Goal: Transaction & Acquisition: Download file/media

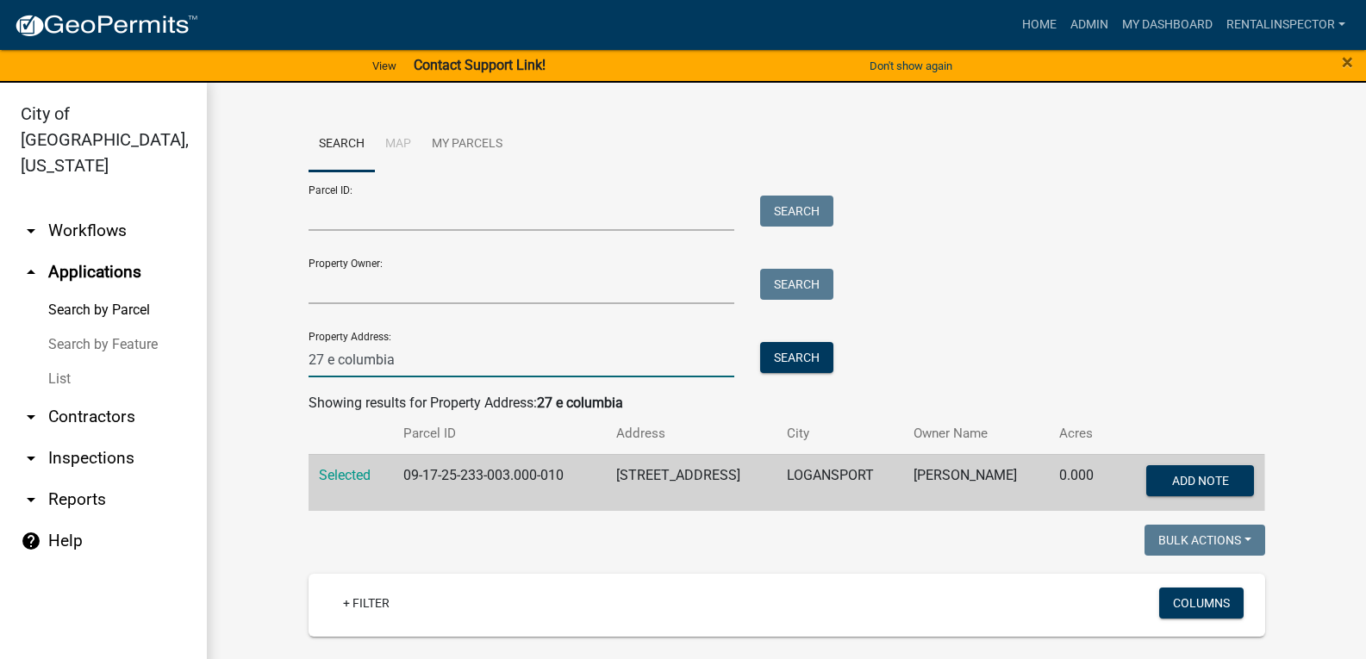
click at [475, 345] on input "27 e columbia" at bounding box center [521, 359] width 426 height 35
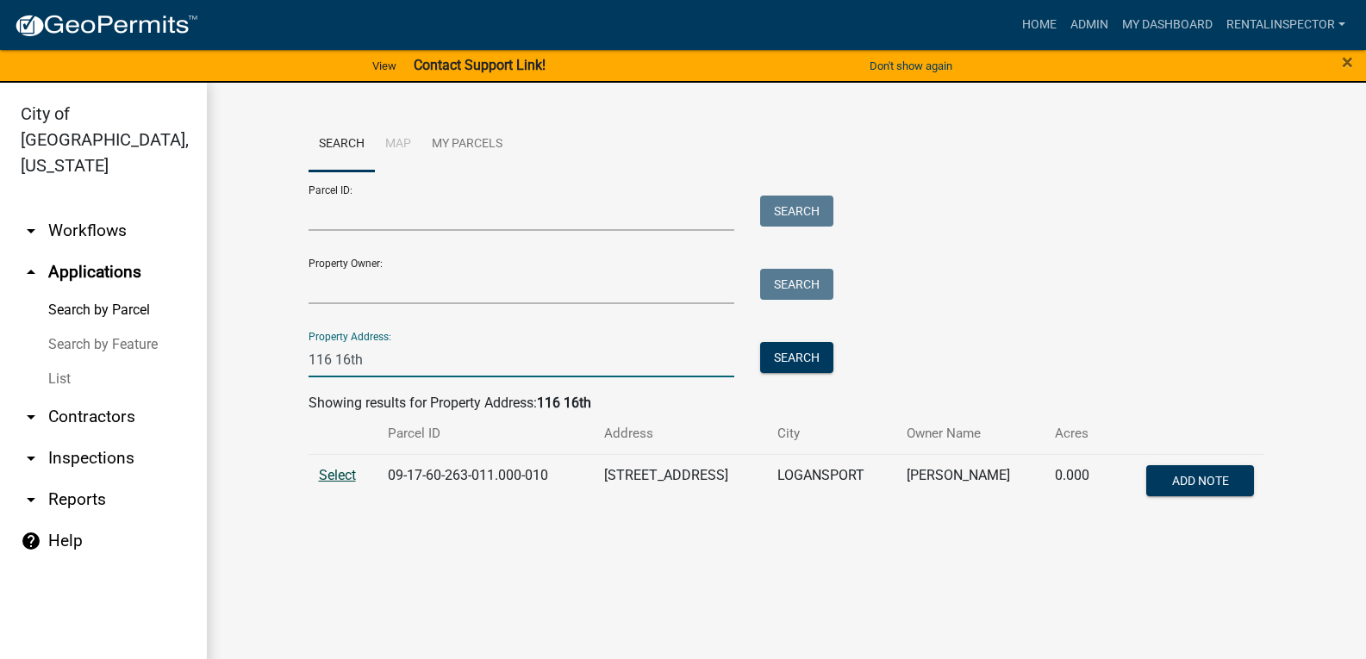
type input "116 16th"
click at [345, 478] on span "Select" at bounding box center [337, 475] width 37 height 16
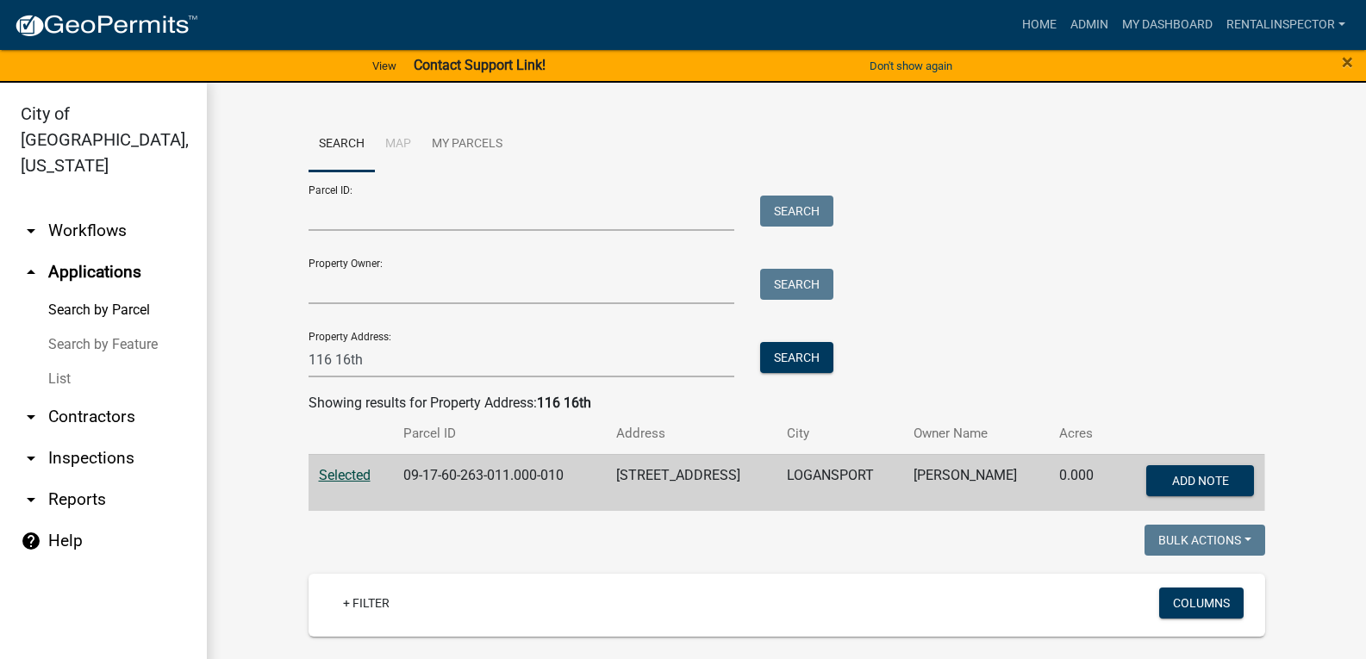
scroll to position [276, 0]
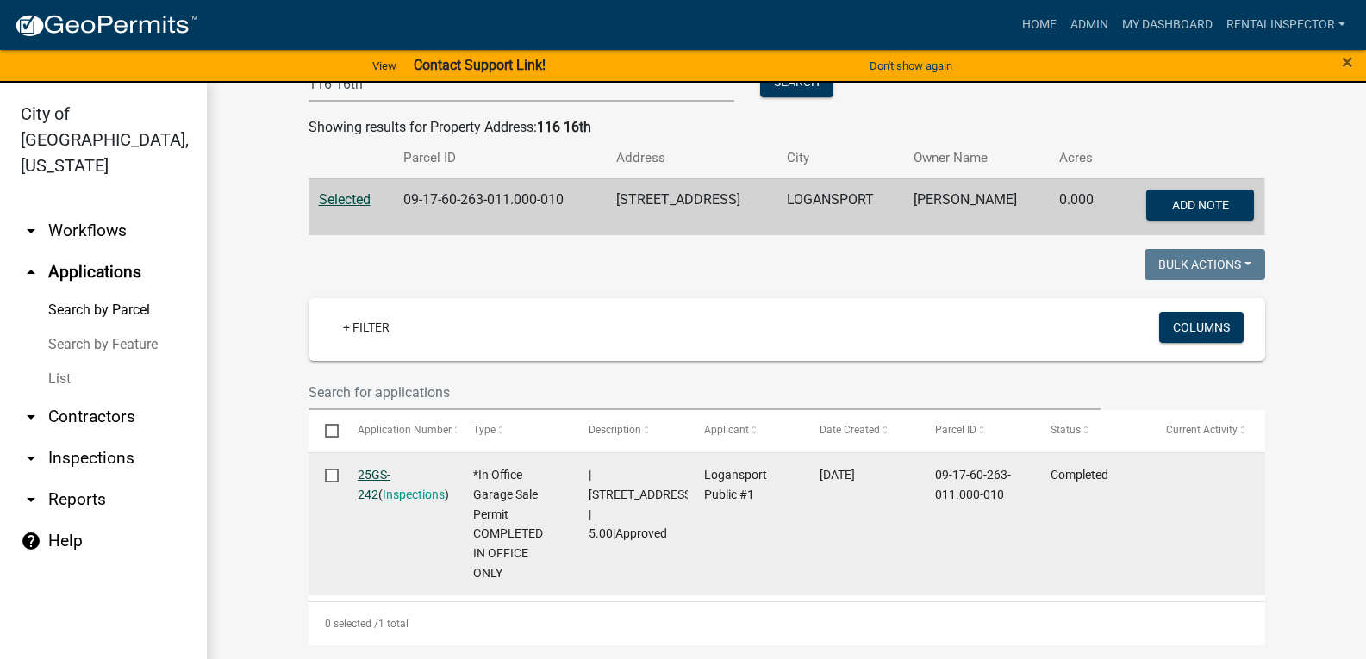
click at [387, 470] on link "25GS-242" at bounding box center [374, 485] width 33 height 34
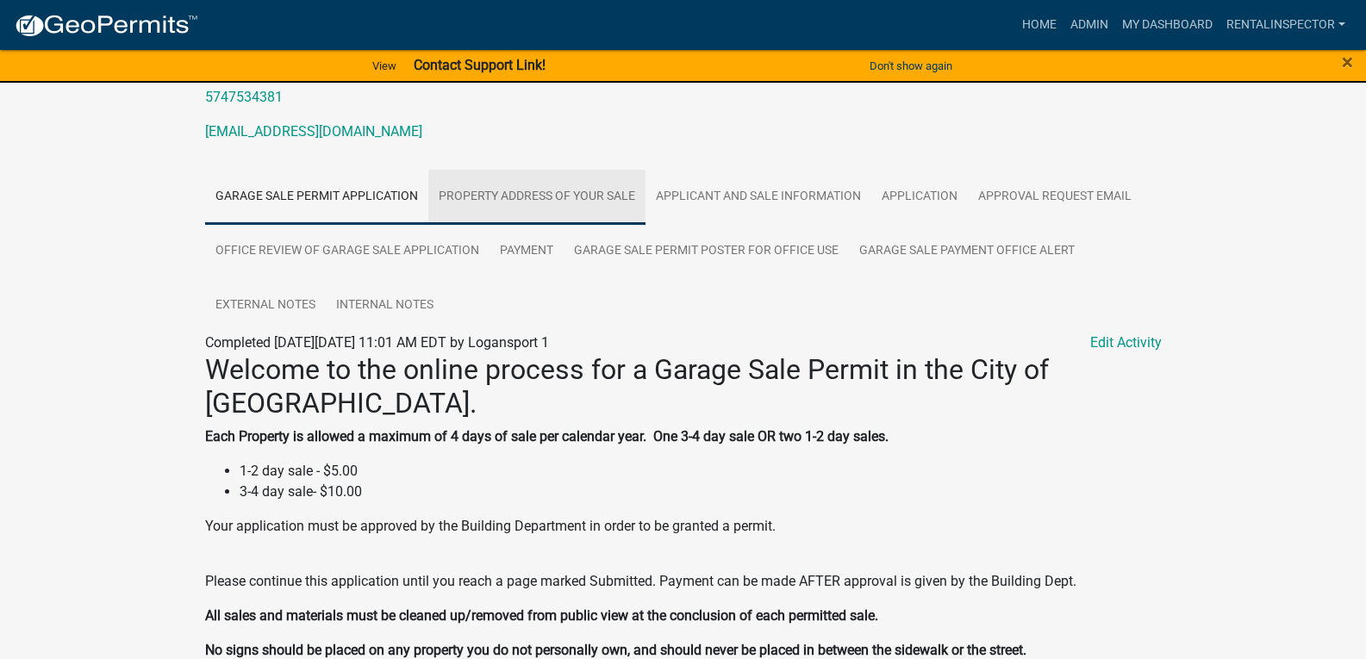
click at [472, 211] on link "PROPERTY ADDRESS OF YOUR SALE" at bounding box center [536, 197] width 217 height 55
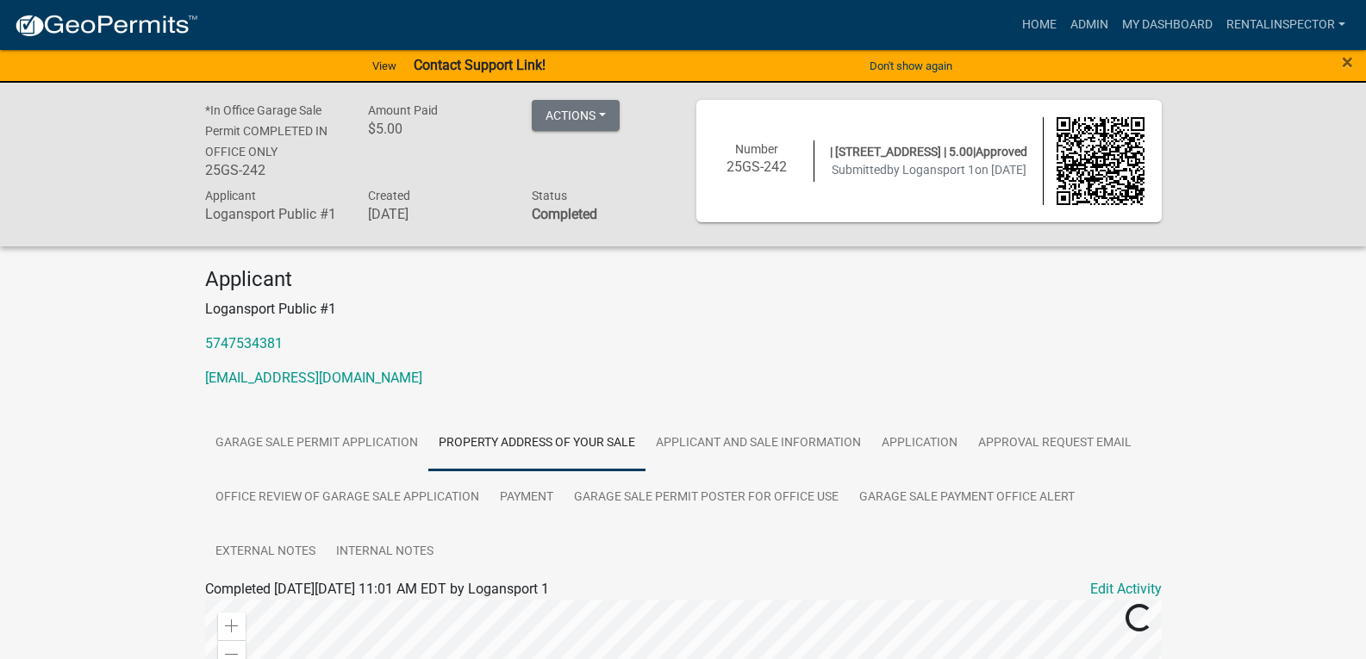
scroll to position [258, 0]
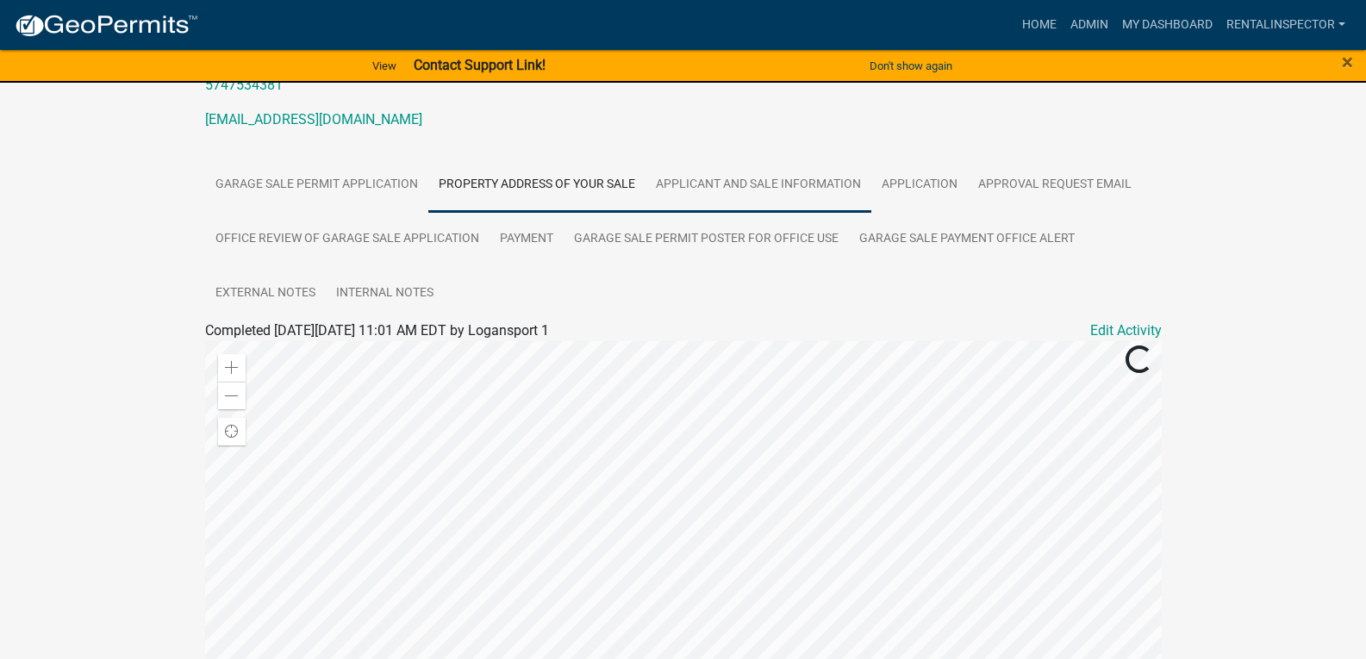
click at [709, 190] on link "Applicant and Sale Information" at bounding box center [758, 185] width 226 height 55
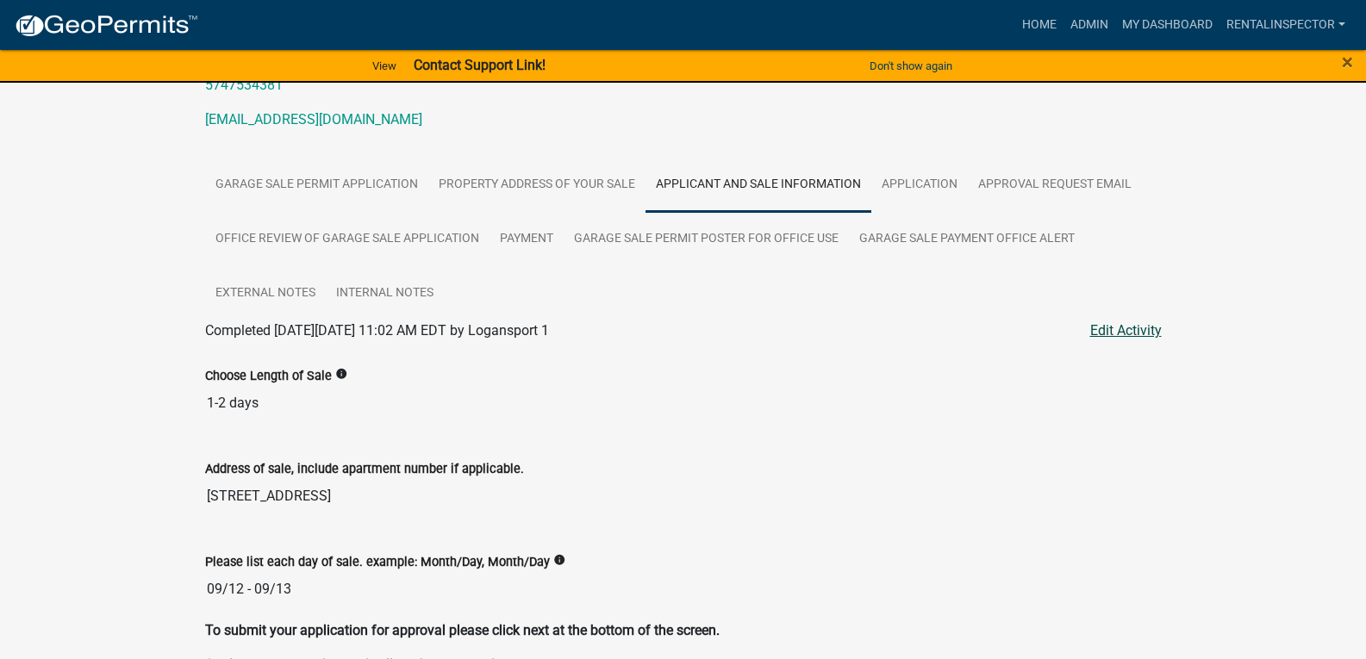
click at [1132, 333] on link "Edit Activity" at bounding box center [1126, 331] width 72 height 21
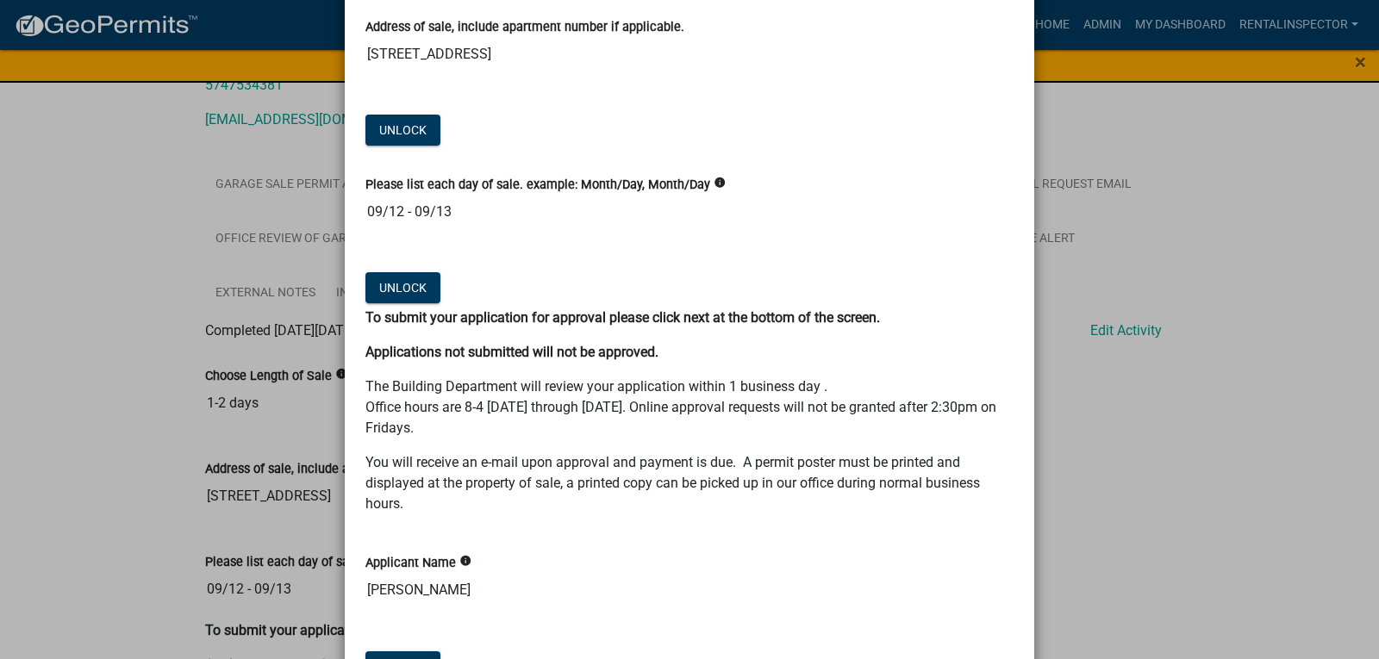
scroll to position [0, 0]
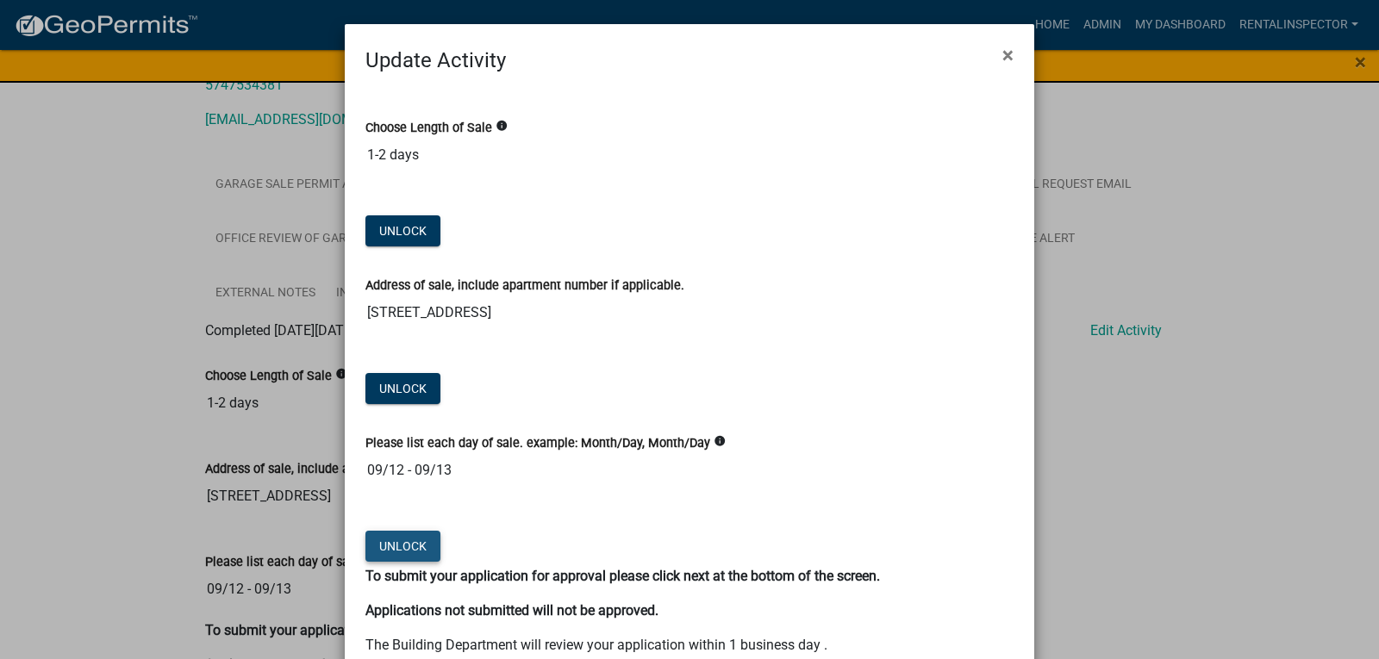
click at [397, 539] on button "Unlock" at bounding box center [402, 546] width 75 height 31
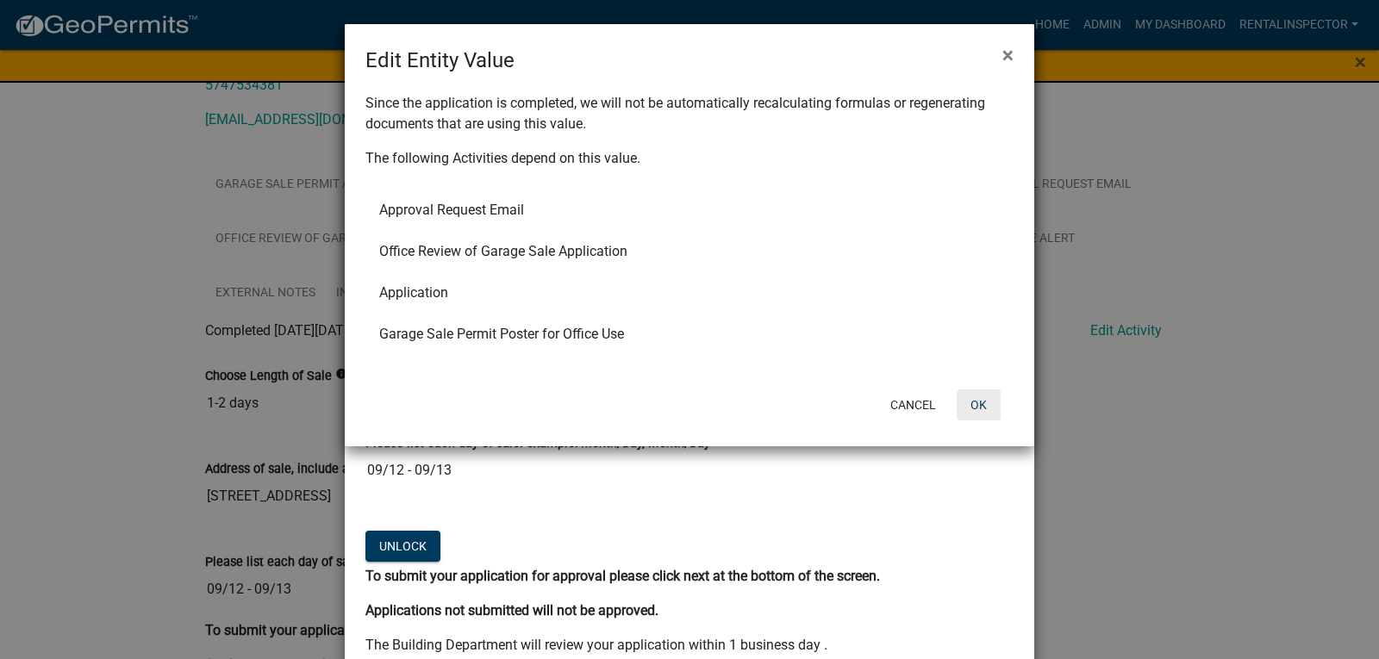
click at [984, 400] on button "OK" at bounding box center [978, 404] width 44 height 31
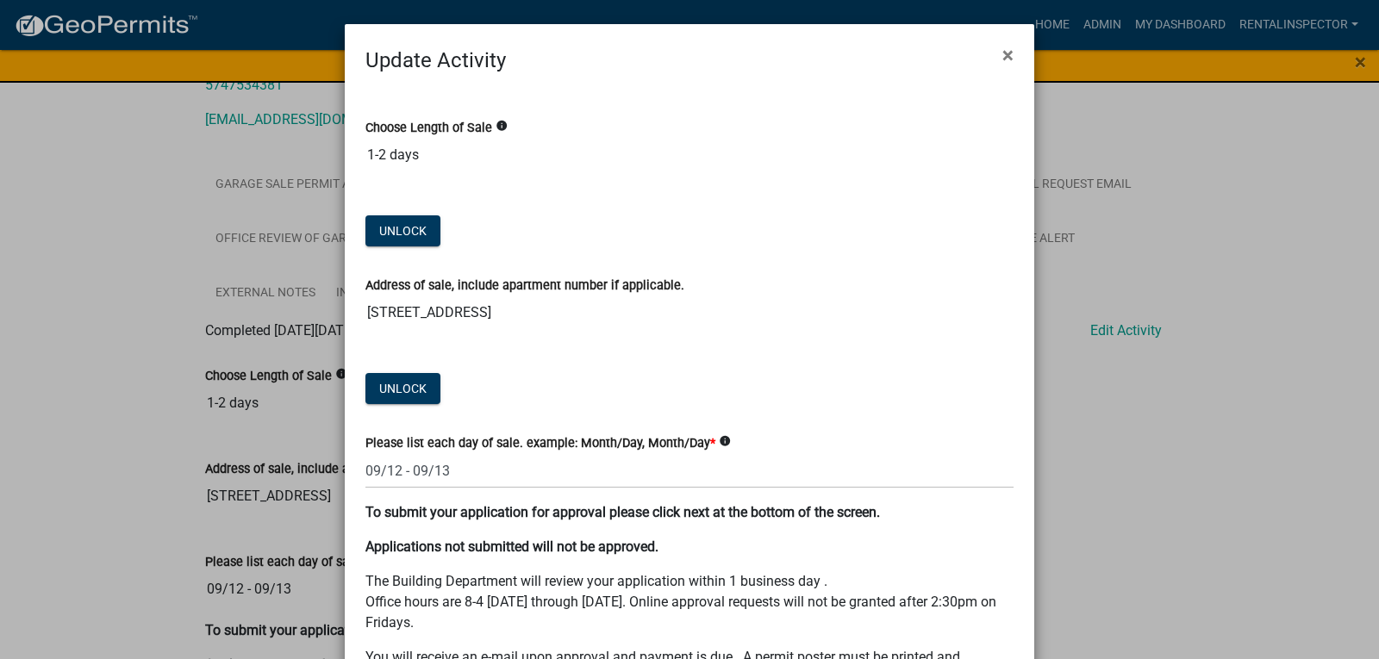
scroll to position [258, 0]
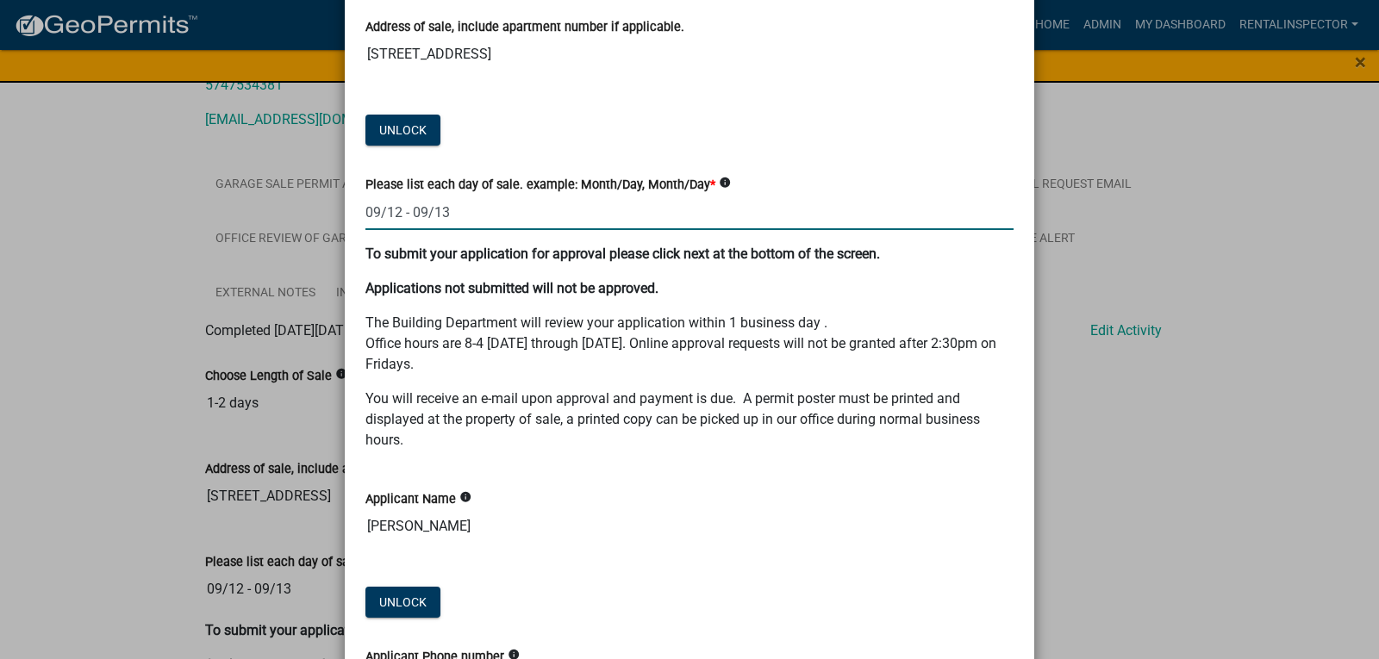
click at [389, 215] on input "09/12 - 09/13" at bounding box center [689, 212] width 648 height 35
click at [377, 209] on input "09/ - 09/13" at bounding box center [689, 212] width 648 height 35
type input "09/19 - 09/20"
click at [544, 360] on p "The Building Department will review your application within 1 business day . Of…" at bounding box center [689, 344] width 648 height 62
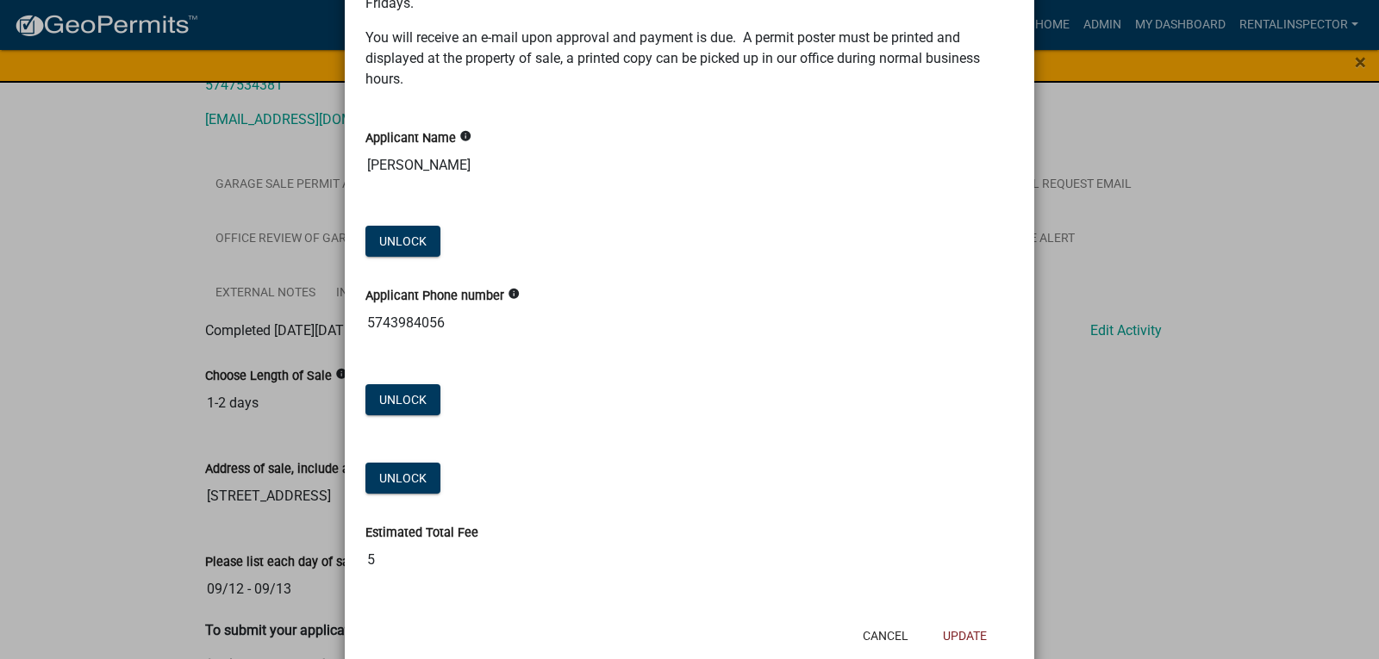
scroll to position [662, 0]
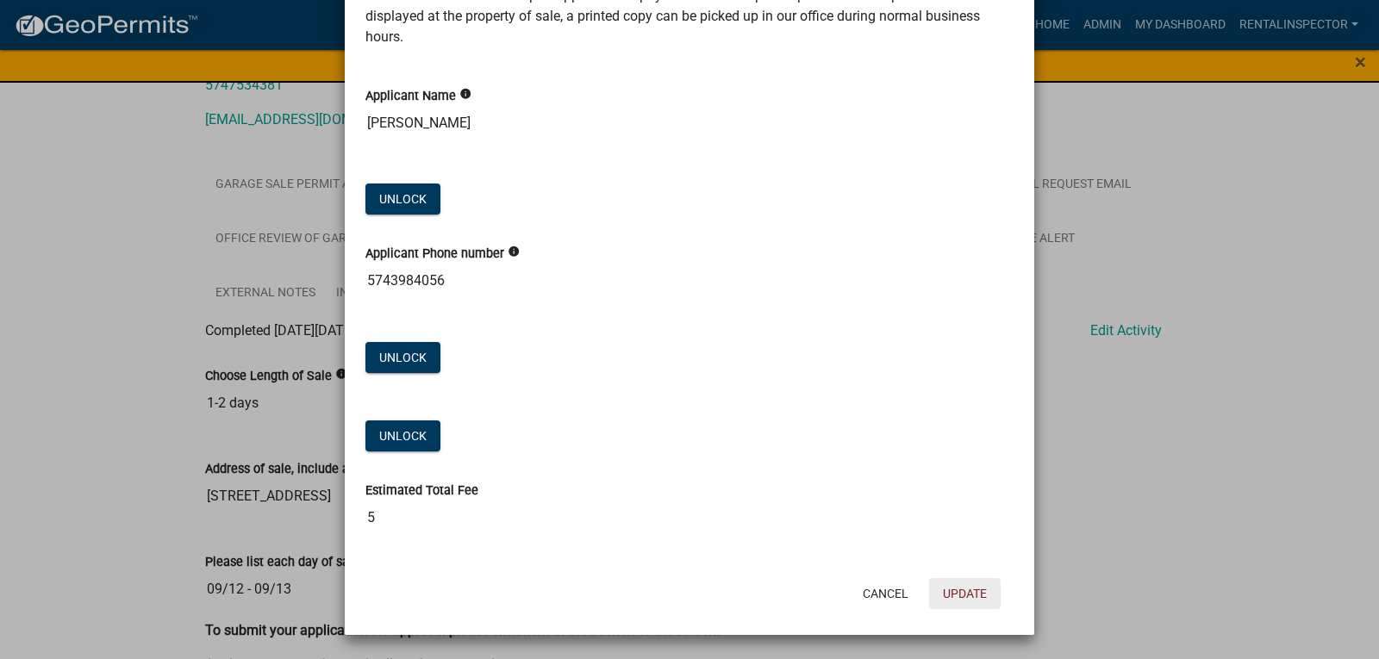
click at [960, 592] on button "Update" at bounding box center [965, 593] width 72 height 31
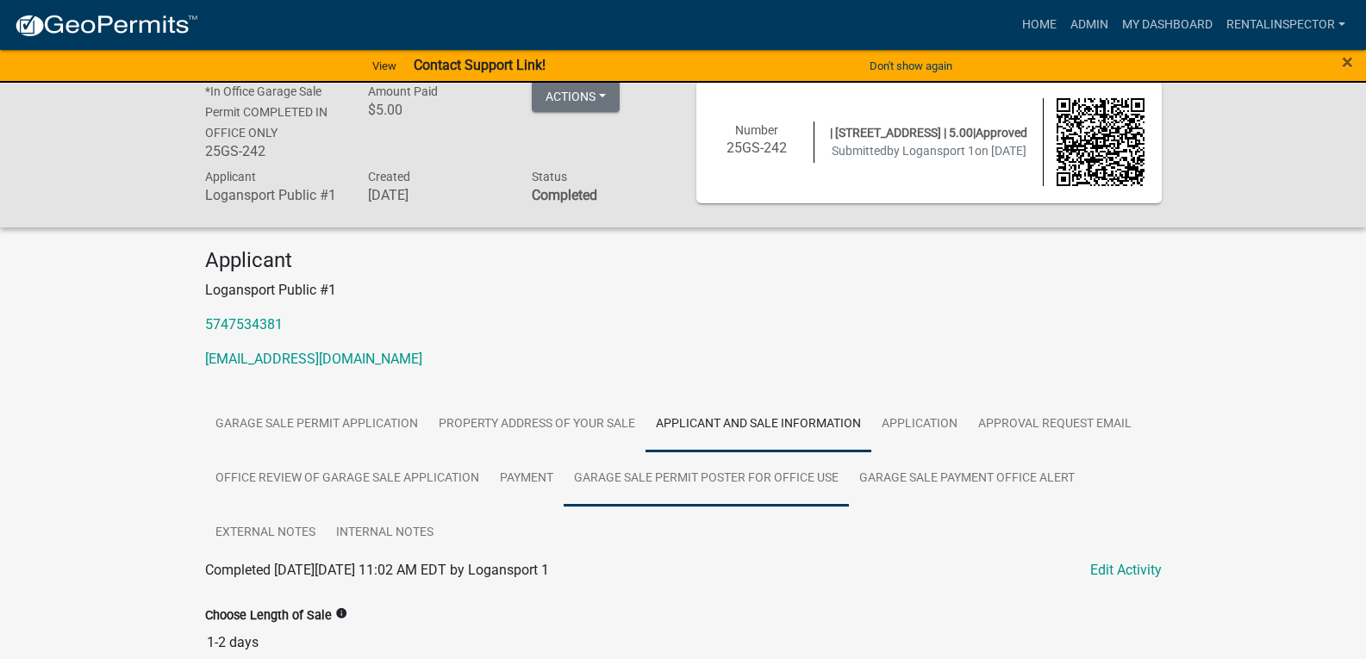
scroll to position [0, 0]
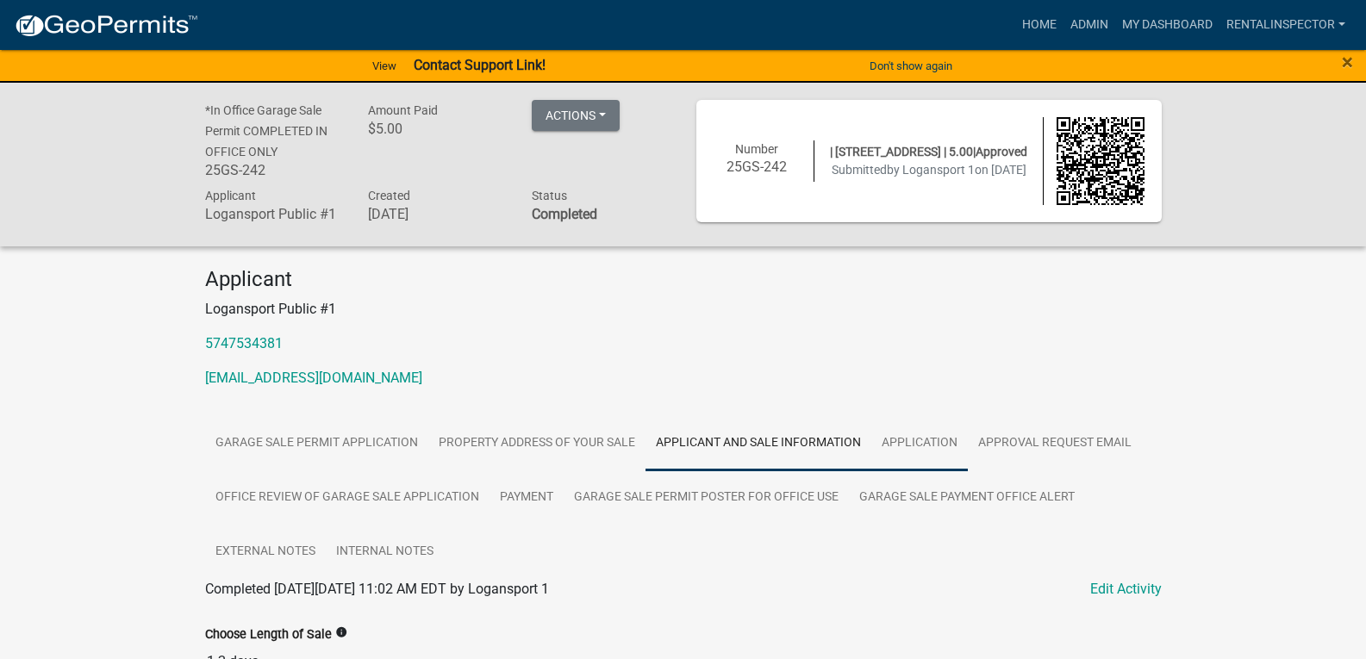
click at [916, 450] on link "Application" at bounding box center [919, 443] width 97 height 55
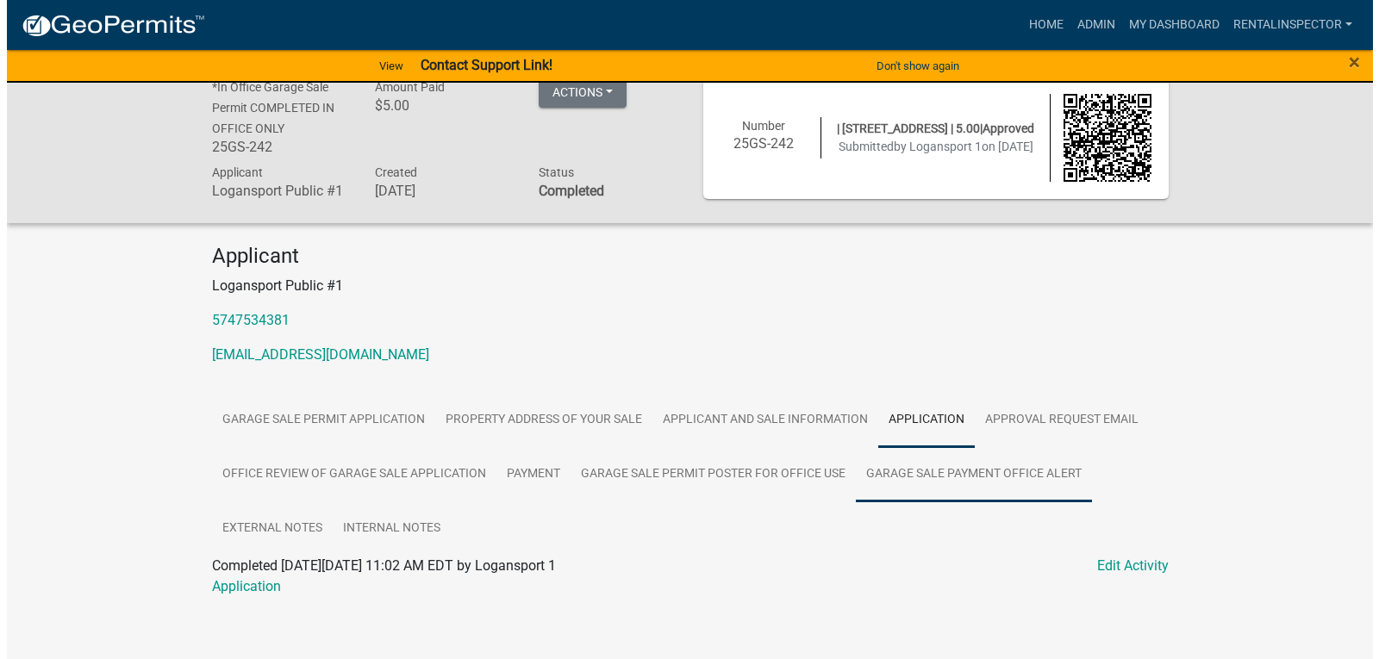
scroll to position [34, 0]
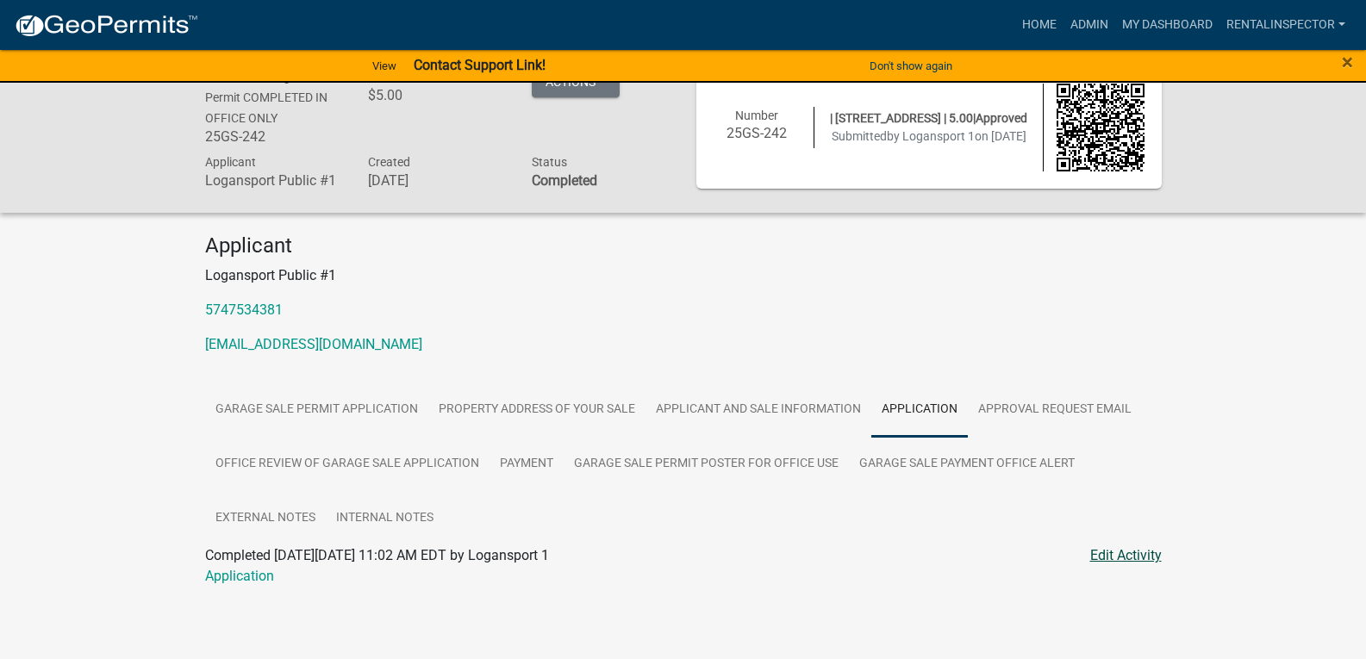
click at [1119, 554] on link "Edit Activity" at bounding box center [1126, 555] width 72 height 21
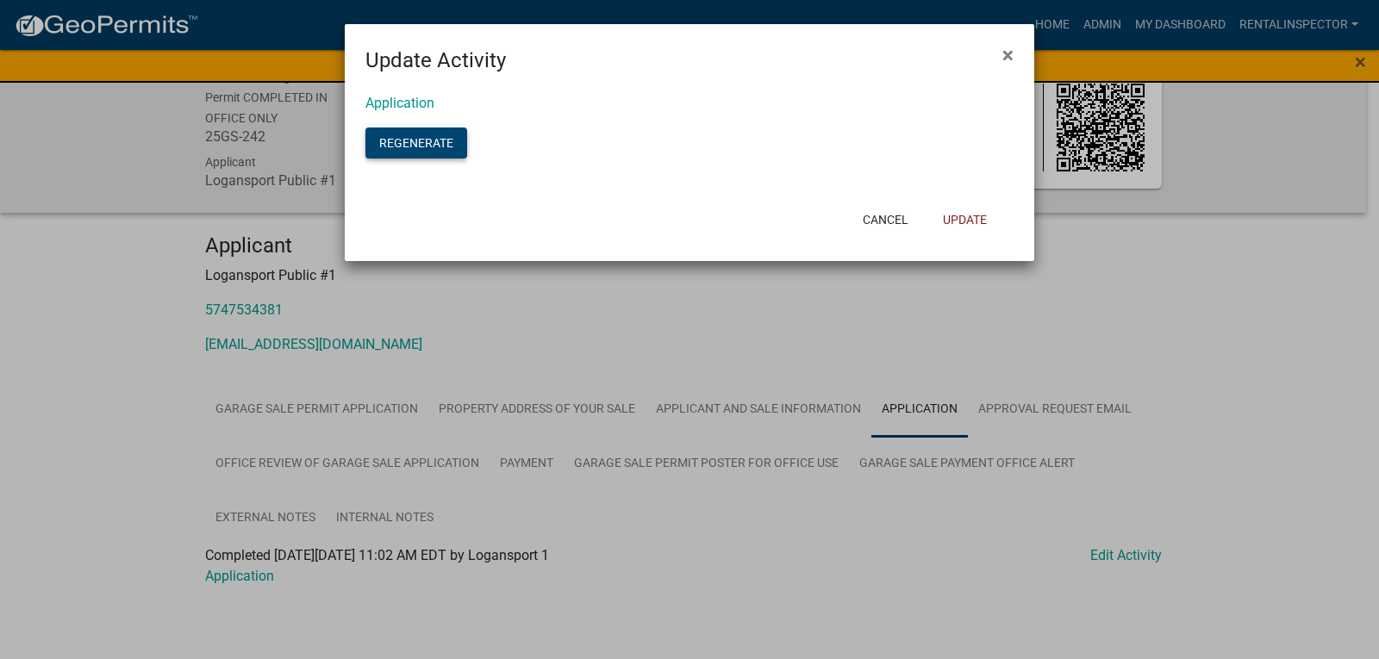
click at [420, 142] on button "Regenerate" at bounding box center [416, 143] width 102 height 31
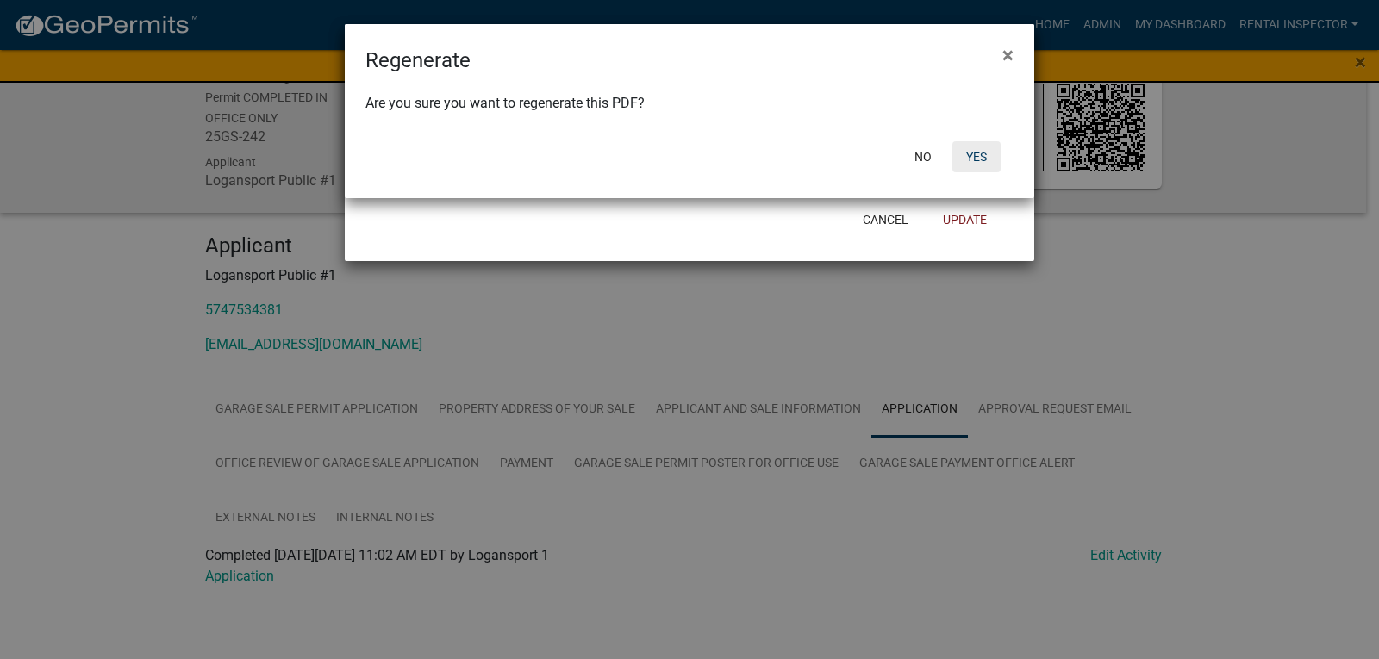
click at [973, 153] on button "Yes" at bounding box center [976, 156] width 48 height 31
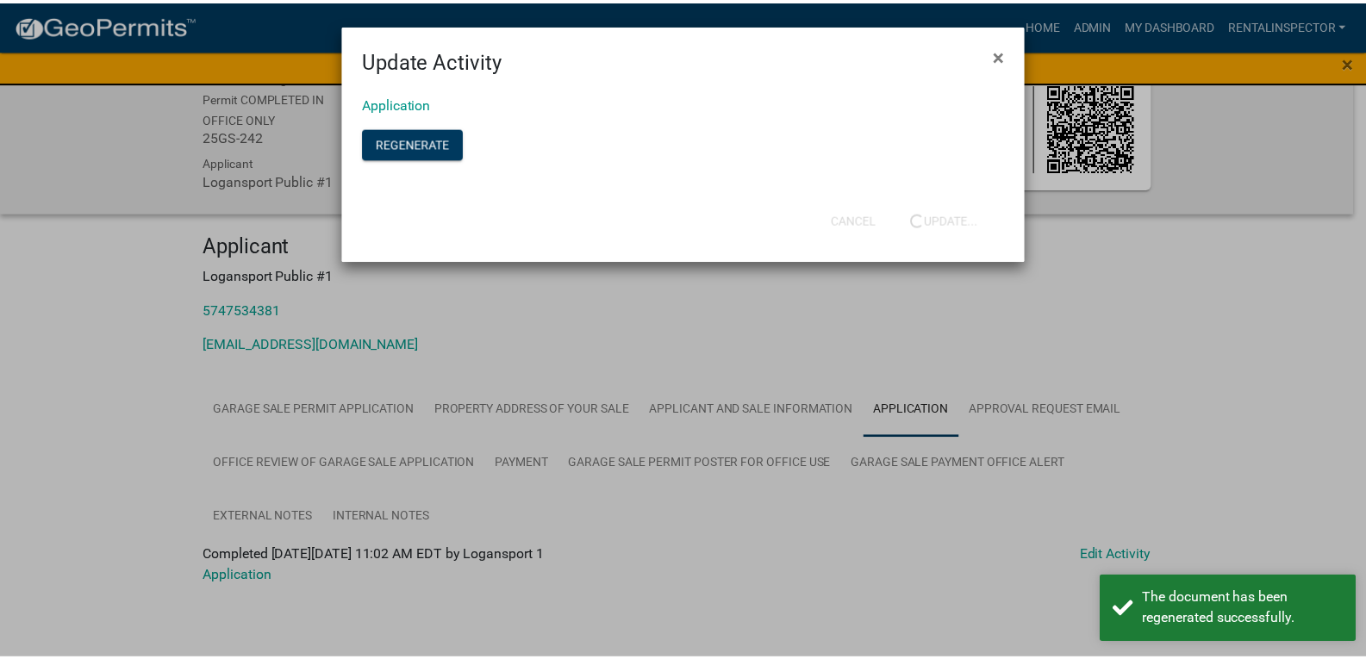
scroll to position [0, 0]
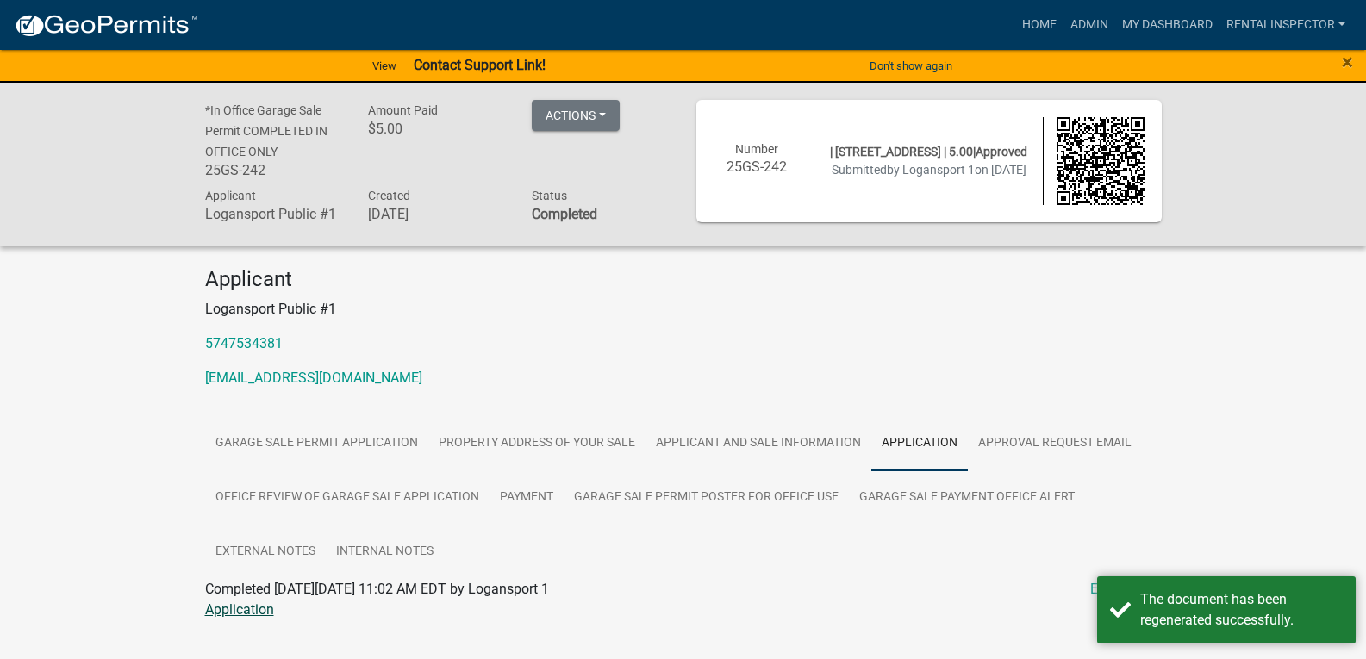
click at [252, 613] on link "Application" at bounding box center [239, 609] width 69 height 16
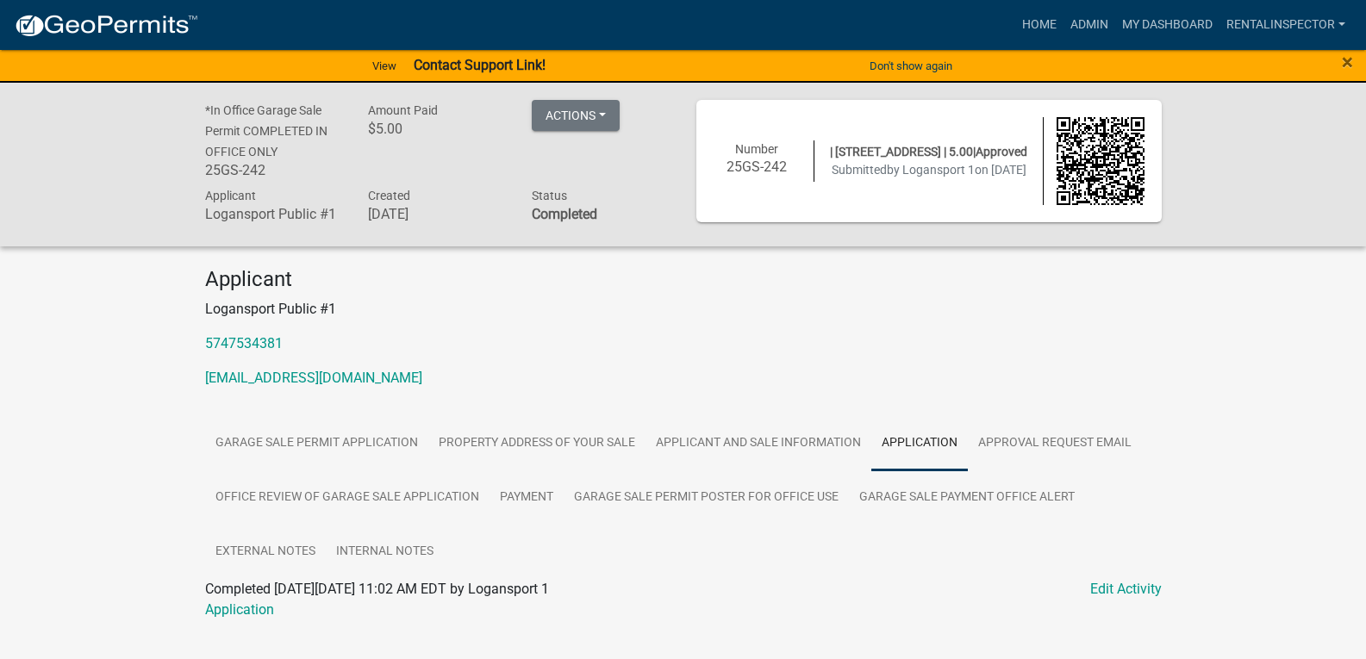
scroll to position [34, 0]
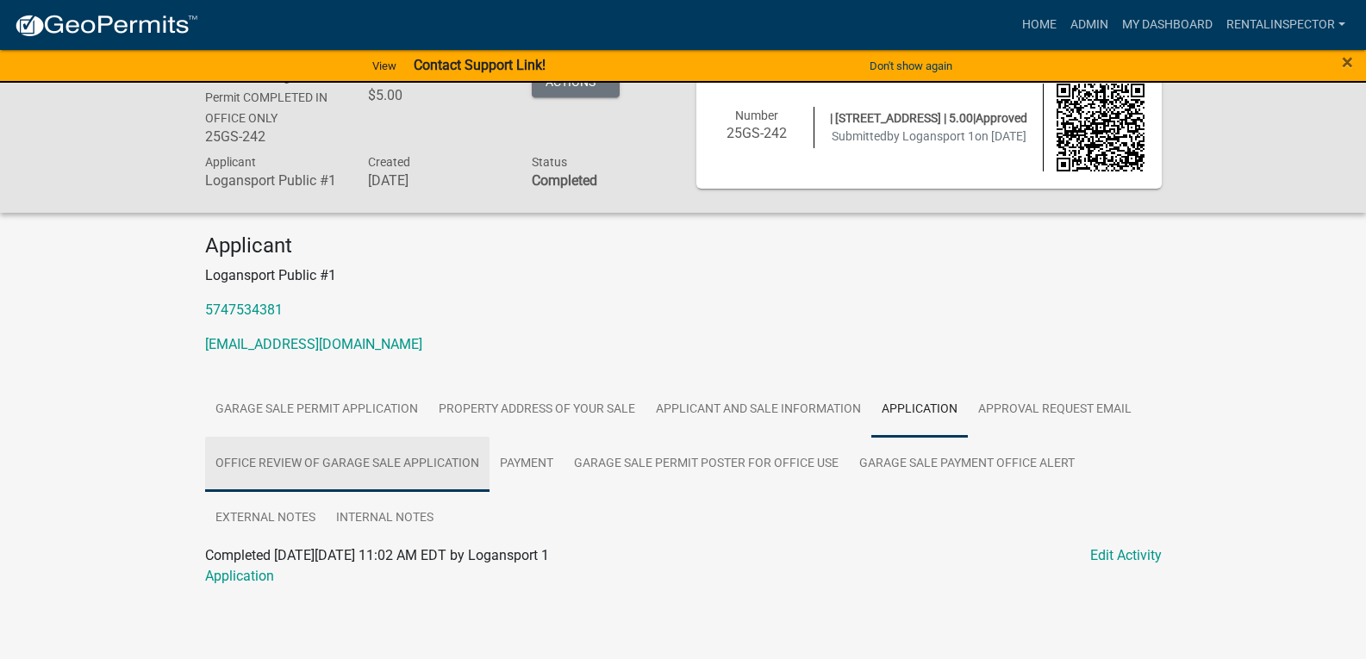
click at [370, 458] on link "Office Review of Garage Sale Application" at bounding box center [347, 464] width 284 height 55
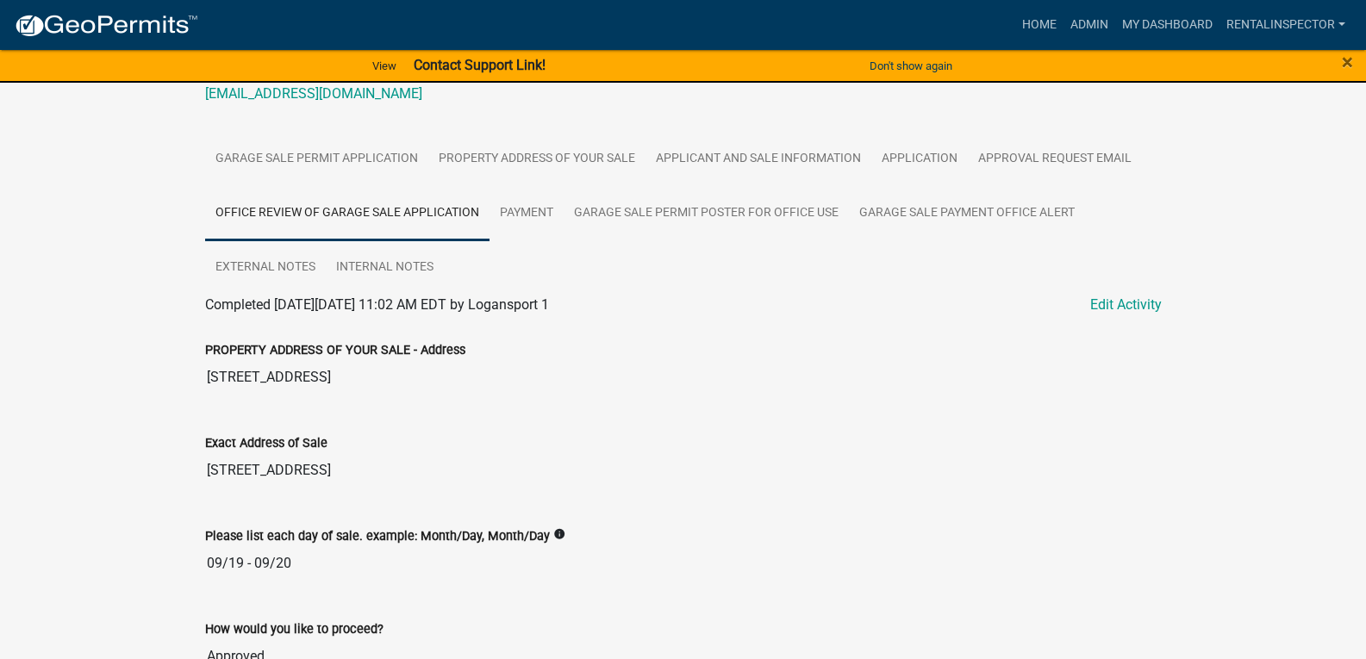
scroll to position [258, 0]
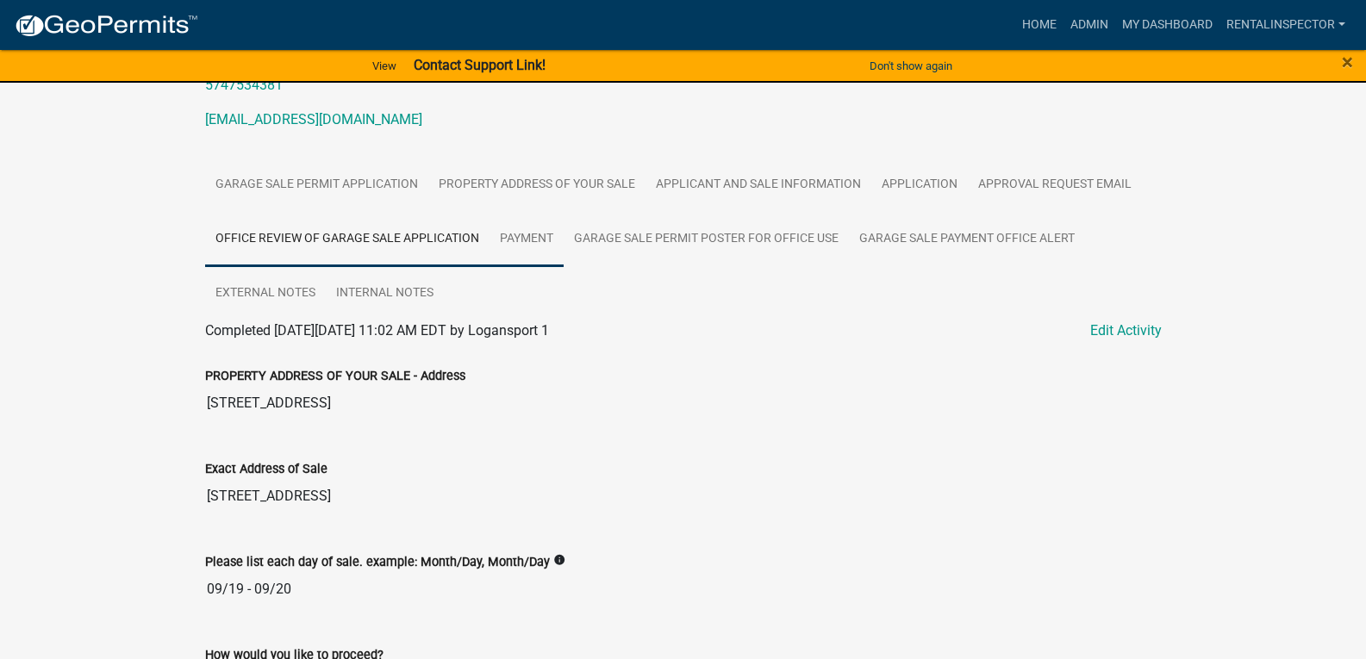
click at [538, 241] on link "Payment" at bounding box center [526, 239] width 74 height 55
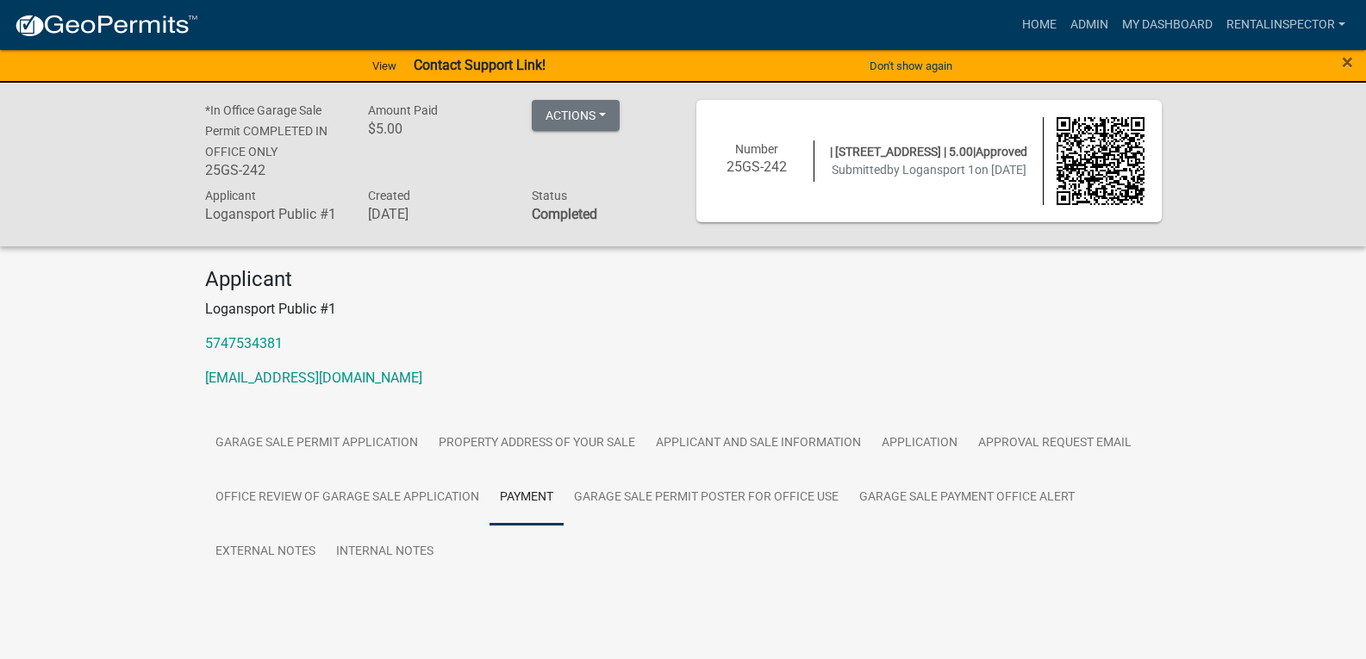
scroll to position [0, 0]
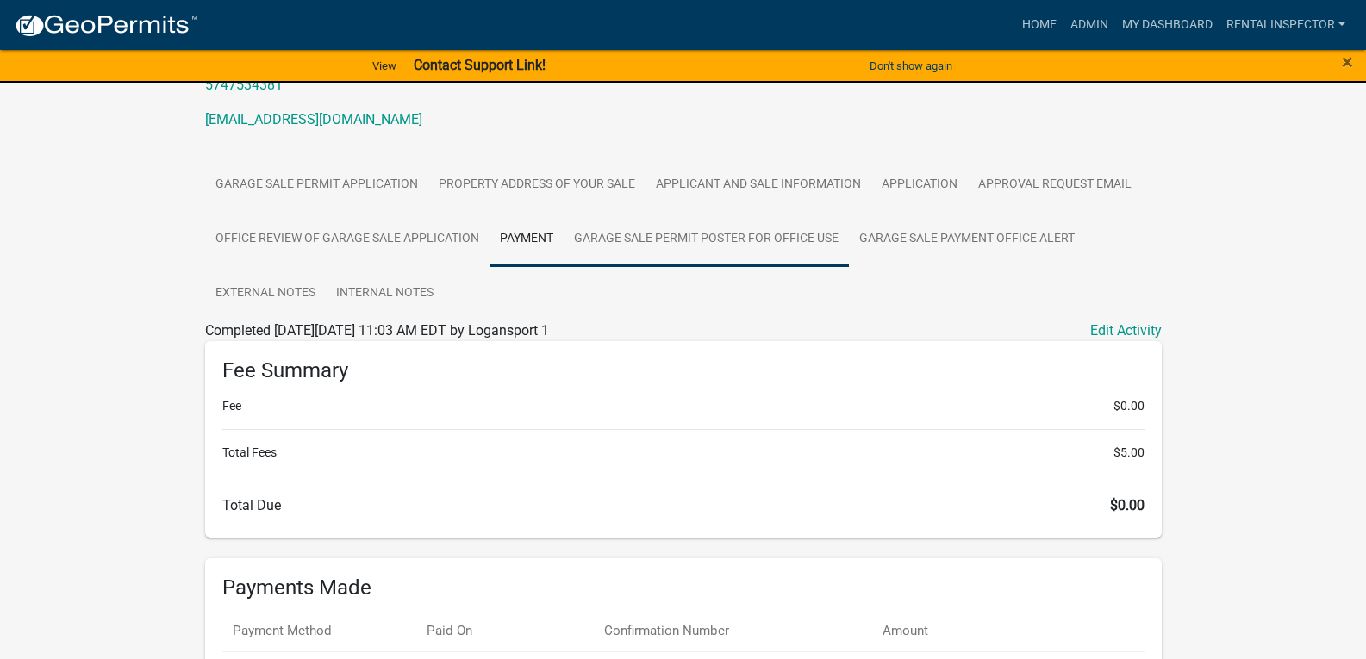
click at [627, 233] on link "Garage Sale Permit Poster for Office Use" at bounding box center [705, 239] width 285 height 55
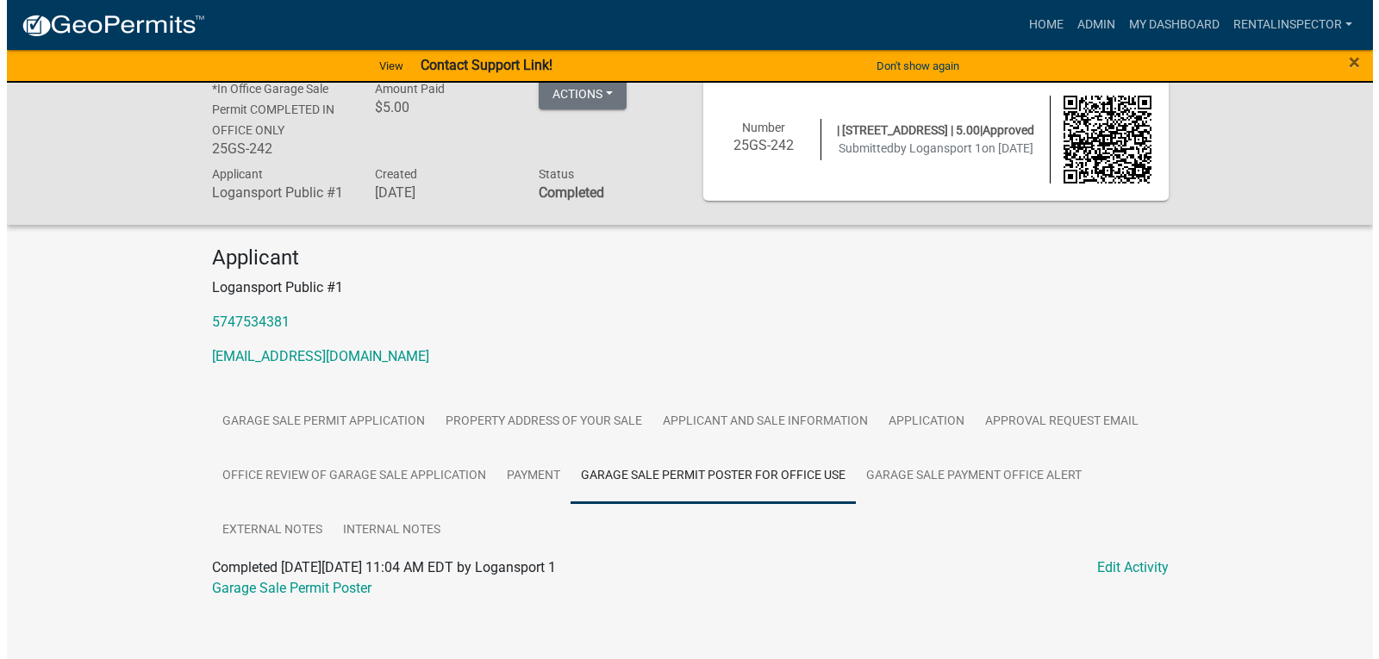
scroll to position [34, 0]
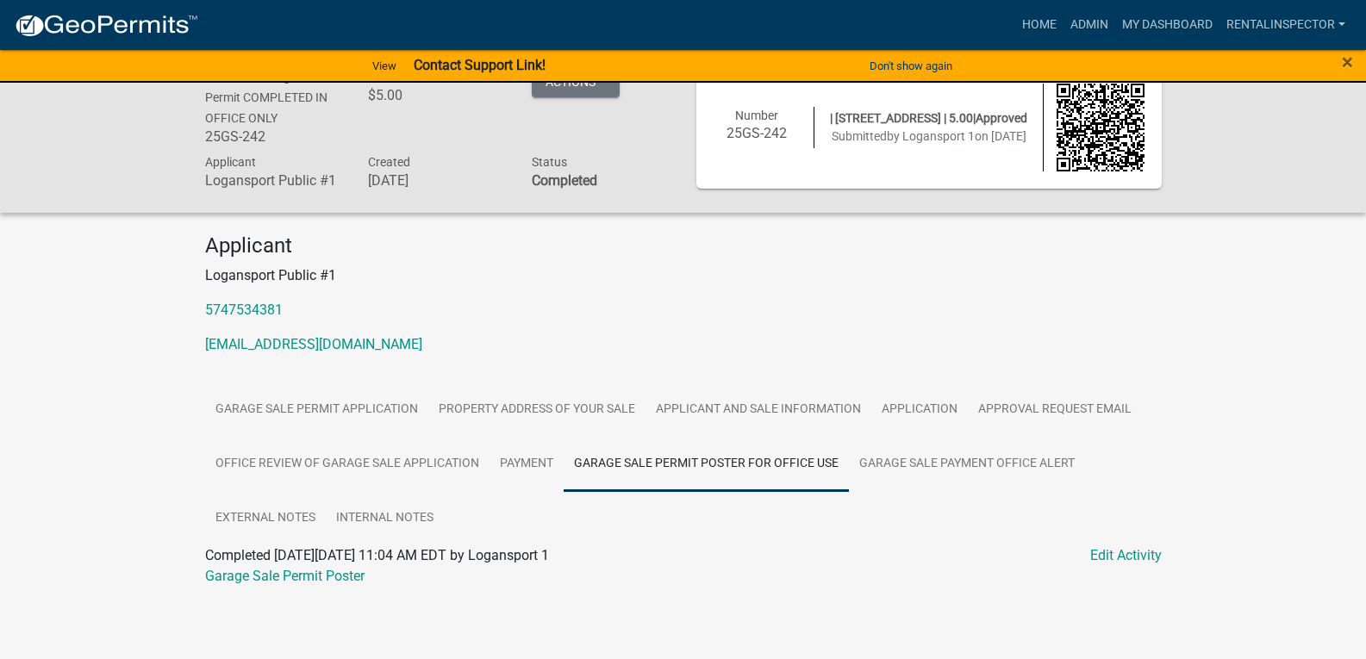
click at [1085, 541] on ul "Garage Sale Permit Application PROPERTY ADDRESS OF YOUR SALE Applicant and Sale…" at bounding box center [683, 464] width 956 height 163
click at [1111, 555] on link "Edit Activity" at bounding box center [1126, 555] width 72 height 21
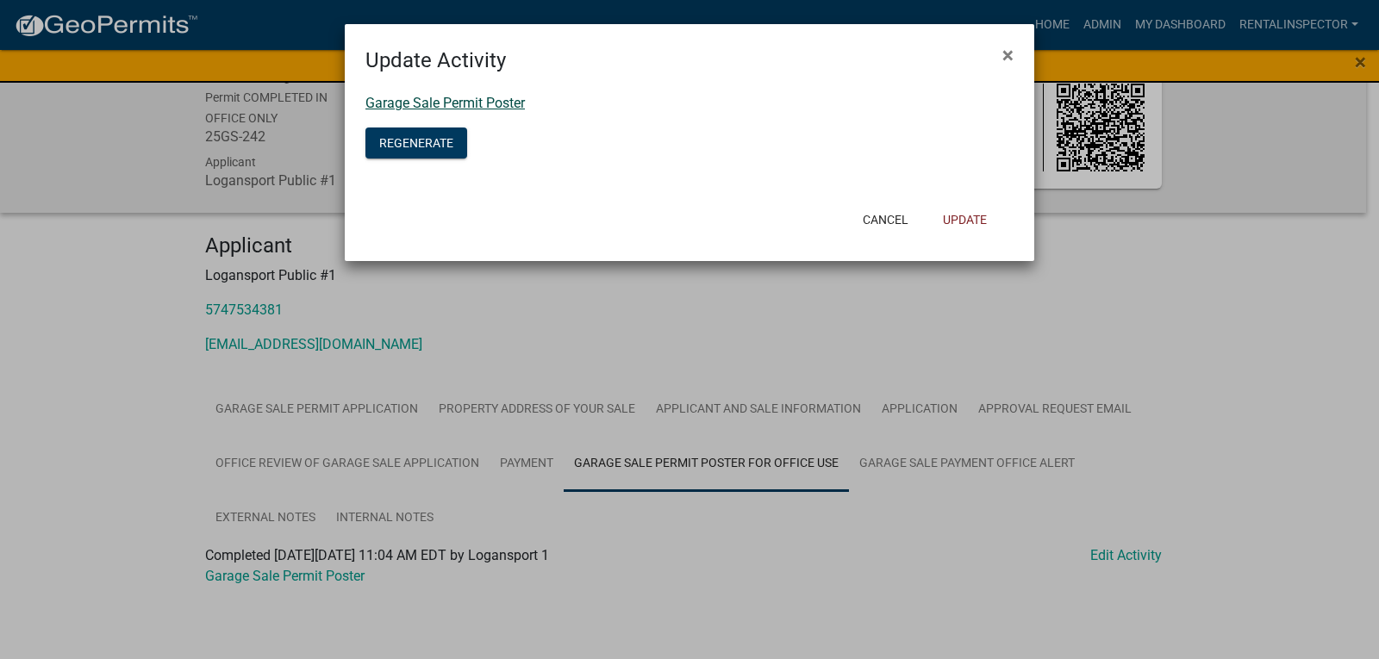
click at [466, 105] on link "Garage Sale Permit Poster" at bounding box center [444, 103] width 159 height 16
click at [390, 133] on button "Regenerate" at bounding box center [416, 143] width 102 height 31
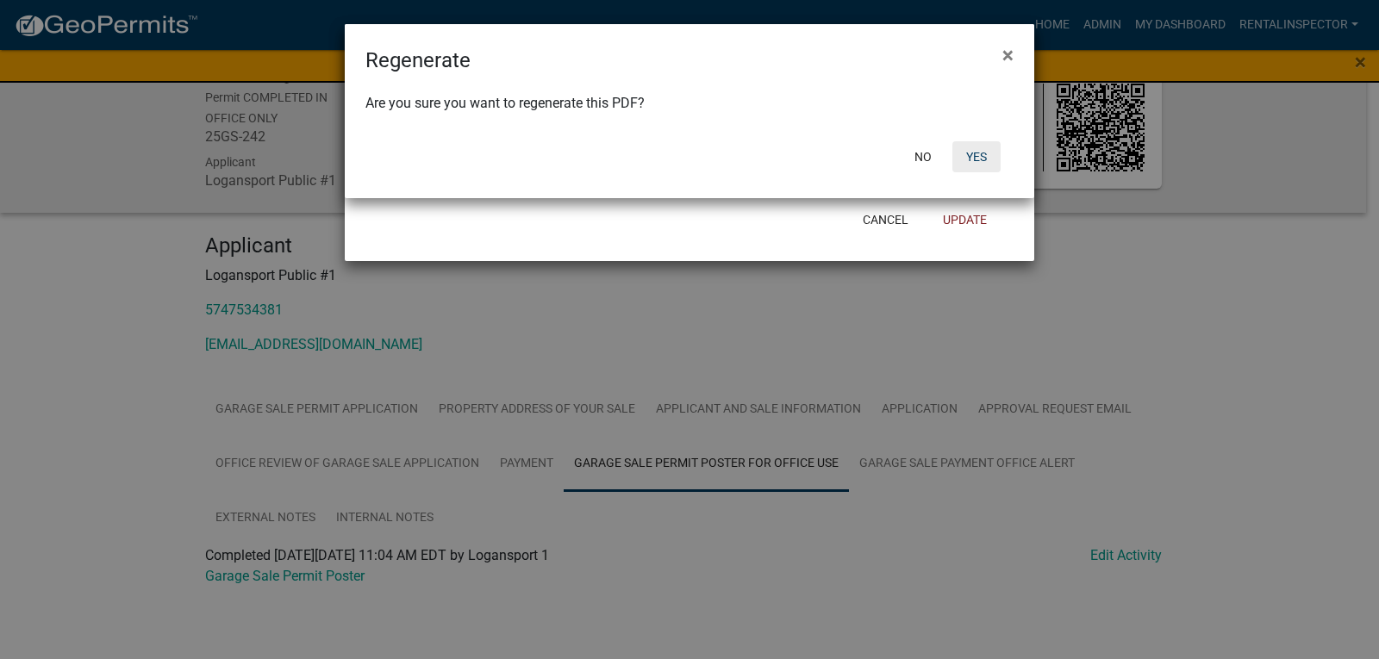
click at [966, 147] on button "Yes" at bounding box center [976, 156] width 48 height 31
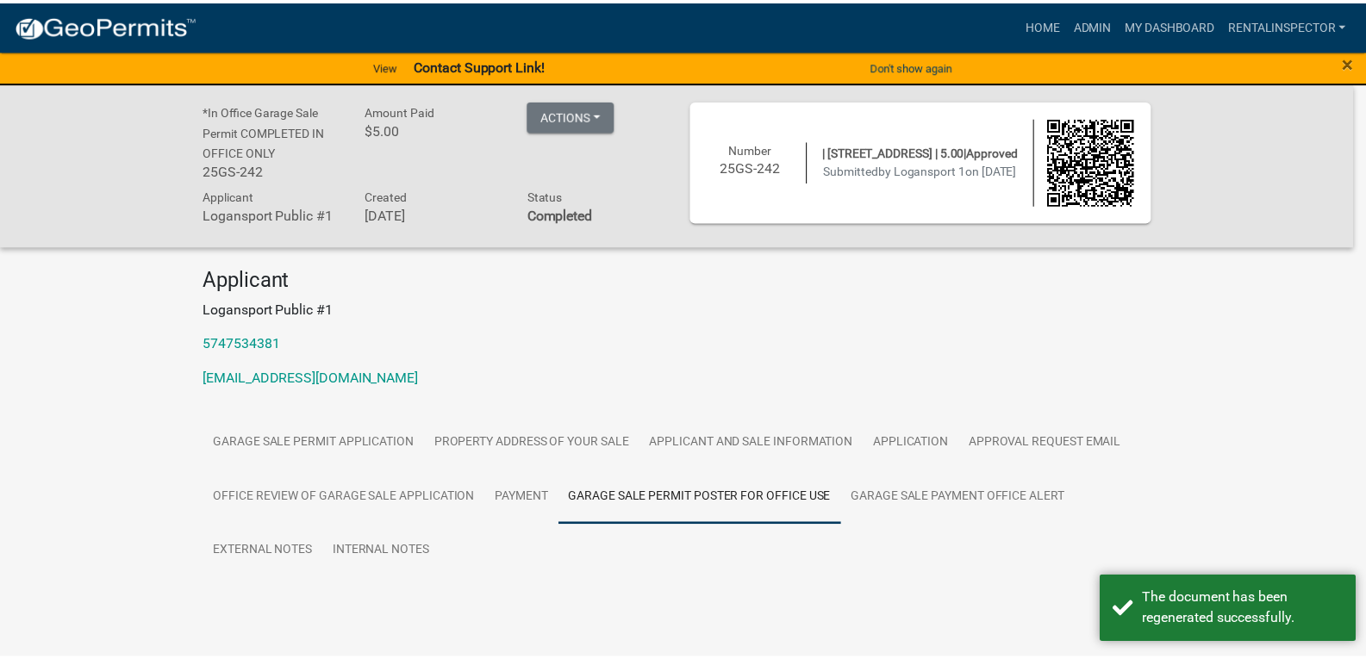
scroll to position [0, 0]
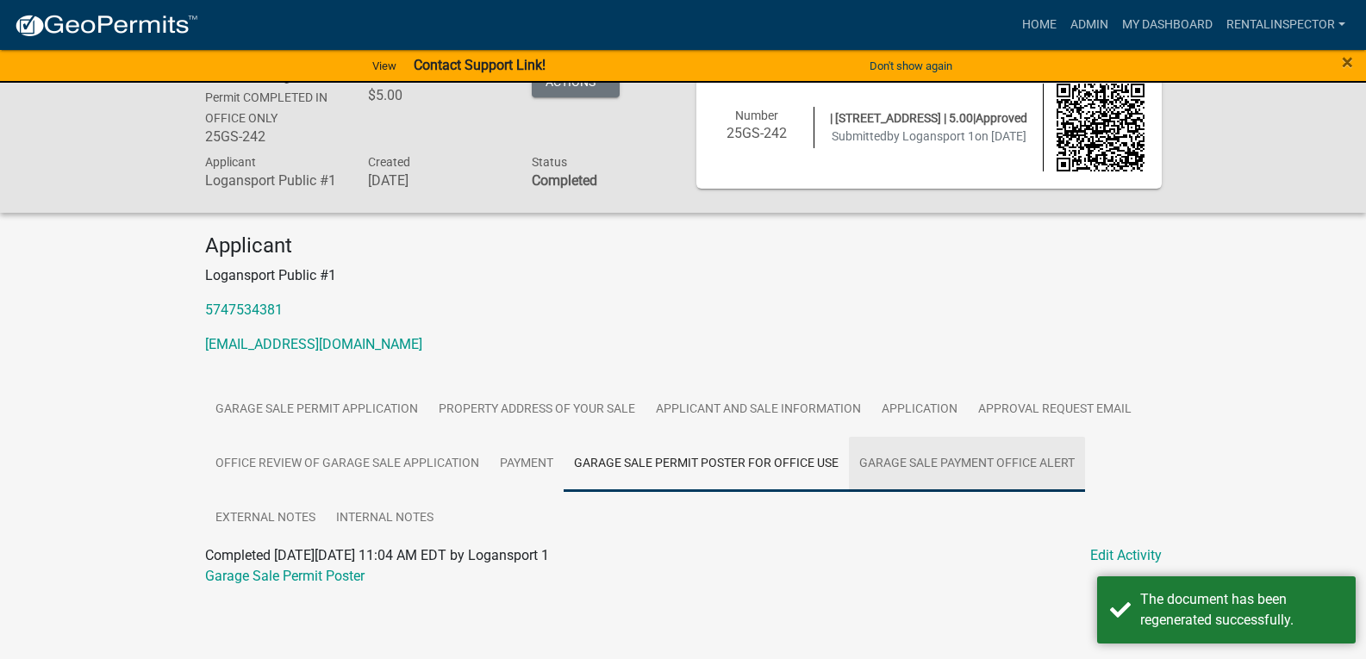
click at [936, 481] on link "Garage Sale Payment Office Alert" at bounding box center [967, 464] width 236 height 55
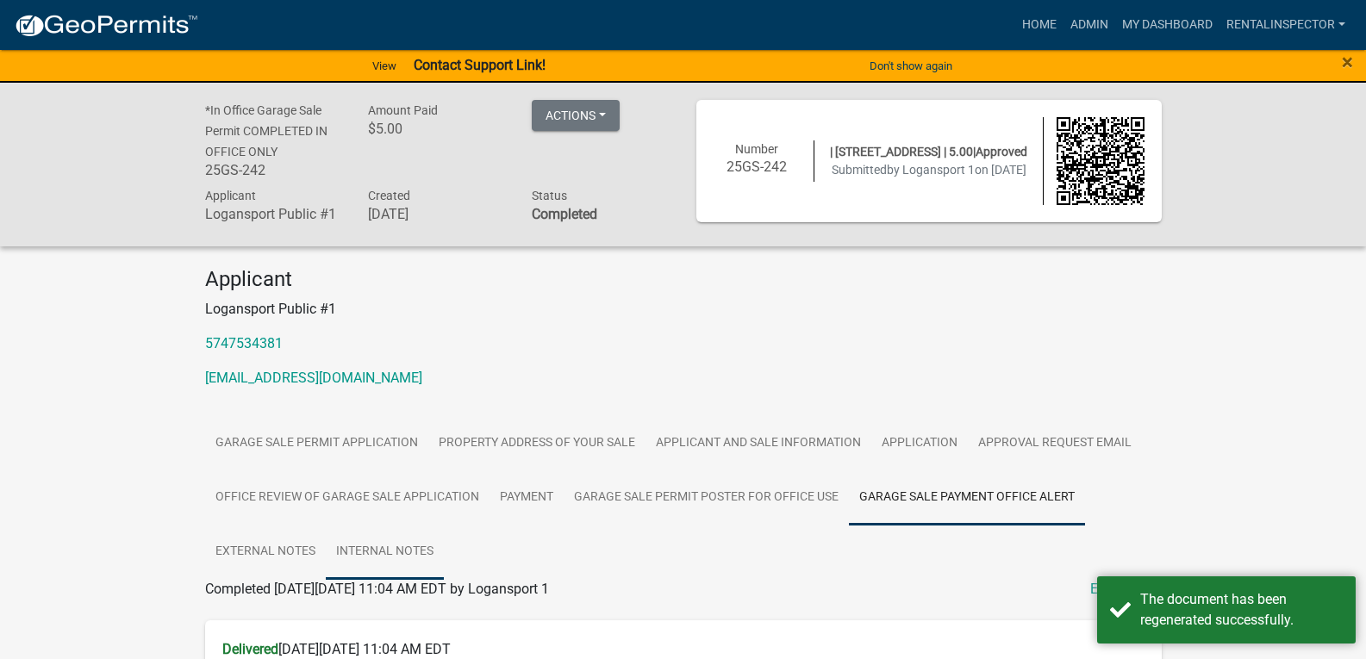
click at [379, 548] on link "Internal Notes" at bounding box center [385, 552] width 118 height 55
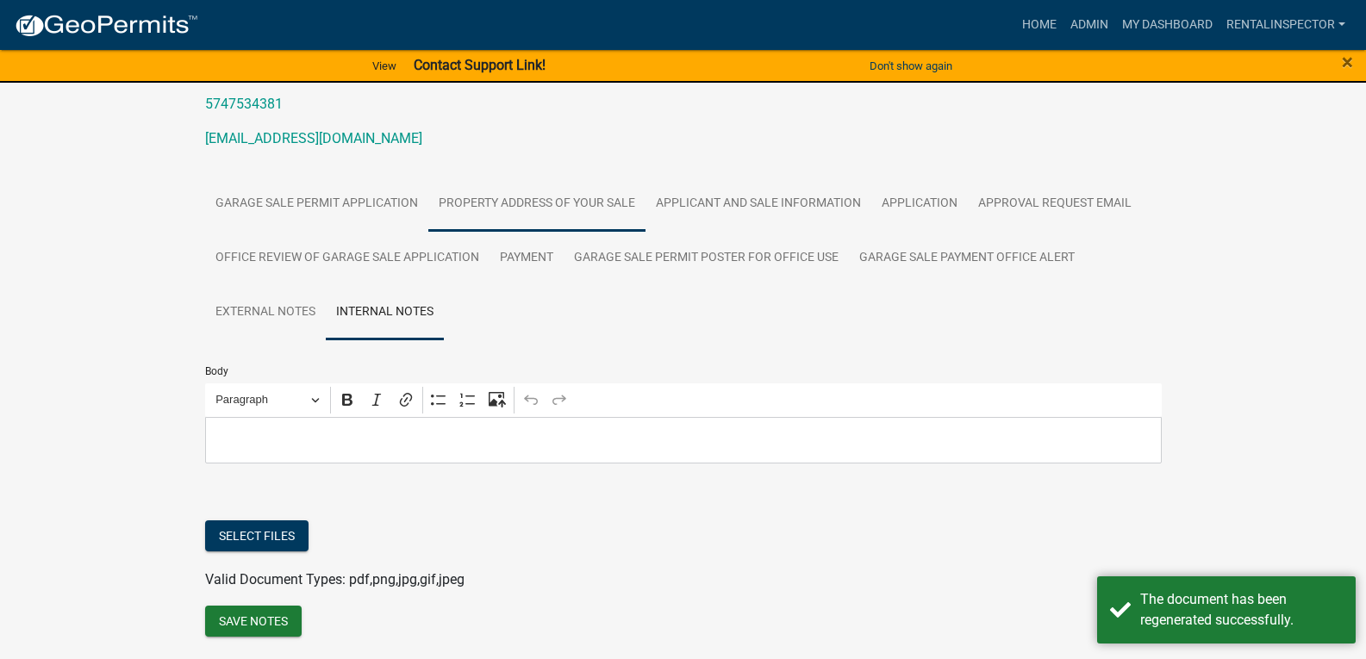
scroll to position [295, 0]
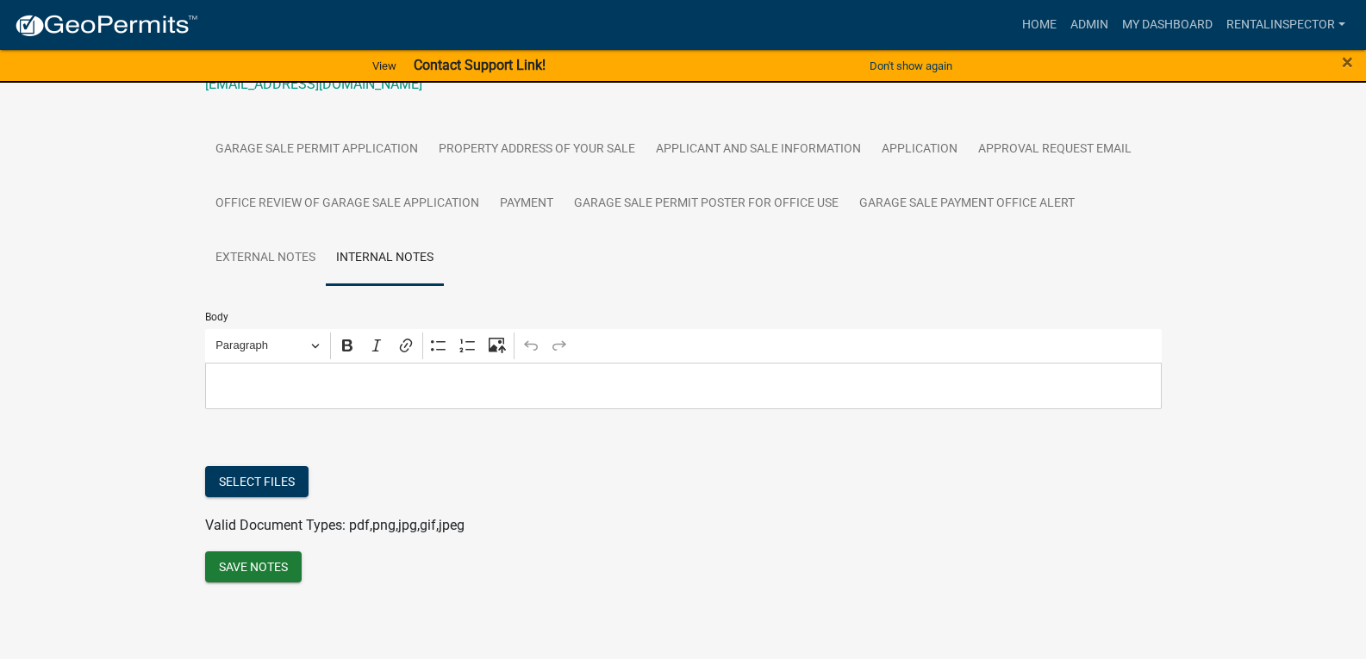
click at [437, 389] on p "Editor editing area: main. Press Alt+0 for help." at bounding box center [683, 386] width 938 height 21
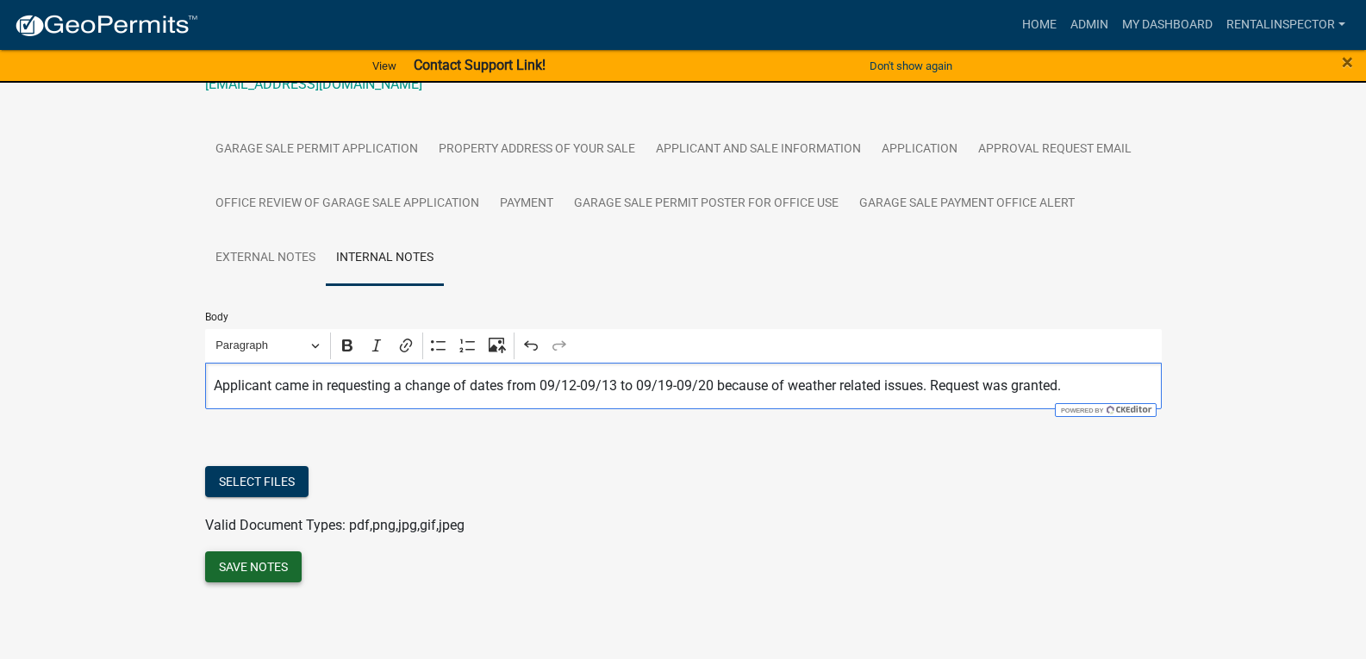
click at [279, 569] on button "Save Notes" at bounding box center [253, 566] width 97 height 31
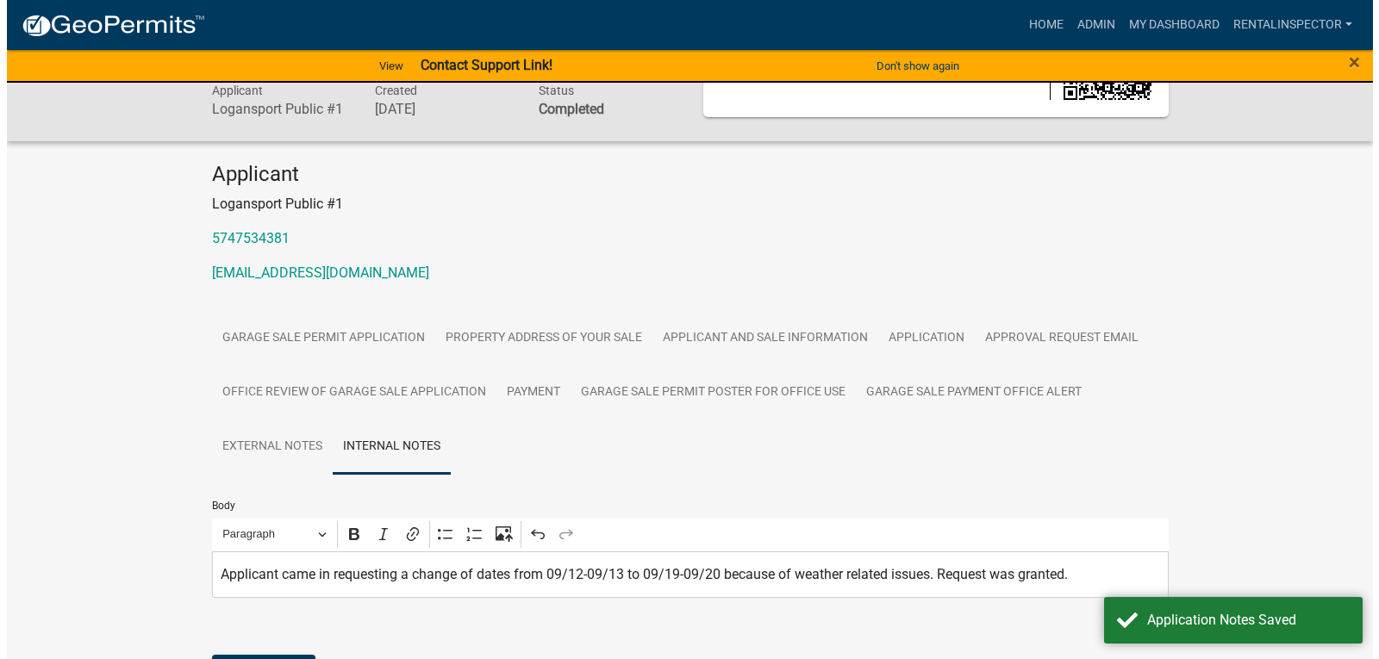
scroll to position [0, 0]
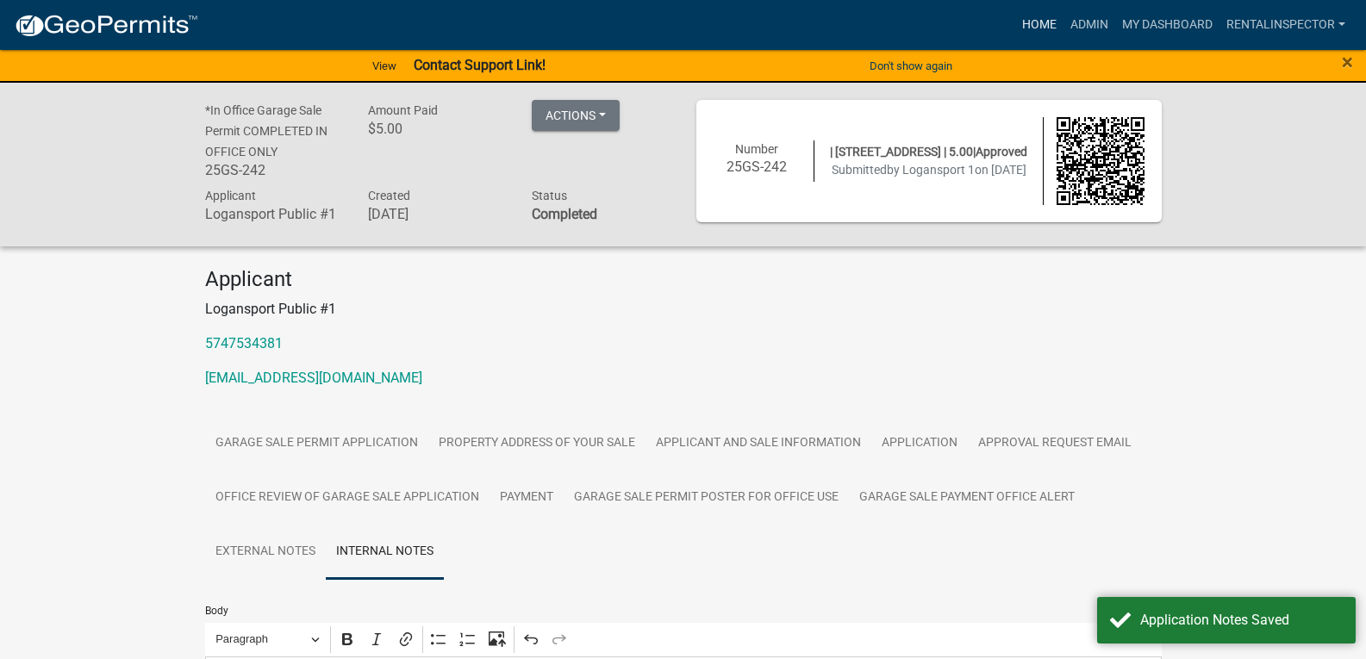
click at [1042, 22] on link "Home" at bounding box center [1039, 25] width 48 height 33
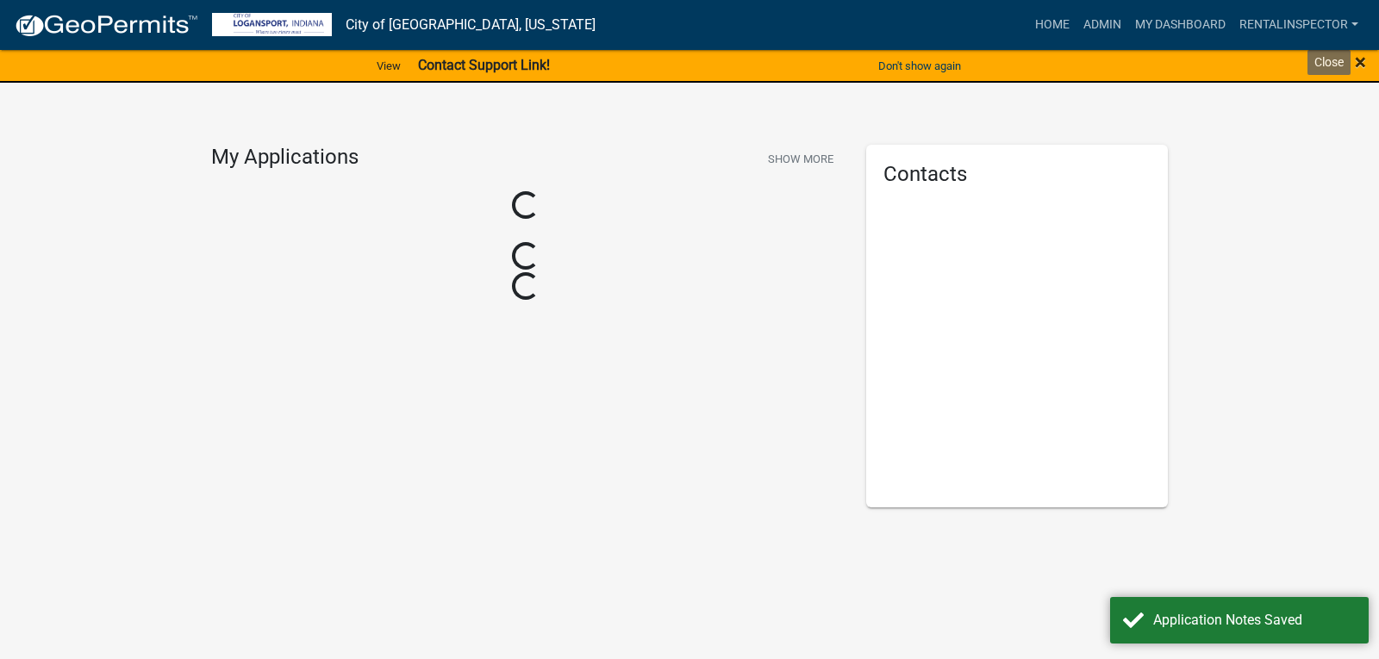
click at [1354, 59] on span "×" at bounding box center [1359, 62] width 11 height 24
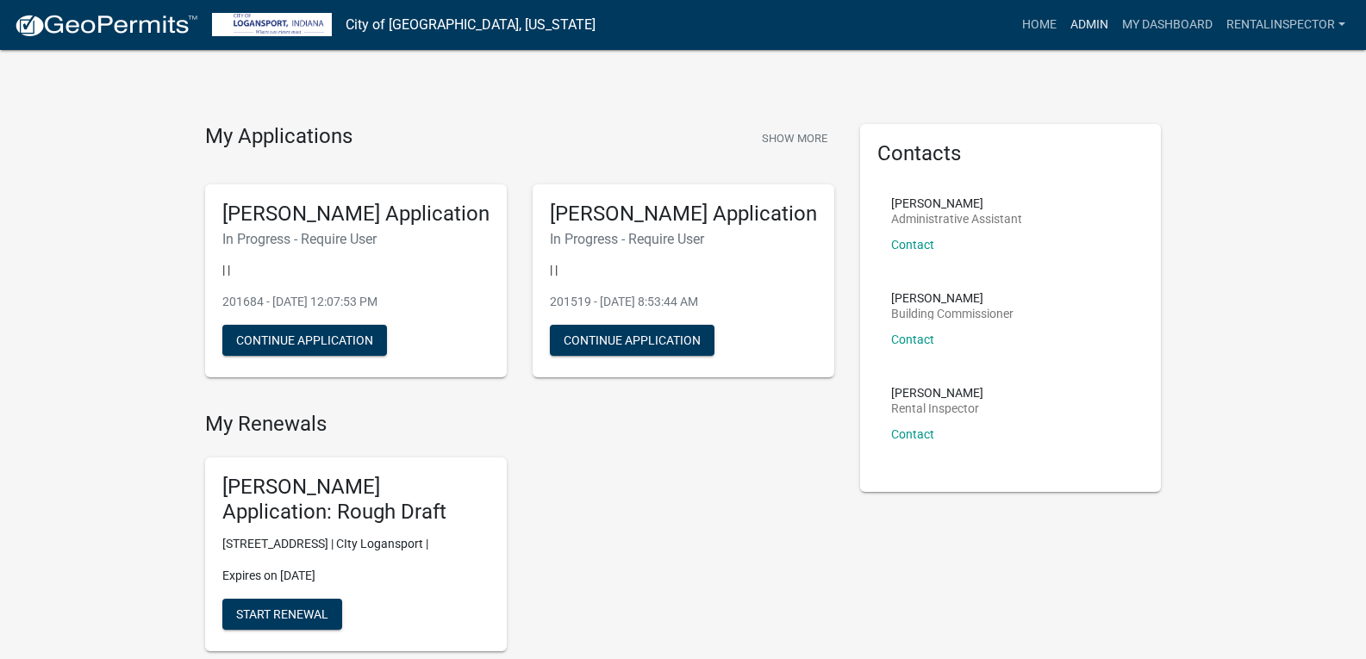
click at [1100, 22] on link "Admin" at bounding box center [1089, 25] width 52 height 33
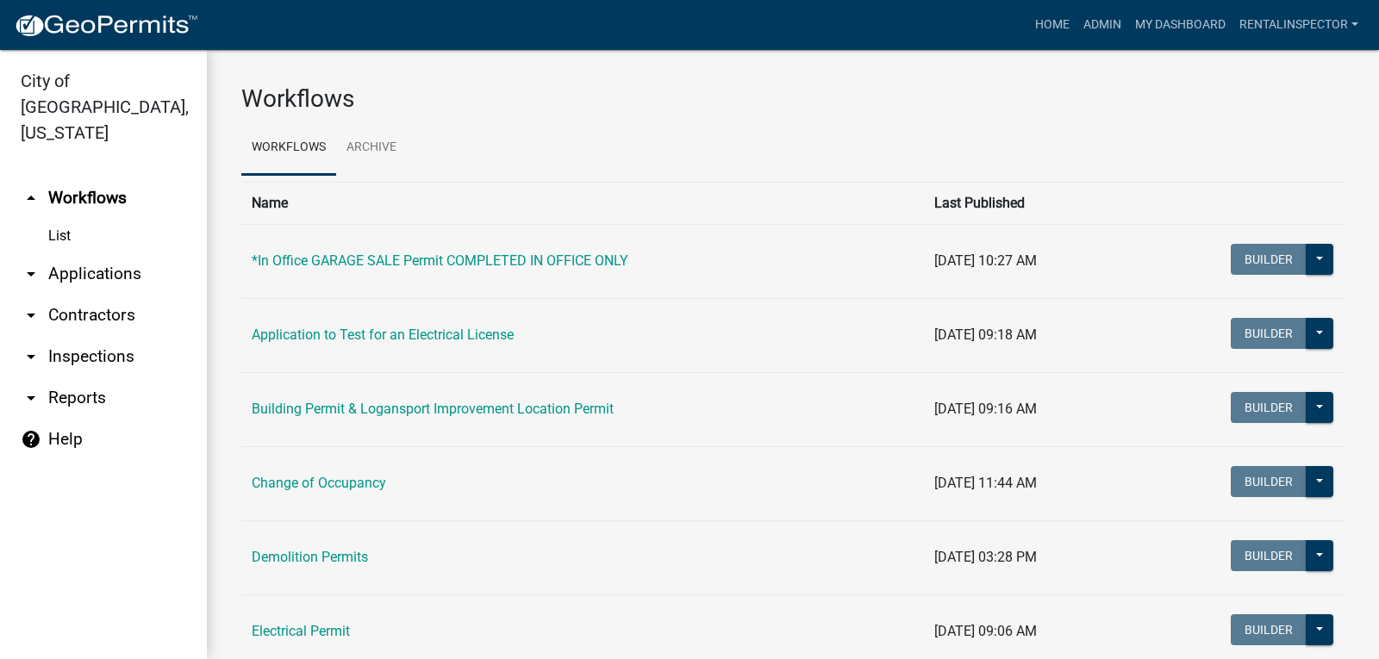
drag, startPoint x: 89, startPoint y: 369, endPoint x: 91, endPoint y: 352, distance: 16.6
click at [89, 377] on link "arrow_drop_down Reports" at bounding box center [103, 397] width 207 height 41
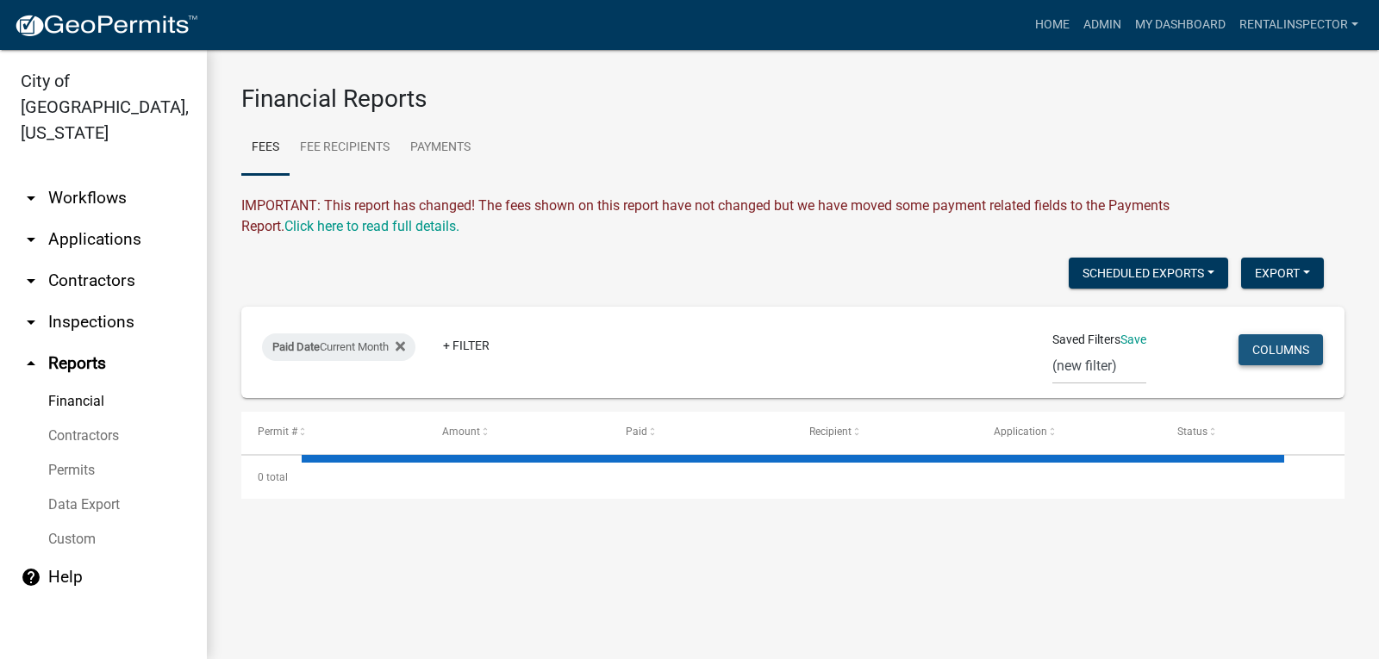
click at [1280, 352] on button "Columns" at bounding box center [1280, 349] width 84 height 31
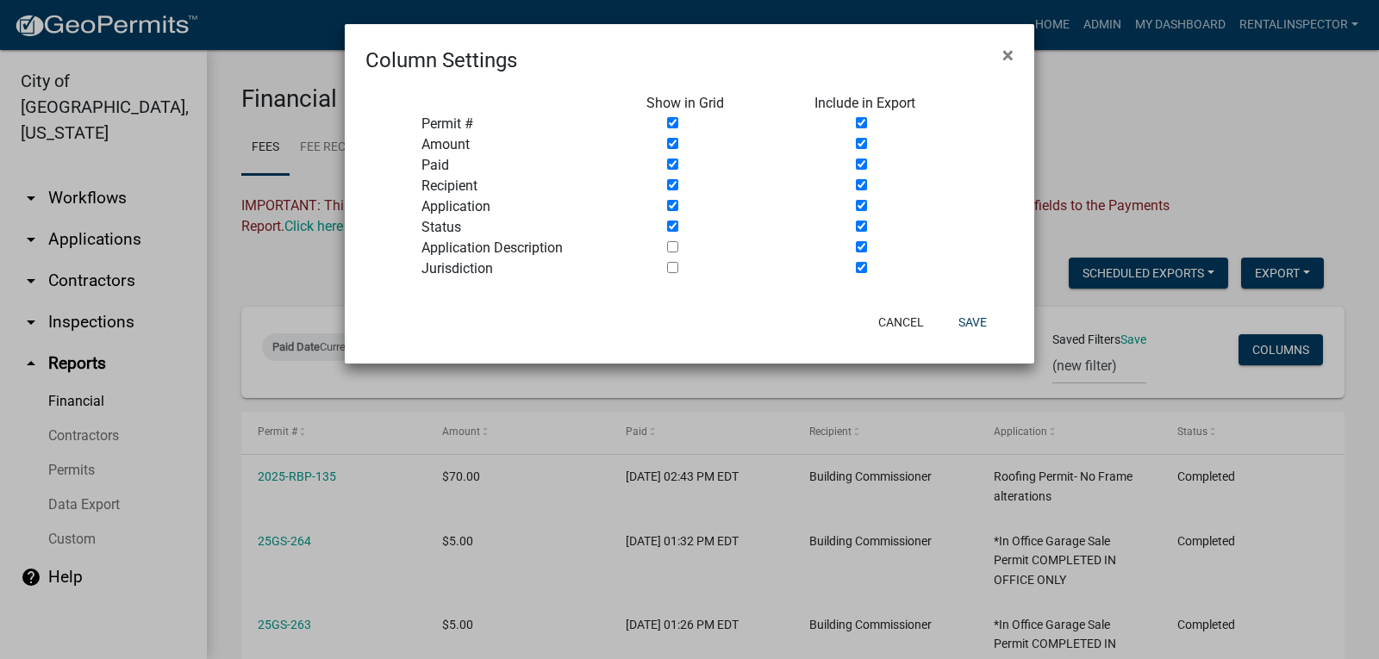
click at [1270, 225] on ngb-modal-window "Column Settings × Show in Grid Include in Export Permit # Amount Paid Recipient…" at bounding box center [689, 329] width 1379 height 659
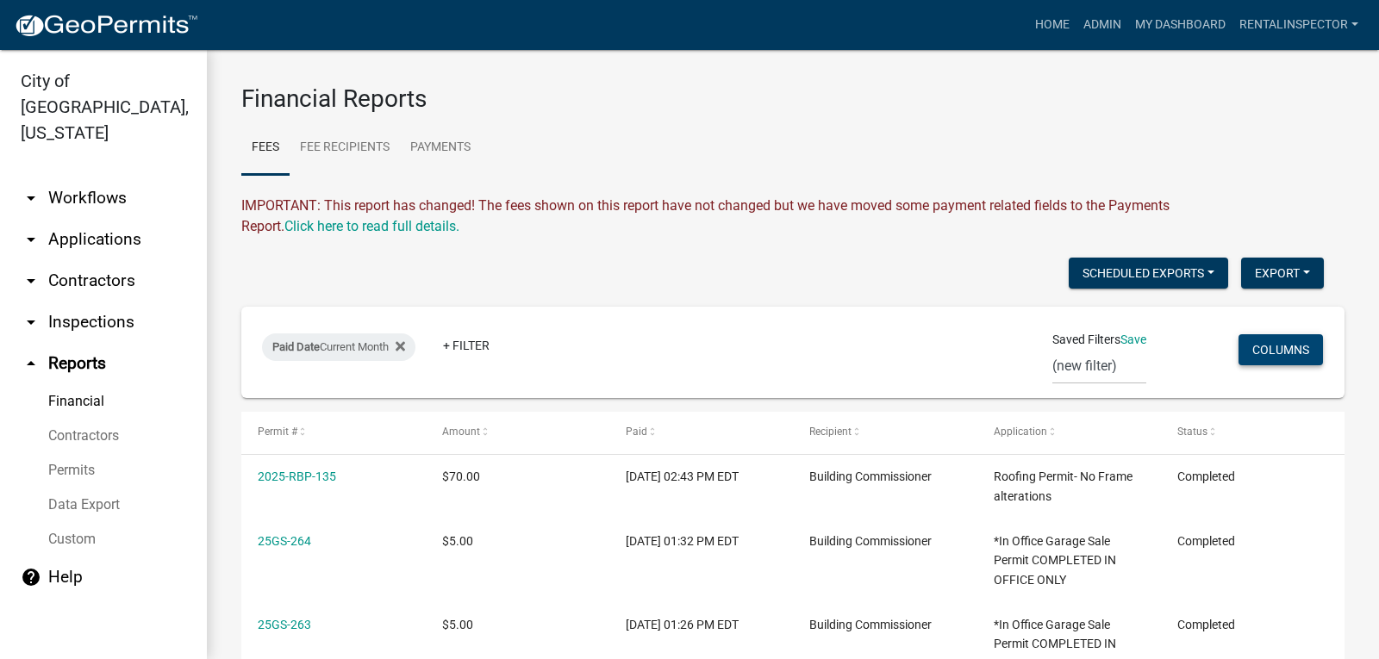
click at [1277, 356] on button "Columns" at bounding box center [1280, 349] width 84 height 31
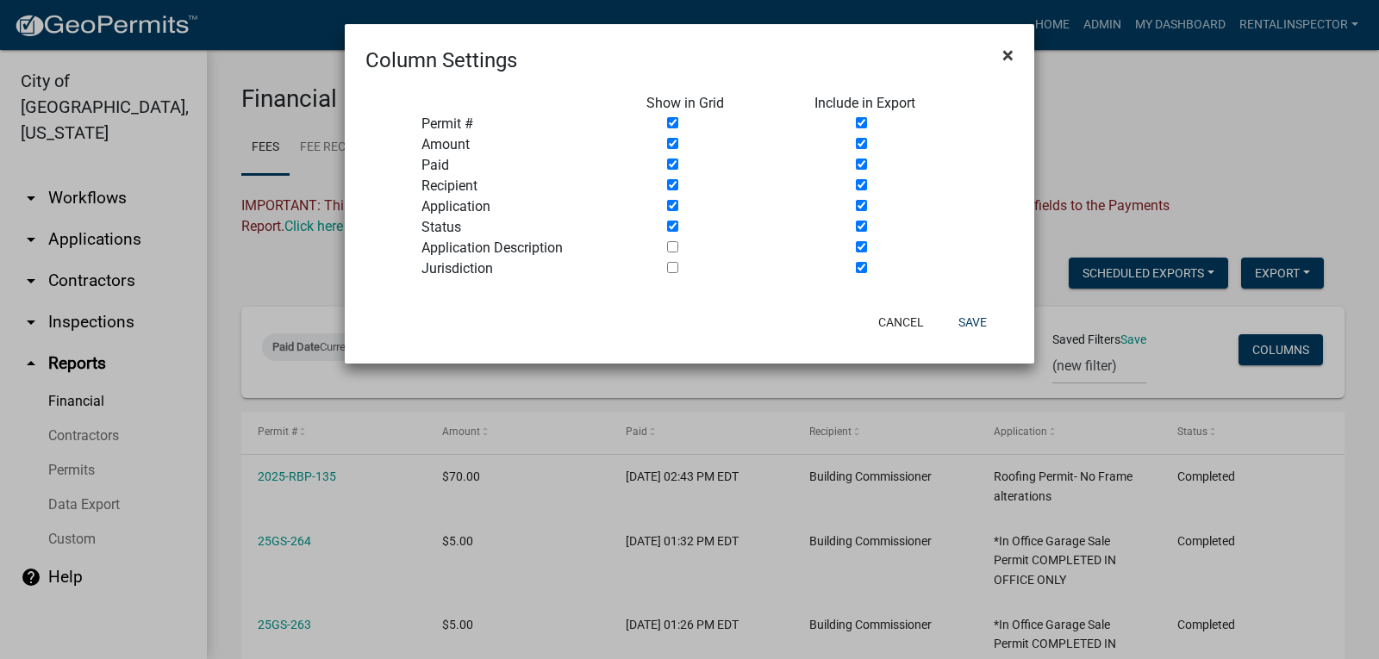
click at [1007, 47] on span "×" at bounding box center [1007, 55] width 11 height 24
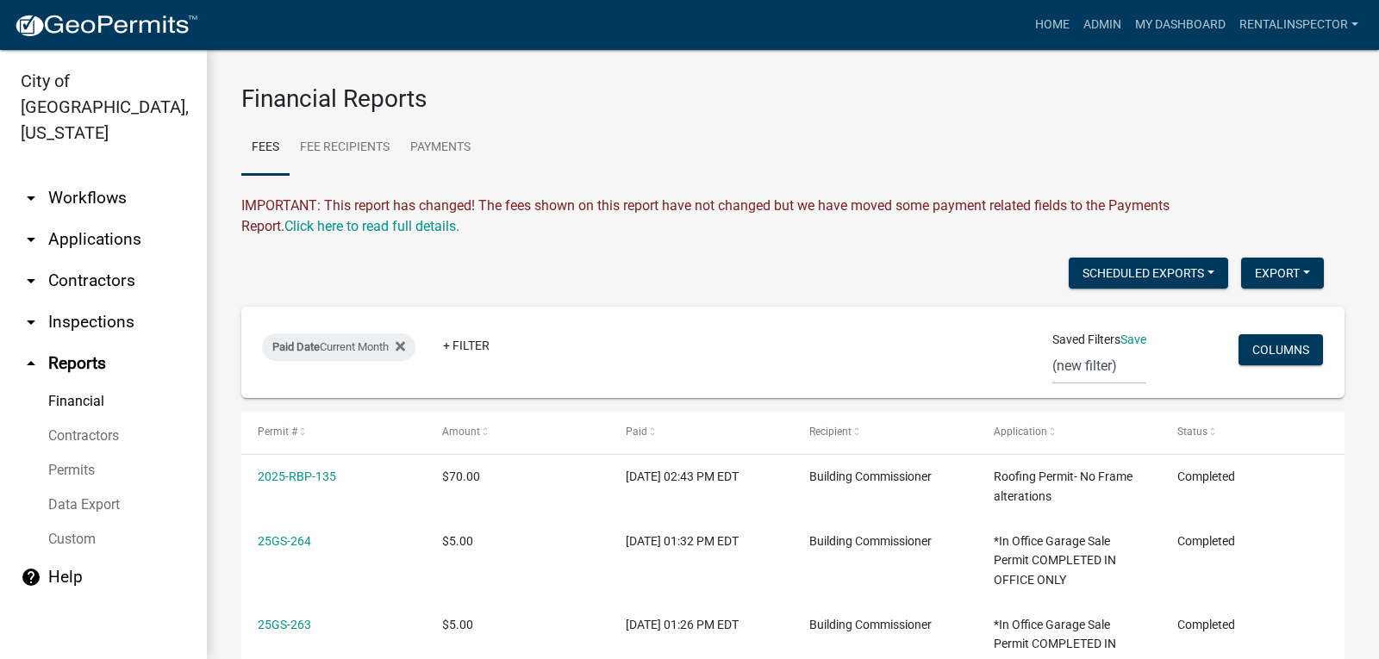
click at [79, 453] on link "Permits" at bounding box center [103, 470] width 207 height 34
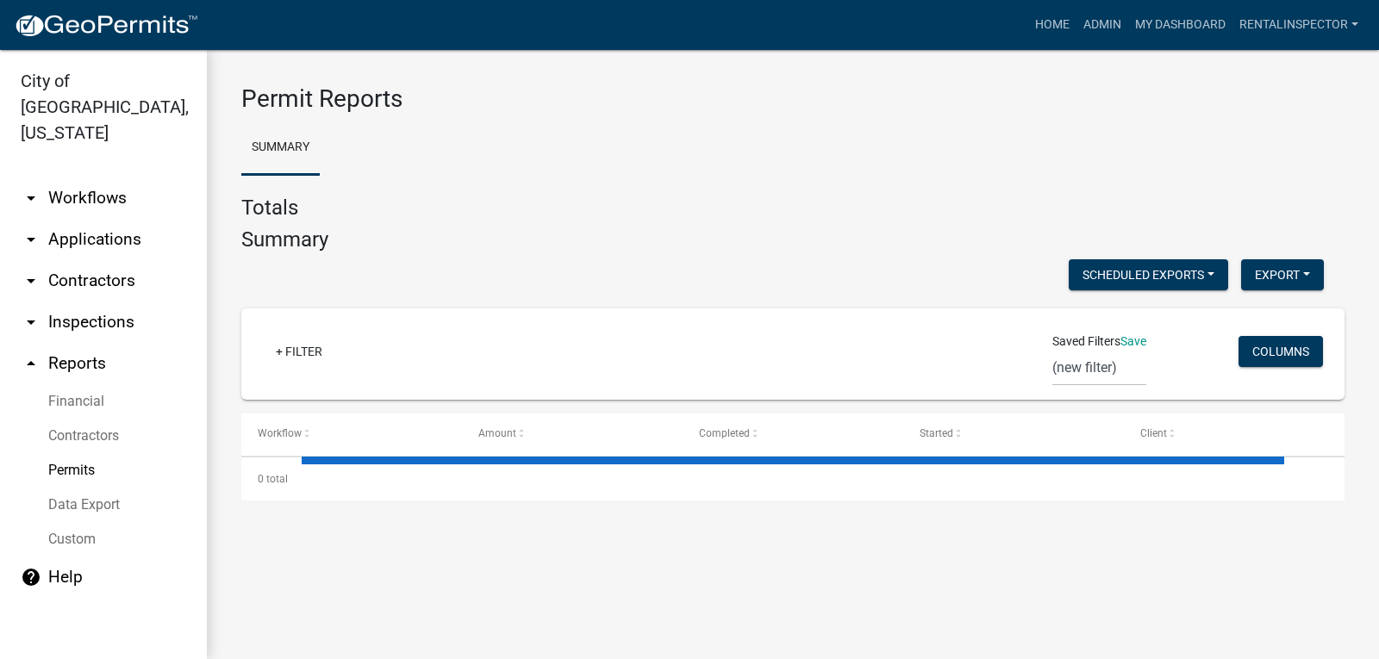
click at [84, 488] on link "Data Export" at bounding box center [103, 505] width 207 height 34
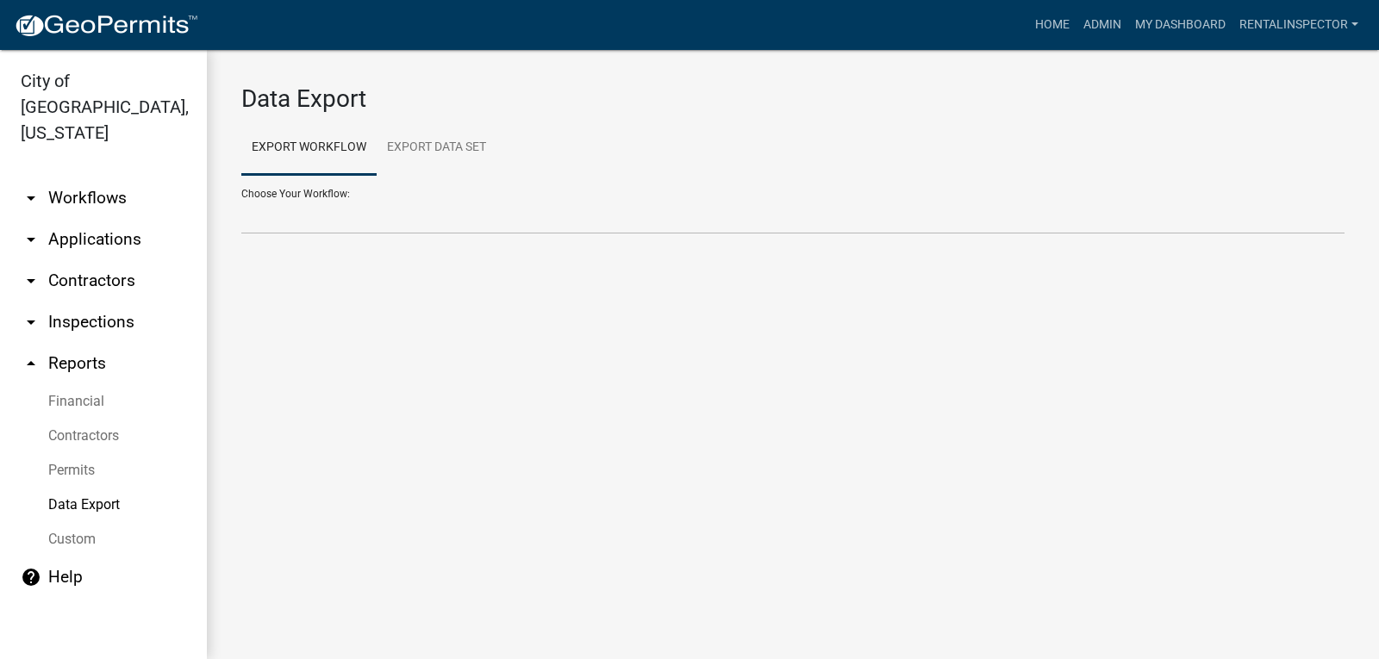
click at [72, 453] on link "Permits" at bounding box center [103, 470] width 207 height 34
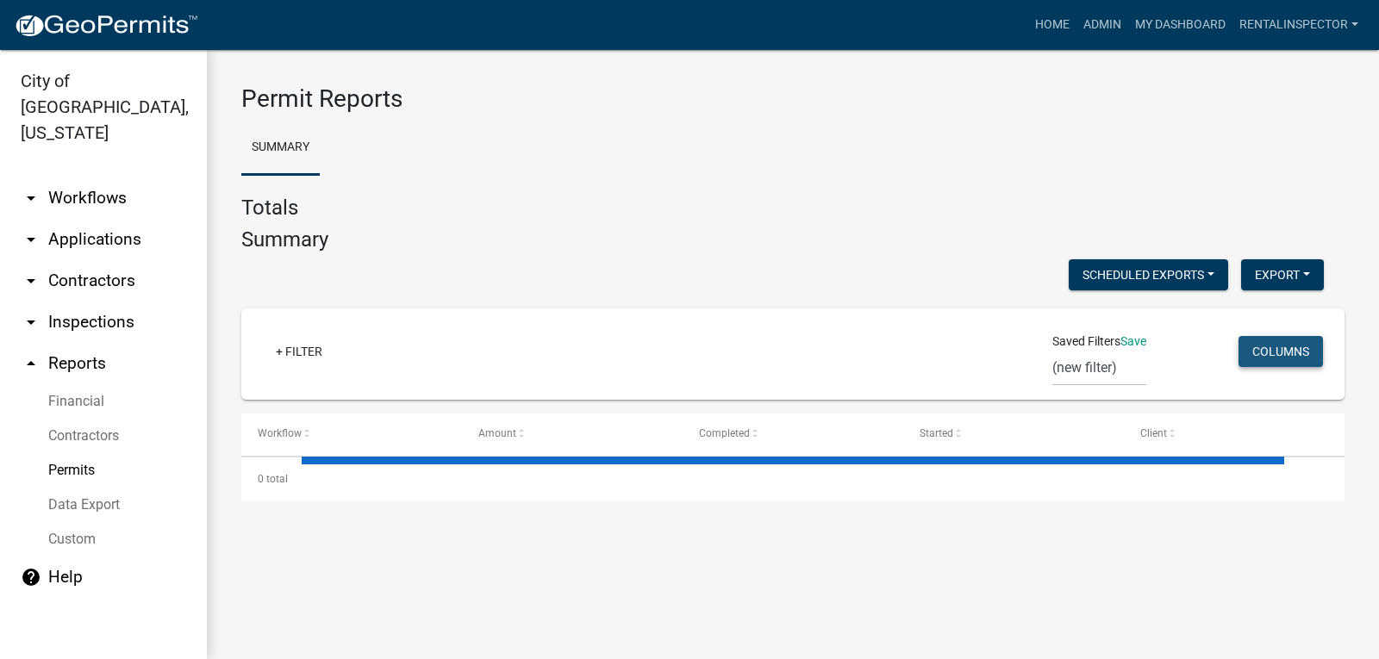
click at [1282, 339] on button "Columns" at bounding box center [1280, 351] width 84 height 31
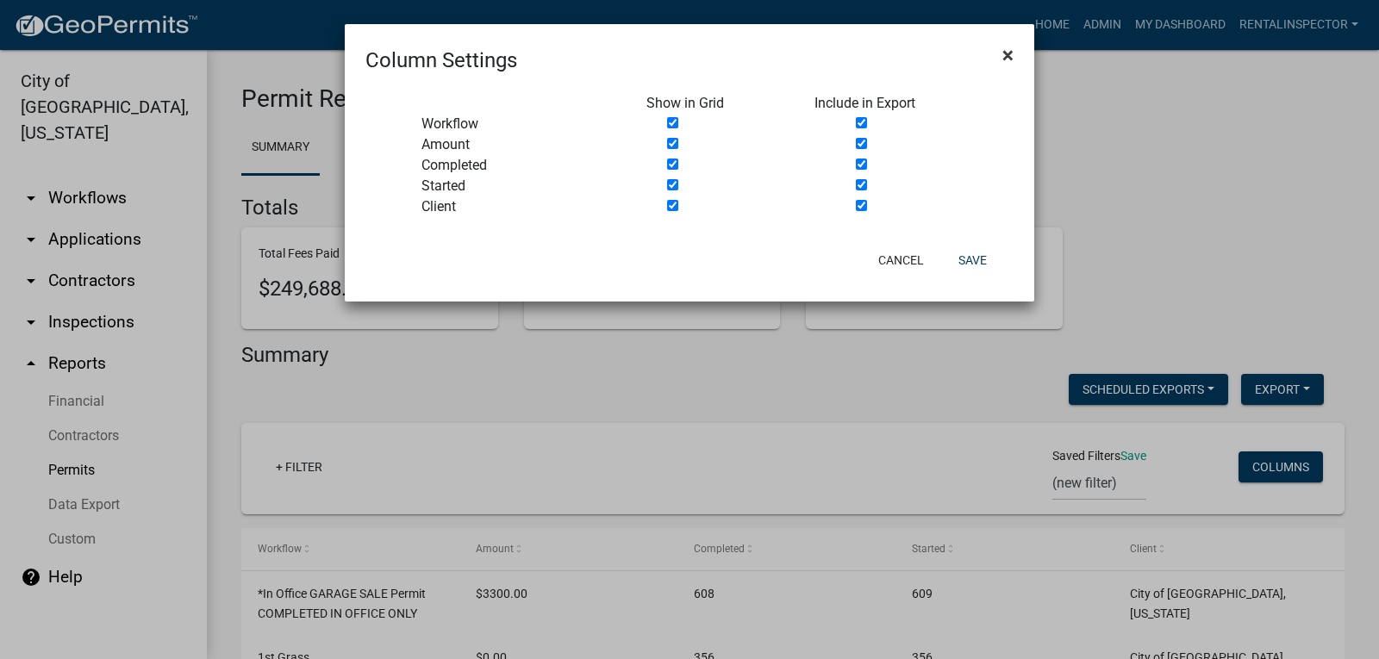
click at [1002, 55] on span "×" at bounding box center [1007, 55] width 11 height 24
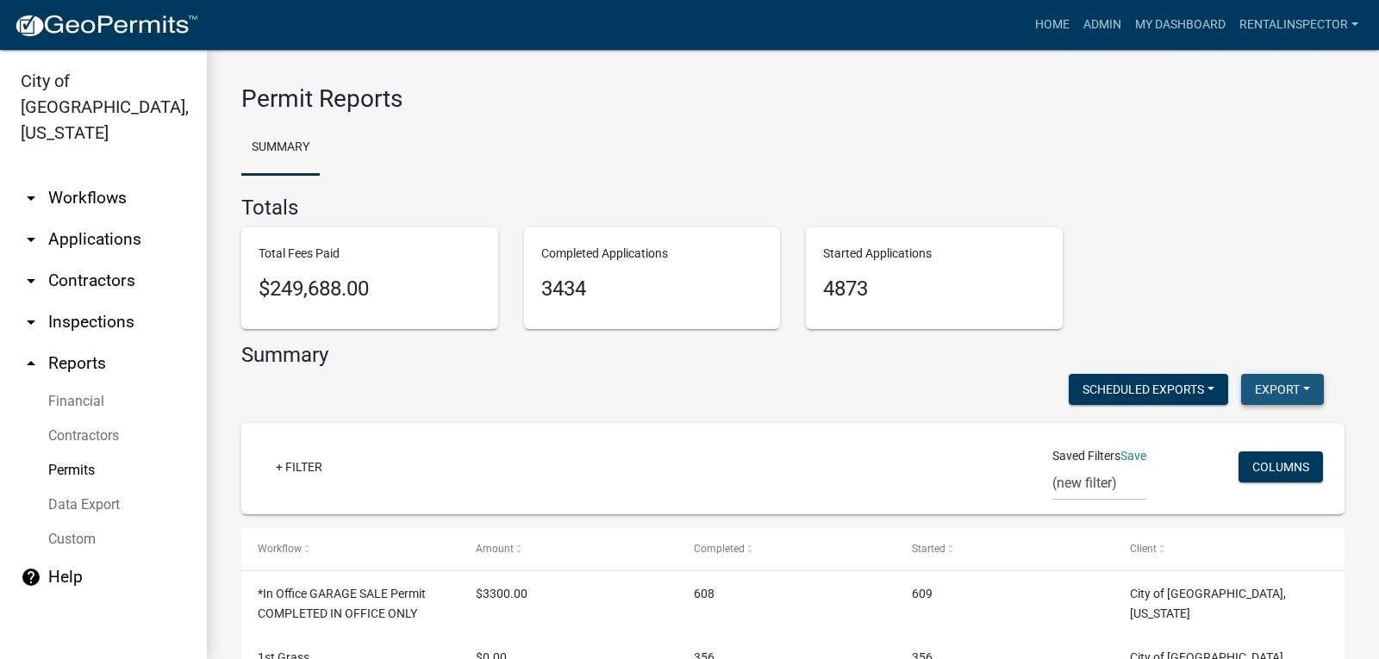
click at [1267, 390] on button "Export" at bounding box center [1282, 389] width 83 height 31
click at [882, 439] on div "+ Filter Saved Filters Save (new filter) Columns" at bounding box center [792, 468] width 1087 height 91
click at [1264, 464] on button "Columns" at bounding box center [1280, 466] width 84 height 31
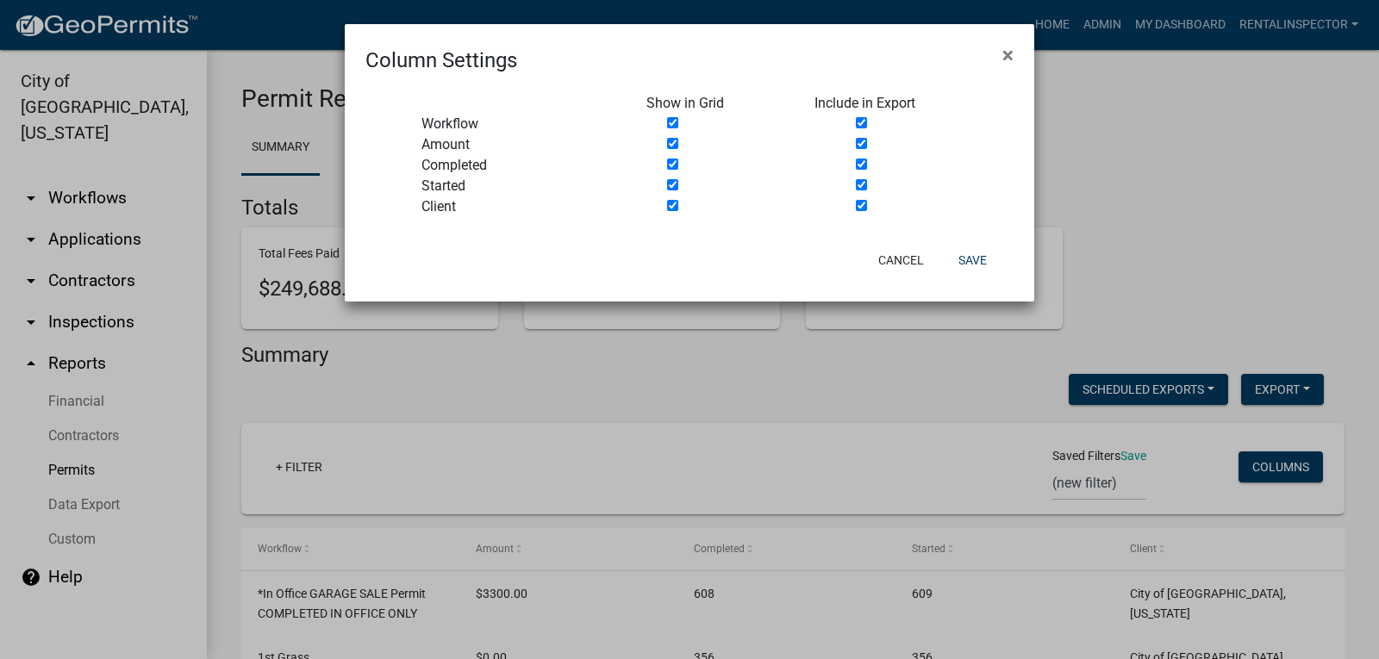
click at [850, 415] on ngb-modal-window "Column Settings × Show in Grid Include in Export Workflow Amount Completed Star…" at bounding box center [689, 329] width 1379 height 659
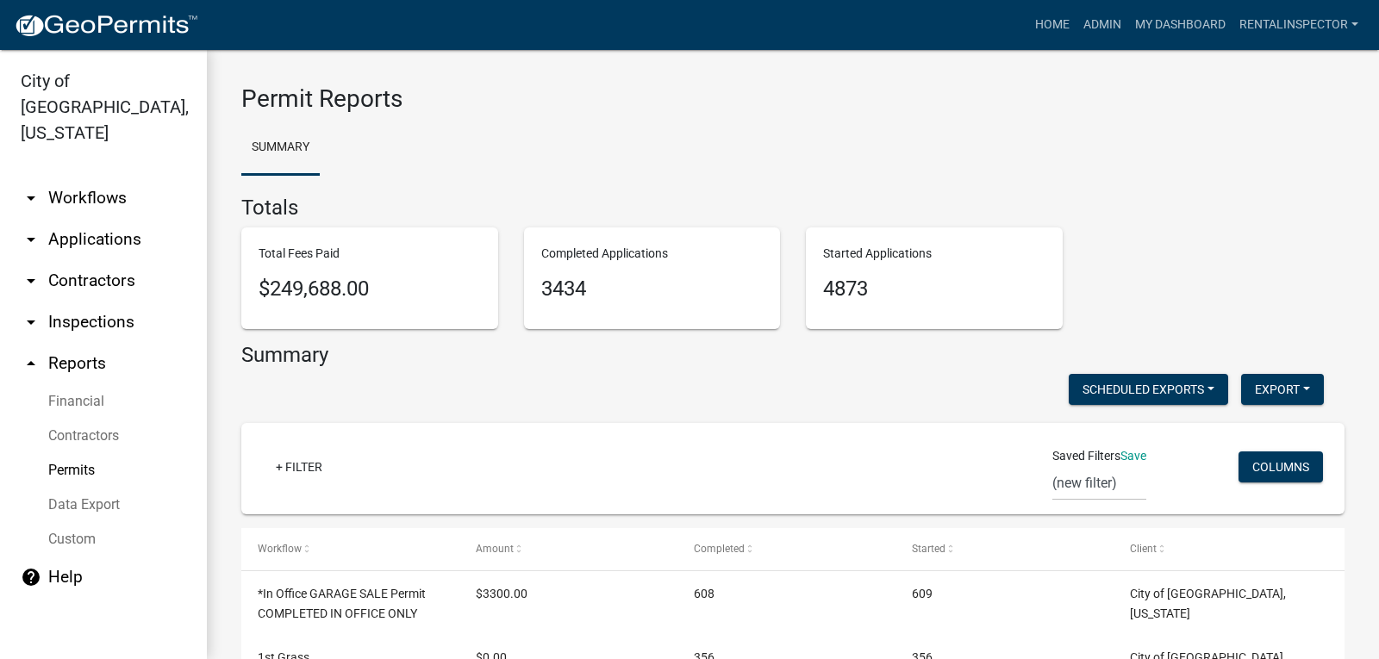
click at [87, 522] on link "Custom" at bounding box center [103, 539] width 207 height 34
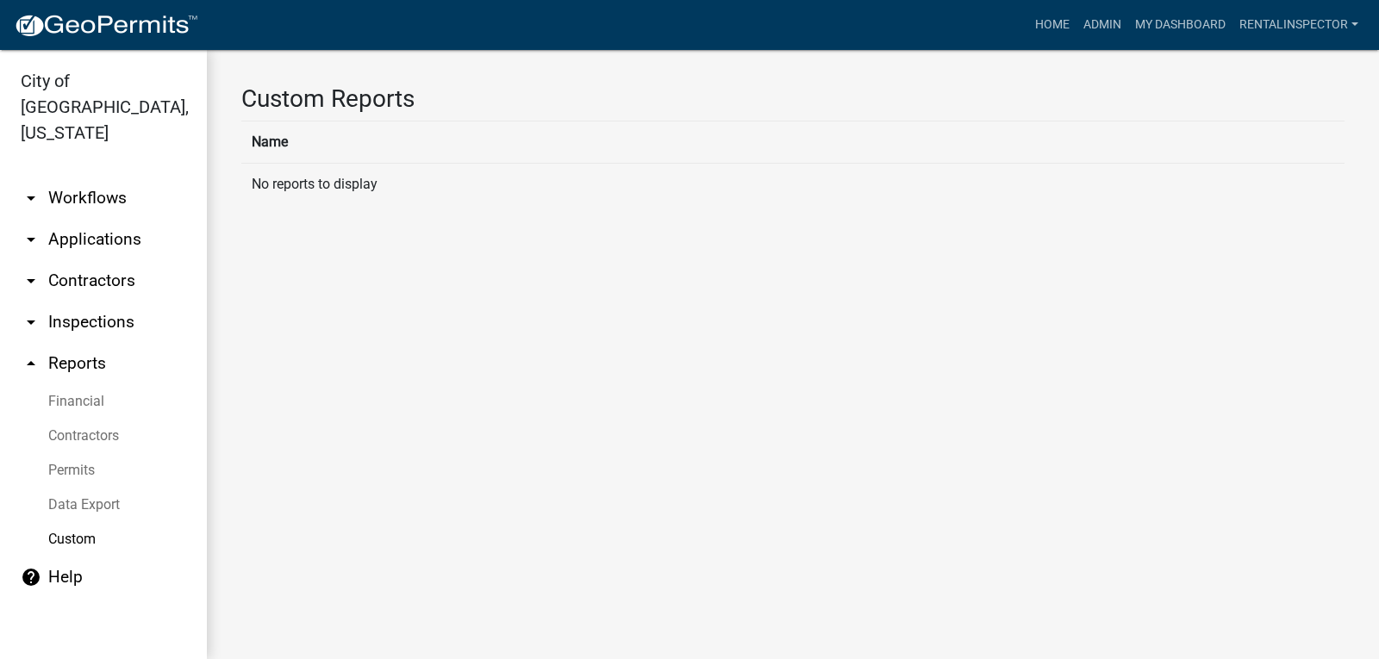
click at [84, 488] on link "Data Export" at bounding box center [103, 505] width 207 height 34
click at [362, 237] on div "Data Export Export Workflow Export Data Set Choose Your Workflow: Choose Your D…" at bounding box center [793, 167] width 1172 height 234
click at [364, 224] on select "Choose Your Workflow:" at bounding box center [792, 216] width 1103 height 35
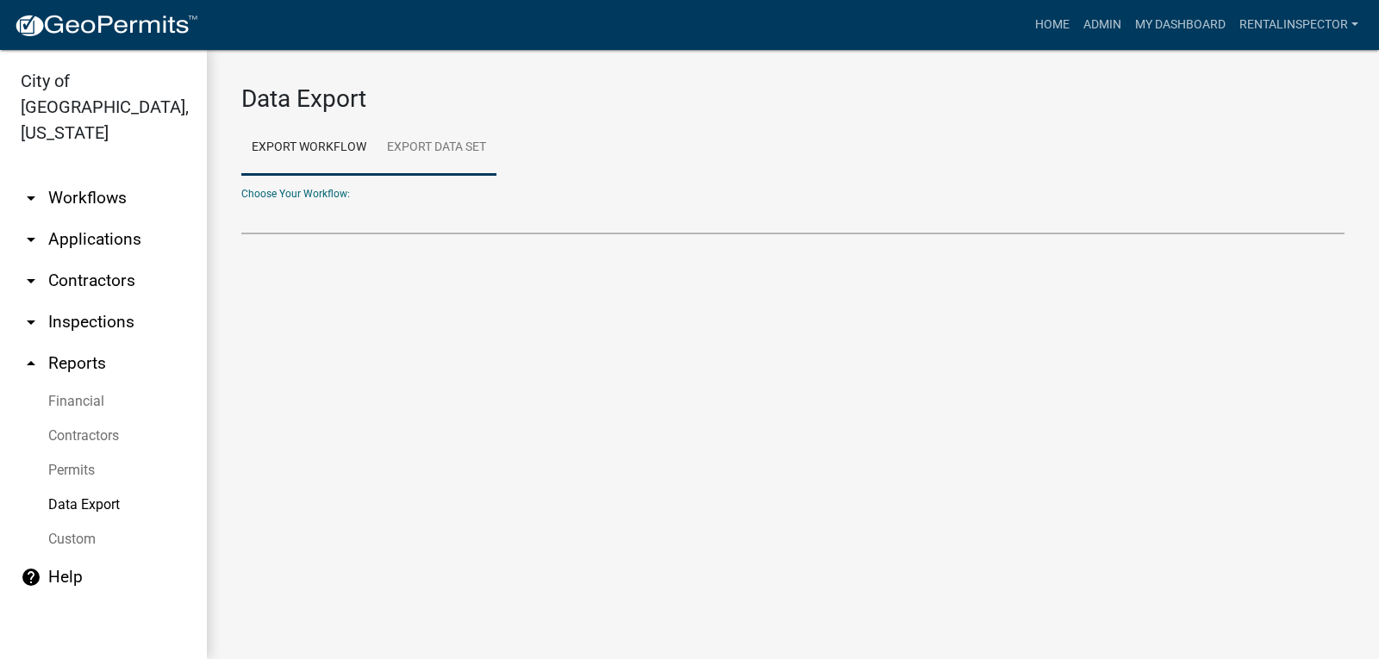
click at [421, 159] on link "Export Data Set" at bounding box center [437, 148] width 120 height 55
click at [357, 228] on select "Contractors Project List Fees Due Garage Sale List Permit list Permits Obtained…" at bounding box center [792, 216] width 1103 height 35
click at [346, 414] on main "Data Export Export Workflow Export Data Set Choose Your Workflow: *In Office GA…" at bounding box center [793, 354] width 1172 height 609
click at [91, 453] on link "Permits" at bounding box center [103, 470] width 207 height 34
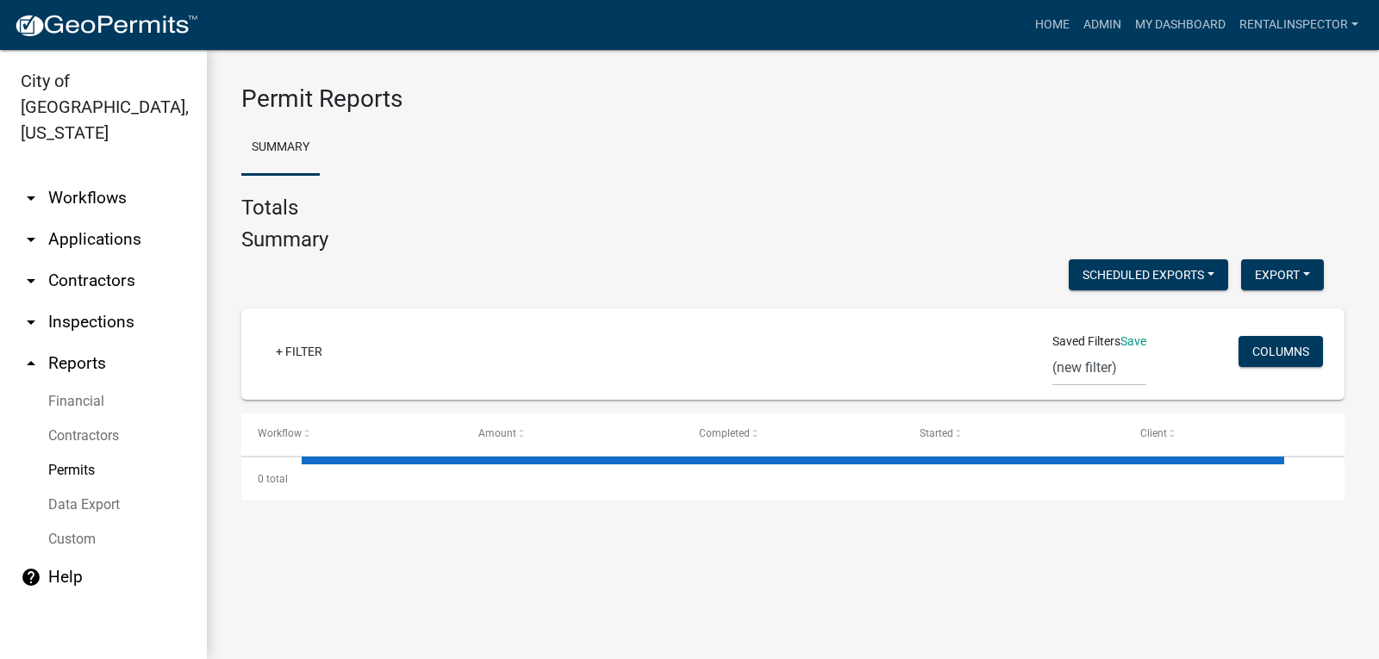
click at [90, 524] on link "Custom" at bounding box center [103, 539] width 207 height 34
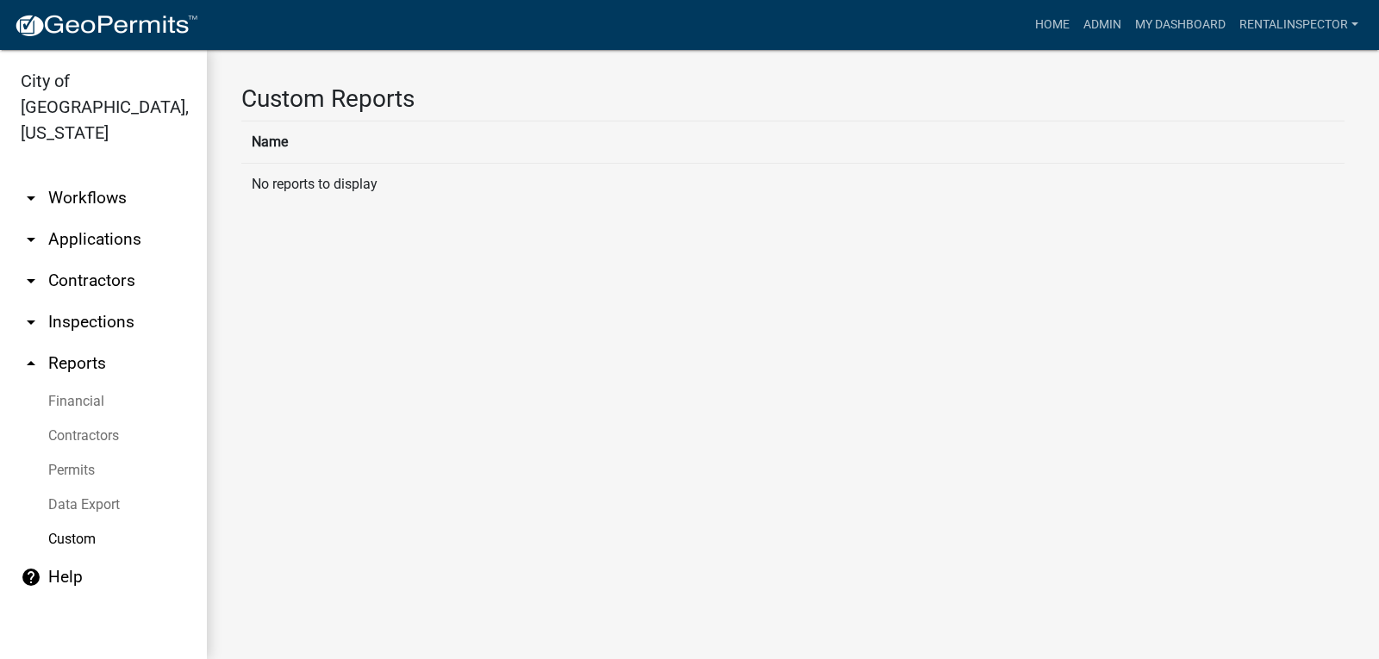
drag, startPoint x: 341, startPoint y: 171, endPoint x: 328, endPoint y: 162, distance: 16.0
click at [342, 171] on td "No reports to display" at bounding box center [792, 184] width 1103 height 42
click at [308, 128] on th "Name" at bounding box center [792, 142] width 1103 height 42
click at [76, 488] on link "Data Export" at bounding box center [103, 505] width 207 height 34
click at [82, 453] on link "Permits" at bounding box center [103, 470] width 207 height 34
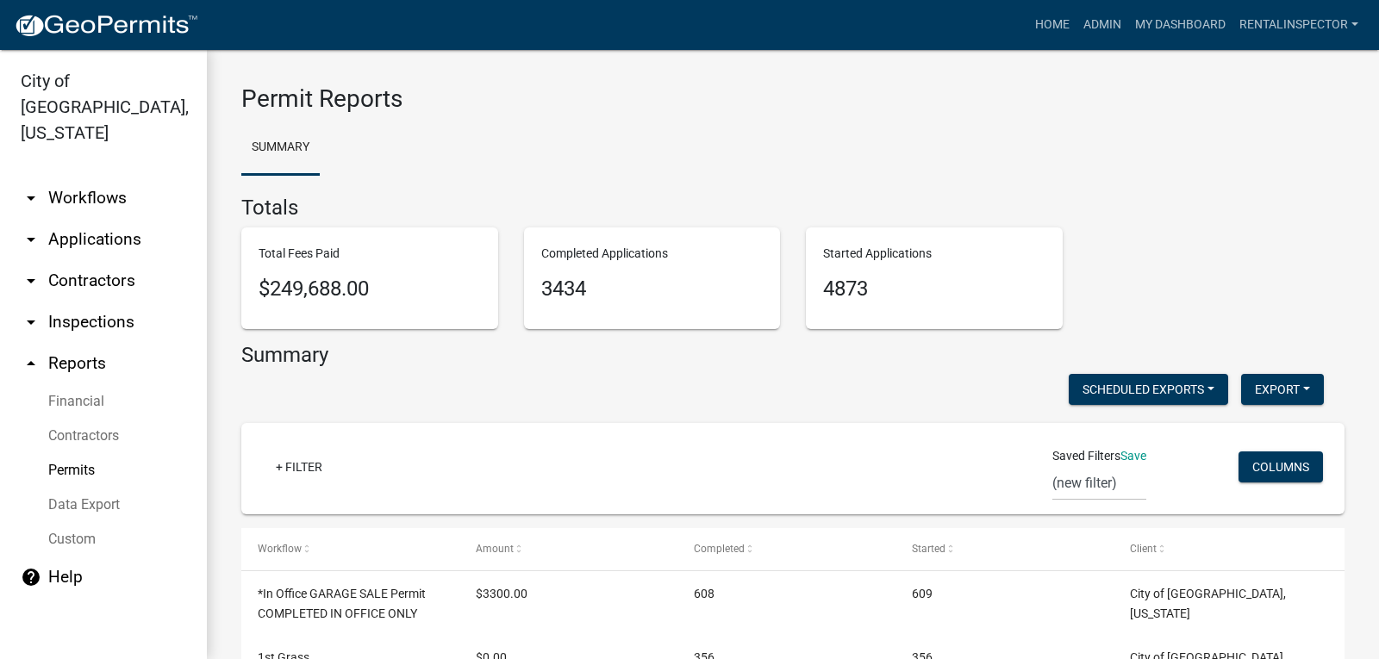
scroll to position [258, 0]
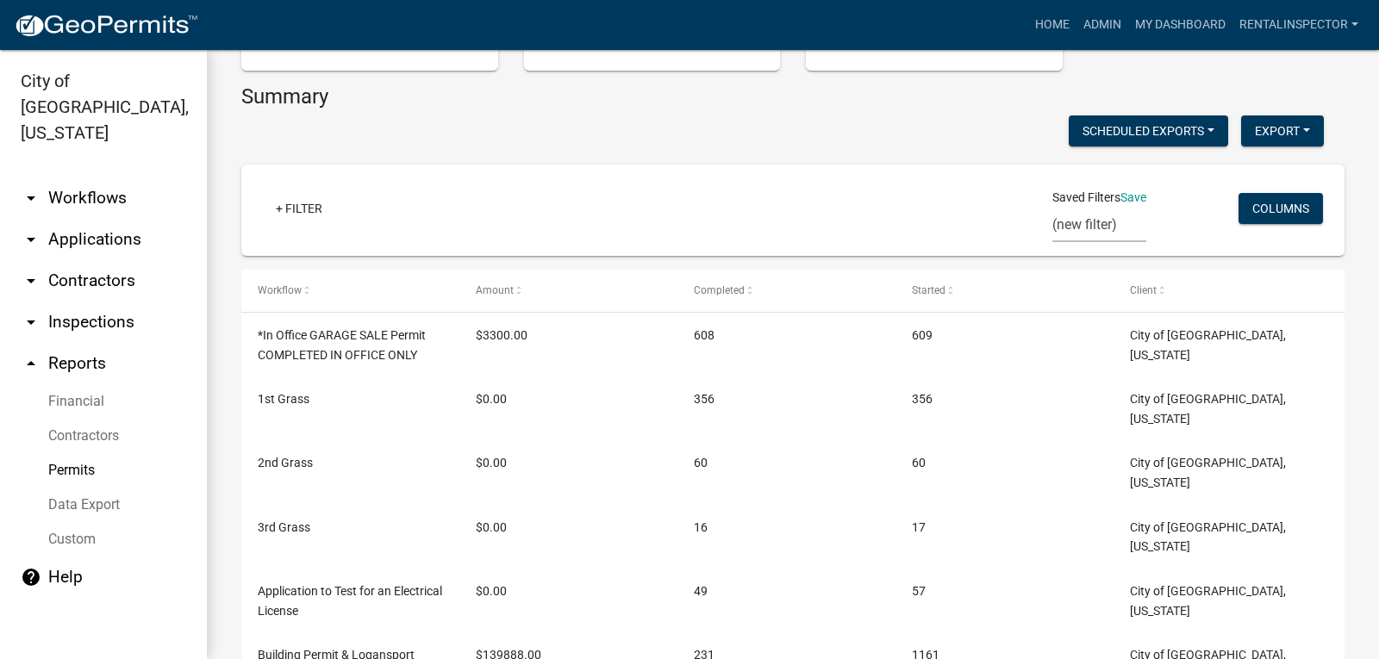
click at [1084, 221] on select "(new filter)" at bounding box center [1099, 224] width 94 height 35
click at [825, 227] on div "+ Filter" at bounding box center [611, 210] width 725 height 35
click at [298, 214] on link "+ Filter" at bounding box center [299, 208] width 74 height 31
click at [619, 225] on div "+ Filter" at bounding box center [611, 210] width 725 height 35
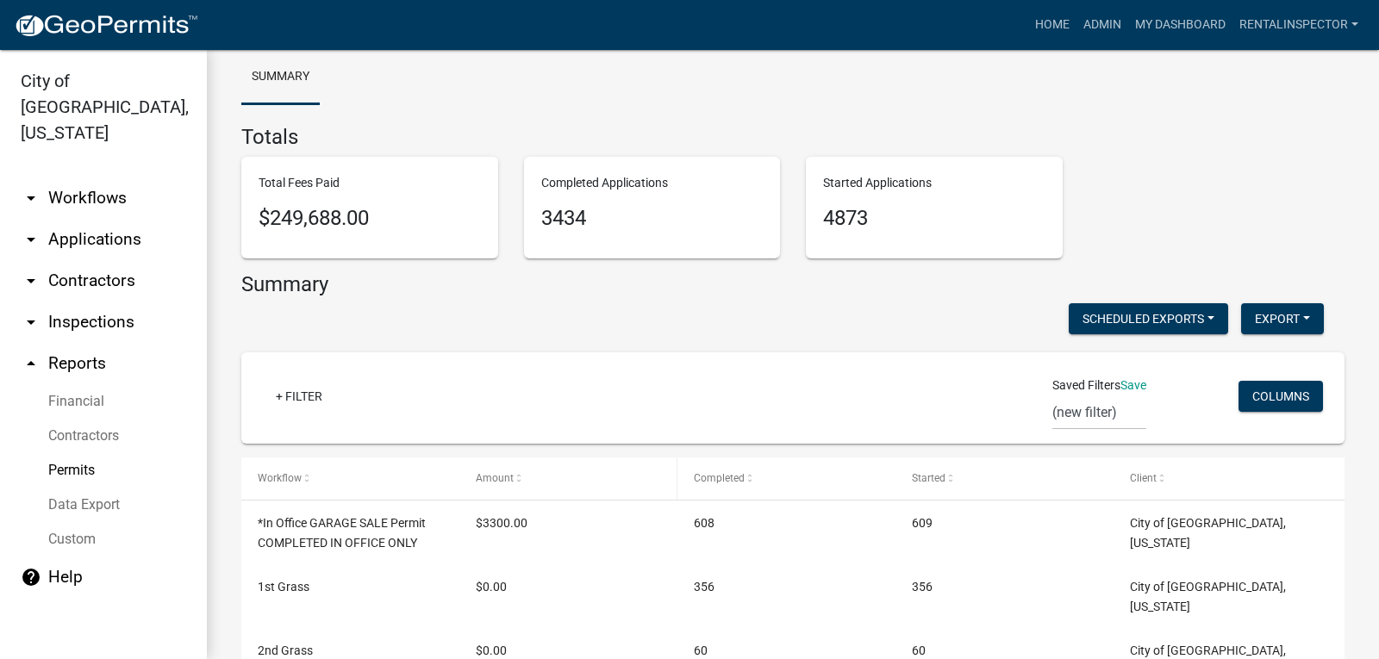
scroll to position [0, 0]
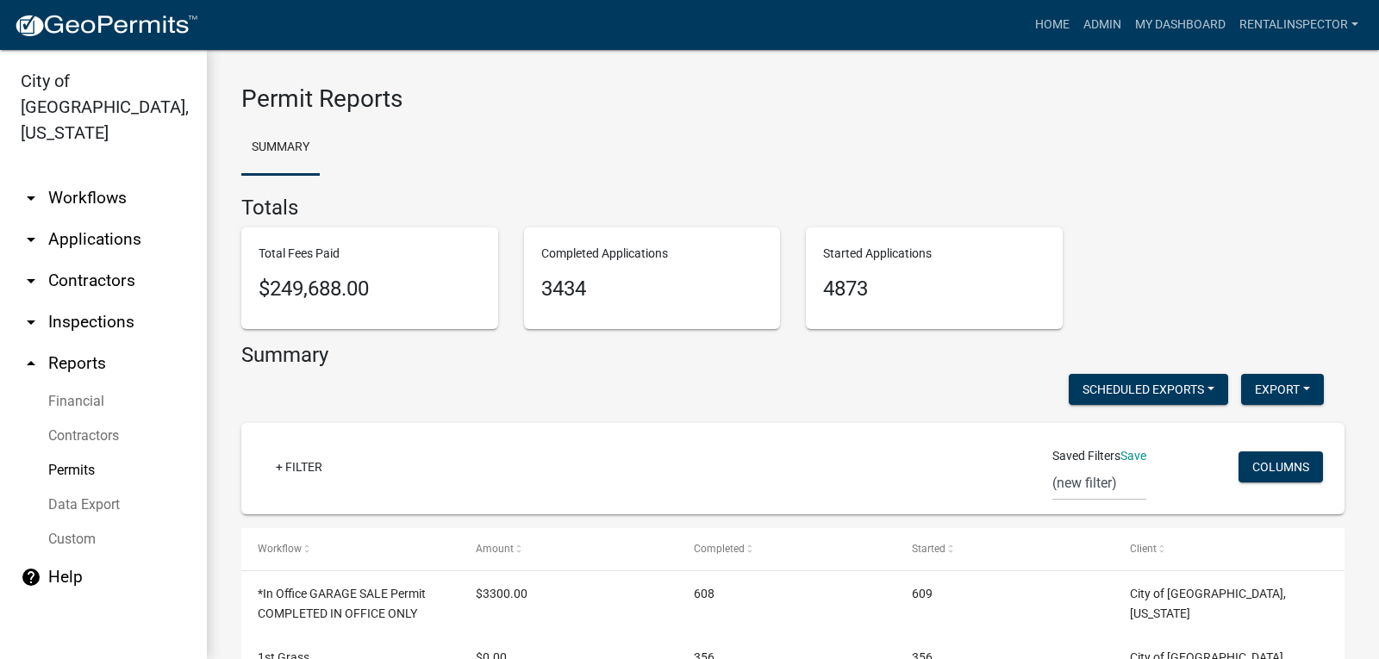
click at [94, 419] on link "Contractors" at bounding box center [103, 436] width 207 height 34
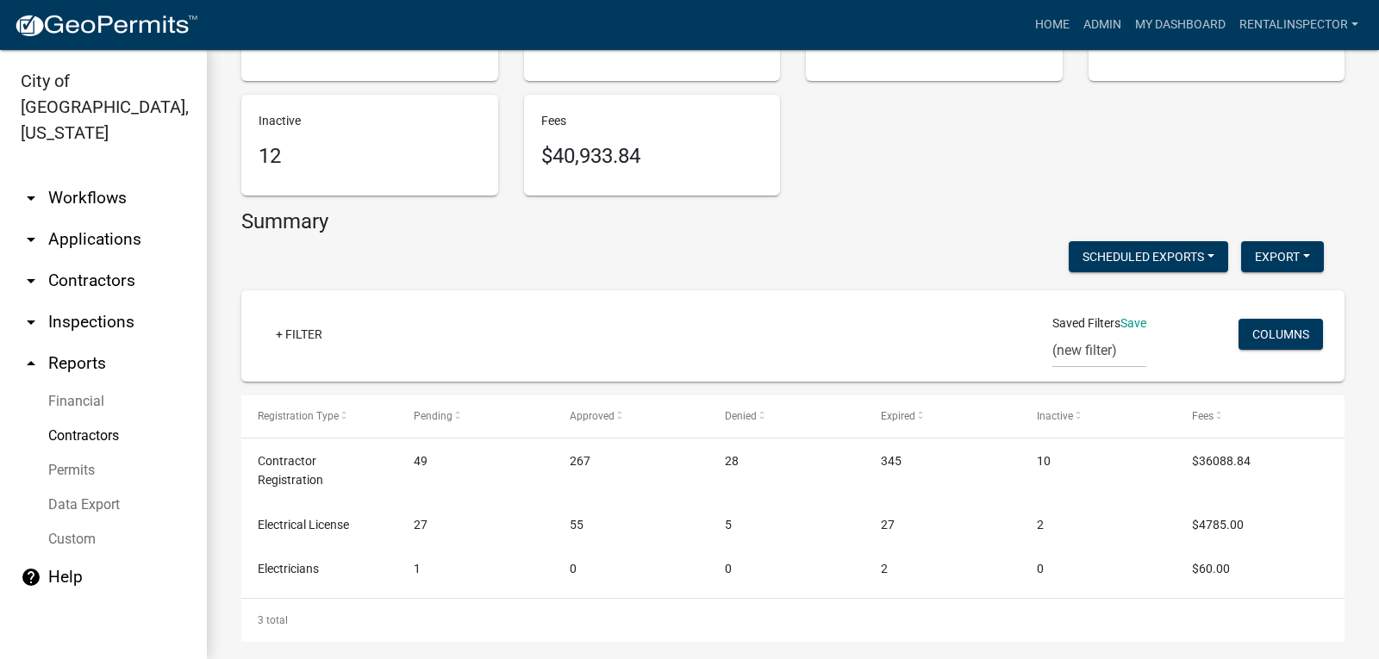
scroll to position [258, 0]
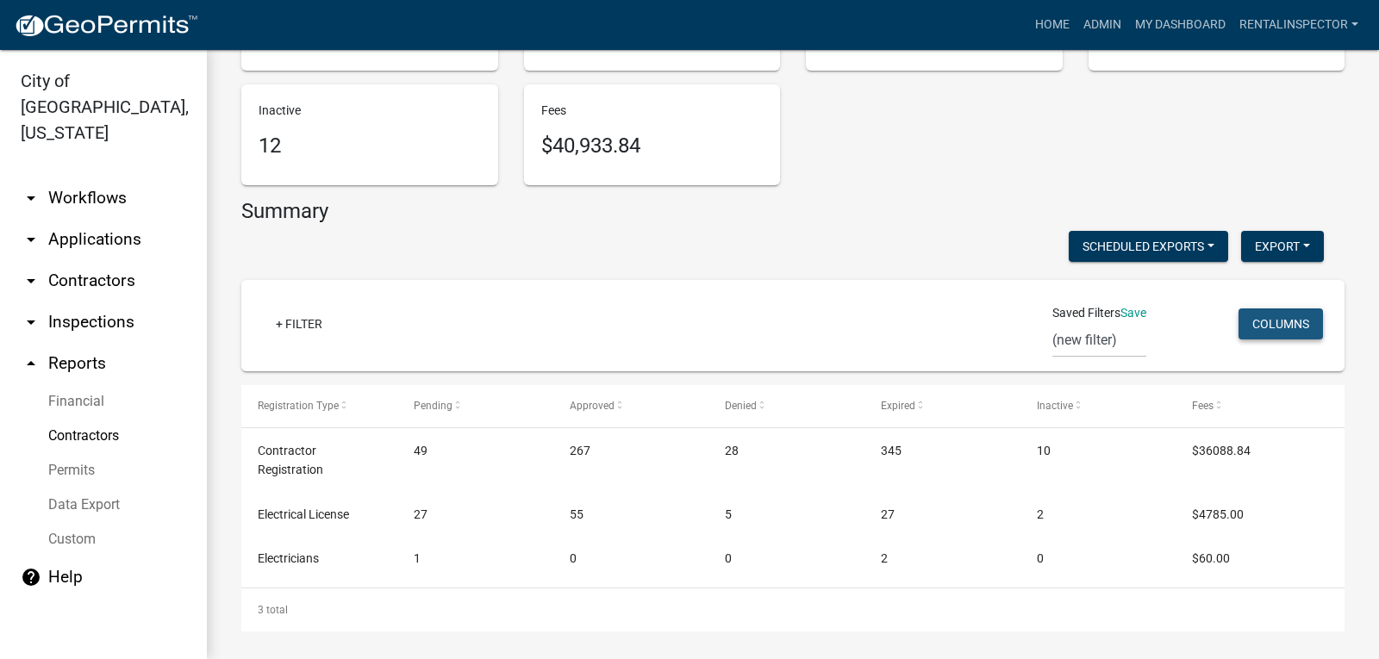
click at [1263, 314] on button "Columns" at bounding box center [1280, 323] width 84 height 31
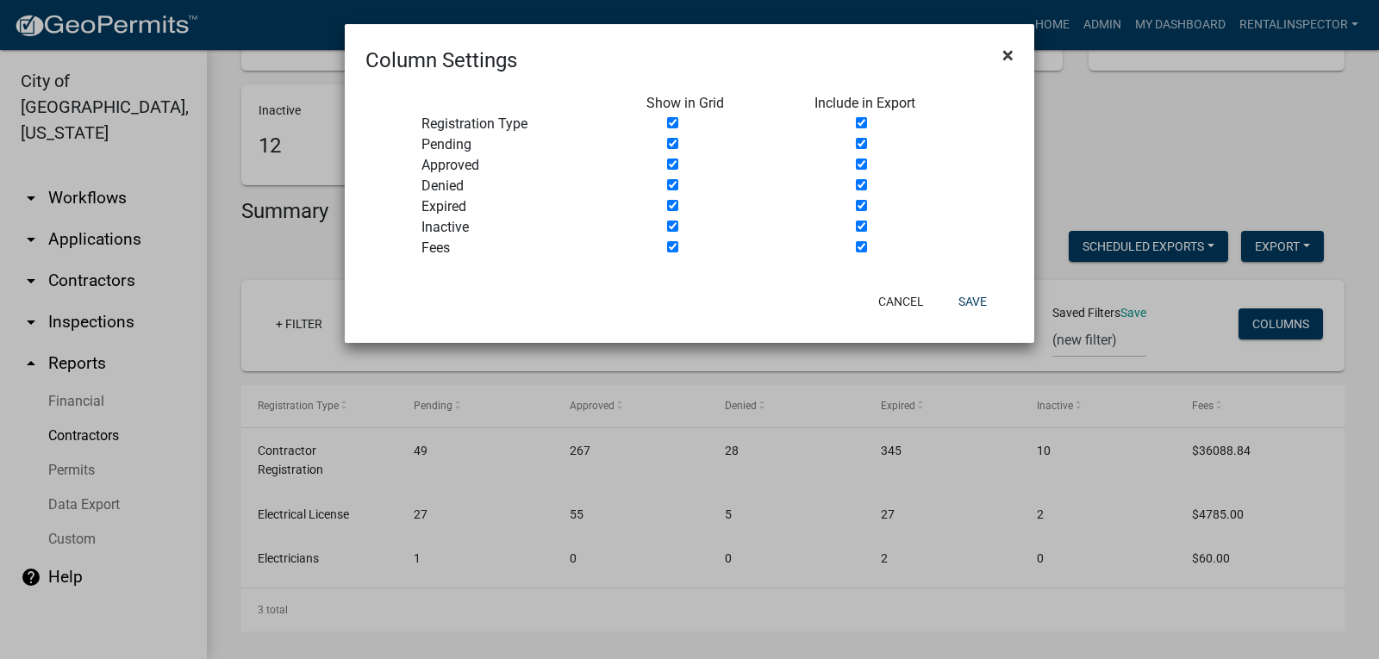
click at [1006, 54] on span "×" at bounding box center [1007, 55] width 11 height 24
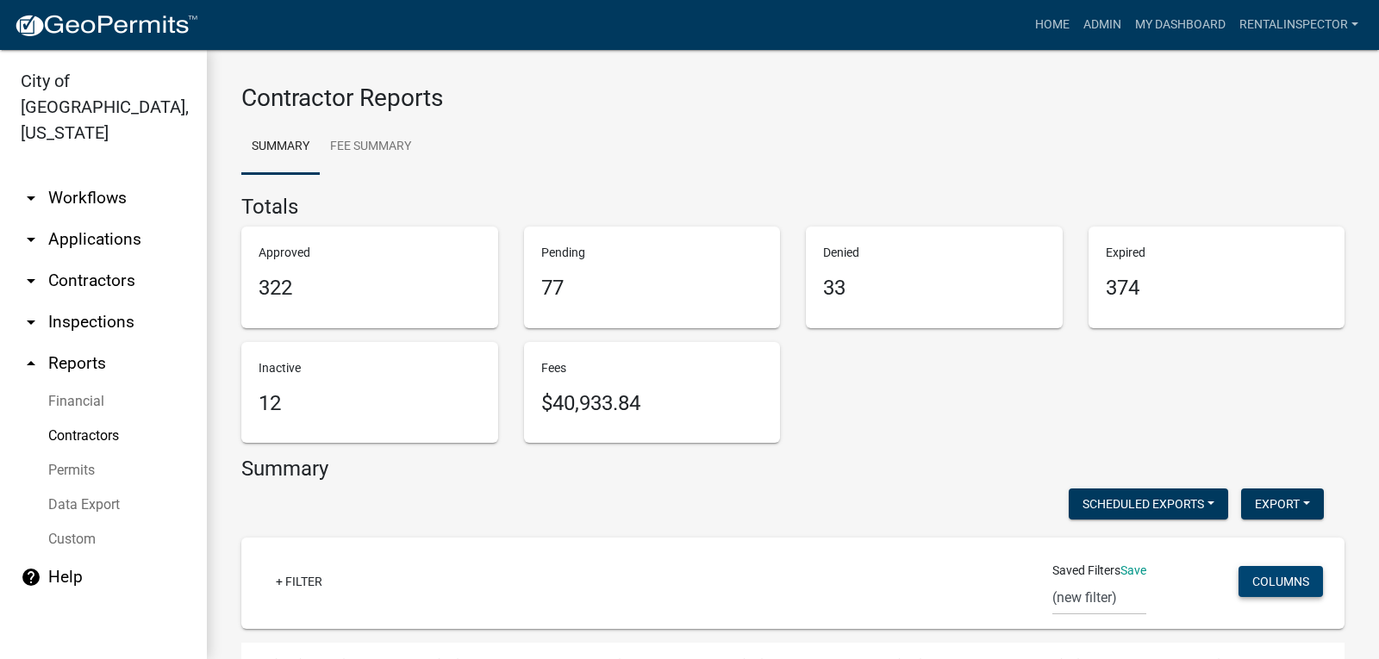
scroll to position [0, 0]
click at [88, 344] on link "arrow_drop_up Reports" at bounding box center [103, 363] width 207 height 41
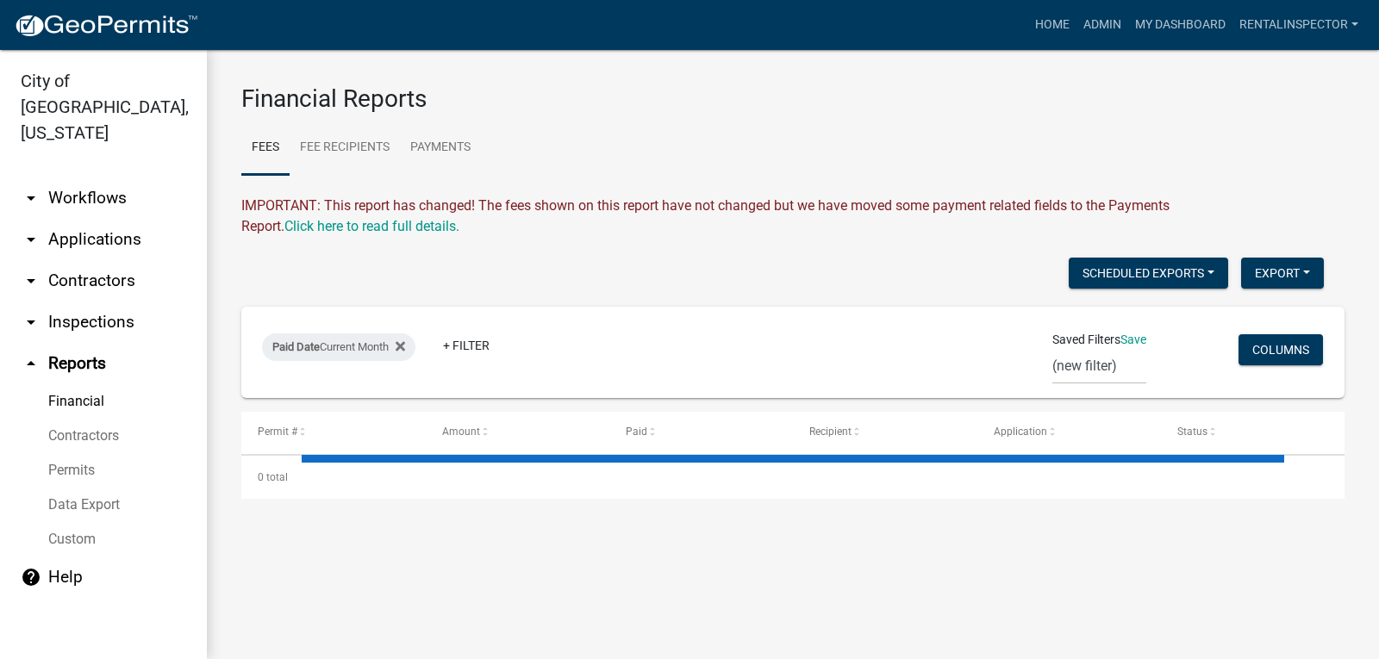
click at [121, 302] on link "arrow_drop_down Inspections" at bounding box center [103, 322] width 207 height 41
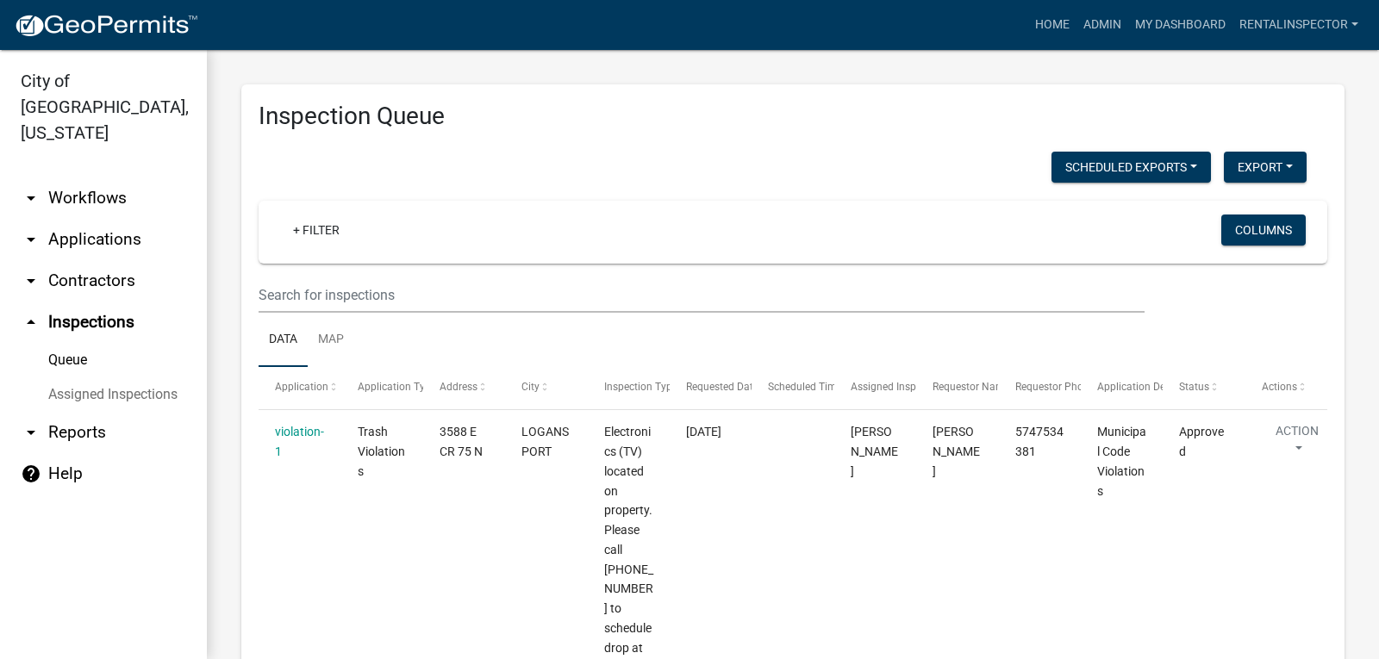
click at [87, 412] on link "arrow_drop_down Reports" at bounding box center [103, 432] width 207 height 41
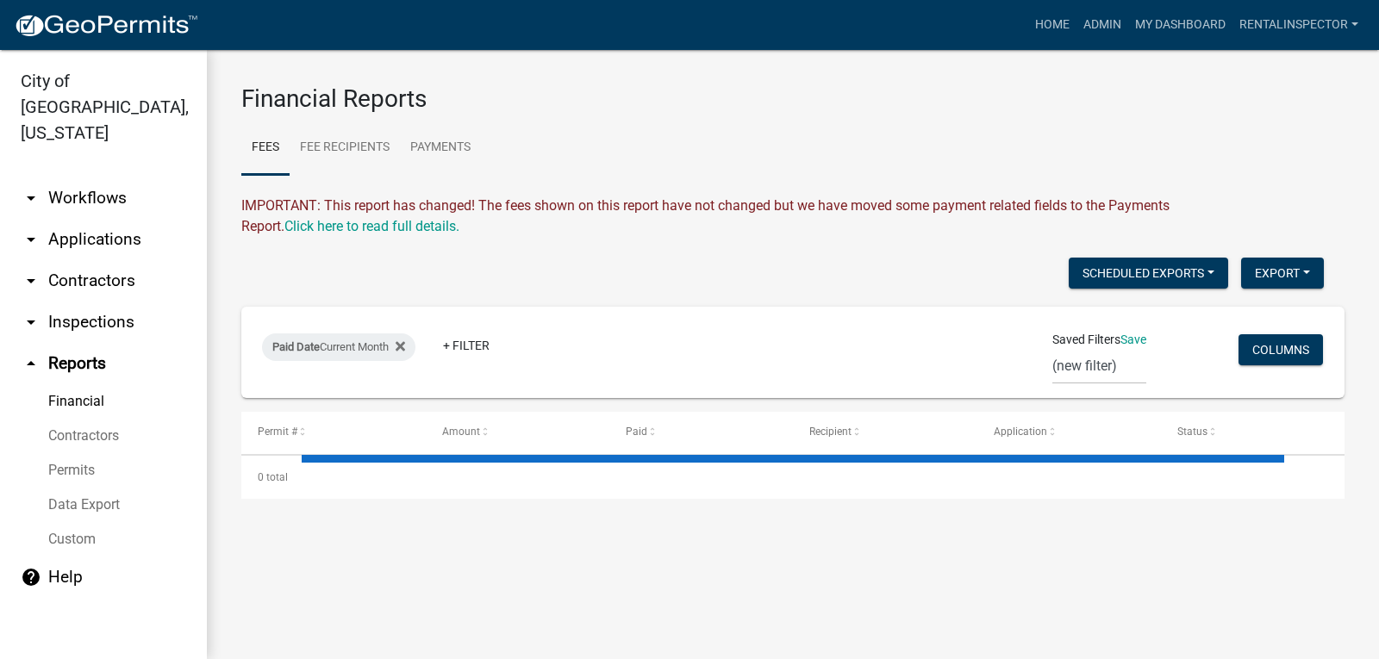
click at [90, 488] on link "Data Export" at bounding box center [103, 505] width 207 height 34
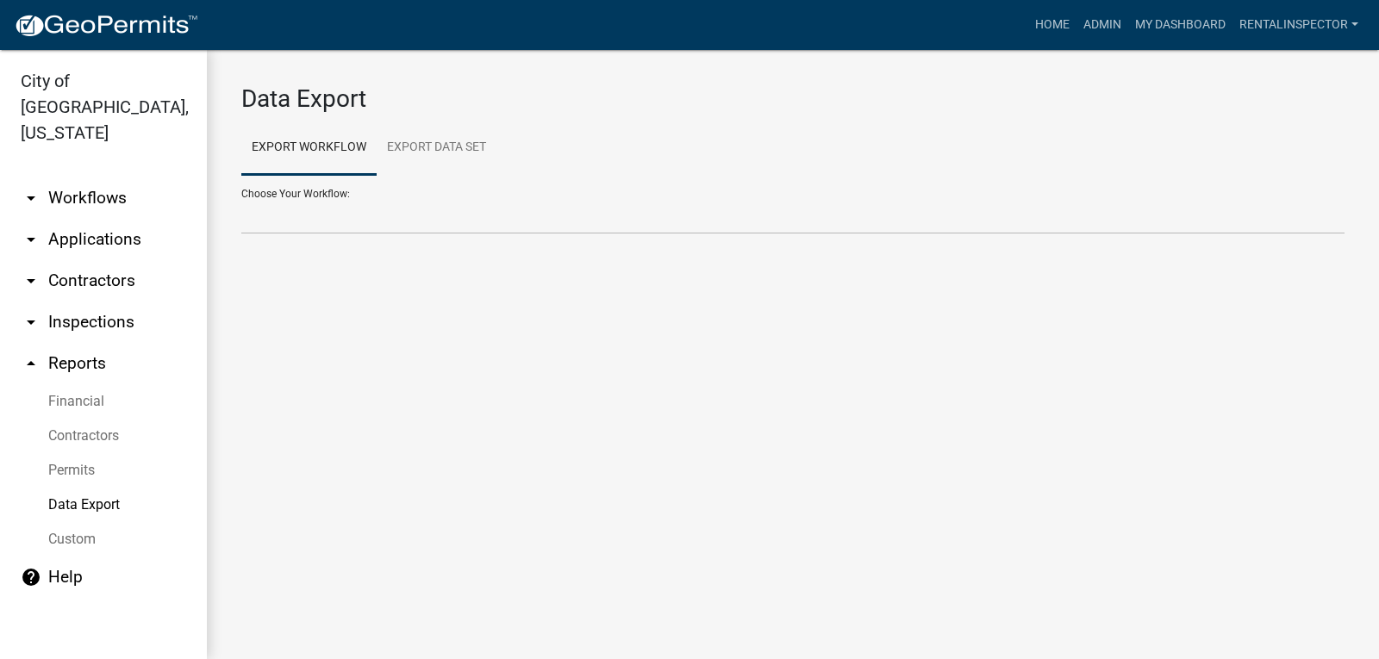
click at [80, 453] on link "Permits" at bounding box center [103, 470] width 207 height 34
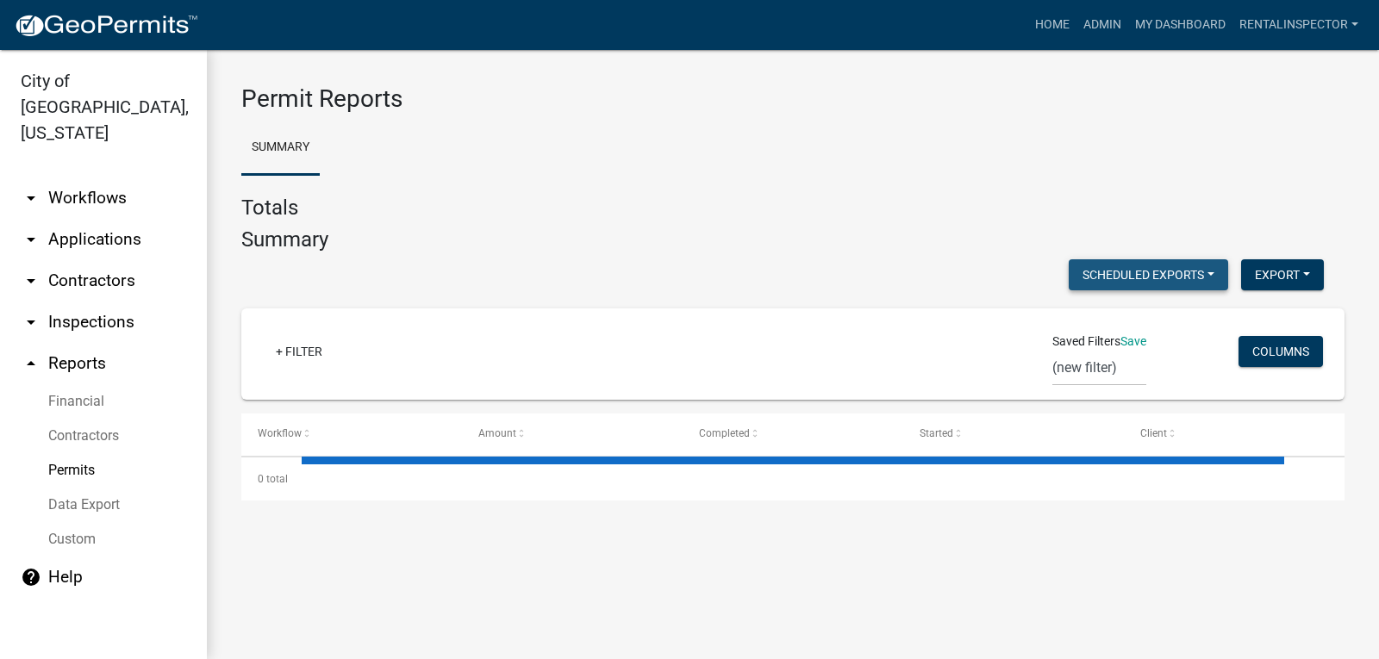
click at [1184, 276] on button "Scheduled Exports" at bounding box center [1147, 274] width 159 height 31
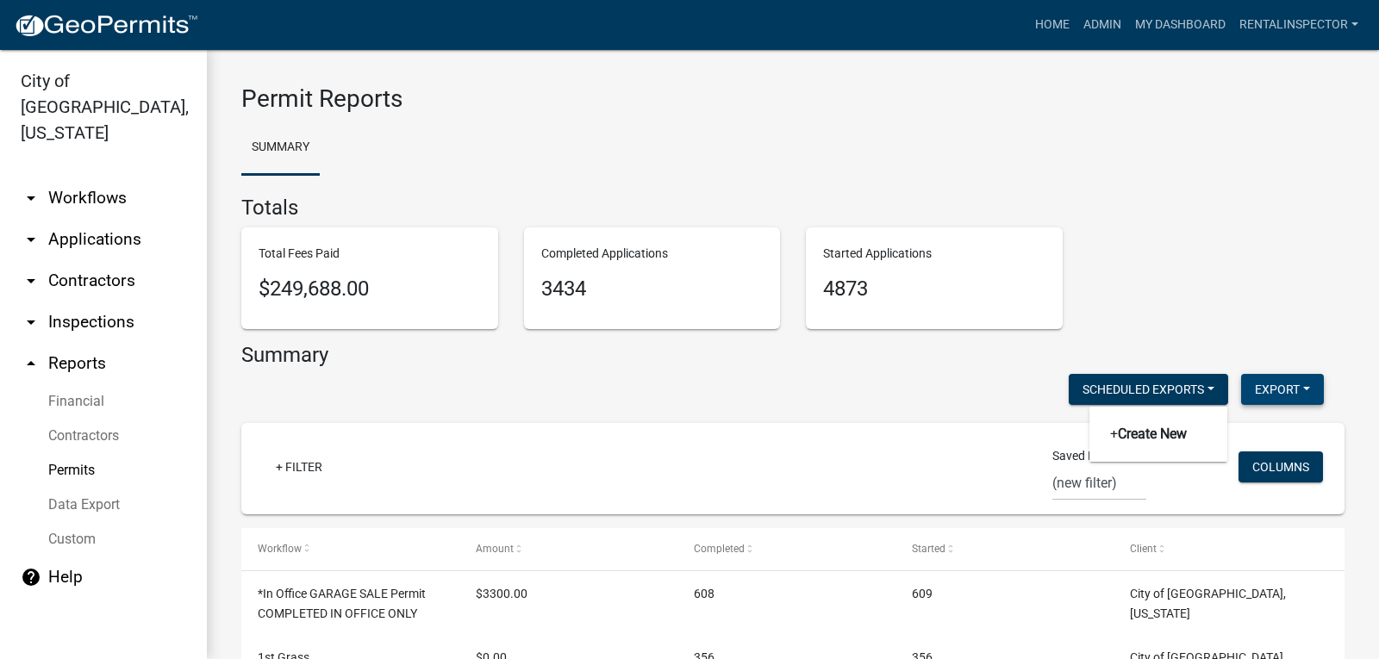
click at [1312, 277] on div "Total Fees Paid $249,688.00 Completed Applications 3434 Started Applications 48…" at bounding box center [792, 284] width 1129 height 115
click at [1247, 277] on div "Total Fees Paid $249,688.00 Completed Applications 3434 Started Applications 48…" at bounding box center [792, 284] width 1129 height 115
click at [1298, 395] on button "Export" at bounding box center [1282, 389] width 83 height 31
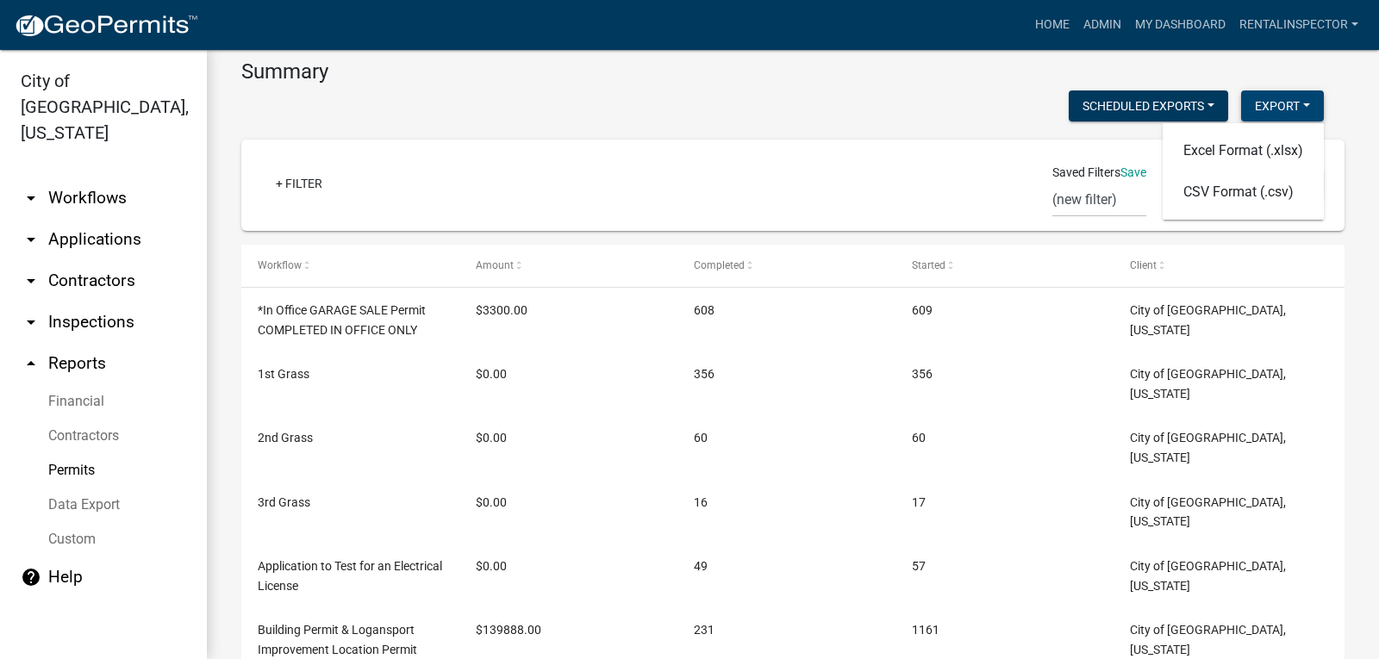
scroll to position [258, 0]
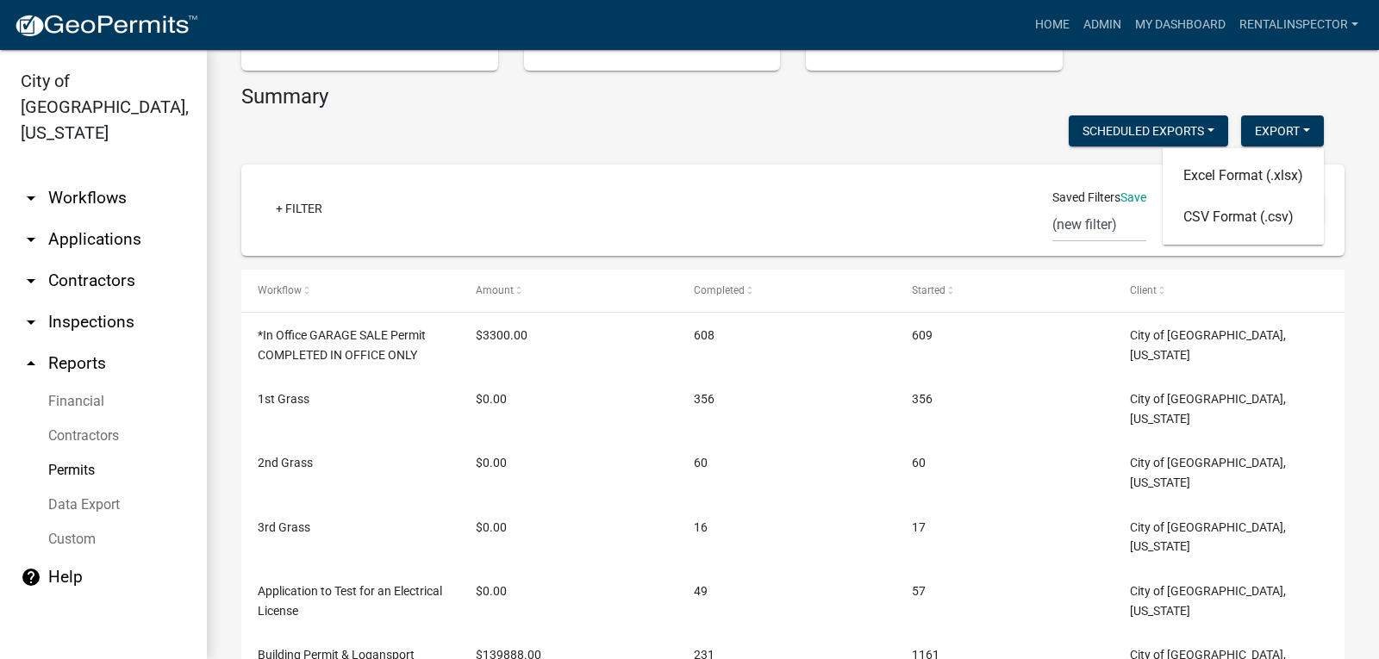
click at [870, 127] on div "Scheduled Exports + Create New Export Excel Format (.xlsx) CSV Format (.csv)" at bounding box center [782, 132] width 1108 height 35
click at [1279, 133] on button "Export" at bounding box center [1282, 130] width 83 height 31
click at [1266, 215] on button "CSV Format (.csv)" at bounding box center [1242, 216] width 161 height 41
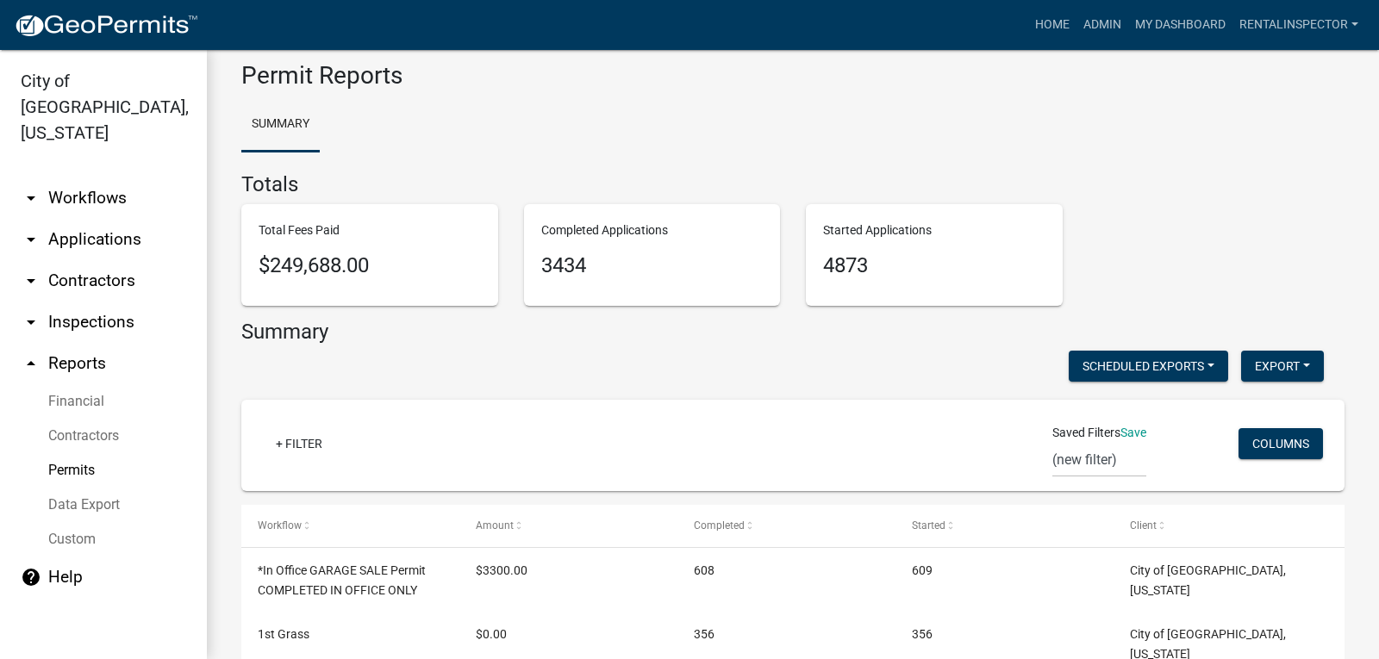
scroll to position [0, 0]
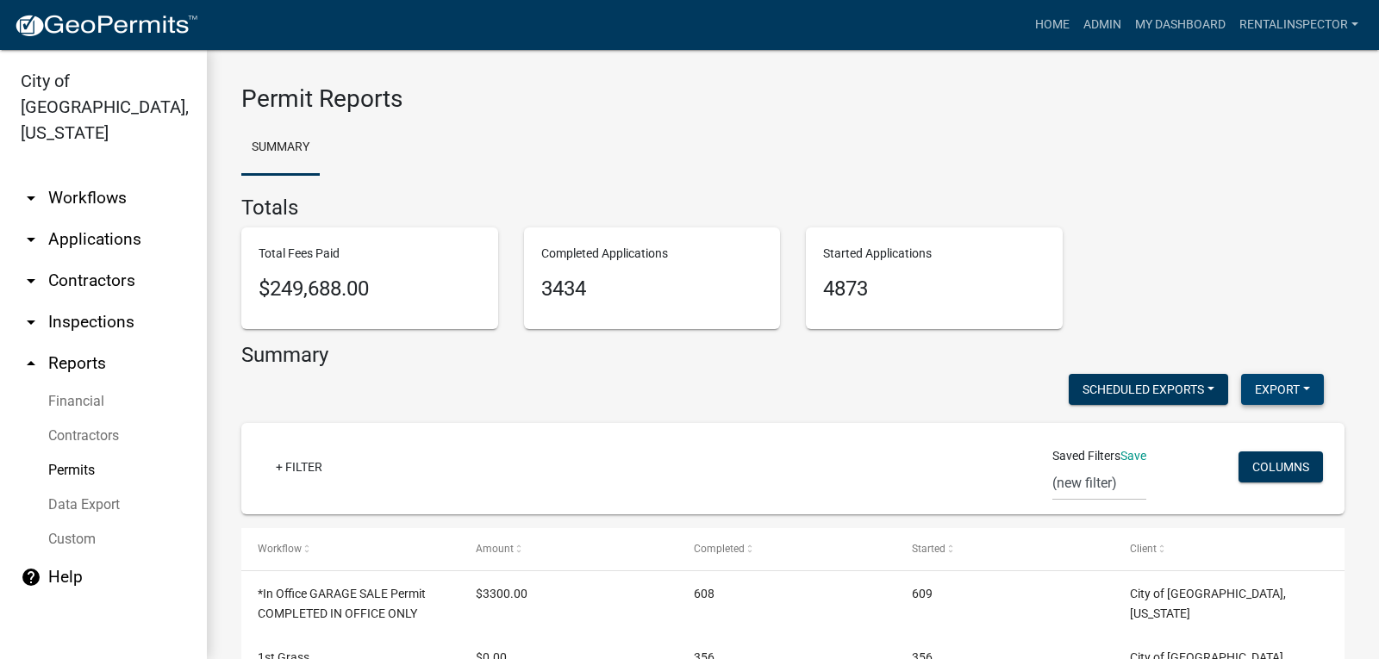
click at [1262, 390] on button "Export" at bounding box center [1282, 389] width 83 height 31
click at [937, 371] on div "Summary" at bounding box center [792, 359] width 1103 height 32
click at [85, 384] on link "Financial" at bounding box center [103, 401] width 207 height 34
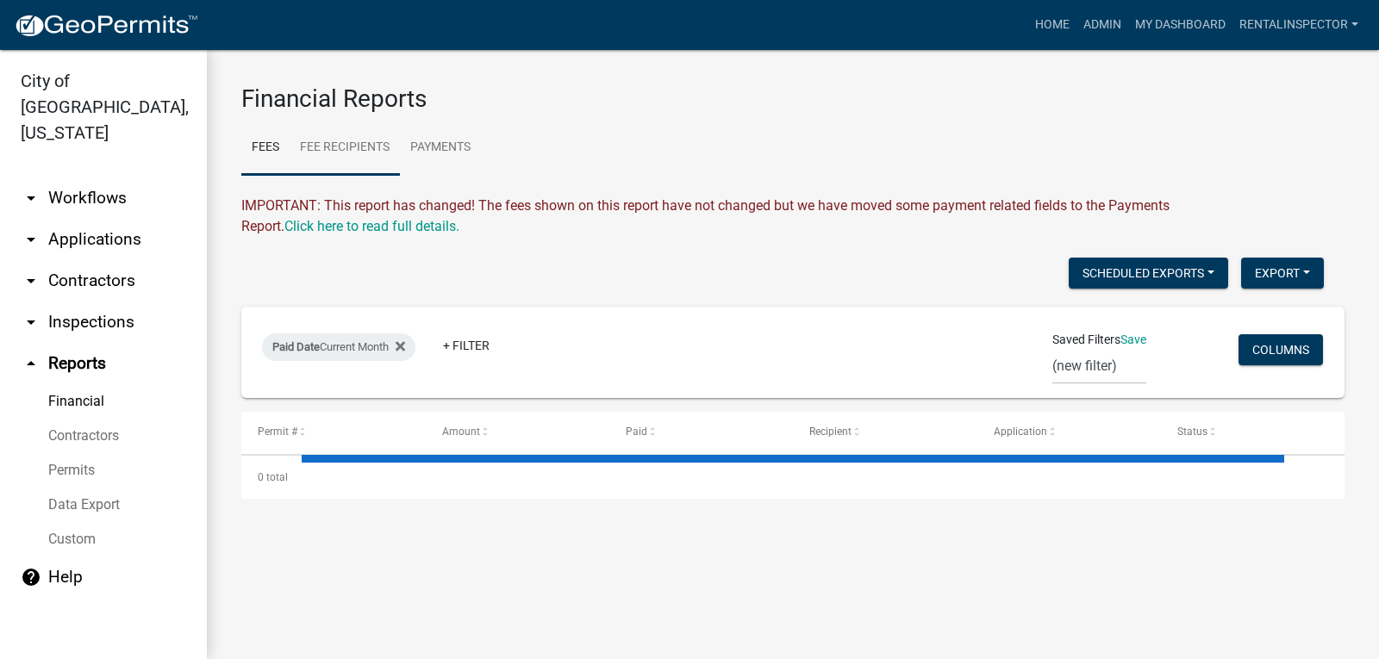
click at [349, 152] on link "Fee Recipients" at bounding box center [345, 148] width 110 height 55
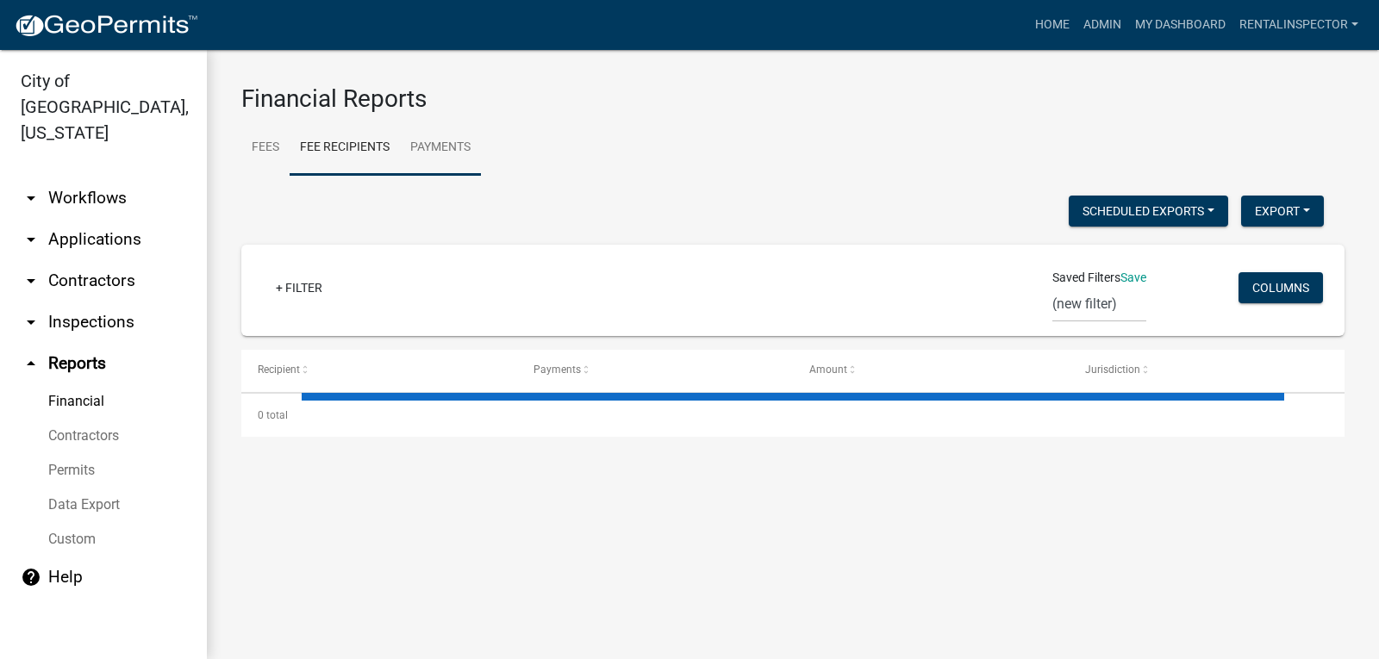
click at [428, 142] on link "Payments" at bounding box center [440, 148] width 81 height 55
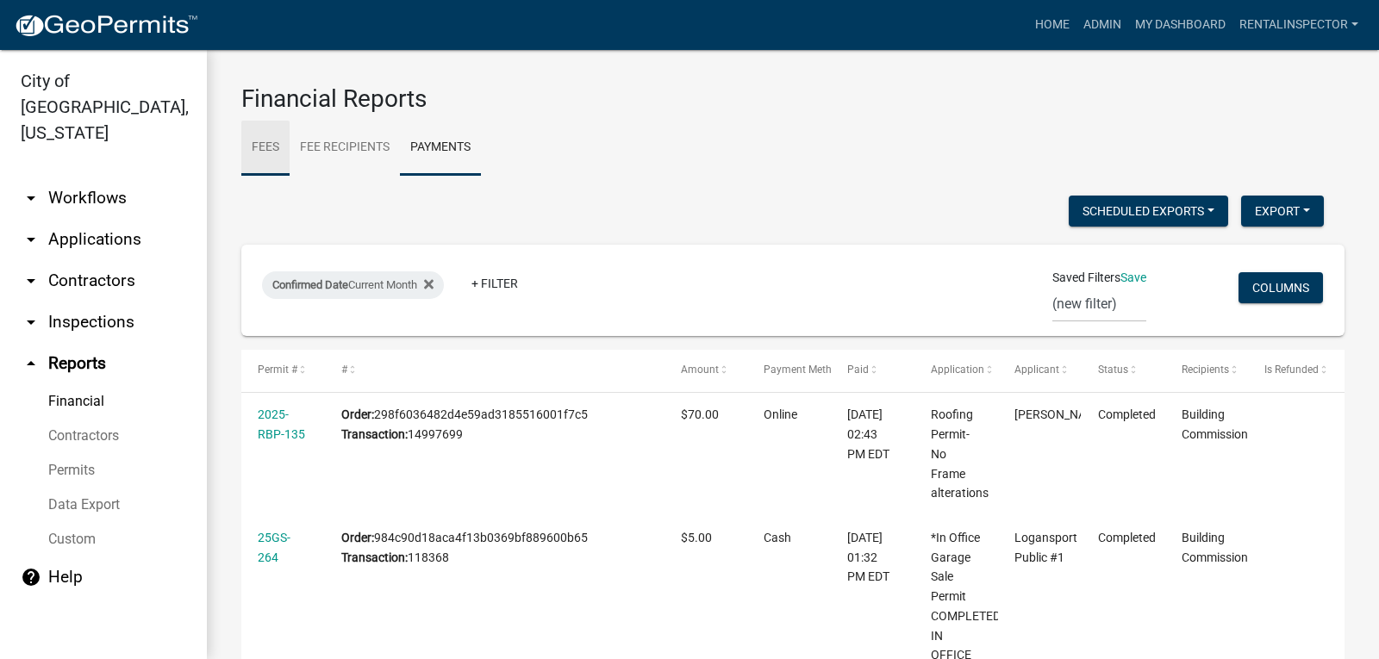
click at [271, 156] on link "Fees" at bounding box center [265, 148] width 48 height 55
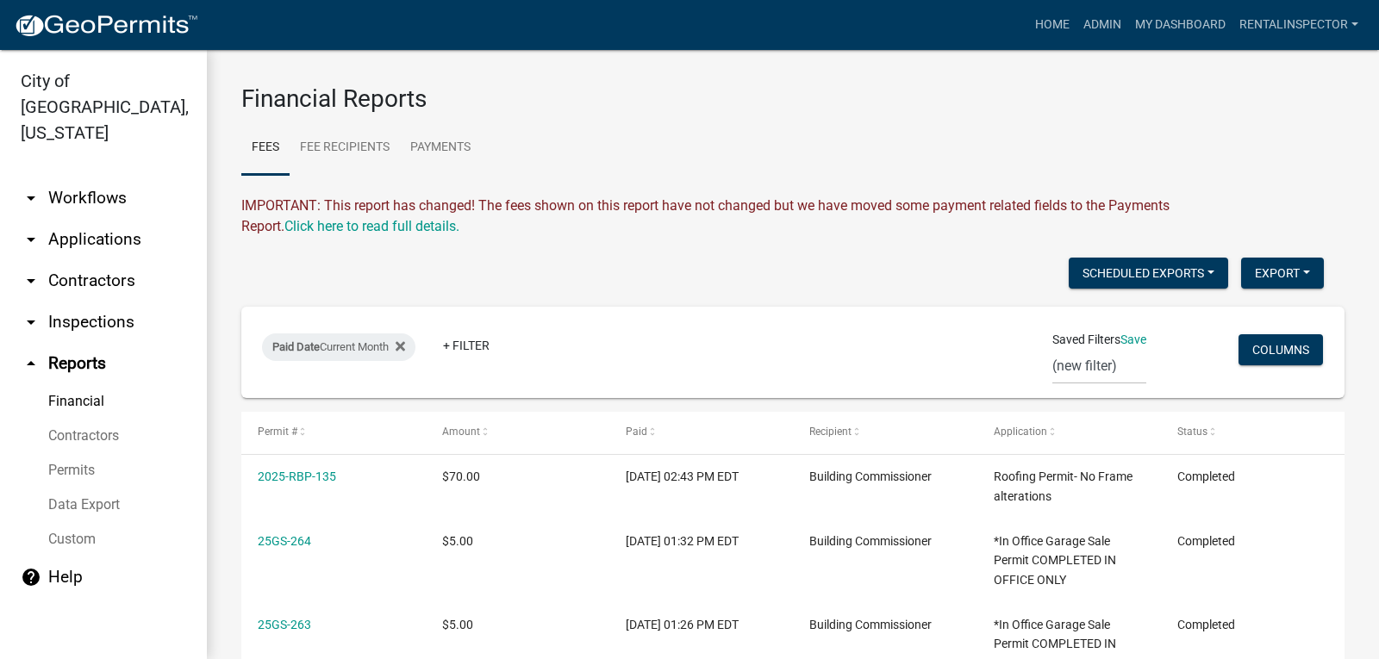
click at [109, 419] on link "Contractors" at bounding box center [103, 436] width 207 height 34
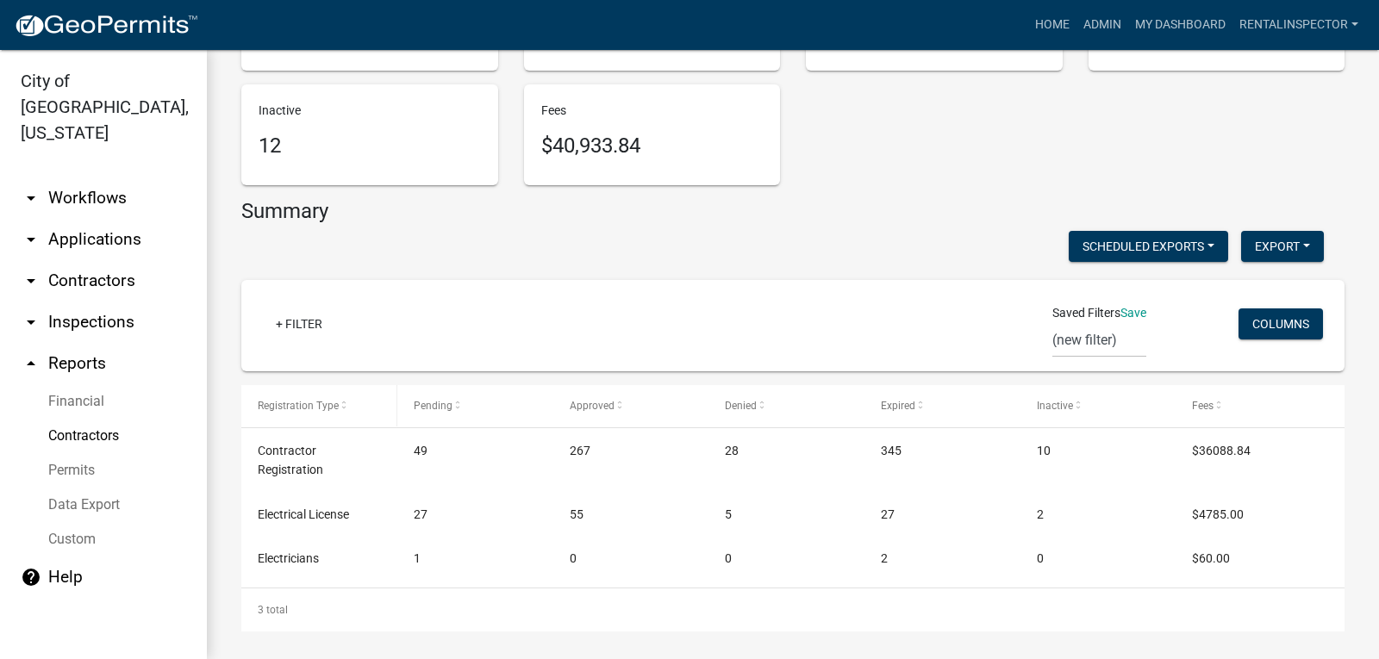
scroll to position [265, 0]
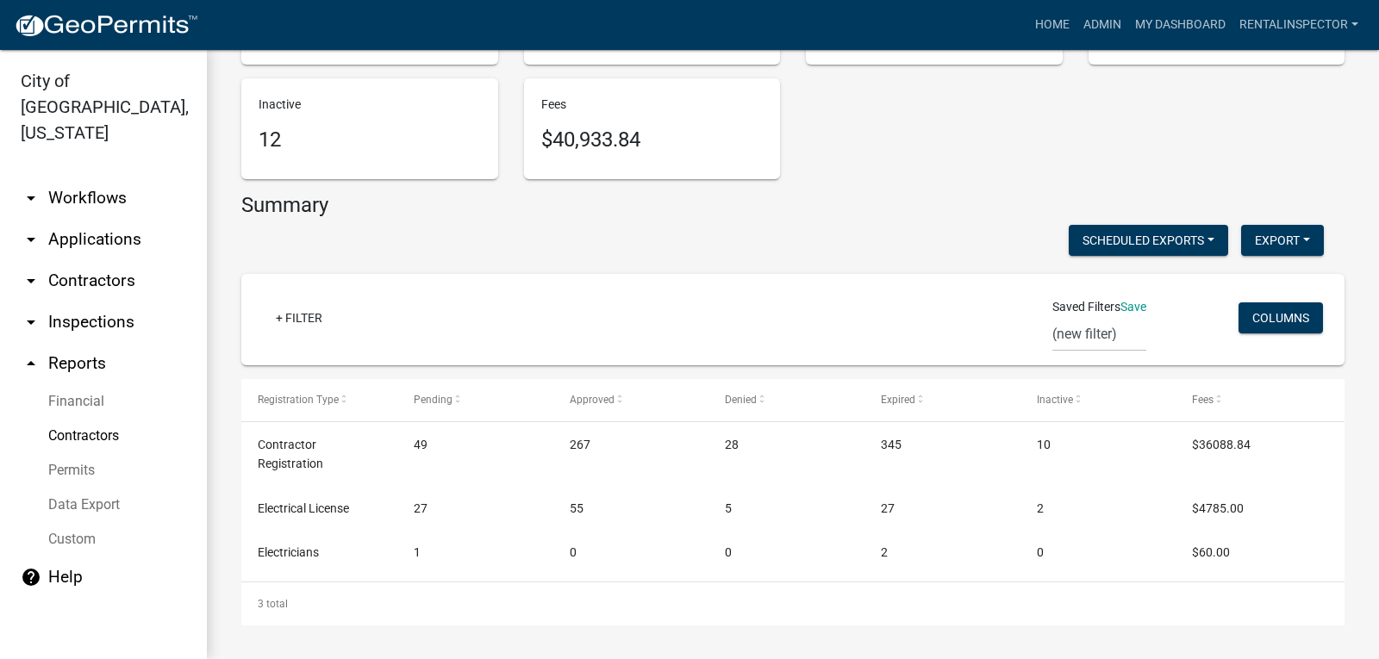
click at [83, 453] on link "Permits" at bounding box center [103, 470] width 207 height 34
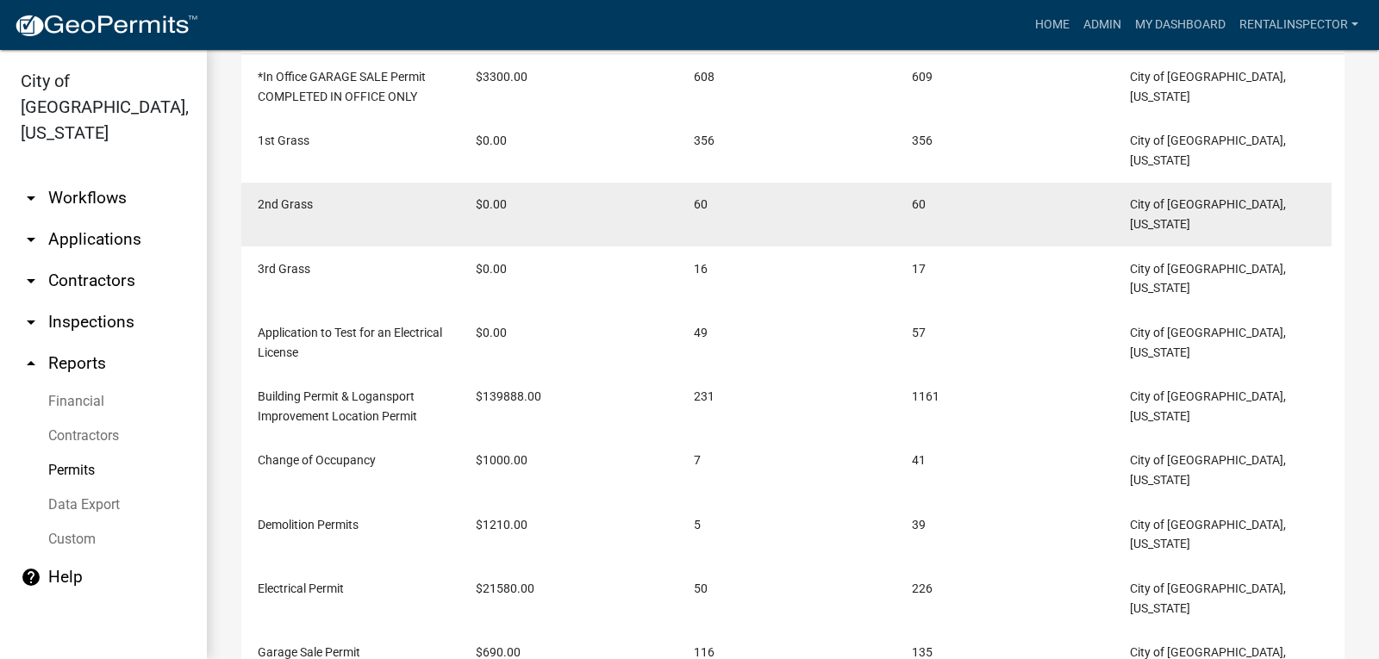
scroll to position [573, 0]
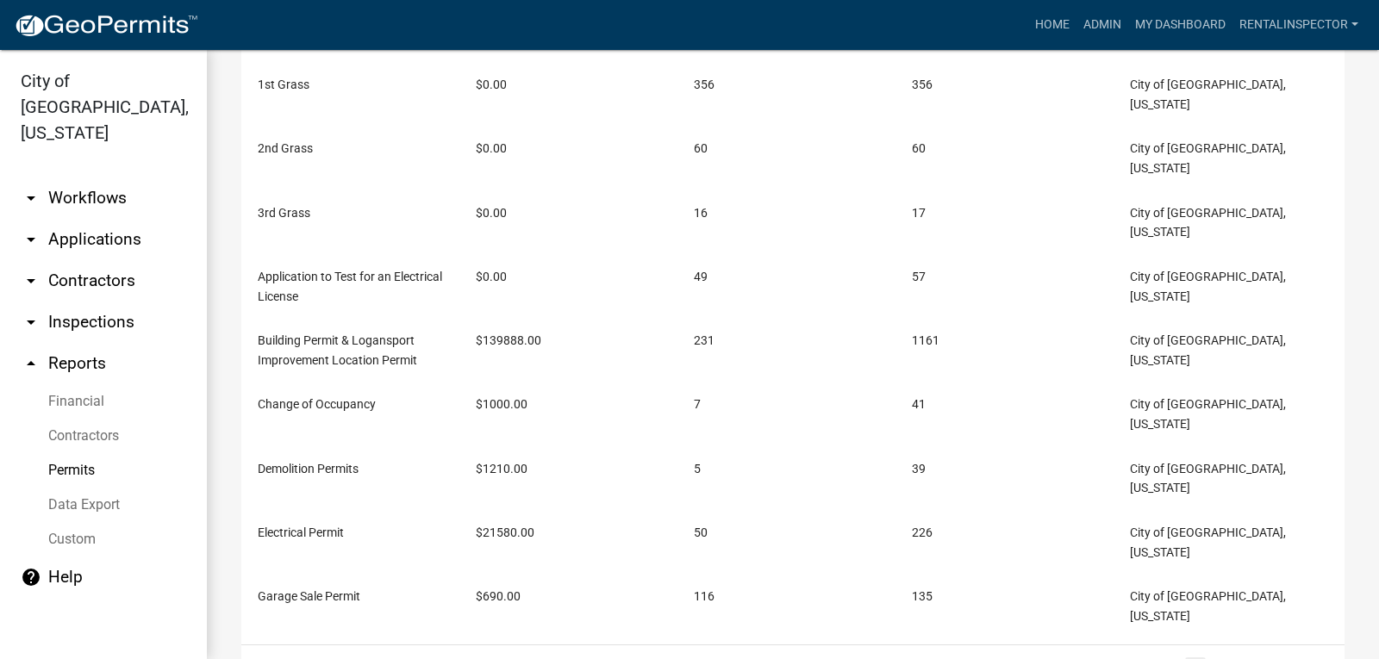
click at [80, 488] on link "Data Export" at bounding box center [103, 505] width 207 height 34
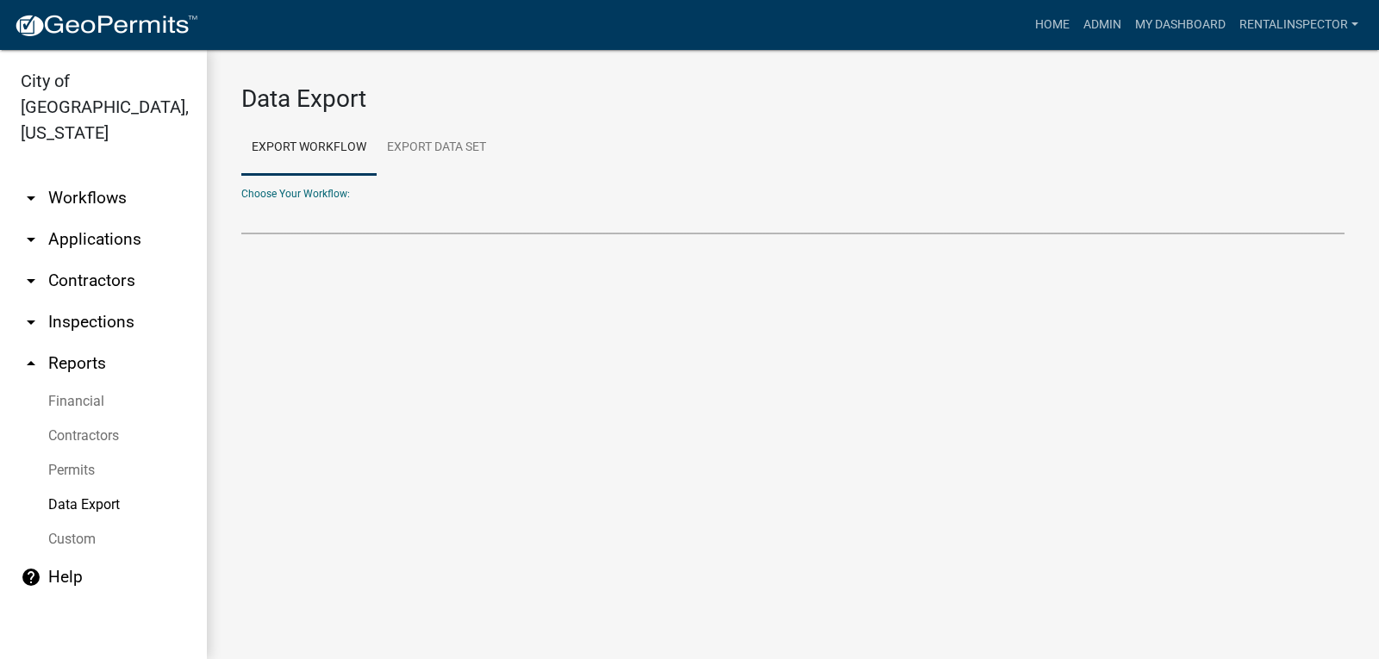
click at [334, 215] on select "Choose Your Workflow:" at bounding box center [792, 216] width 1103 height 35
click at [427, 130] on link "Export Data Set" at bounding box center [437, 148] width 120 height 55
click at [334, 235] on div "Data Export Export Workflow Export Data Set Choose Your Workflow: *In Office GA…" at bounding box center [793, 167] width 1172 height 234
click at [342, 225] on select "Contractors Project List Fees Due Garage Sale List Permit list Permits Obtained…" at bounding box center [792, 216] width 1103 height 35
select select "5: c0197be4-10a7-4606-8948-2eb93ca36bea"
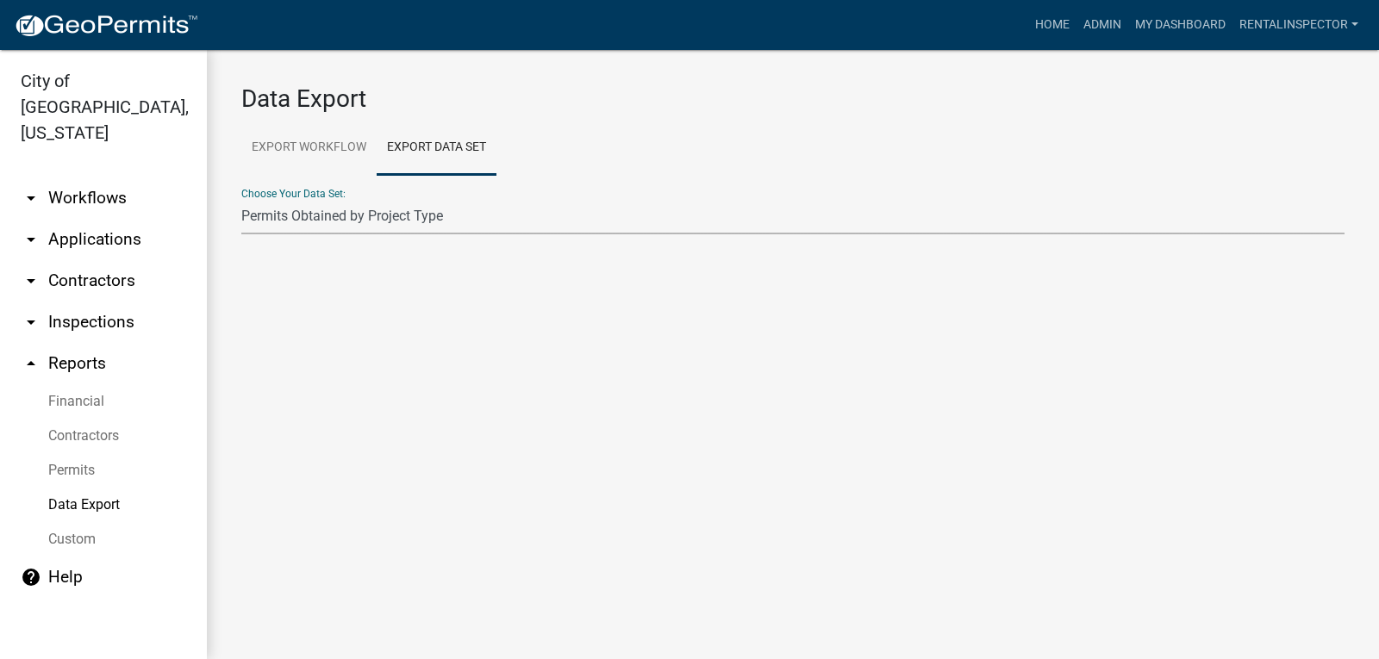
click at [241, 199] on select "Contractors Project List Fees Due Garage Sale List Permit list Permits Obtained…" at bounding box center [792, 216] width 1103 height 35
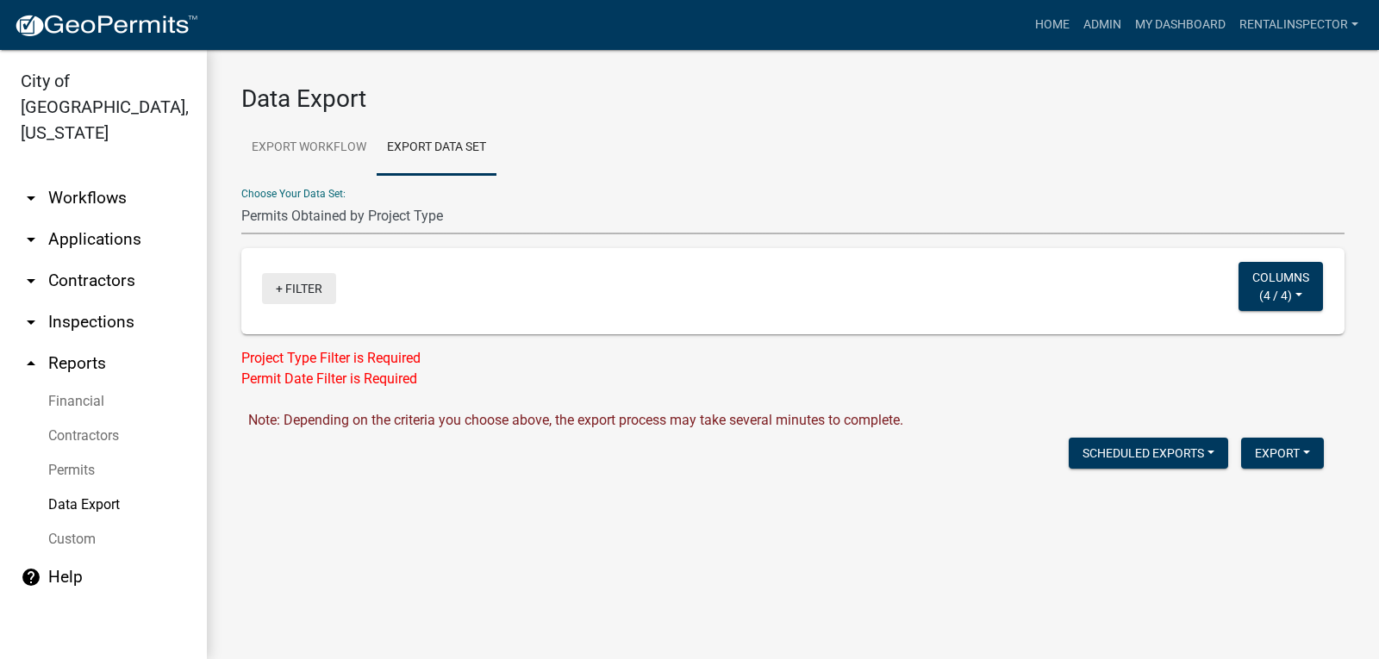
click at [272, 284] on link "+ Filter" at bounding box center [299, 288] width 74 height 31
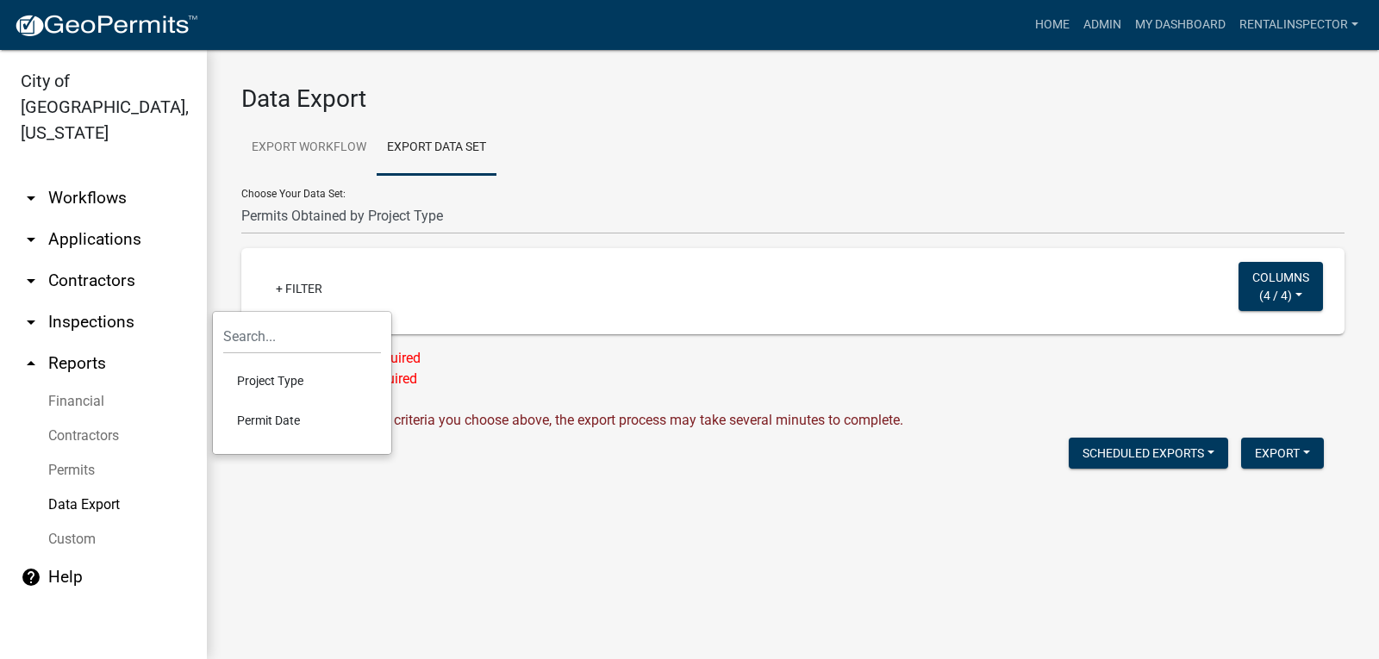
click at [283, 385] on li "Project Type" at bounding box center [302, 381] width 158 height 40
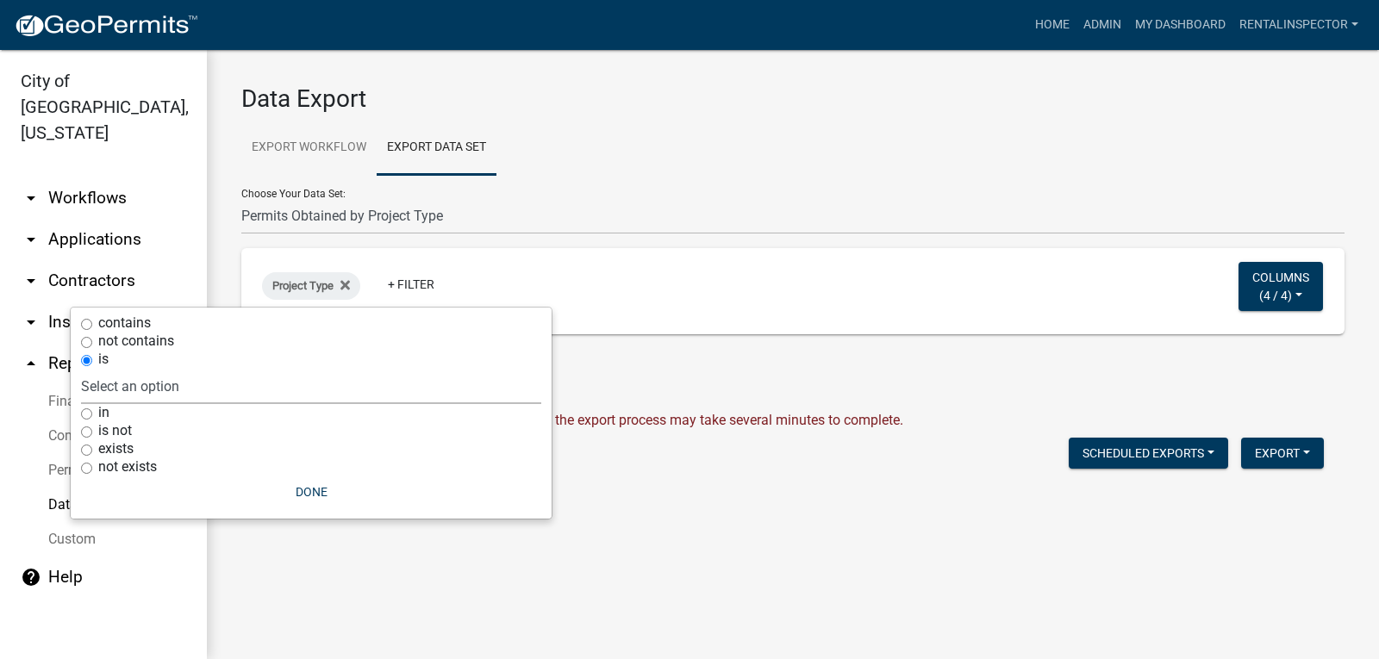
click at [270, 395] on select "Select an option deck. (not changing size) parking lot. (not changing size) pat…" at bounding box center [311, 386] width 460 height 35
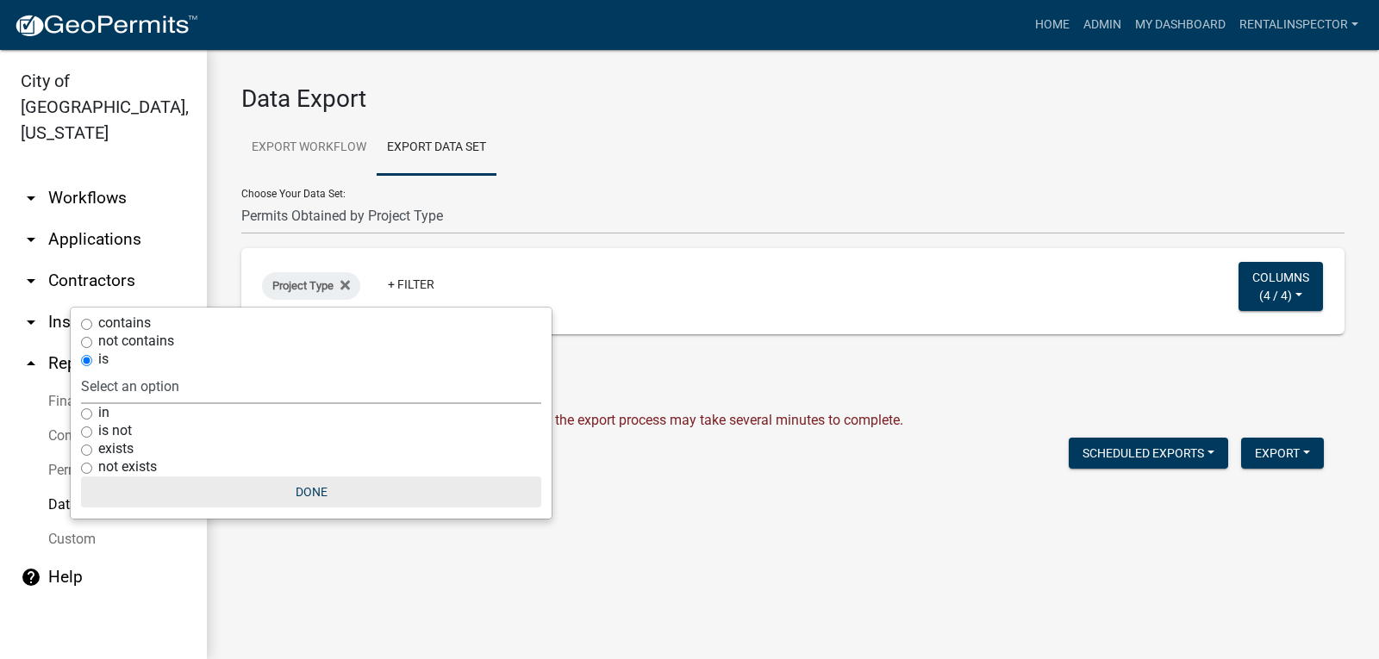
click at [323, 489] on button "Done" at bounding box center [311, 491] width 460 height 31
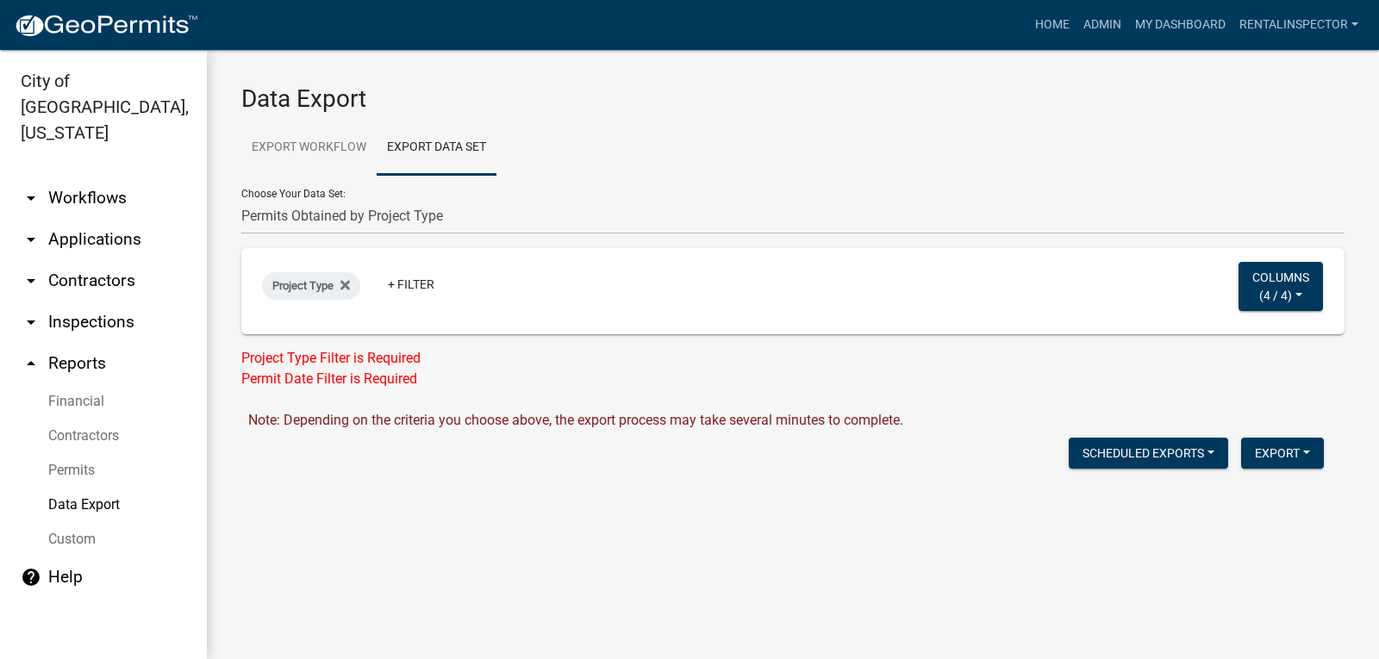
click at [478, 498] on div "Data Export Export Workflow Export Data Set Choose Your Workflow: *In Office GA…" at bounding box center [793, 290] width 1172 height 480
click at [1298, 457] on button "Export" at bounding box center [1282, 453] width 83 height 31
click at [1248, 539] on button "CSV Format (.csv)" at bounding box center [1242, 539] width 161 height 41
click at [1305, 454] on button "Export" at bounding box center [1282, 453] width 83 height 31
click at [943, 486] on div "Data Export Export Workflow Export Data Set Choose Your Workflow: *In Office GA…" at bounding box center [793, 290] width 1172 height 480
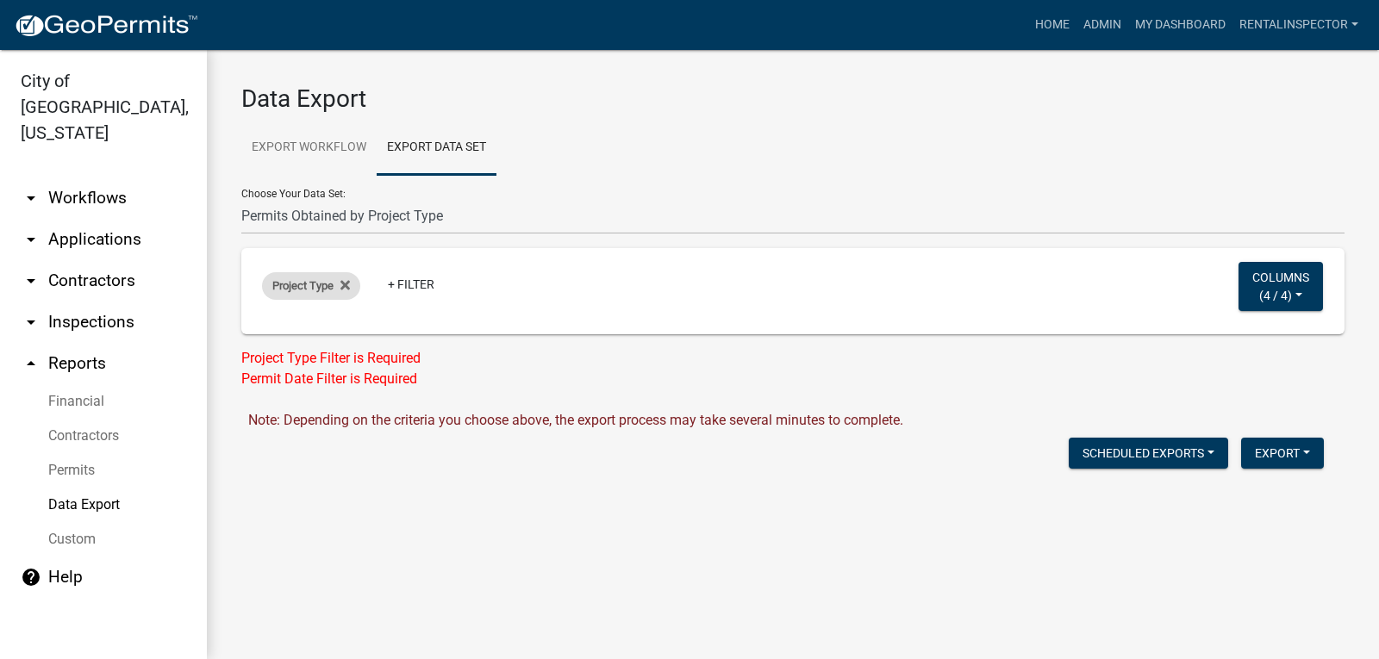
click at [294, 290] on span "Project Type" at bounding box center [302, 285] width 61 height 13
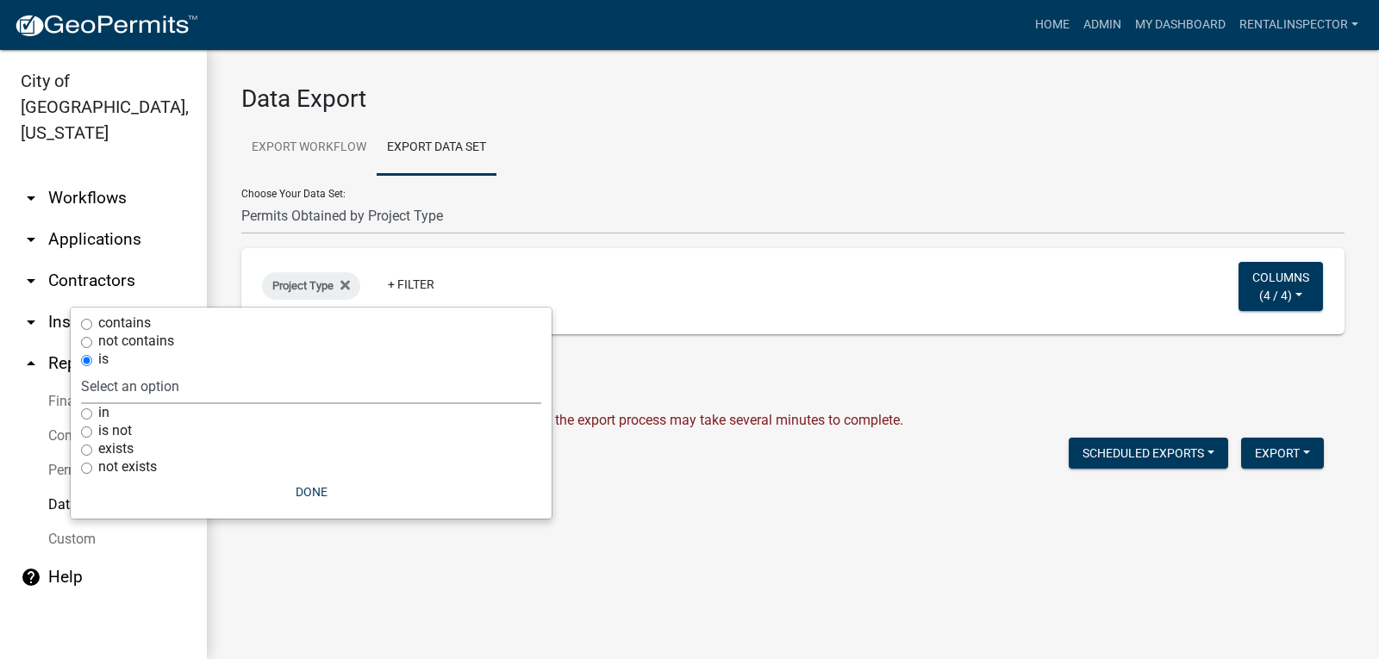
click at [138, 388] on select "Select an option deck. (not changing size) parking lot. (not changing size) pat…" at bounding box center [311, 386] width 460 height 35
click at [595, 402] on form "Data Export Export Workflow Export Data Set Choose Your Workflow: *In Office GA…" at bounding box center [792, 281] width 1103 height 395
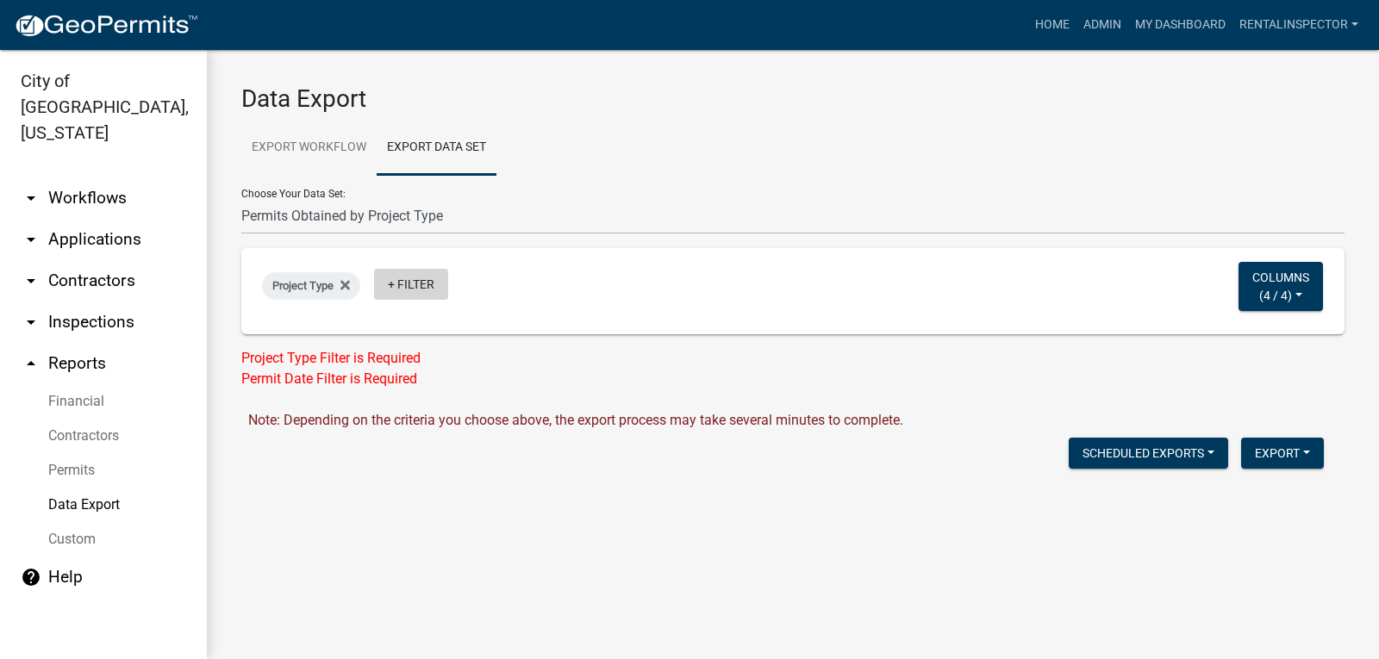
click at [404, 283] on link "+ Filter" at bounding box center [411, 284] width 74 height 31
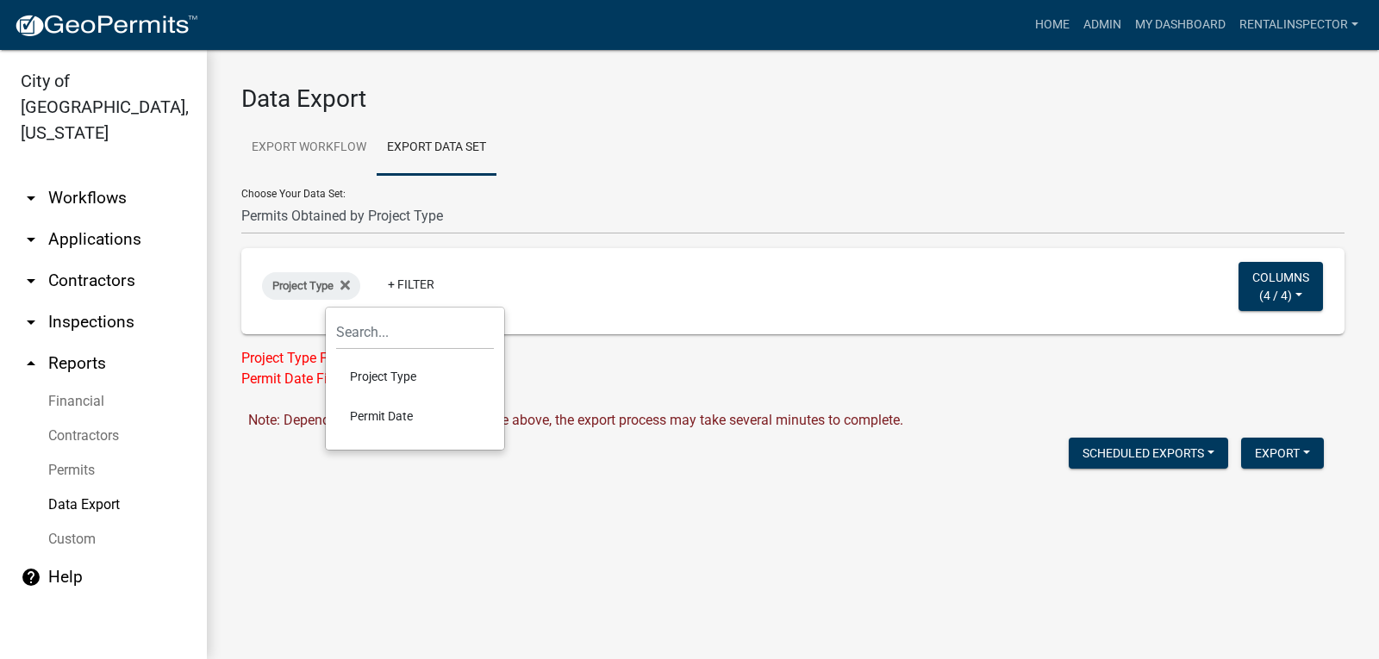
click at [385, 428] on li "Permit Date" at bounding box center [415, 416] width 158 height 40
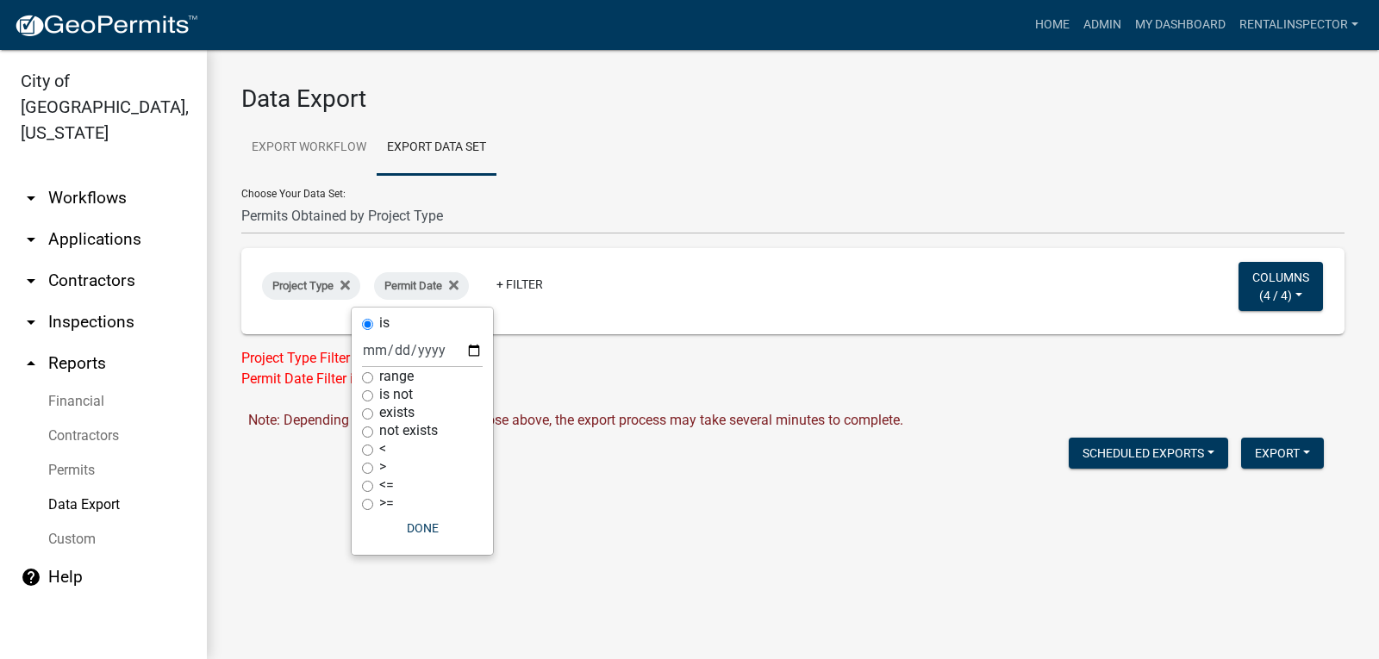
click at [370, 379] on input "range" at bounding box center [367, 377] width 11 height 11
radio input "true"
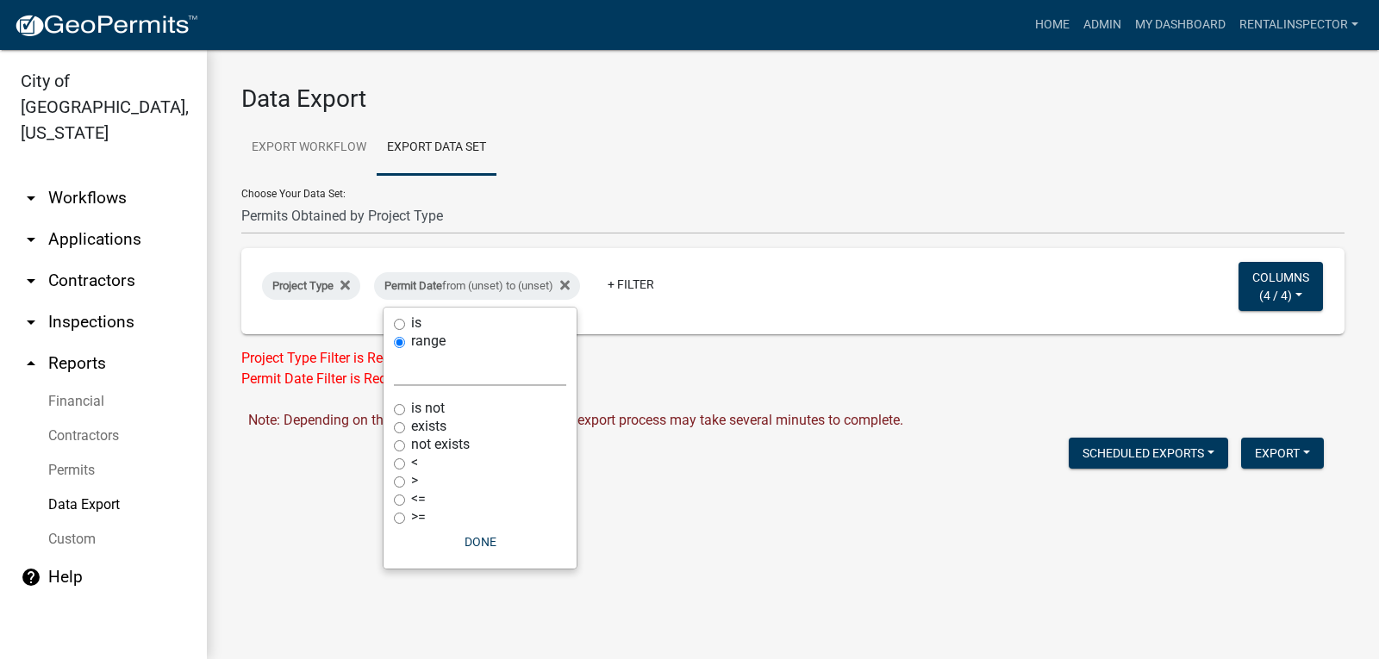
click at [456, 374] on select "[DATE] [DATE] Current Week Previous Week Current Month Last Month Current Calen…" at bounding box center [480, 368] width 172 height 35
select select "custom"
click at [394, 351] on select "[DATE] [DATE] Current Week Previous Week Current Month Last Month Current Calen…" at bounding box center [480, 368] width 172 height 35
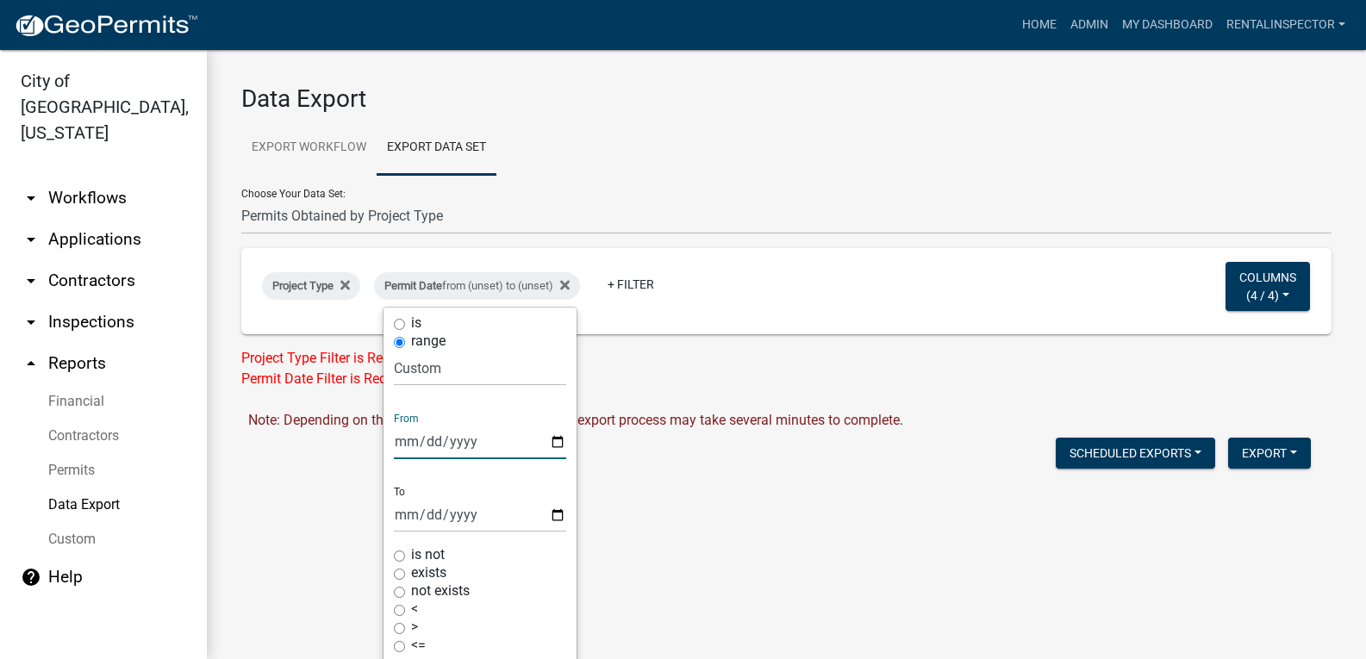
click at [557, 441] on input "date" at bounding box center [480, 441] width 172 height 35
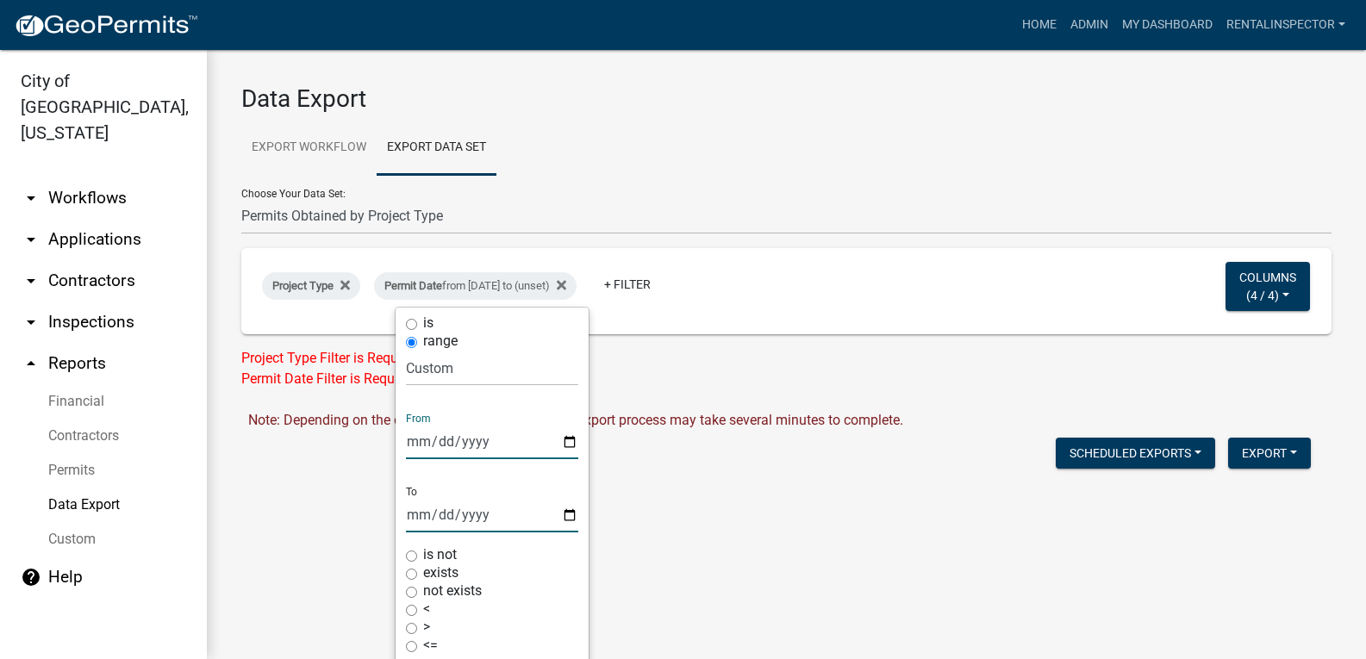
type input "[DATE]"
click at [568, 514] on input "date" at bounding box center [492, 514] width 172 height 35
type input "[DATE]"
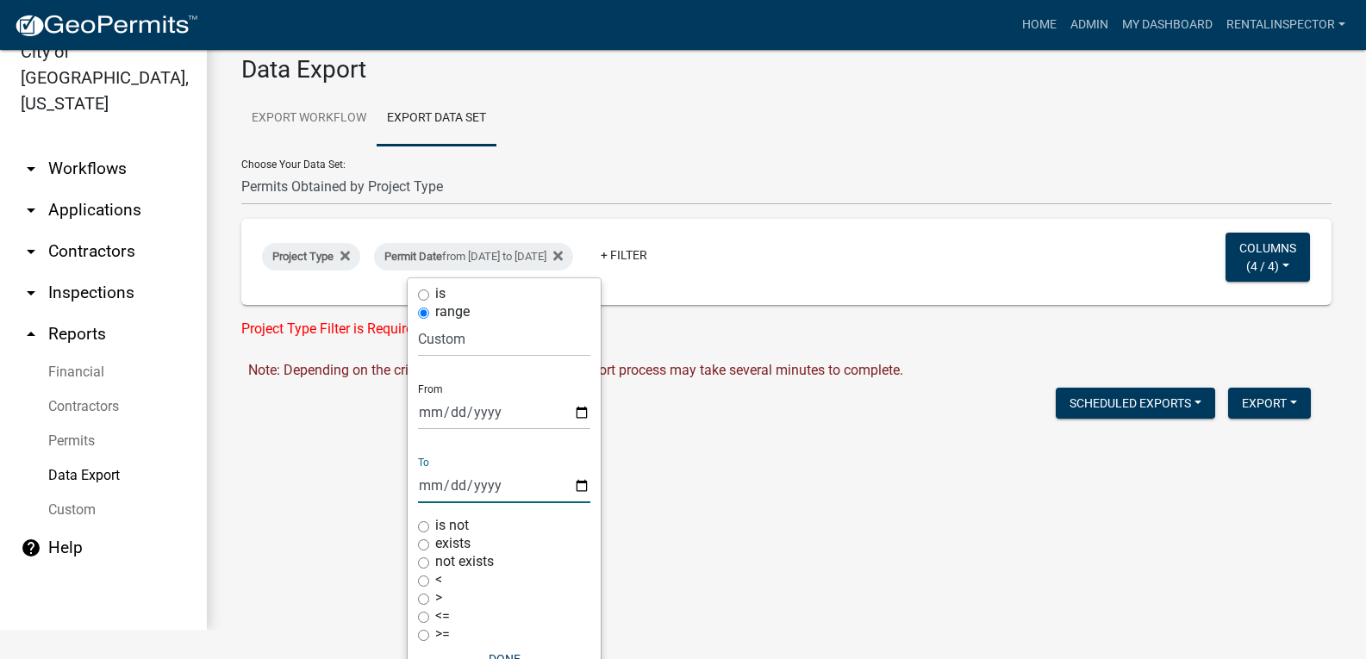
scroll to position [57, 0]
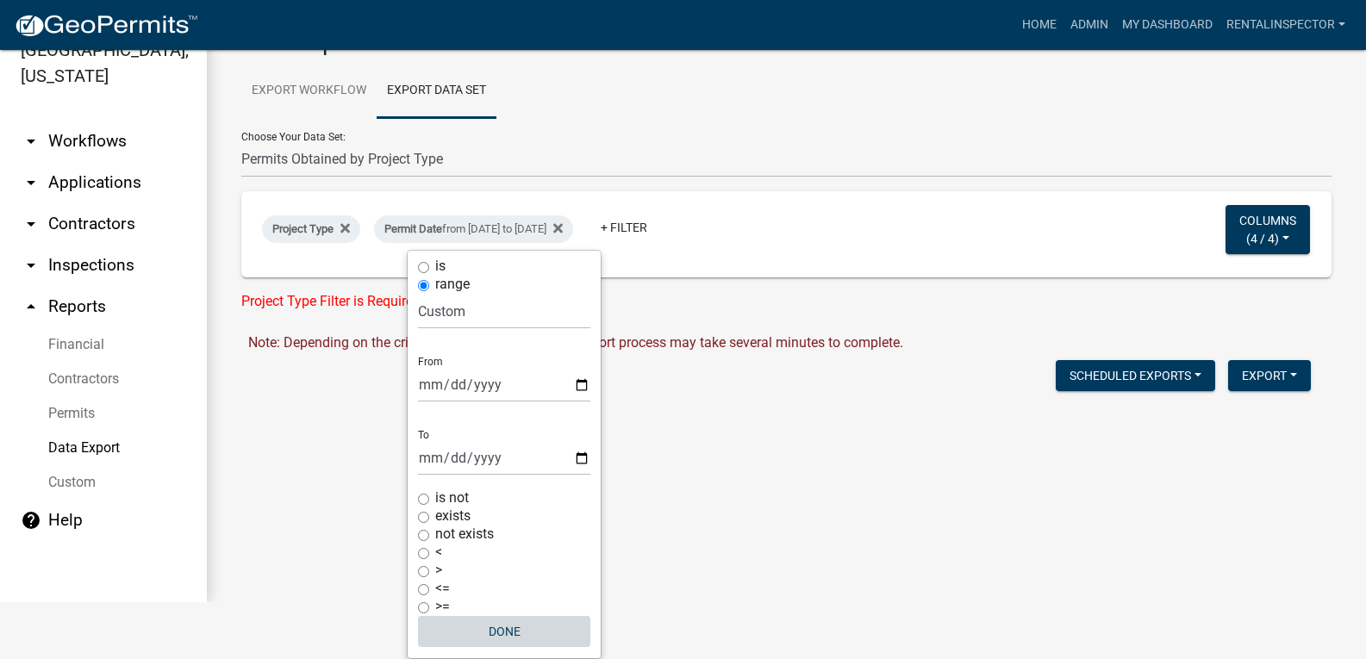
click at [520, 629] on button "Done" at bounding box center [504, 631] width 172 height 31
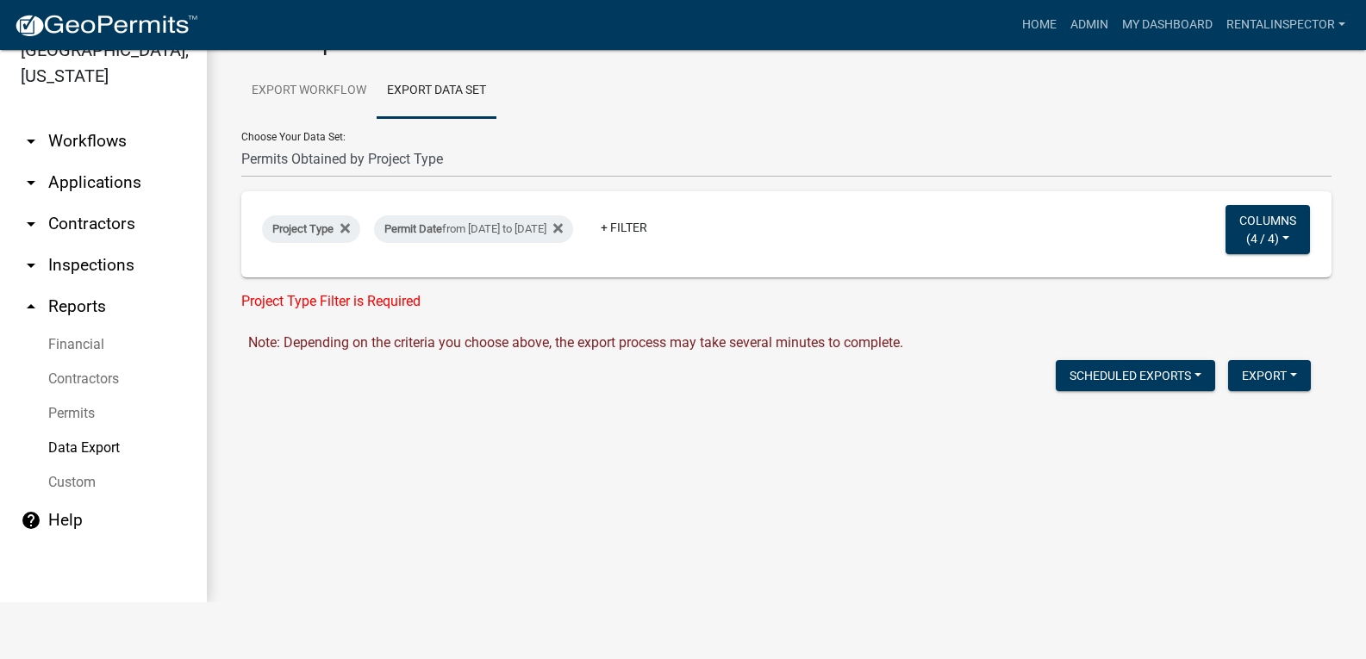
scroll to position [0, 0]
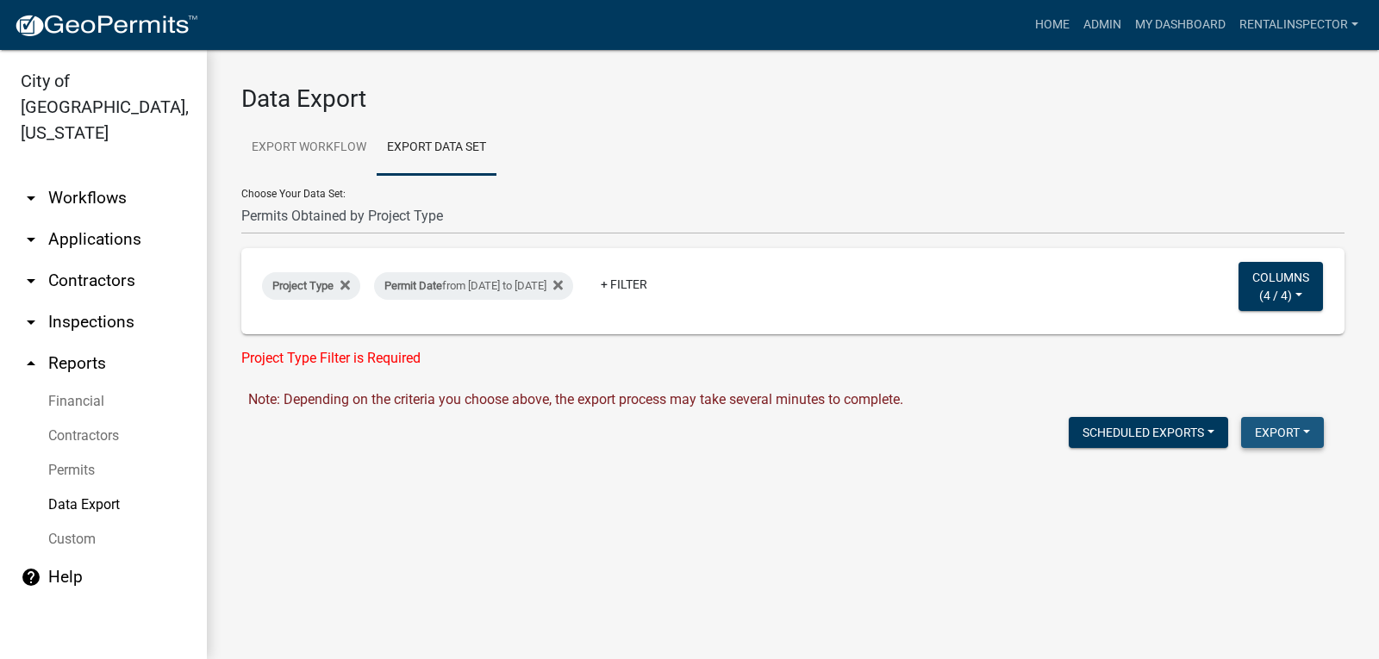
click at [1255, 425] on button "Export" at bounding box center [1282, 432] width 83 height 31
click at [1245, 515] on button "CSV Format (.csv)" at bounding box center [1242, 518] width 161 height 41
click at [345, 284] on icon at bounding box center [344, 285] width 9 height 9
click at [367, 205] on select "Contractors Project List Fees Due Garage Sale List Permit list Permits Obtained…" at bounding box center [792, 216] width 1103 height 35
select select "4: 5a61a920-7cc5-4341-9b12-d4f34e6e00e0"
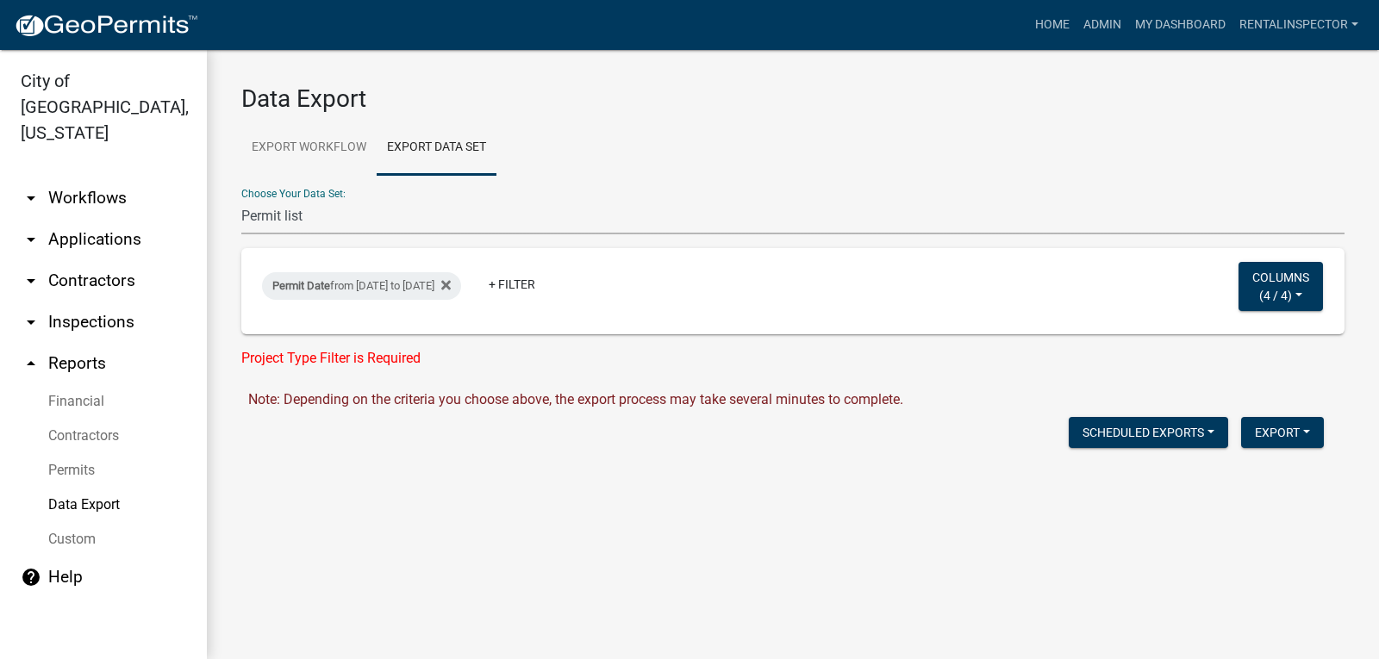
click at [241, 199] on select "Contractors Project List Fees Due Garage Sale List Permit list Permits Obtained…" at bounding box center [792, 216] width 1103 height 35
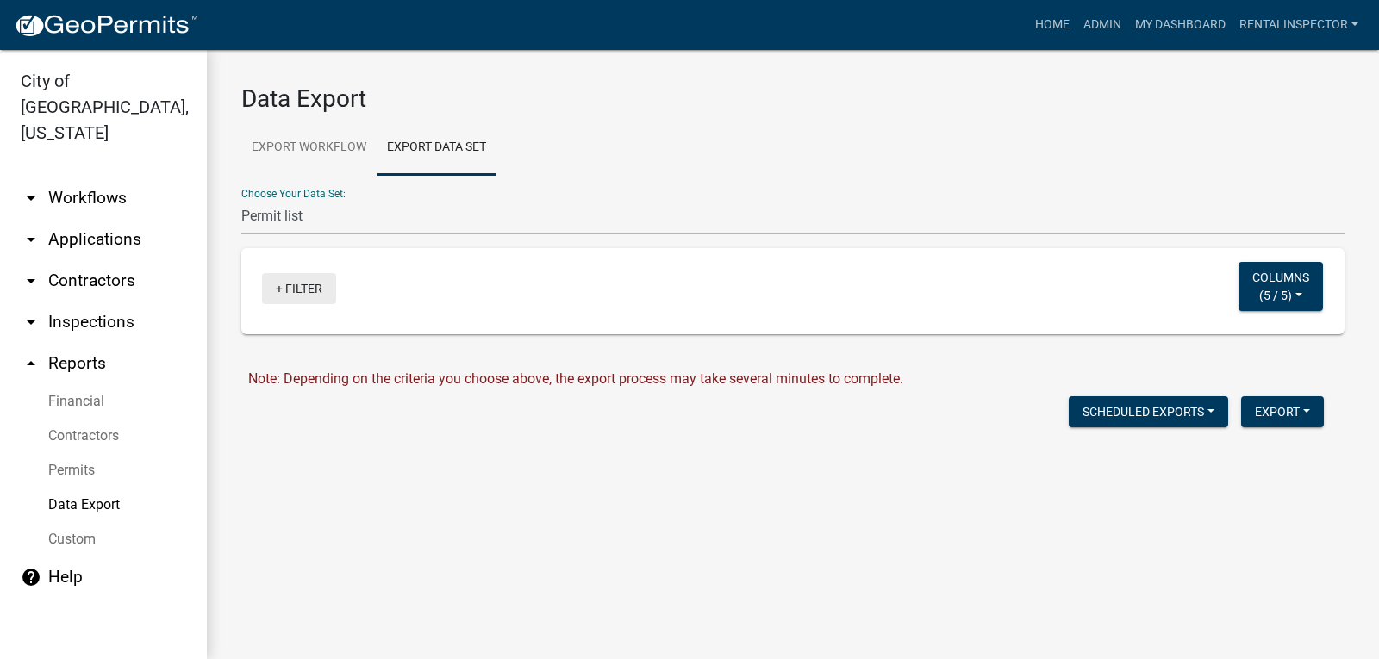
click at [294, 282] on link "+ Filter" at bounding box center [299, 288] width 74 height 31
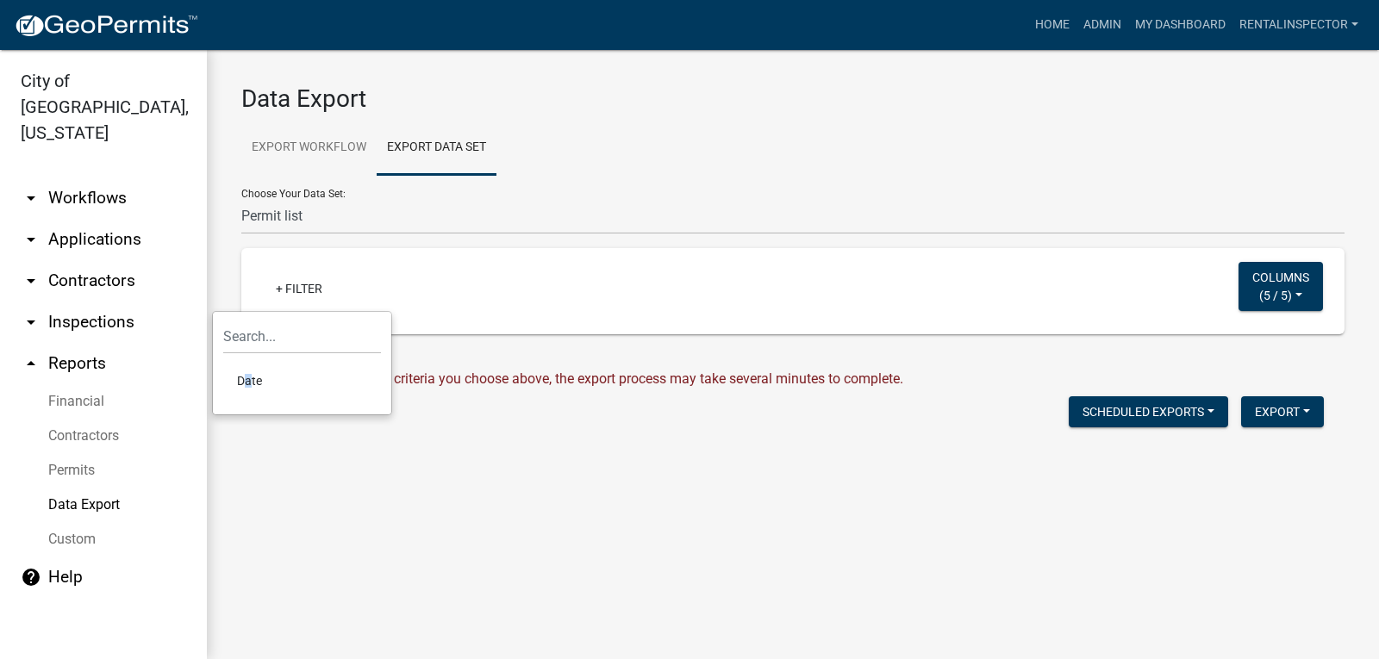
click at [241, 386] on li "Date" at bounding box center [302, 381] width 158 height 40
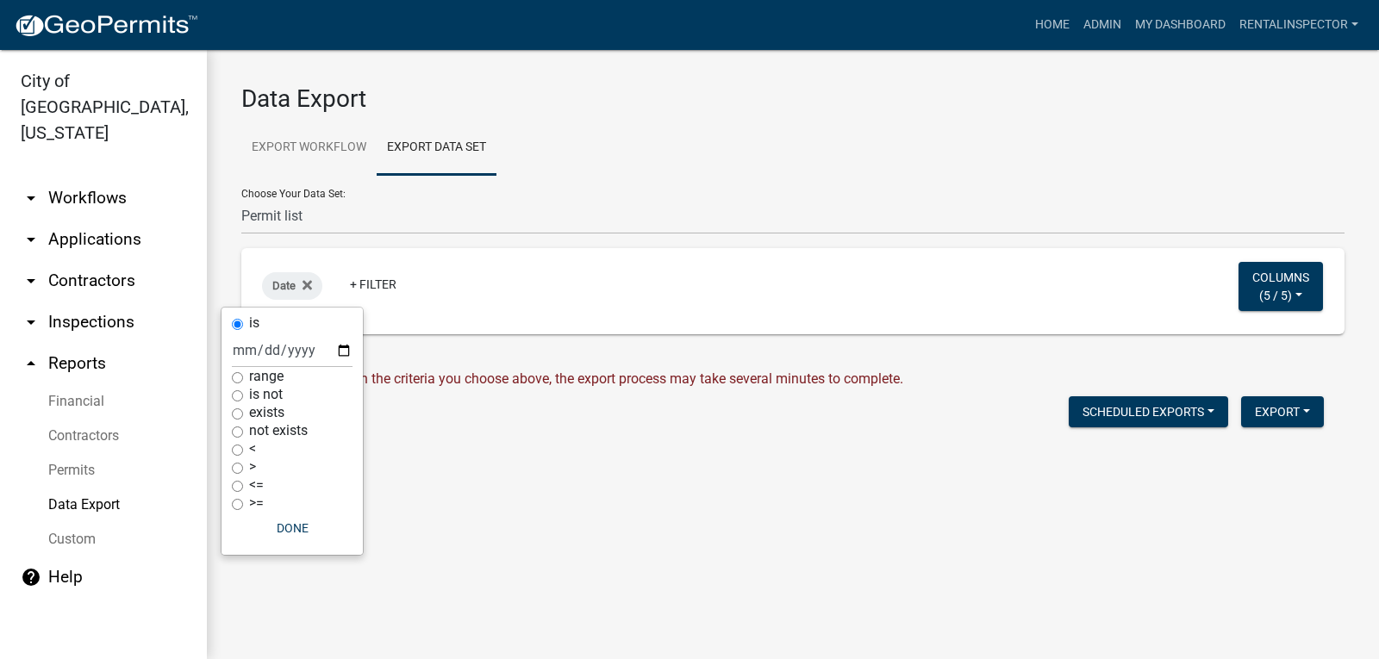
click at [232, 377] on div "is range is not exists not exists < > <= >= Done" at bounding box center [291, 431] width 141 height 247
click at [233, 377] on input "range" at bounding box center [237, 377] width 11 height 11
radio input "true"
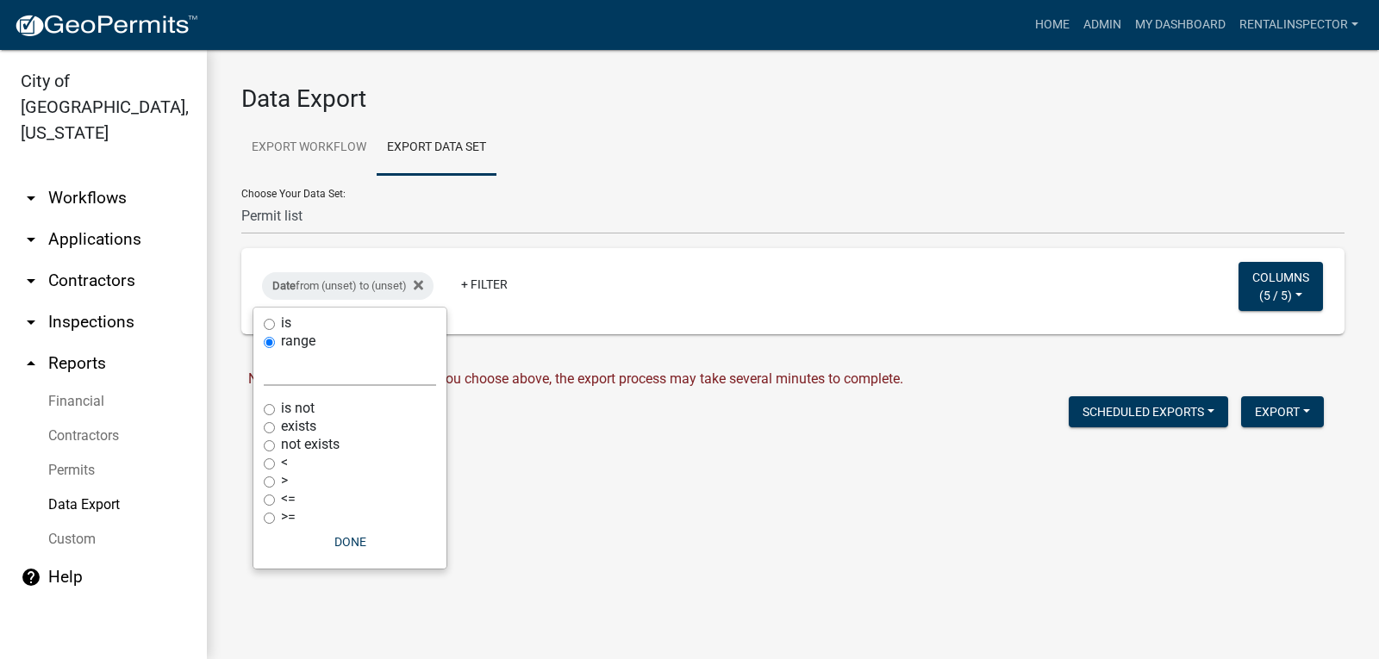
click at [333, 374] on select "[DATE] [DATE] Current Week Previous Week Current Month Last Month Current Calen…" at bounding box center [350, 368] width 172 height 35
select select "custom"
click at [264, 351] on select "[DATE] [DATE] Current Week Previous Week Current Month Last Month Current Calen…" at bounding box center [350, 368] width 172 height 35
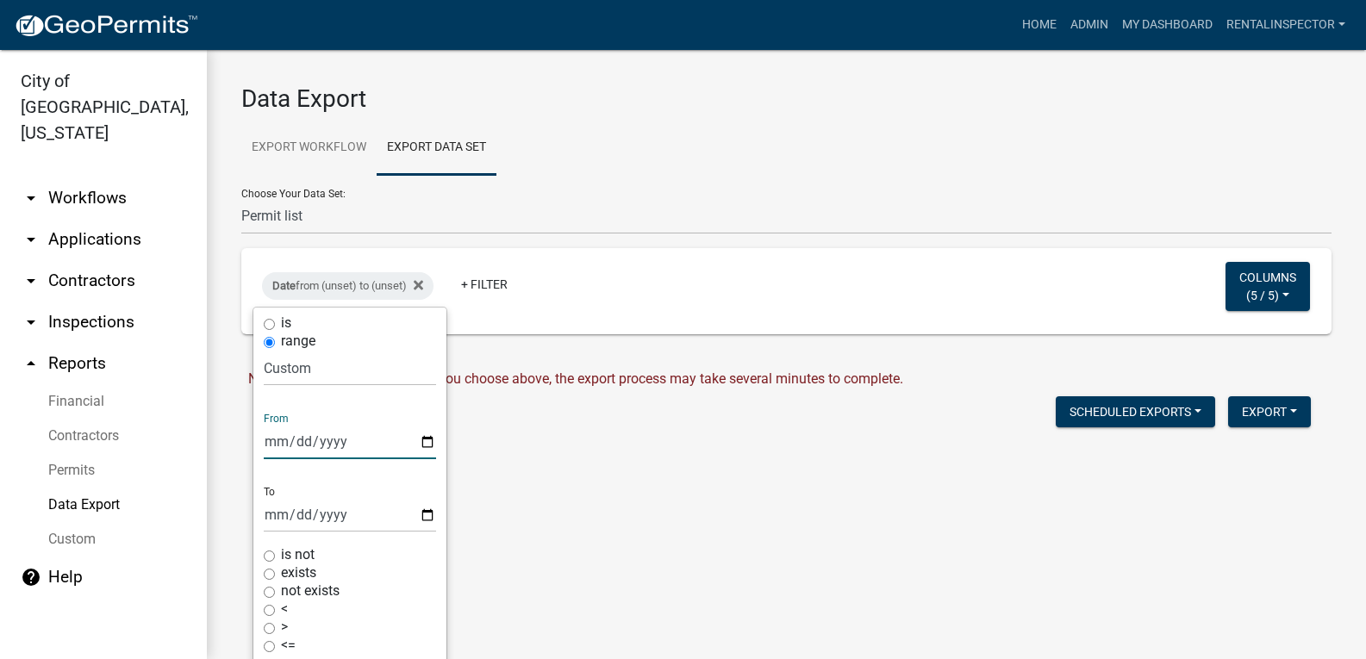
click at [402, 440] on input "date" at bounding box center [350, 441] width 172 height 35
click at [430, 445] on input "date" at bounding box center [350, 441] width 172 height 35
type input "[DATE]"
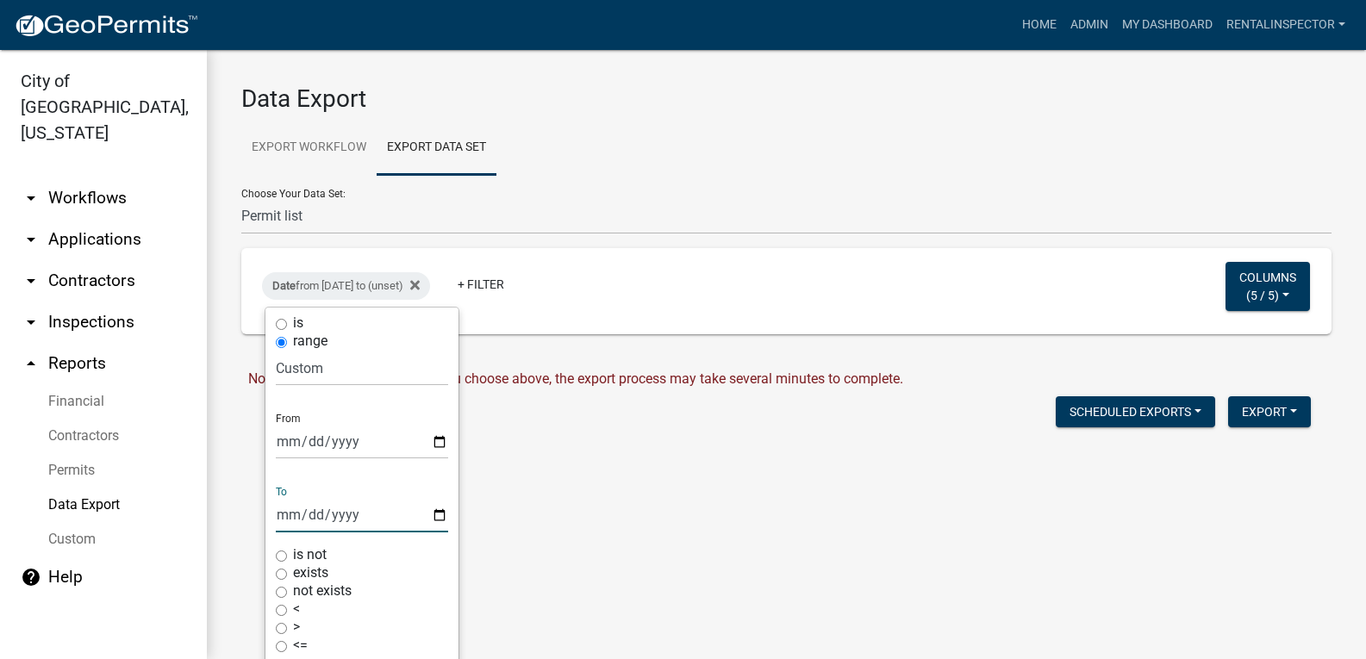
click at [445, 513] on input "date" at bounding box center [362, 514] width 172 height 35
type input "[DATE]"
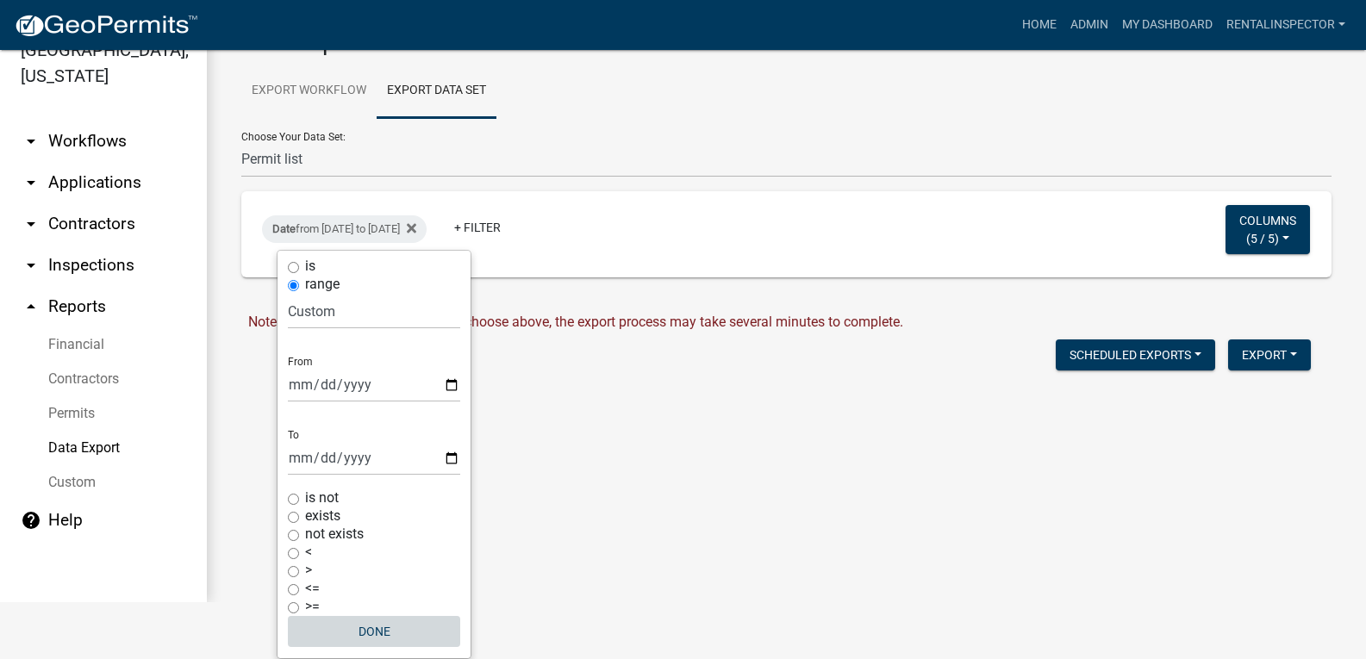
click at [378, 618] on button "Done" at bounding box center [374, 631] width 172 height 31
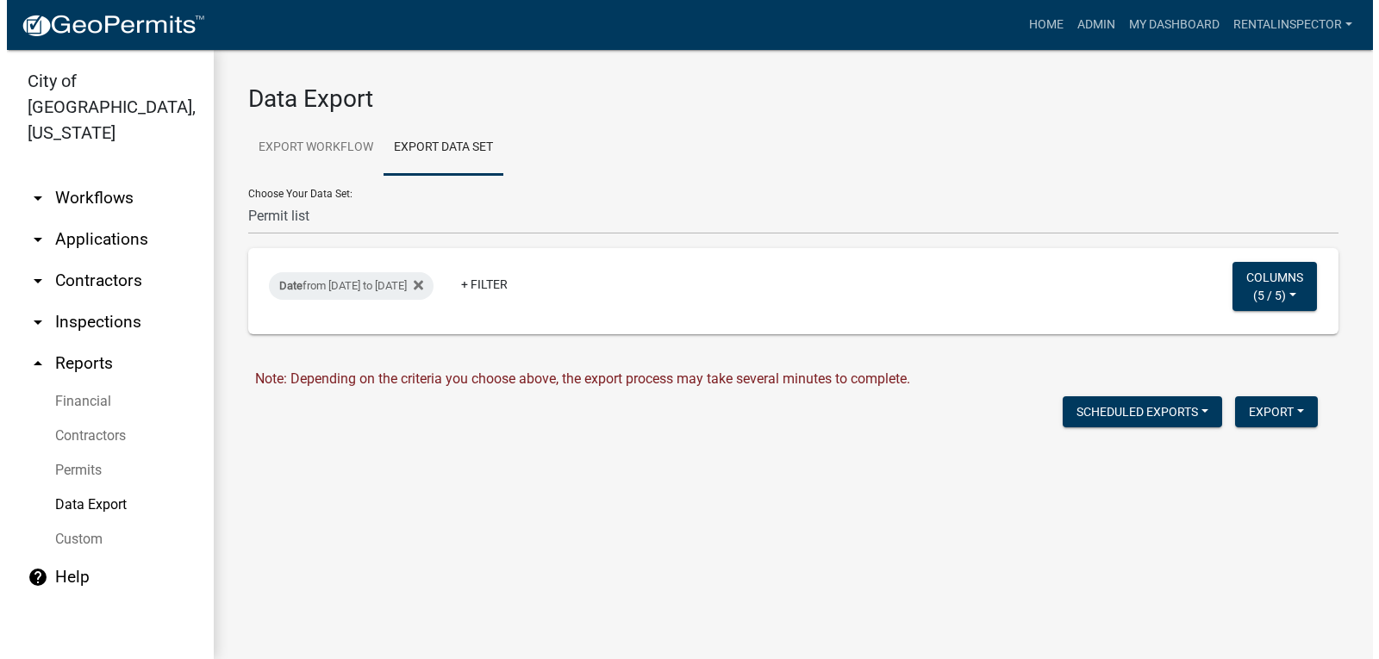
scroll to position [0, 0]
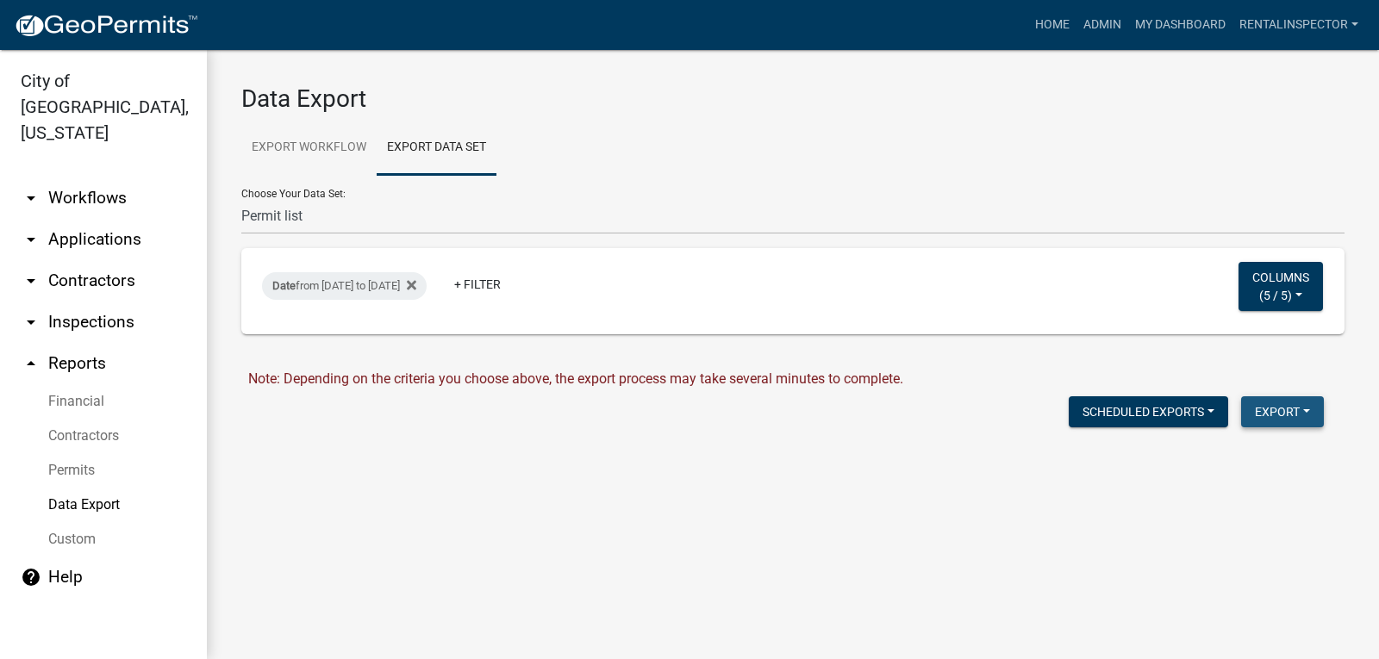
click at [1256, 406] on button "Export" at bounding box center [1282, 411] width 83 height 31
click at [1245, 498] on button "CSV Format (.csv)" at bounding box center [1242, 497] width 161 height 41
click at [307, 447] on link "Download Permit list.csv" at bounding box center [323, 448] width 151 height 16
click at [1275, 290] on span "5 / 5" at bounding box center [1275, 295] width 24 height 14
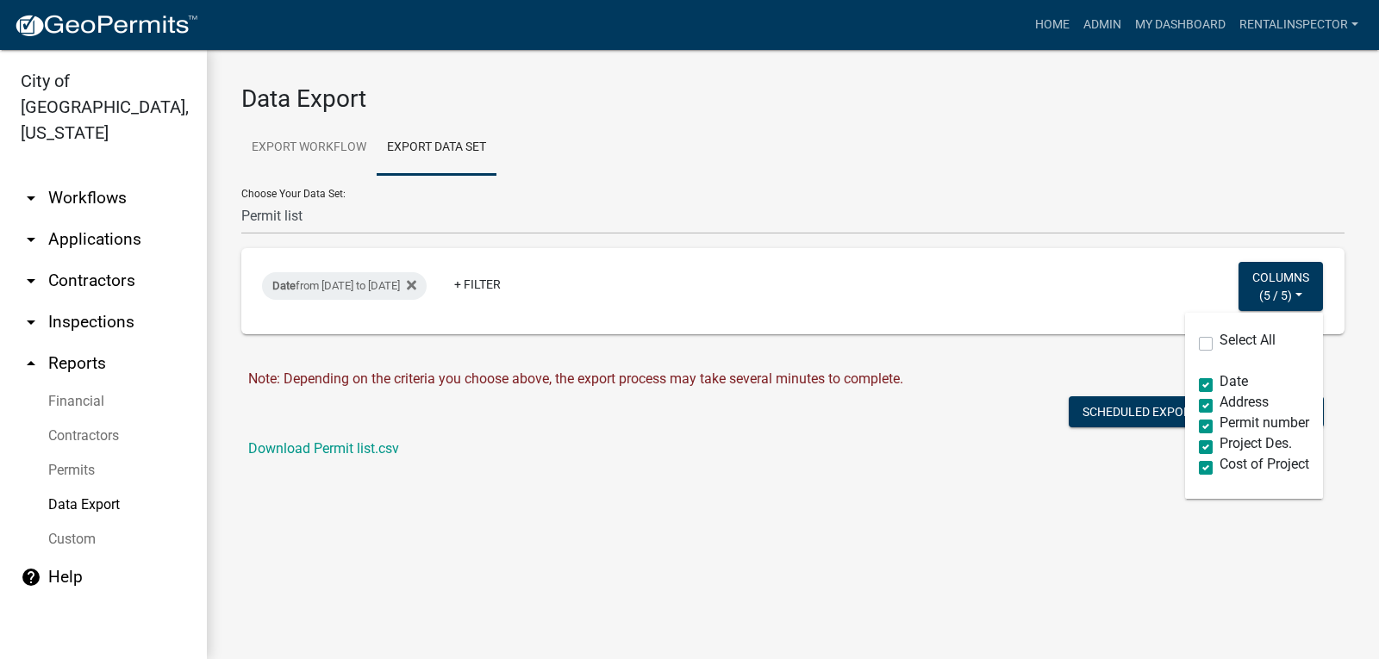
click at [1219, 346] on label "Select All" at bounding box center [1247, 340] width 56 height 14
click at [1219, 345] on input "Select All" at bounding box center [1224, 338] width 11 height 11
checkbox input "true"
click at [682, 482] on div "Data Export Export Workflow Export Data Set Choose Your Workflow: *In Office GA…" at bounding box center [793, 279] width 1172 height 459
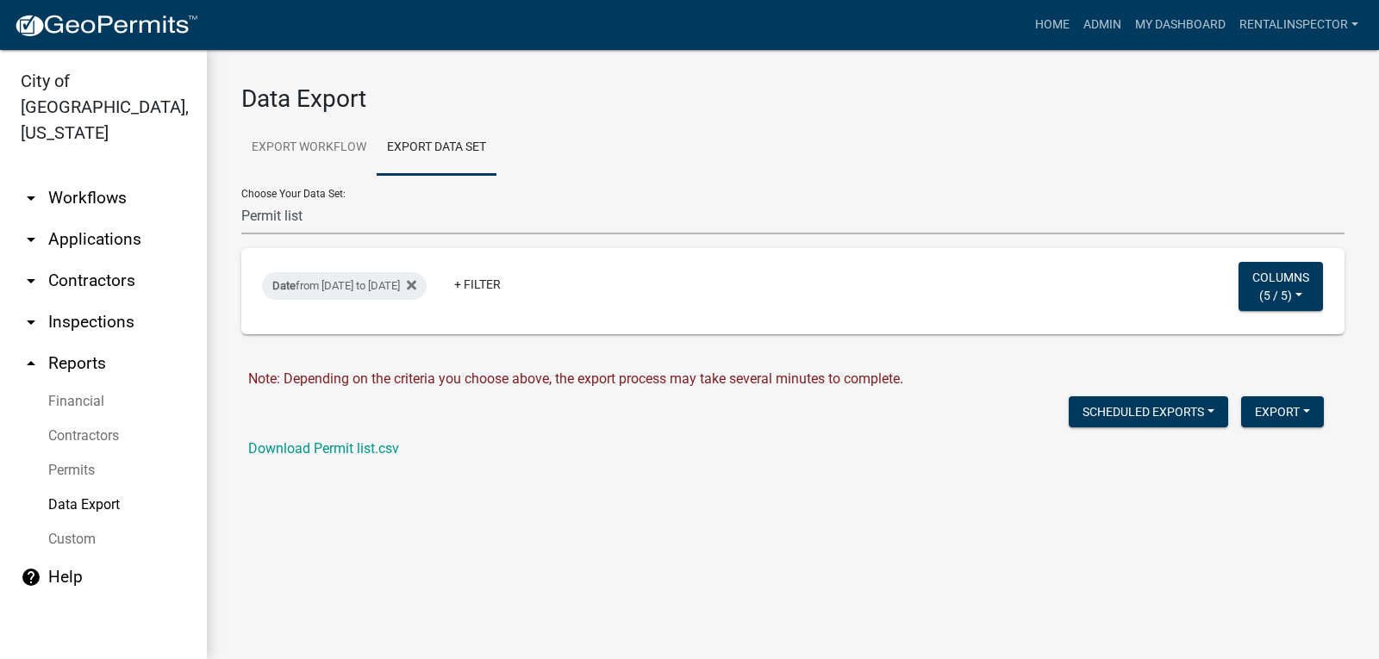
click at [324, 215] on select "Contractors Project List Fees Due Garage Sale List Permit list Permits Obtained…" at bounding box center [792, 216] width 1103 height 35
click at [335, 212] on select "Contractors Project List Fees Due Garage Sale List Permit list Permits Obtained…" at bounding box center [792, 216] width 1103 height 35
click at [87, 453] on link "Permits" at bounding box center [103, 470] width 207 height 34
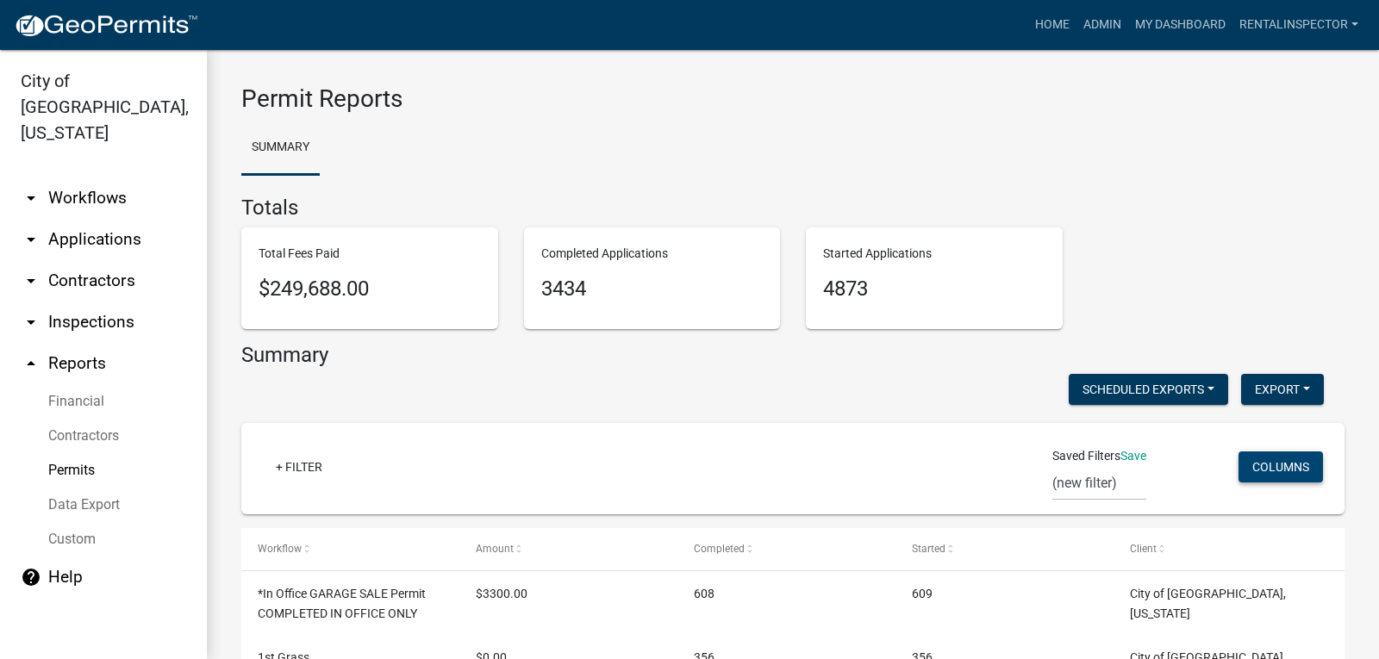
click at [1279, 472] on button "Columns" at bounding box center [1280, 466] width 84 height 31
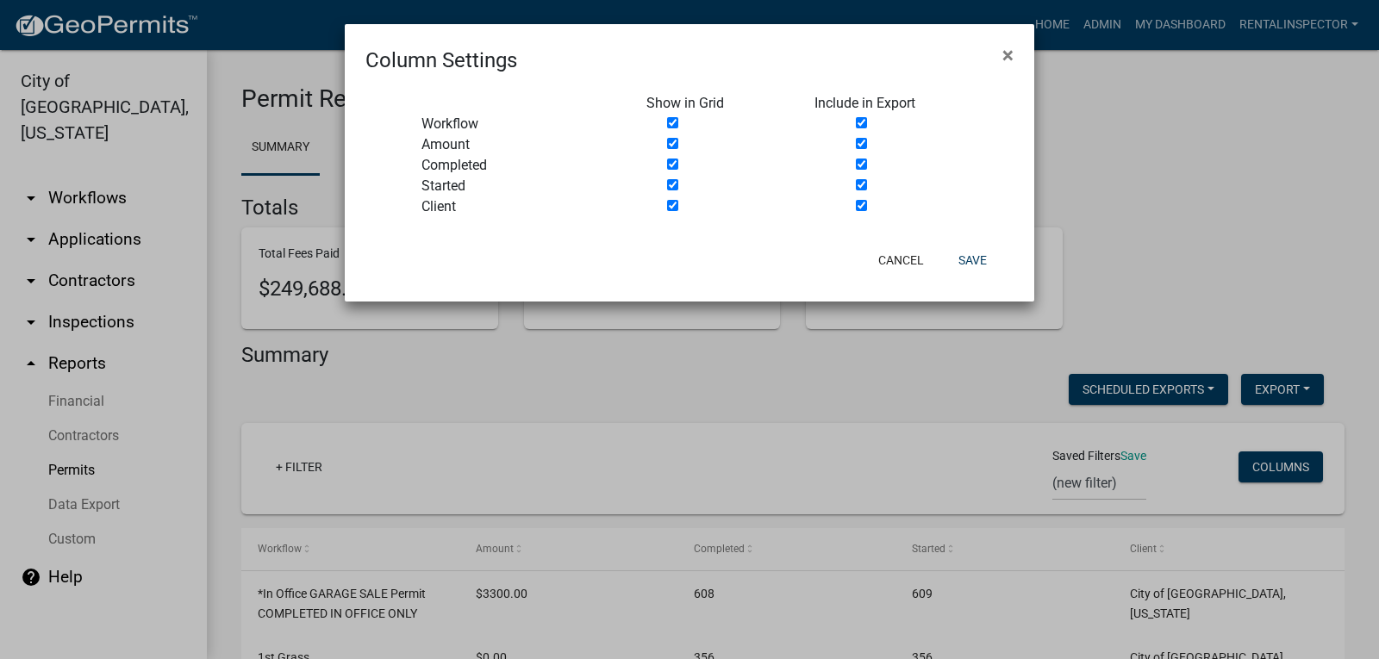
click at [856, 433] on ngb-modal-window "Column Settings × Show in Grid Include in Export Workflow Amount Completed Star…" at bounding box center [689, 329] width 1379 height 659
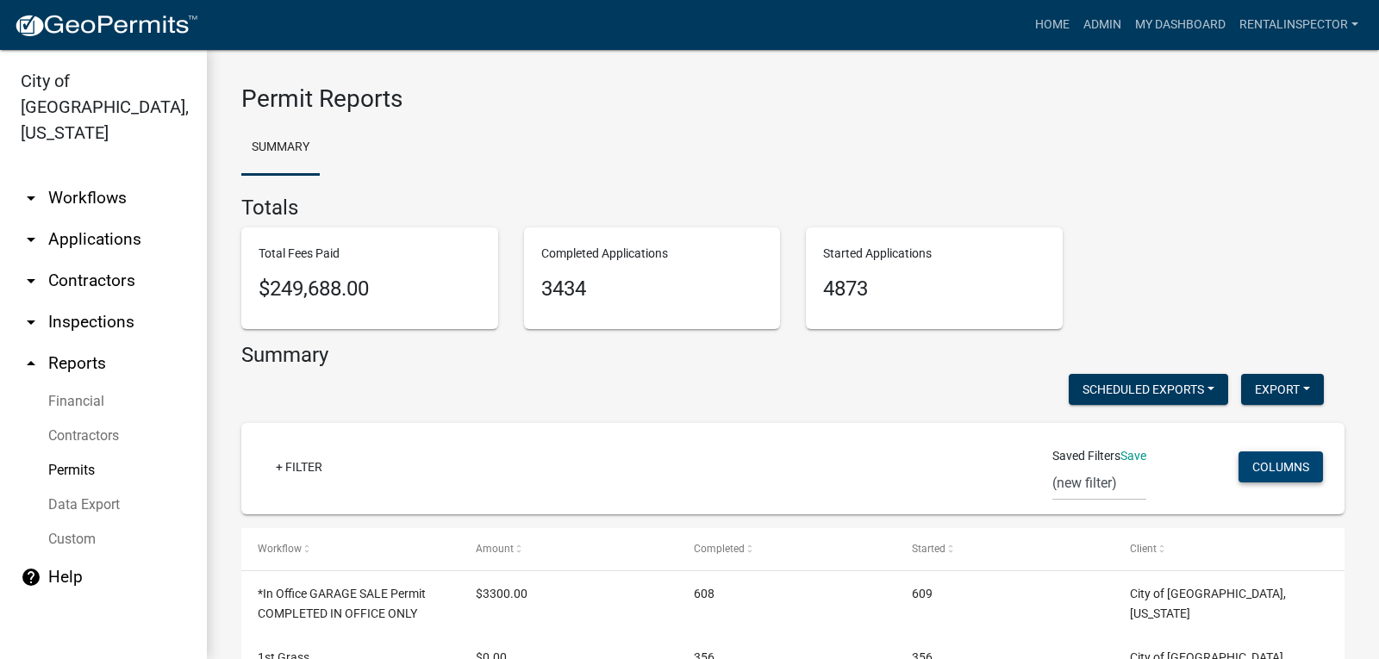
click at [1248, 470] on button "Columns" at bounding box center [1280, 466] width 84 height 31
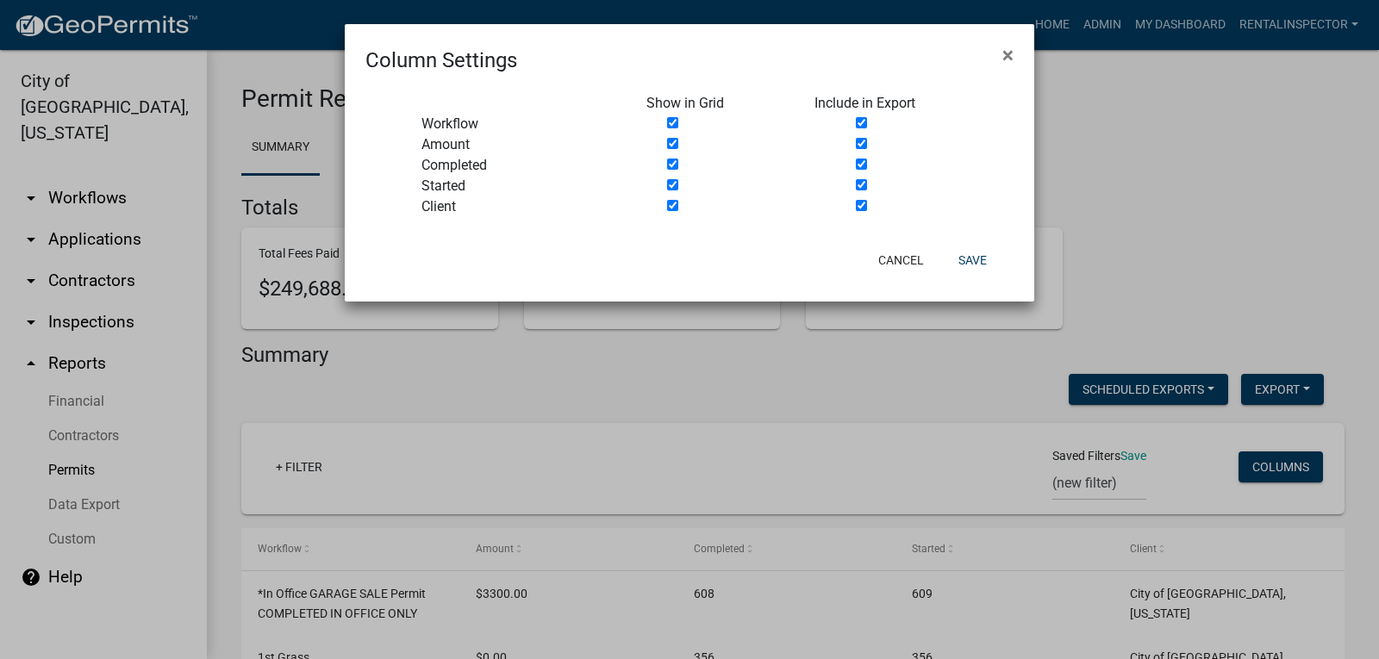
click at [815, 418] on ngb-modal-window "Column Settings × Show in Grid Include in Export Workflow Amount Completed Star…" at bounding box center [689, 329] width 1379 height 659
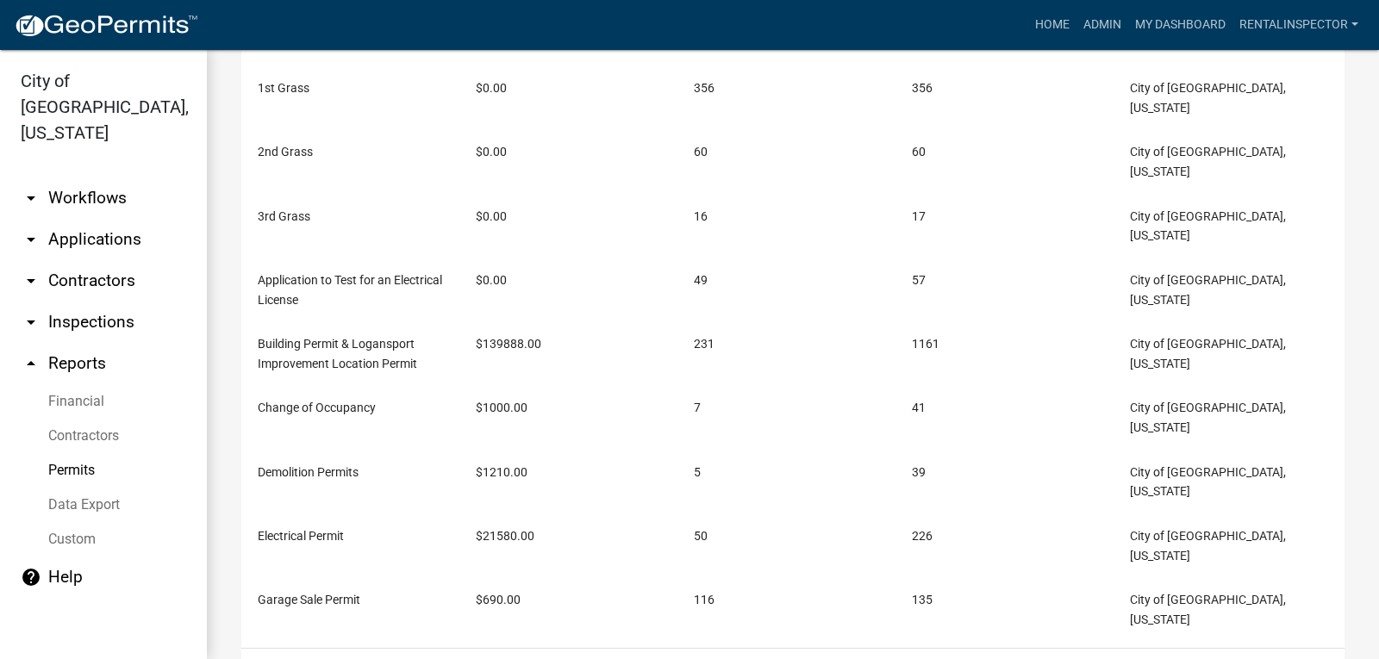
scroll to position [573, 0]
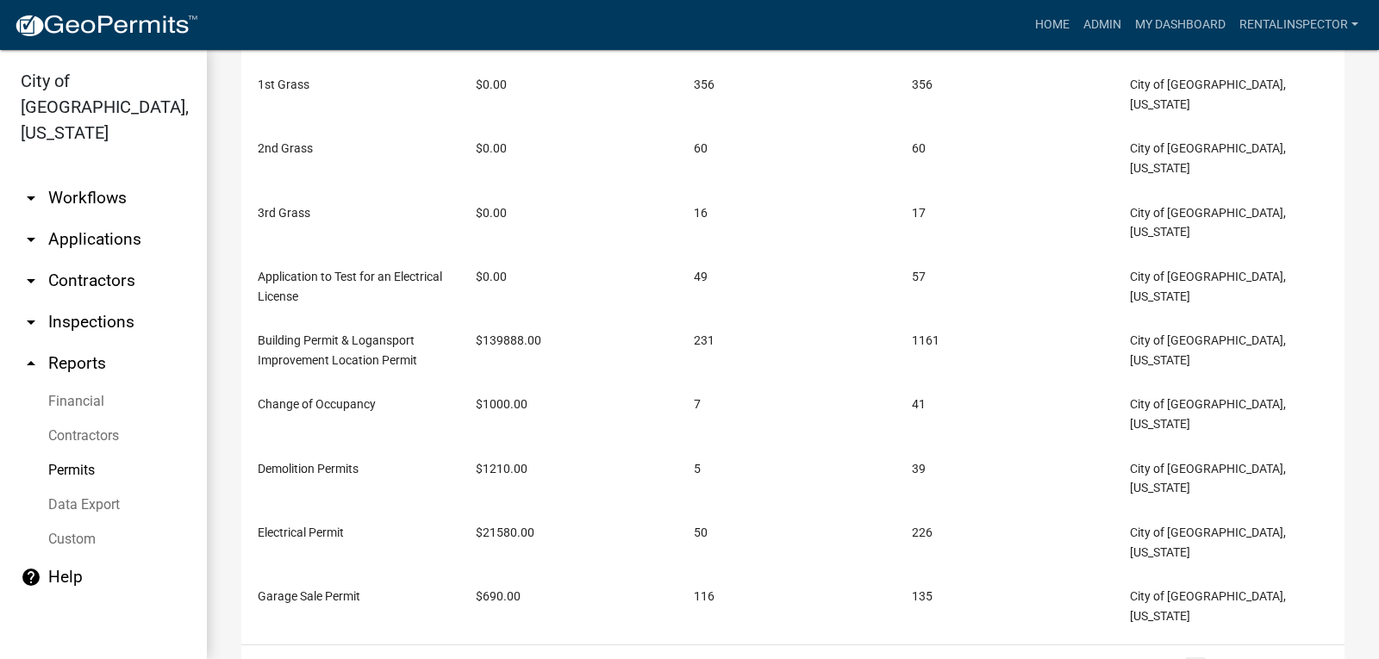
click at [88, 419] on link "Contractors" at bounding box center [103, 436] width 207 height 34
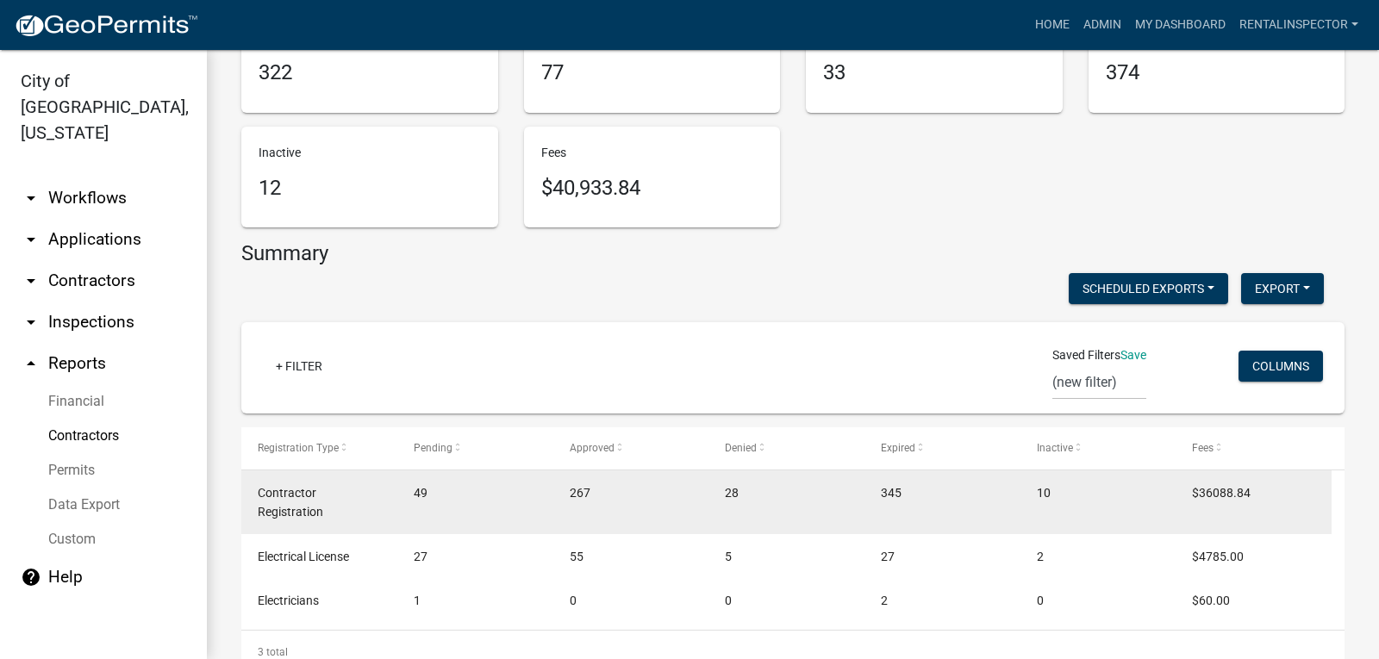
scroll to position [265, 0]
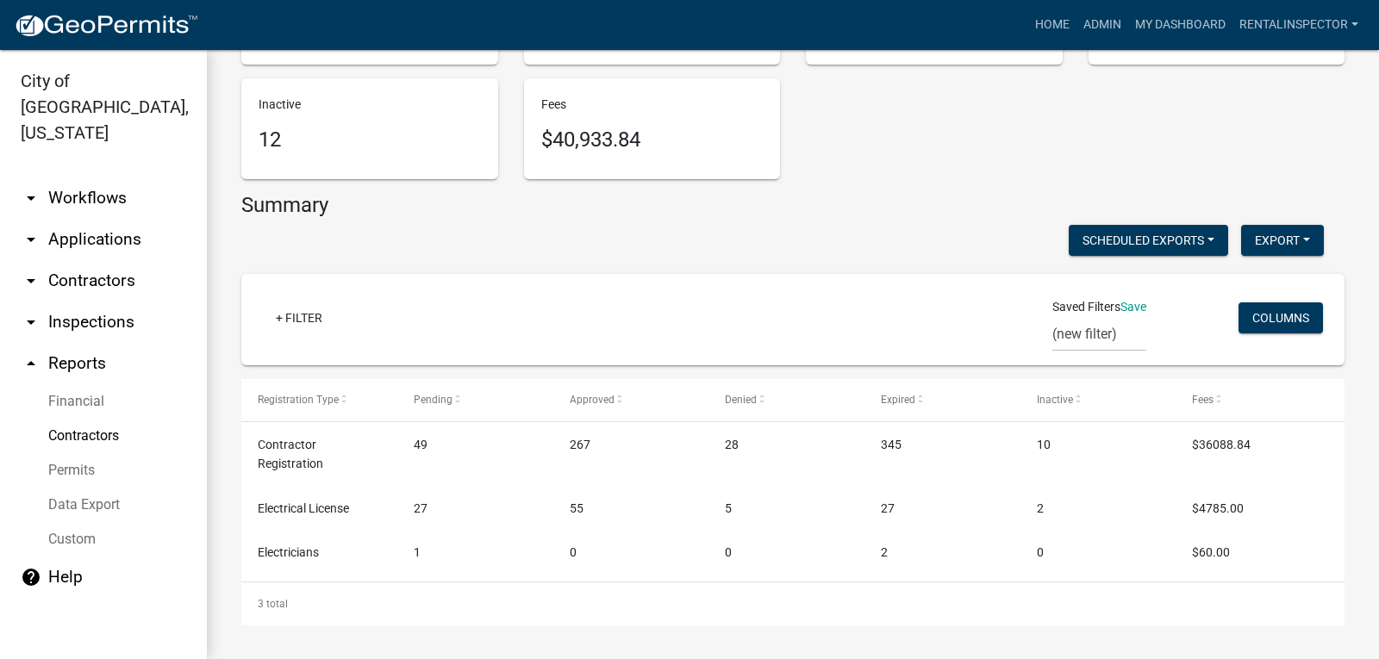
click at [73, 384] on link "Financial" at bounding box center [103, 401] width 207 height 34
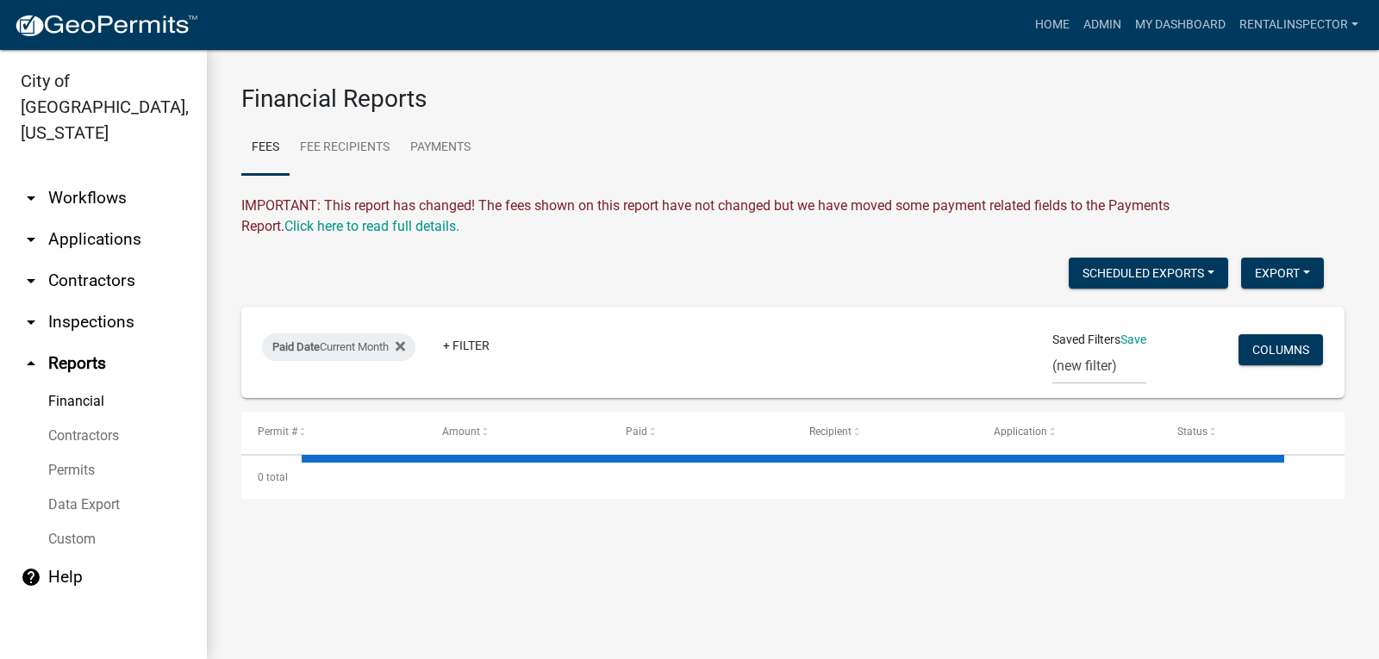
click at [76, 384] on link "Financial" at bounding box center [103, 401] width 207 height 34
click at [94, 302] on link "arrow_drop_down Inspections" at bounding box center [103, 322] width 207 height 41
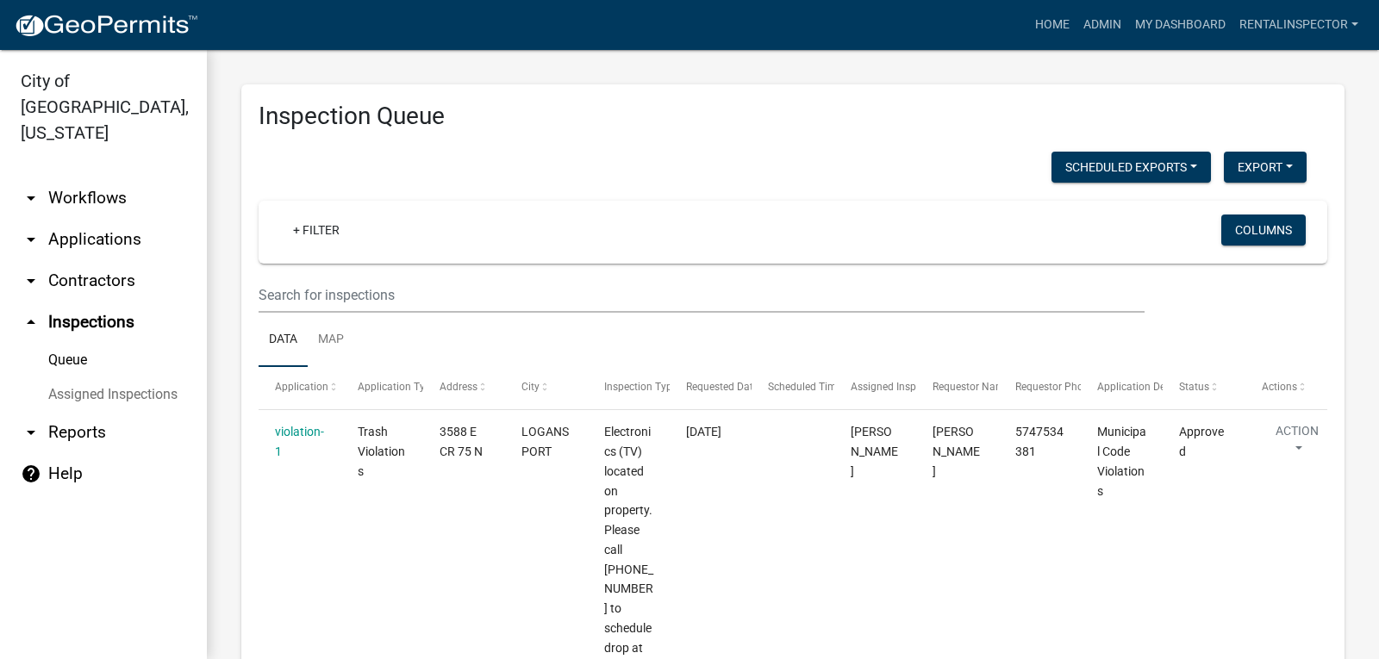
click at [103, 178] on link "arrow_drop_down Workflows" at bounding box center [103, 197] width 207 height 41
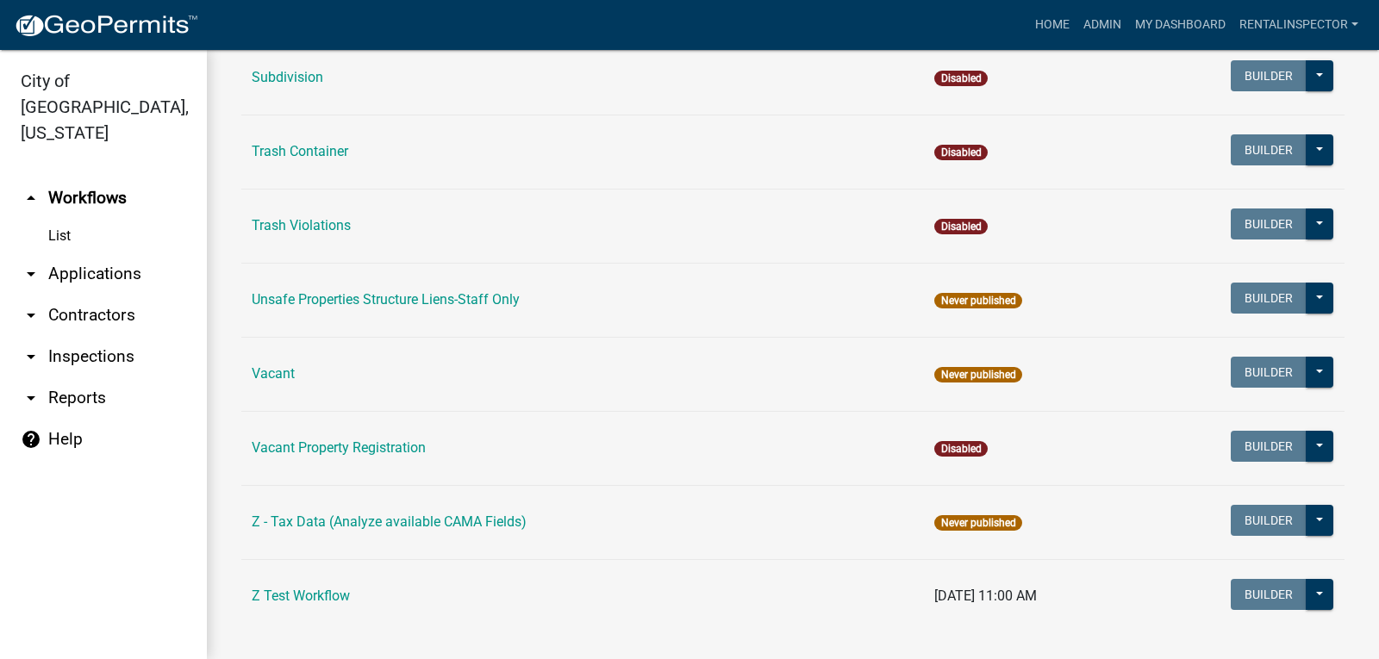
scroll to position [1391, 0]
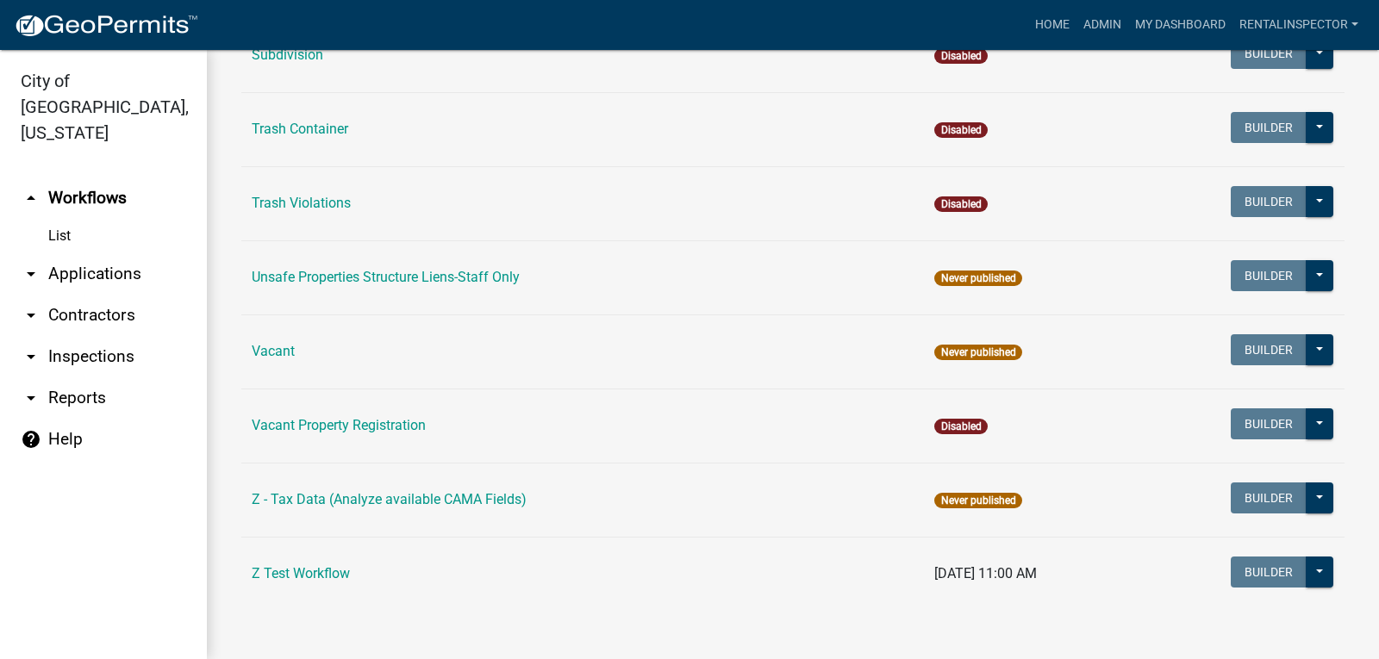
click at [78, 379] on link "arrow_drop_down Reports" at bounding box center [103, 397] width 207 height 41
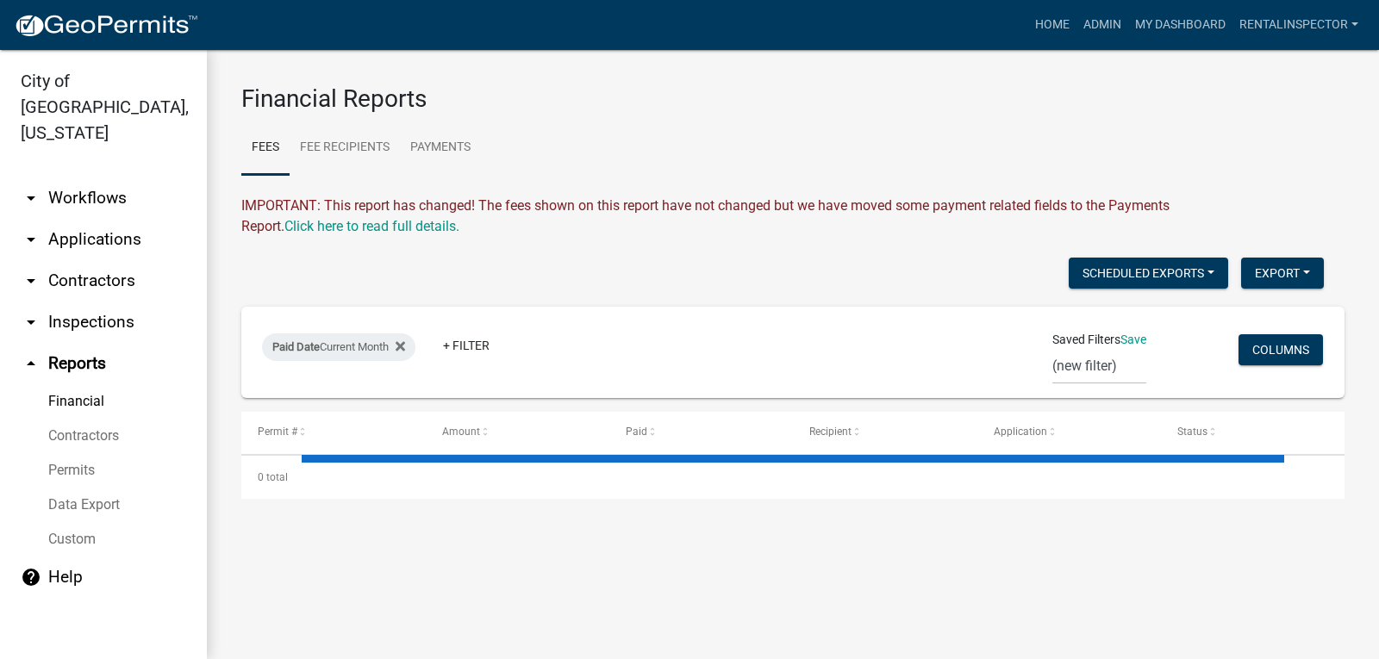
click at [90, 522] on link "Custom" at bounding box center [103, 539] width 207 height 34
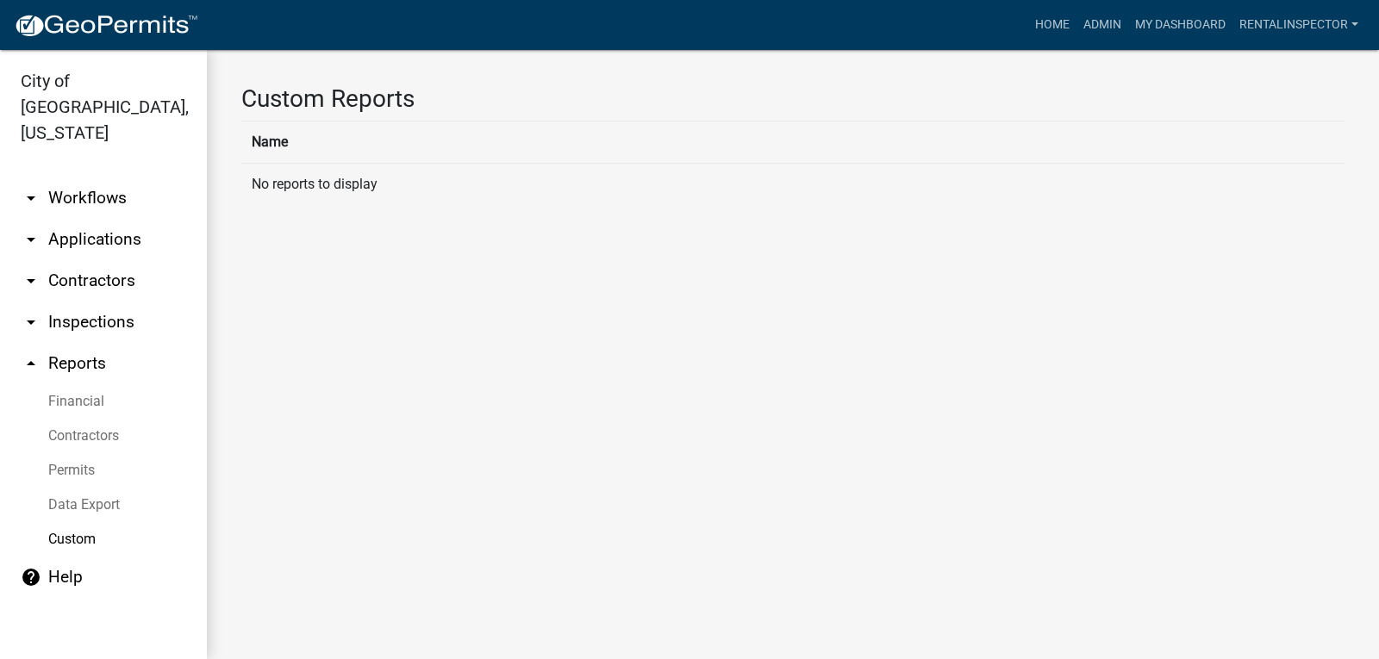
click at [82, 488] on link "Data Export" at bounding box center [103, 505] width 207 height 34
click at [368, 225] on select "Choose Your Workflow:" at bounding box center [792, 216] width 1103 height 35
click at [241, 199] on select "Choose Your Workflow:" at bounding box center [792, 216] width 1103 height 35
drag, startPoint x: 573, startPoint y: 240, endPoint x: 455, endPoint y: 153, distance: 146.7
click at [572, 239] on div "Data Export Export Workflow Export Data Set Choose Your Workflow: Choose Your D…" at bounding box center [793, 167] width 1172 height 234
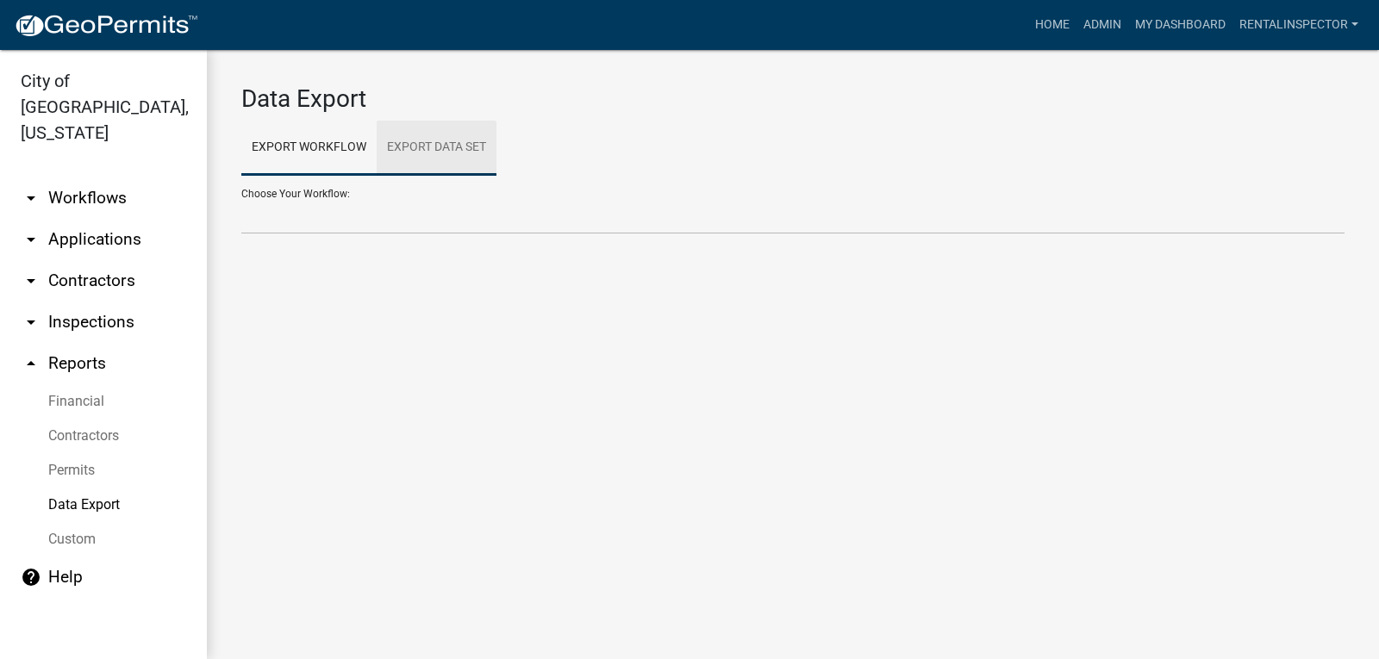
click at [417, 141] on link "Export Data Set" at bounding box center [437, 148] width 120 height 55
click at [489, 211] on select "Contractors Project List Fees Due Garage Sale List Permit list Permits Obtained…" at bounding box center [792, 216] width 1103 height 35
click at [291, 516] on main "Data Export Export Workflow Export Data Set Choose Your Workflow: *In Office GA…" at bounding box center [793, 354] width 1172 height 609
click at [64, 453] on link "Permits" at bounding box center [103, 470] width 207 height 34
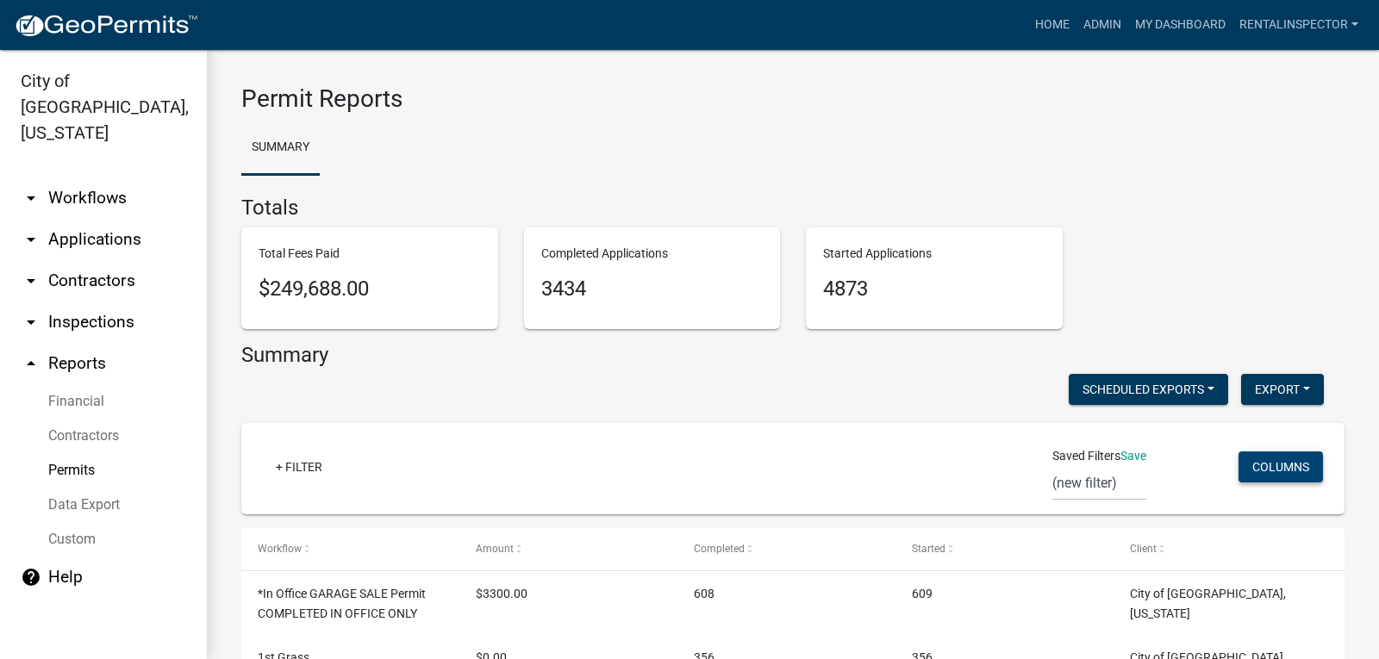
click at [1264, 470] on button "Columns" at bounding box center [1280, 466] width 84 height 31
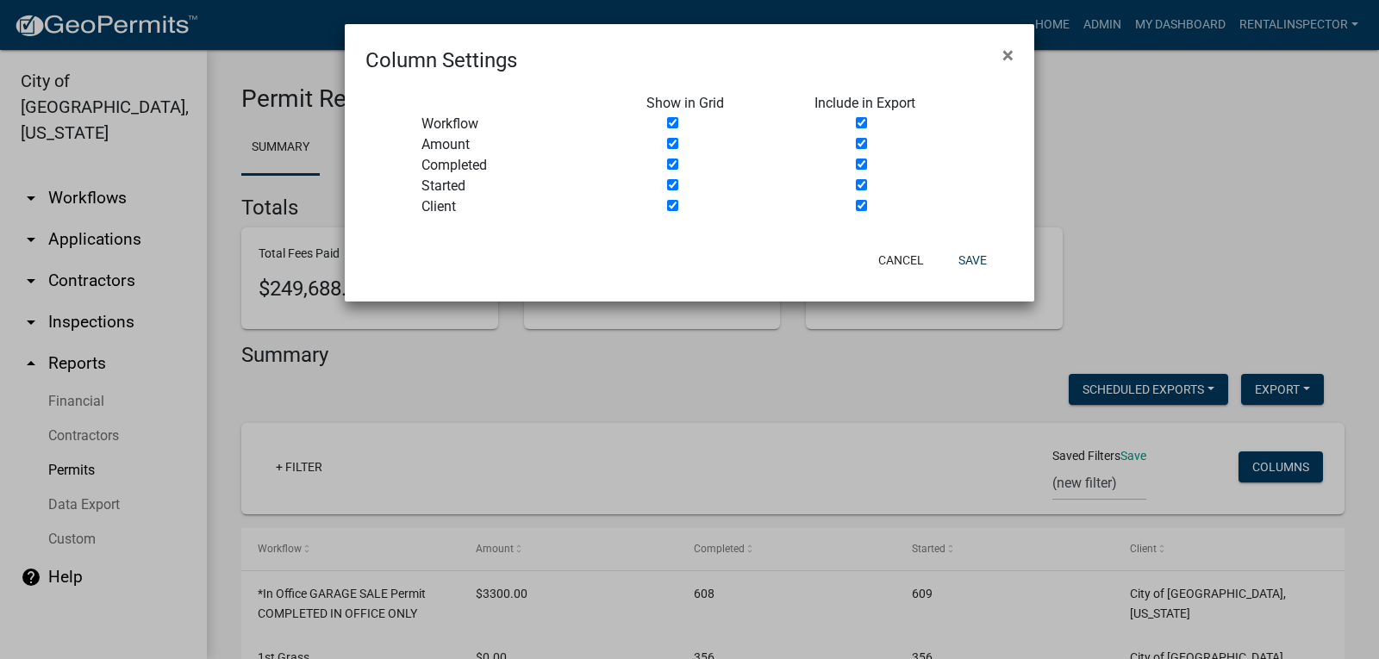
click at [793, 434] on ngb-modal-window "Column Settings × Show in Grid Include in Export Workflow Amount Completed Star…" at bounding box center [689, 329] width 1379 height 659
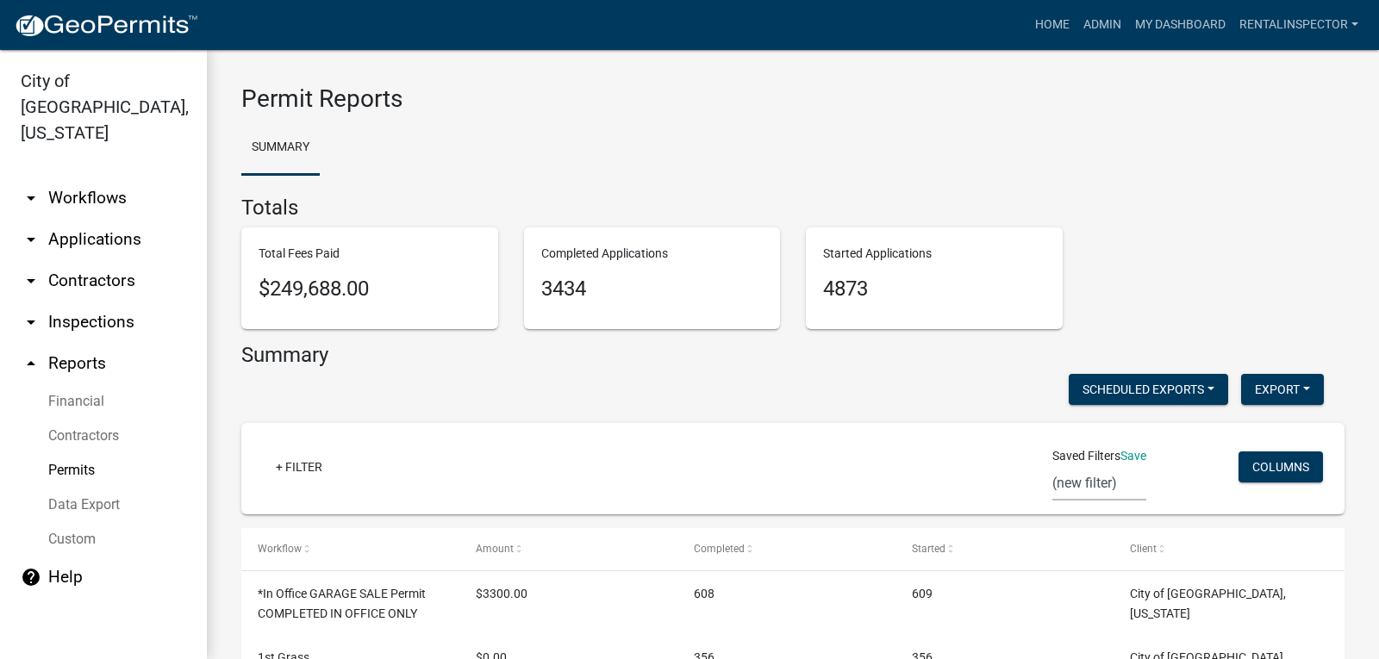
click at [1079, 484] on select "(new filter)" at bounding box center [1099, 482] width 94 height 35
click at [732, 465] on div "+ Filter" at bounding box center [611, 468] width 725 height 35
click at [301, 461] on link "+ Filter" at bounding box center [299, 466] width 74 height 31
click at [455, 437] on div "+ Filter Saved Filters Save (new filter) Columns" at bounding box center [792, 468] width 1087 height 91
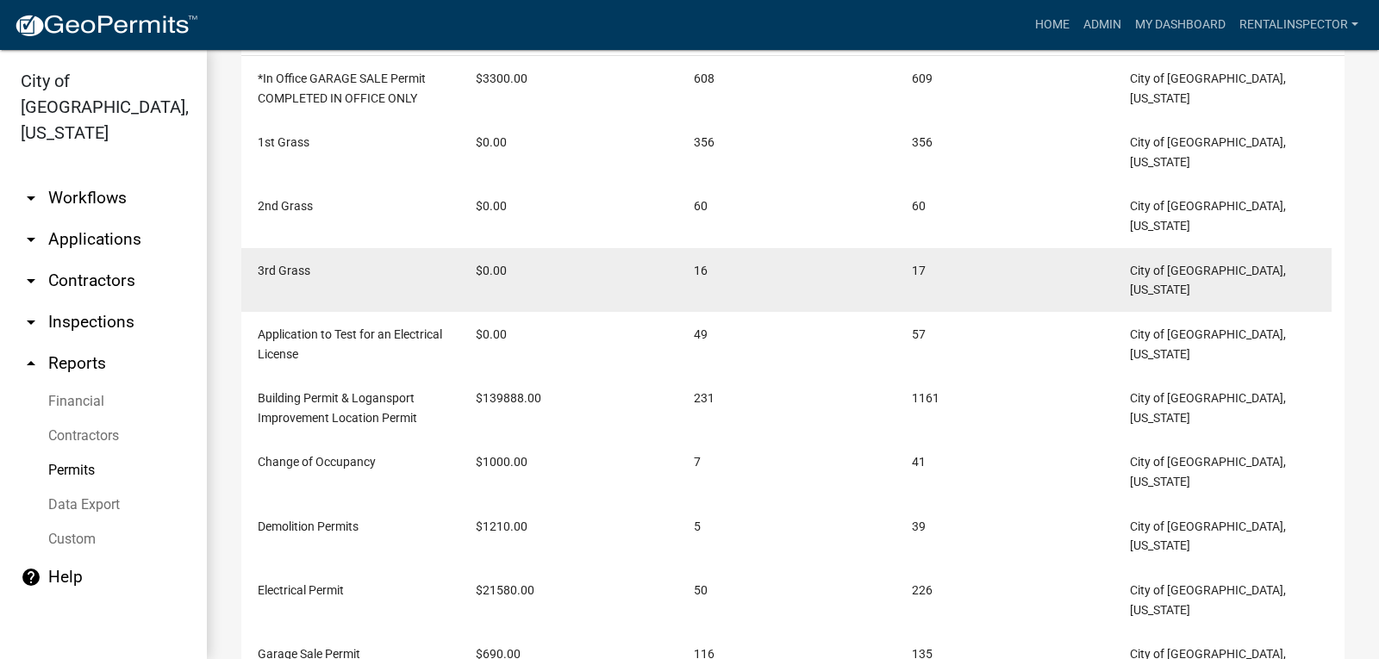
scroll to position [573, 0]
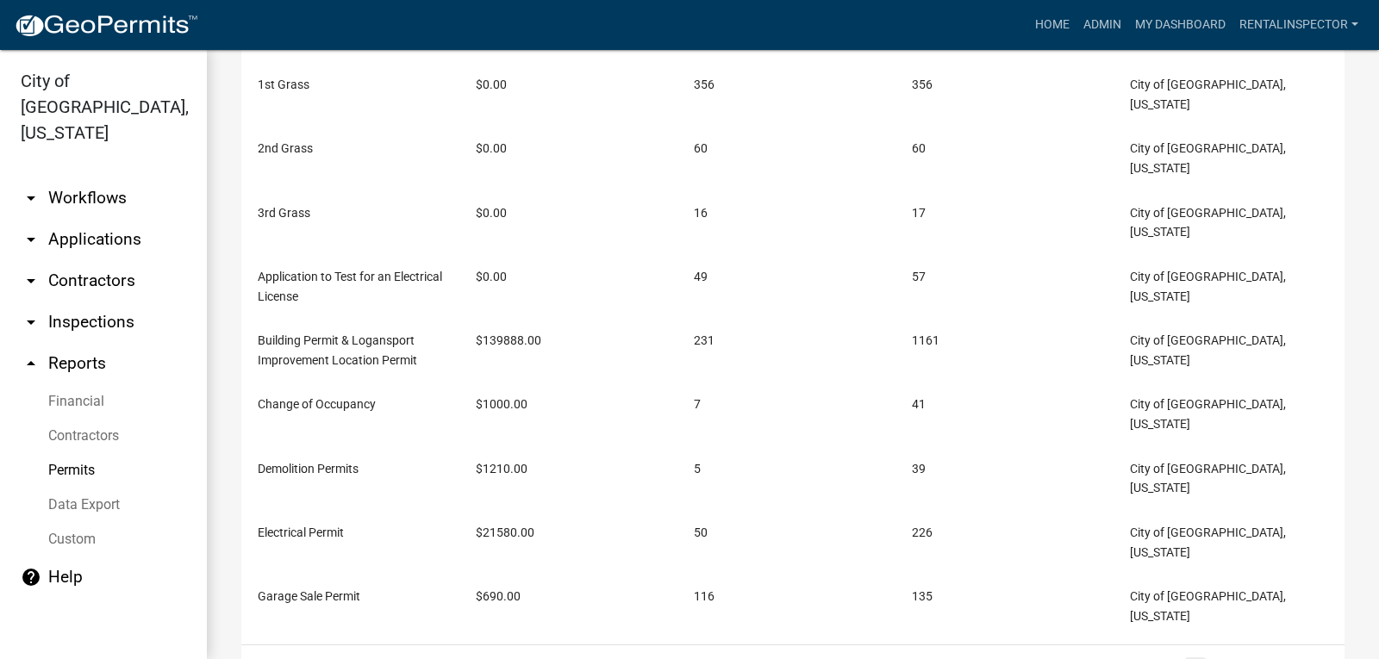
click at [97, 488] on link "Data Export" at bounding box center [103, 505] width 207 height 34
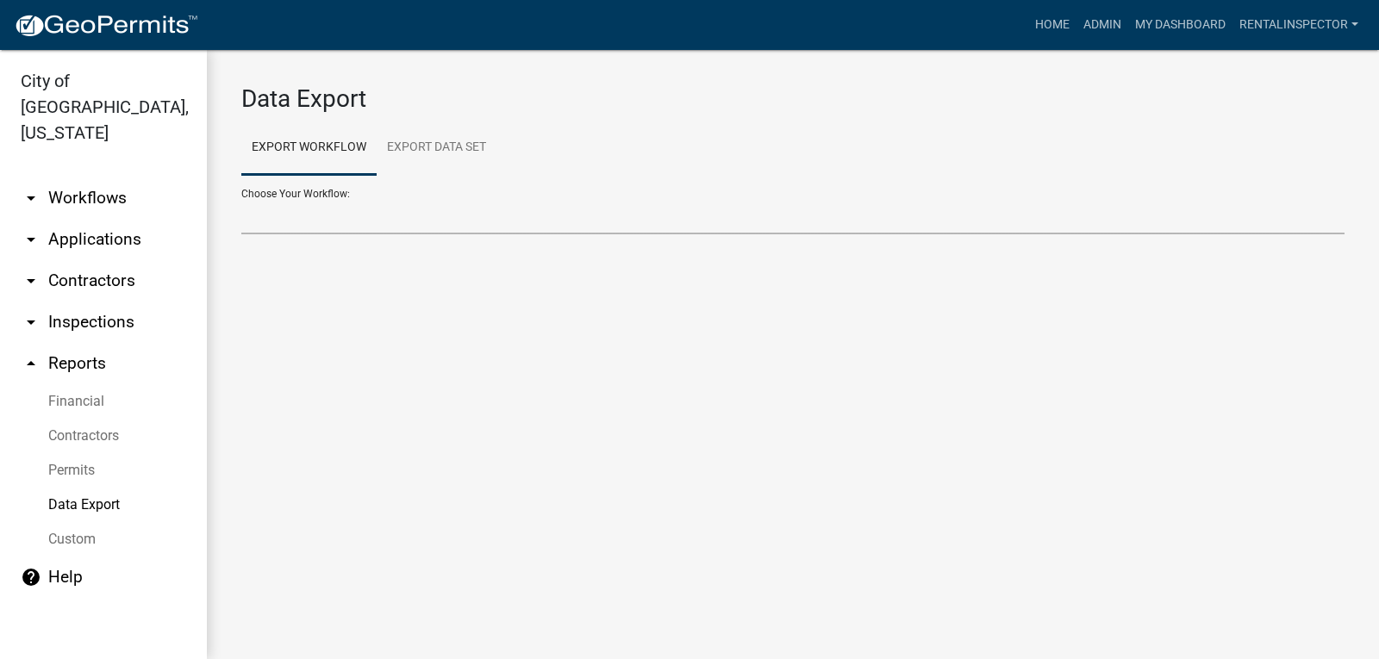
click at [309, 231] on select "Choose Your Workflow:" at bounding box center [792, 216] width 1103 height 35
select select "3: Object"
click at [241, 199] on select "*In Office GARAGE SALE Permit COMPLETED IN OFFICE ONLY Application to Test for …" at bounding box center [792, 216] width 1103 height 35
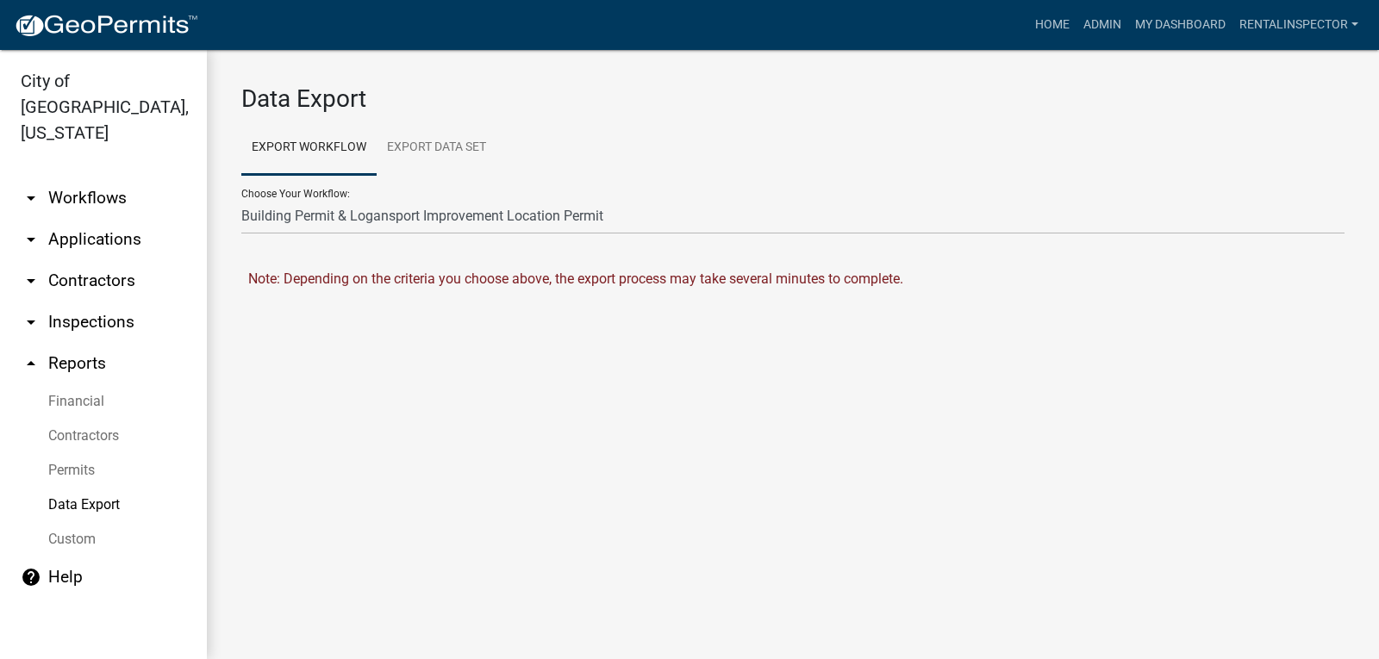
click at [875, 313] on div "Data Export Export Workflow Export Data Set Choose Your Workflow: *In Office GA…" at bounding box center [793, 201] width 1172 height 303
click at [869, 221] on select "*In Office GARAGE SALE Permit COMPLETED IN OFFICE ONLY Application to Test for …" at bounding box center [792, 216] width 1103 height 35
select select "0: null"
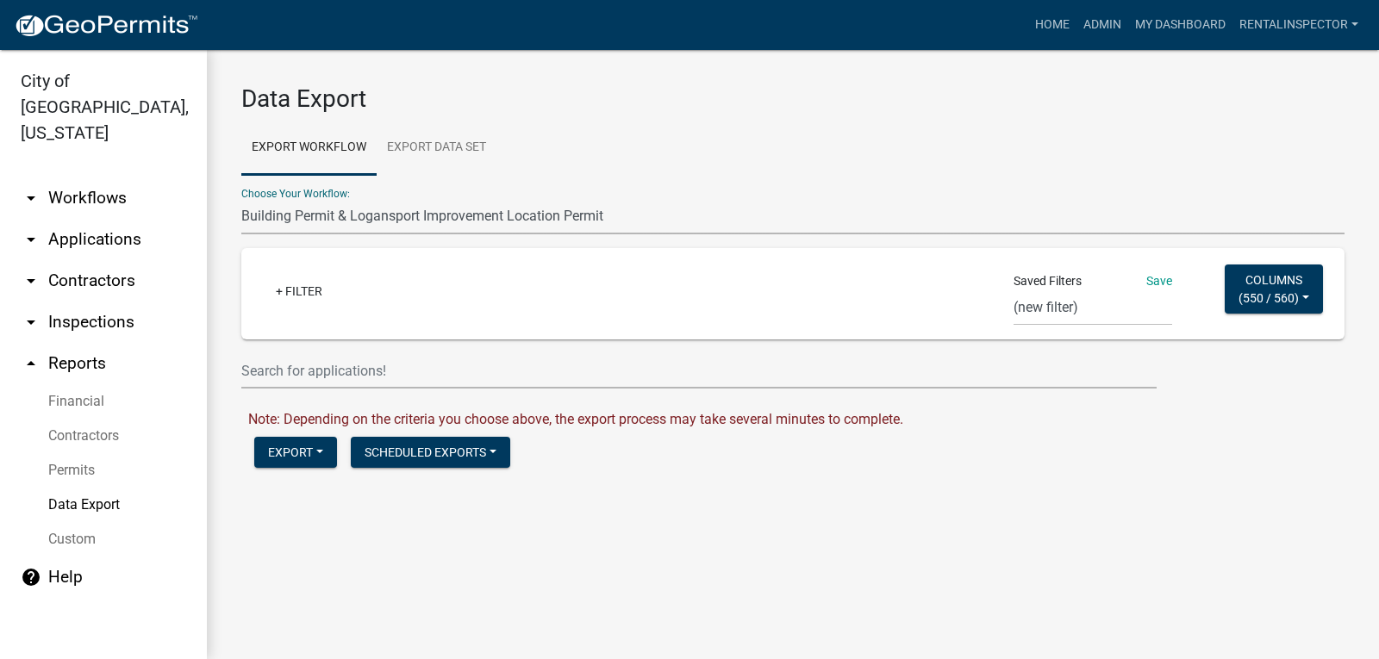
click at [869, 221] on select "*In Office GARAGE SALE Permit COMPLETED IN OFFICE ONLY Application to Test for …" at bounding box center [792, 216] width 1103 height 35
click at [324, 378] on input "text" at bounding box center [698, 370] width 915 height 35
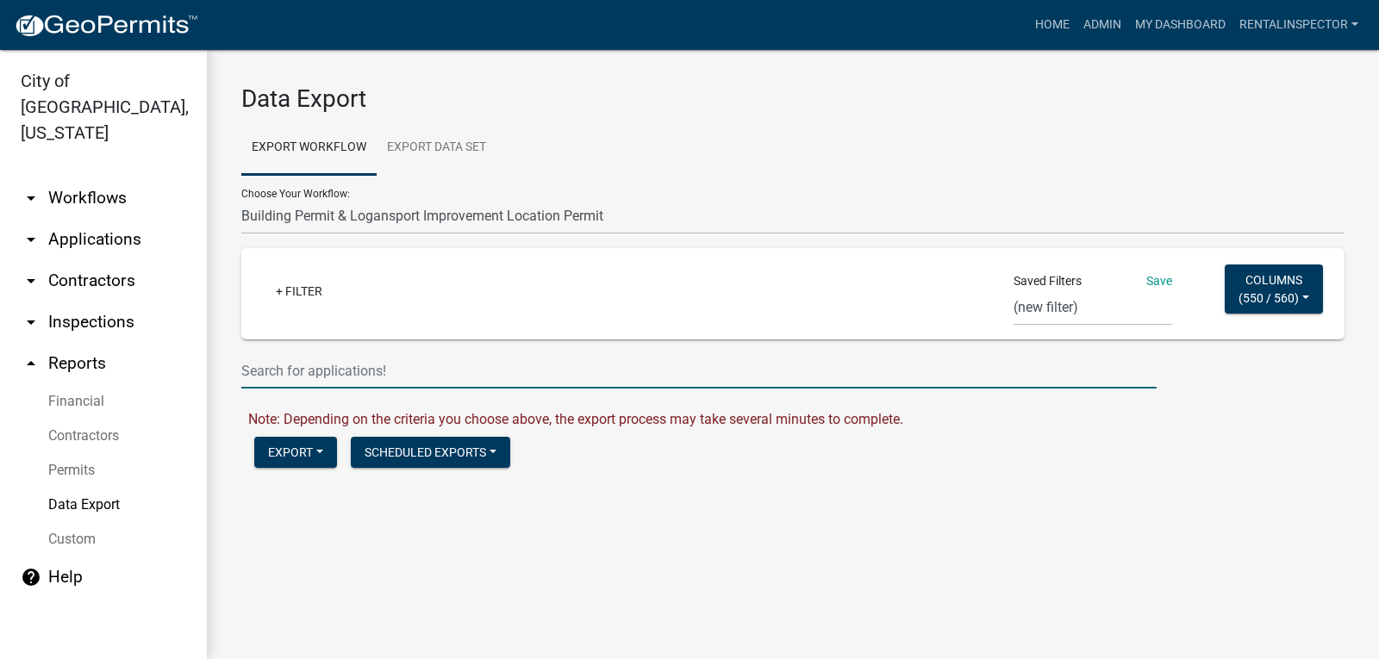
drag, startPoint x: 342, startPoint y: 368, endPoint x: 319, endPoint y: 321, distance: 52.8
click at [332, 356] on input "text" at bounding box center [698, 370] width 915 height 35
click at [1306, 301] on button "Columns ( 550 / 560 )" at bounding box center [1273, 289] width 98 height 49
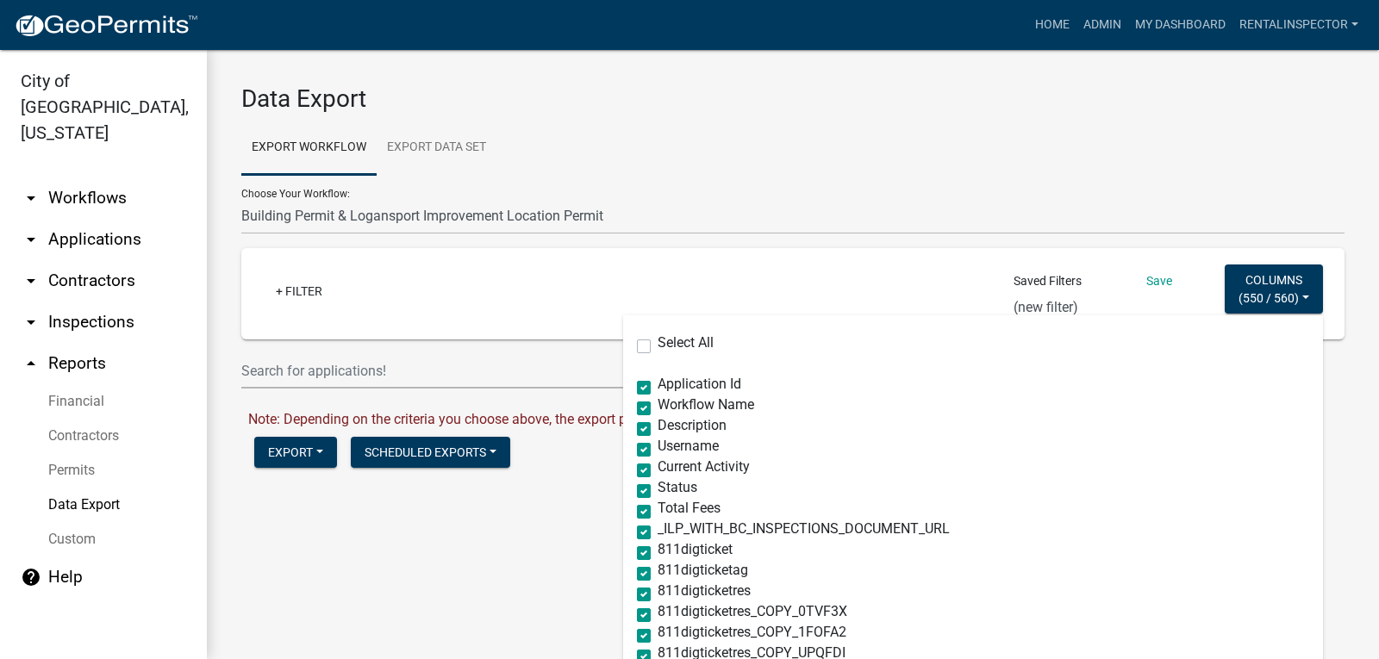
click at [469, 556] on main "Data Export Export Workflow Export Data Set Choose Your Workflow: *In Office GA…" at bounding box center [793, 354] width 1172 height 609
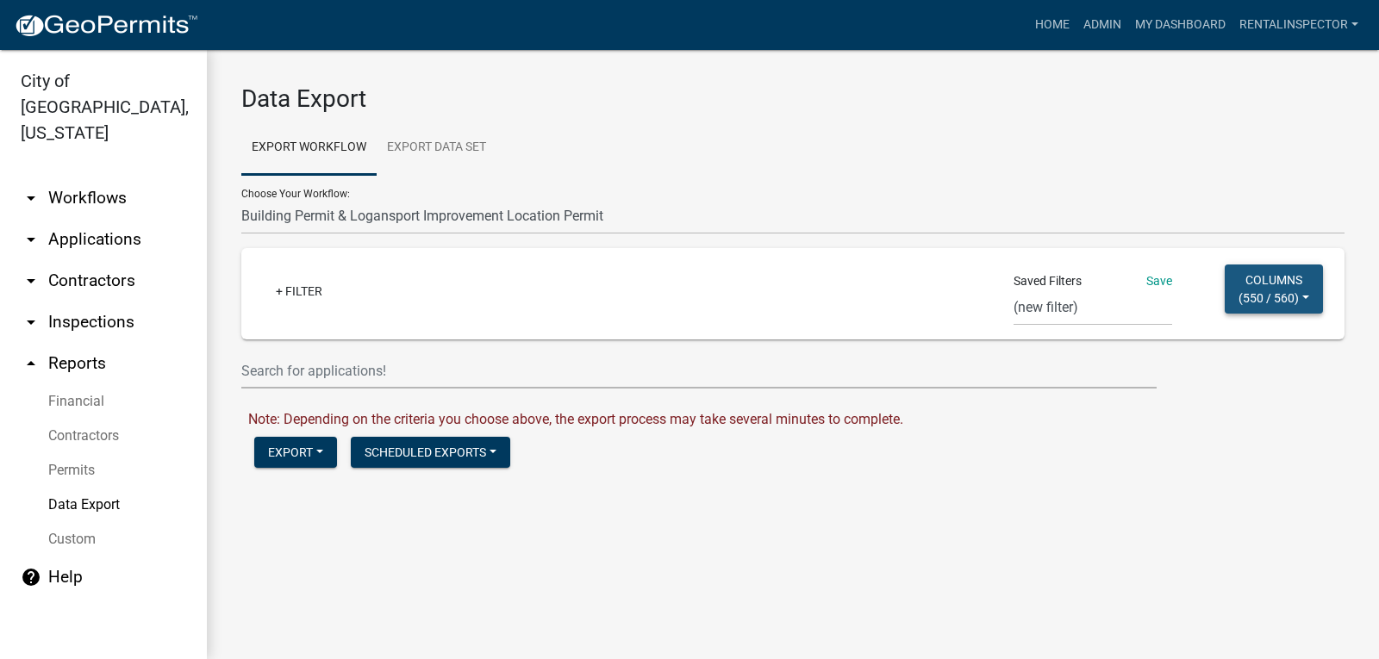
click at [1267, 288] on button "Columns ( 550 / 560 )" at bounding box center [1273, 289] width 98 height 49
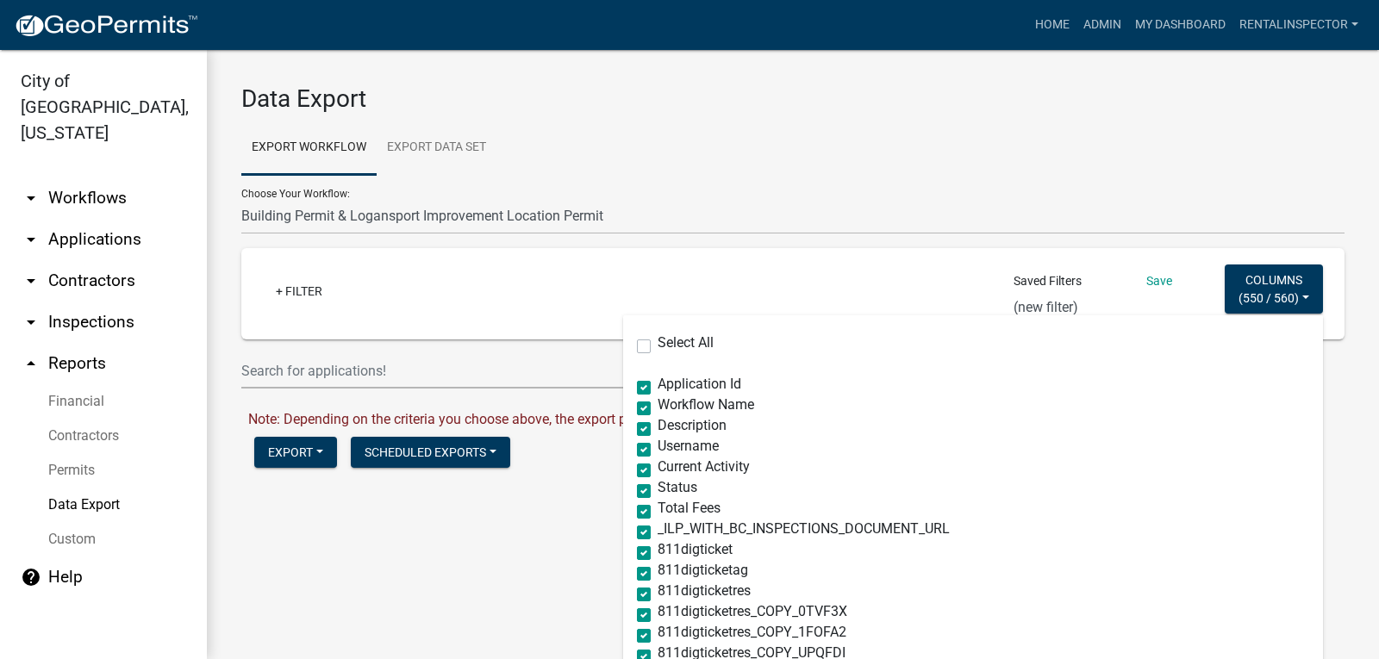
click at [657, 342] on label "Select All" at bounding box center [685, 343] width 56 height 14
click at [657, 342] on input "Select All" at bounding box center [662, 341] width 11 height 11
checkbox input "true"
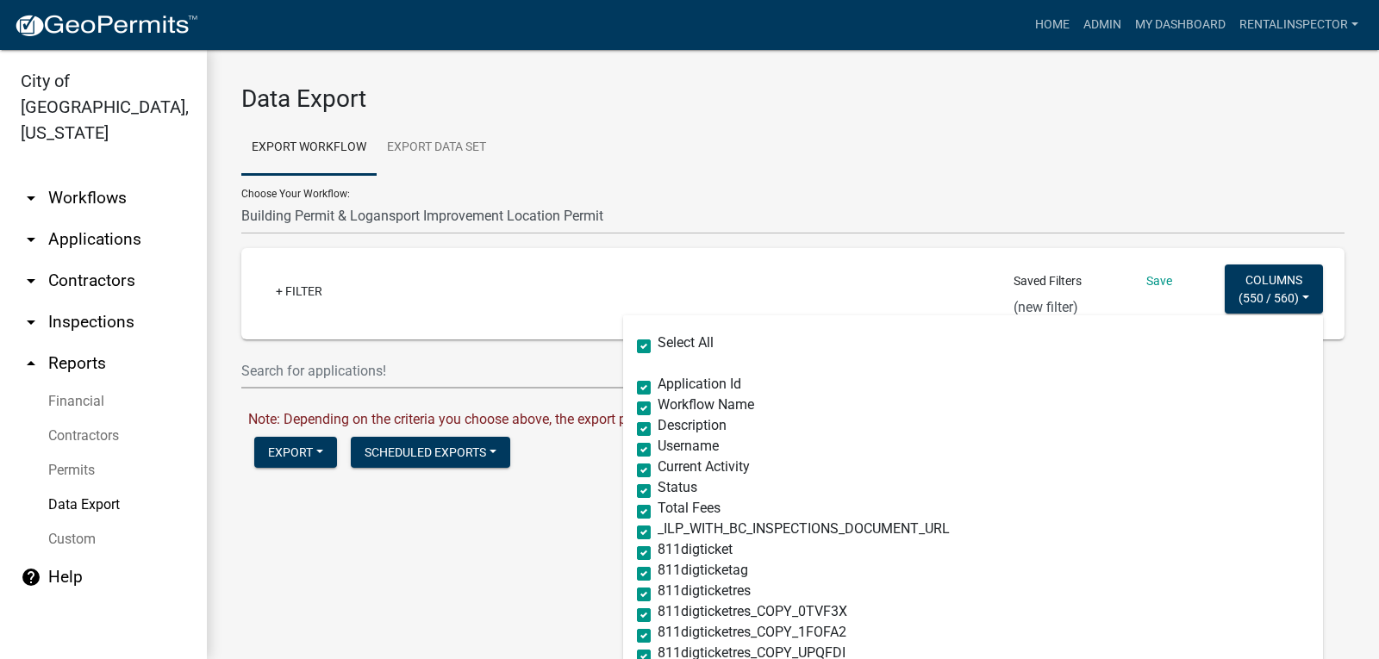
checkbox input "true"
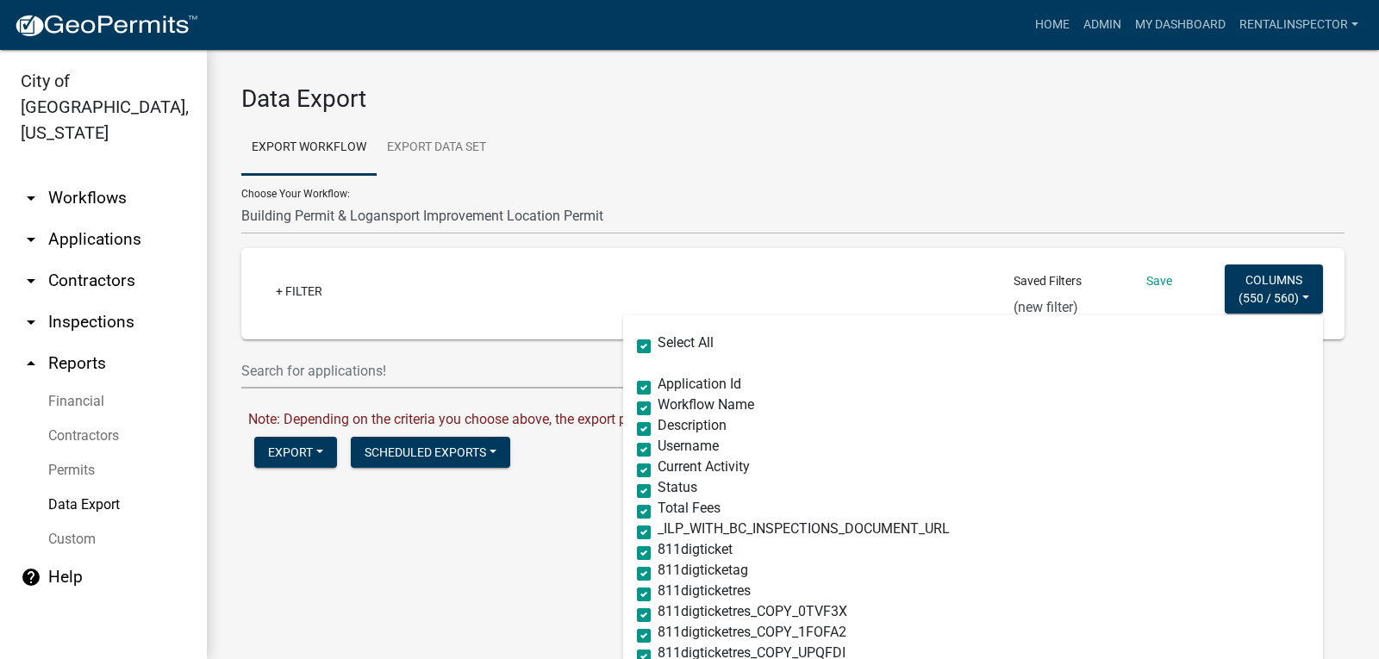
checkbox input "true"
click at [578, 495] on div "Data Export Export Workflow Export Data Set Choose Your Workflow: *In Office GA…" at bounding box center [793, 289] width 1172 height 479
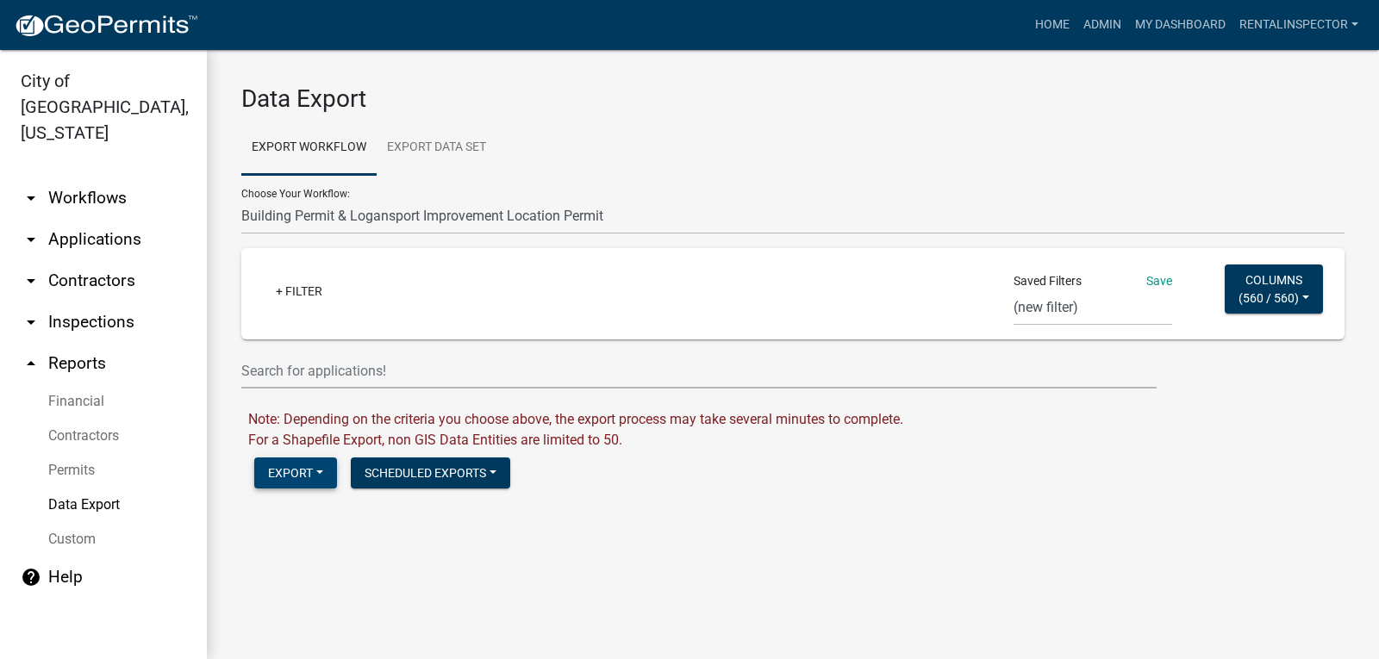
click at [289, 476] on button "Export" at bounding box center [295, 473] width 83 height 31
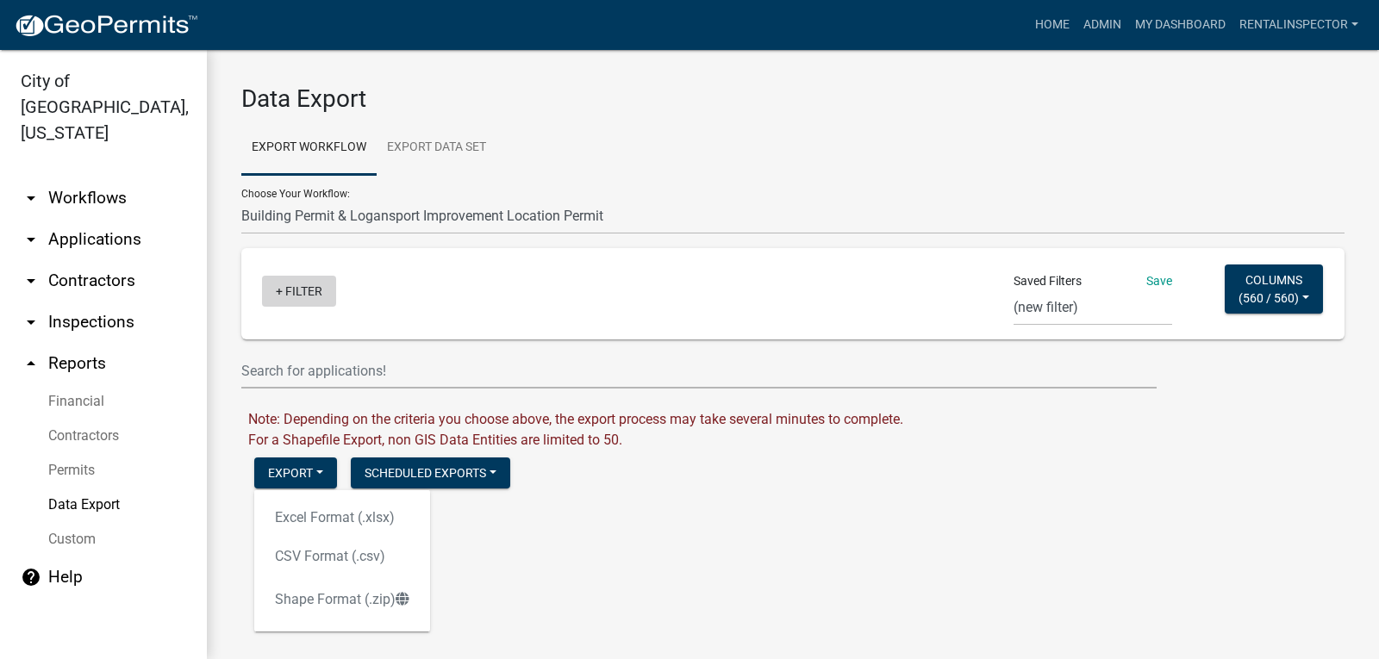
click at [310, 285] on link "+ Filter" at bounding box center [299, 291] width 74 height 31
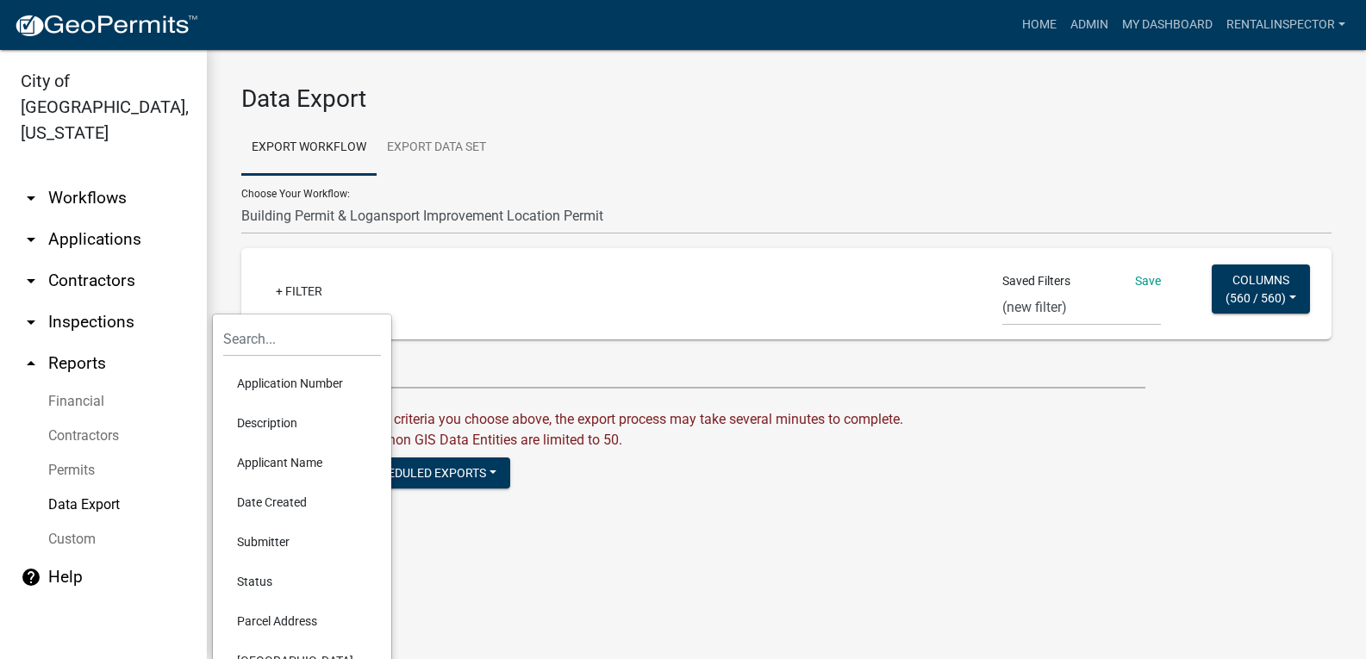
click at [844, 458] on div "Export Excel Format (.xlsx) CSV Format (.csv) Shape Format (.zip) Scheduled Exp…" at bounding box center [792, 475] width 1103 height 35
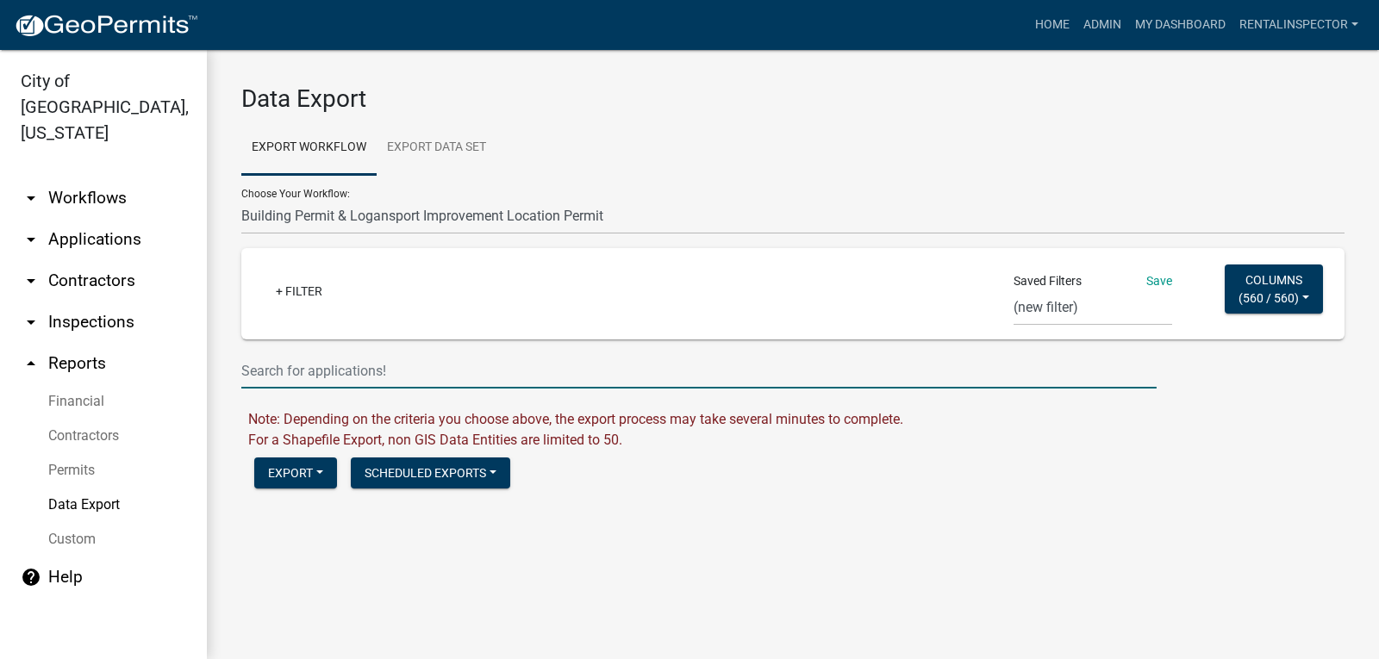
click at [299, 374] on input "text" at bounding box center [698, 370] width 915 height 35
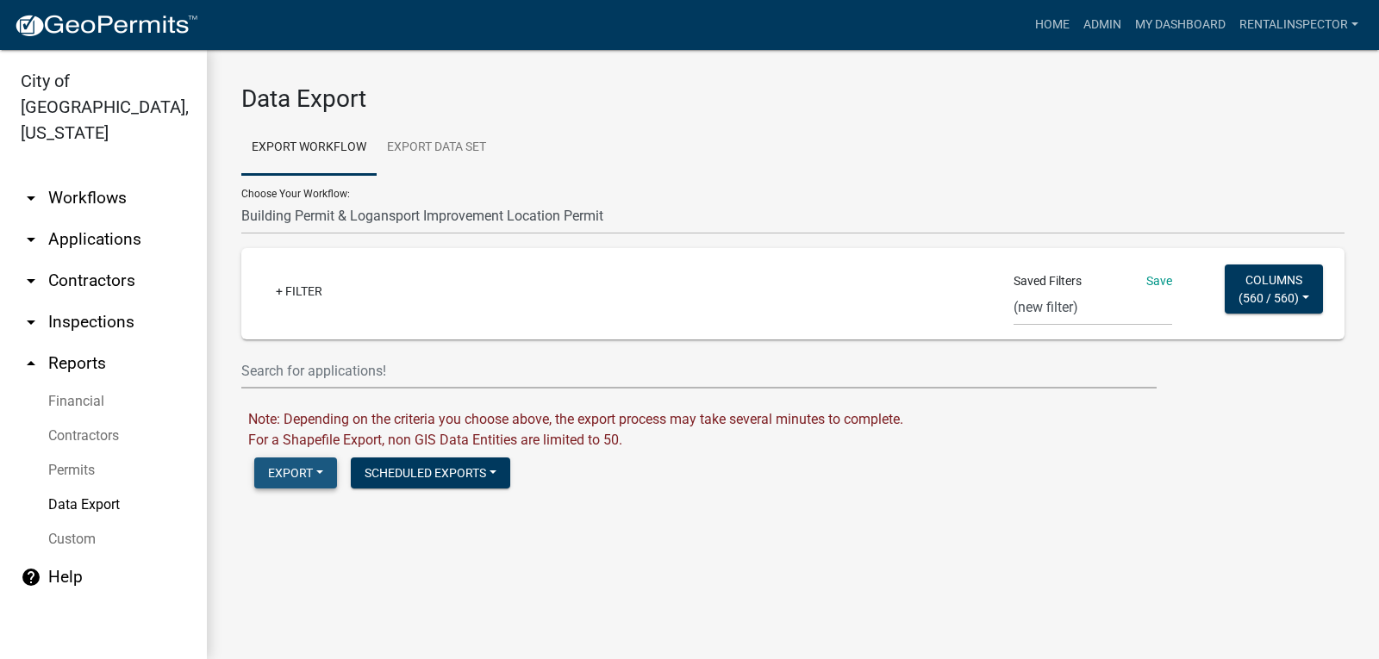
click at [282, 471] on button "Export" at bounding box center [295, 473] width 83 height 31
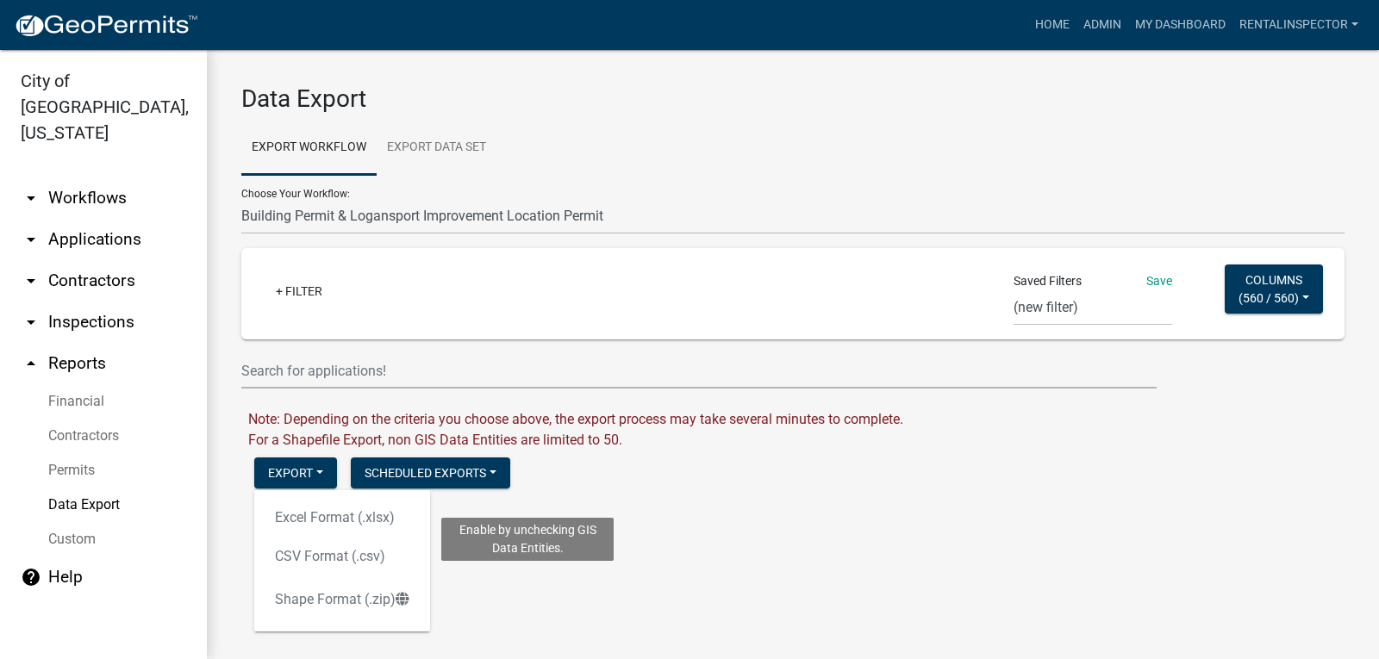
click at [322, 560] on div "Excel Format (.xlsx) CSV Format (.csv) Enable by unchecking GIS Data Entities. …" at bounding box center [342, 560] width 176 height 141
click at [706, 514] on div "Data Export Export Workflow Export Data Set Choose Your Workflow: *In Office GA…" at bounding box center [793, 300] width 1172 height 500
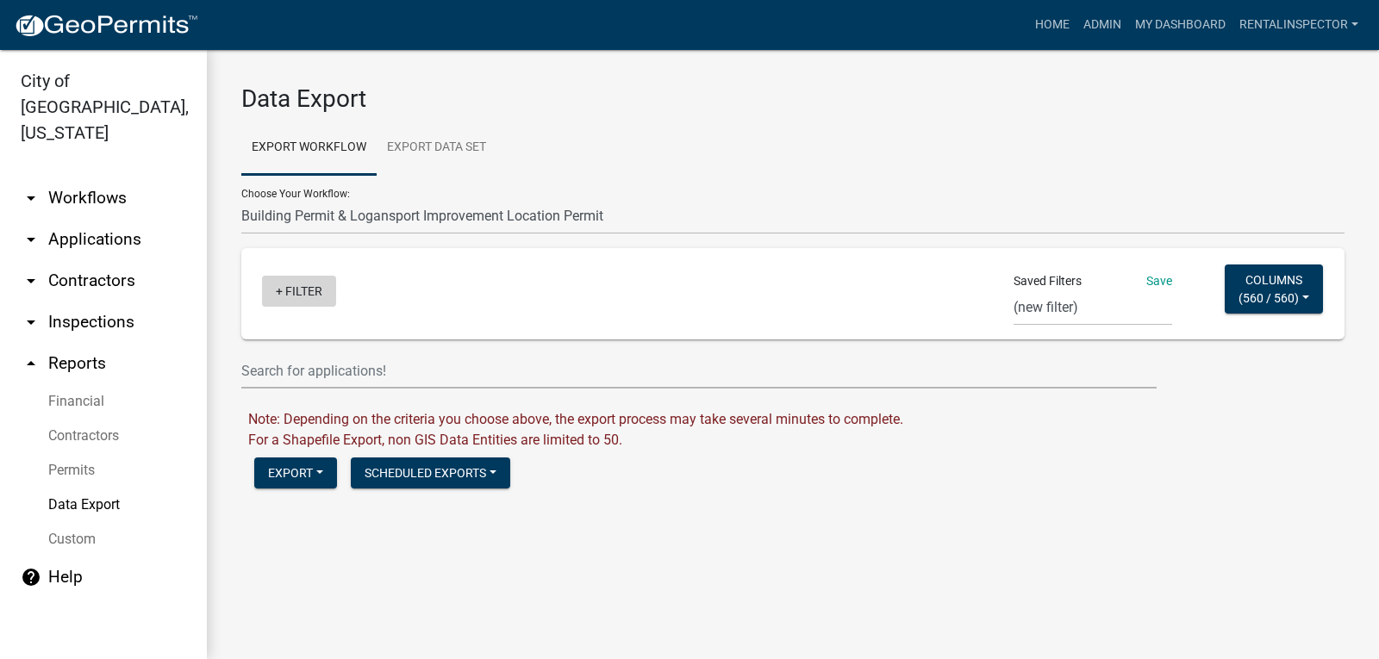
click at [304, 293] on link "+ Filter" at bounding box center [299, 291] width 74 height 31
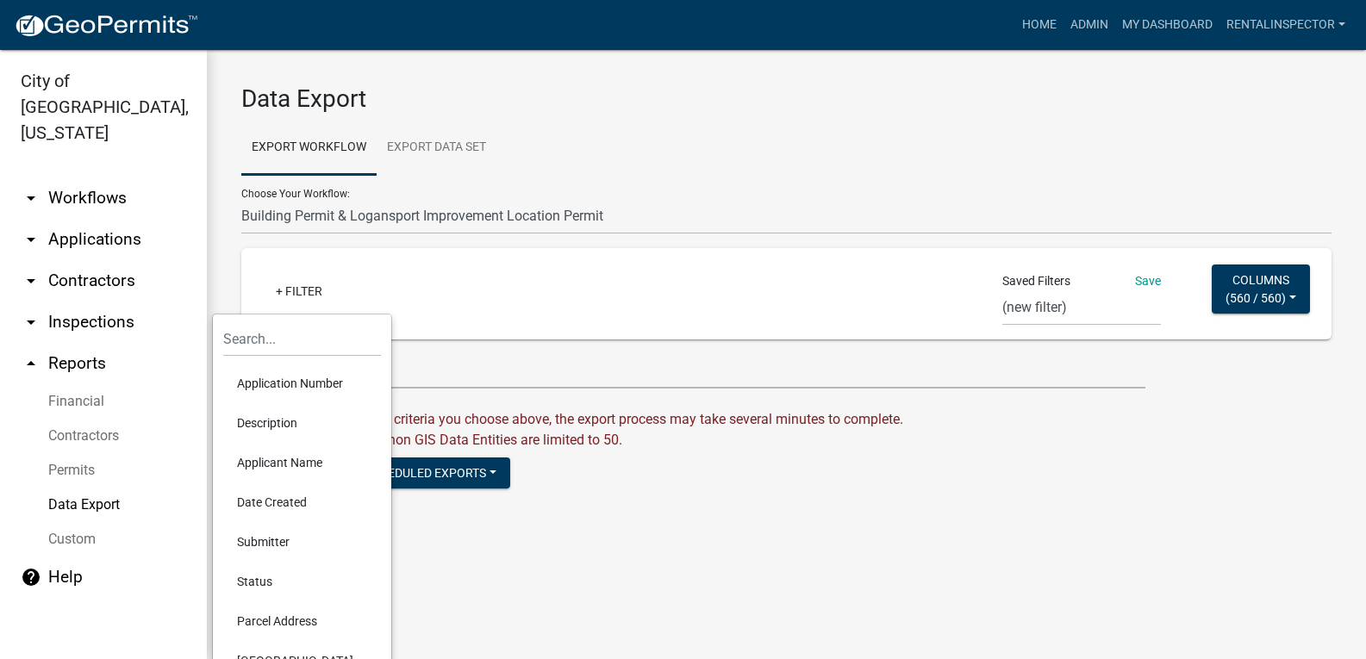
scroll to position [155, 0]
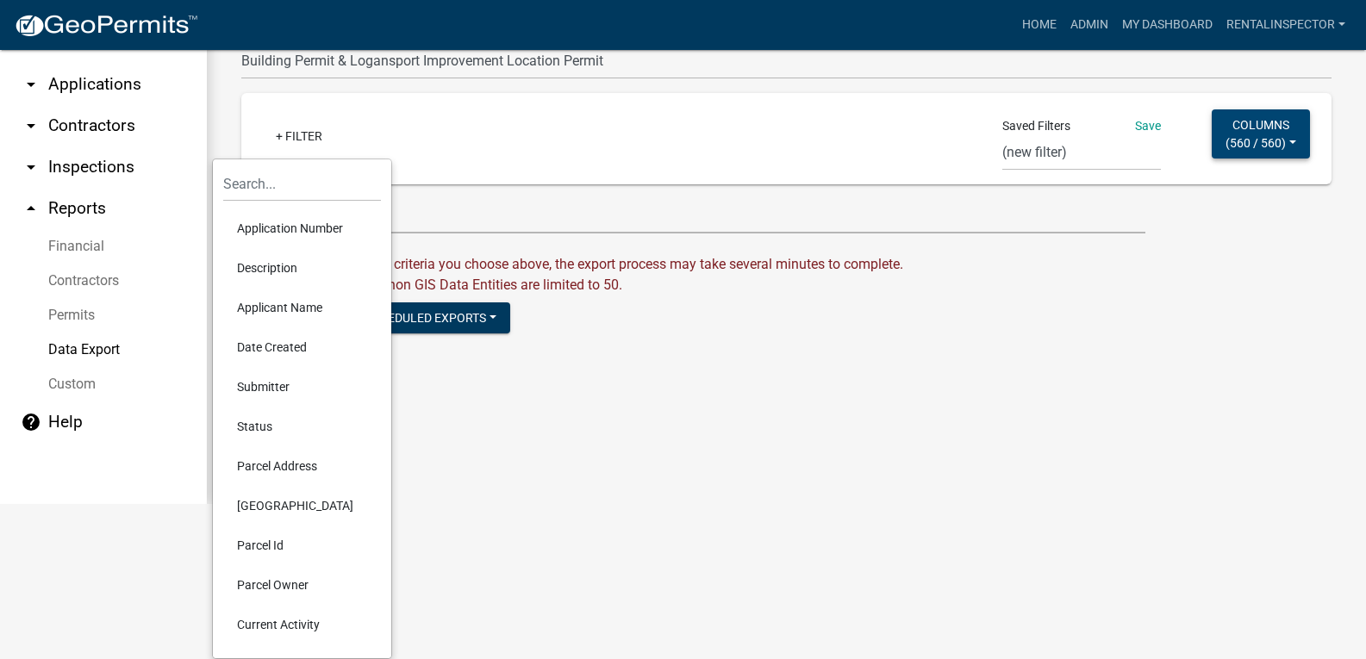
click at [1272, 140] on span "560 / 560" at bounding box center [1256, 142] width 52 height 14
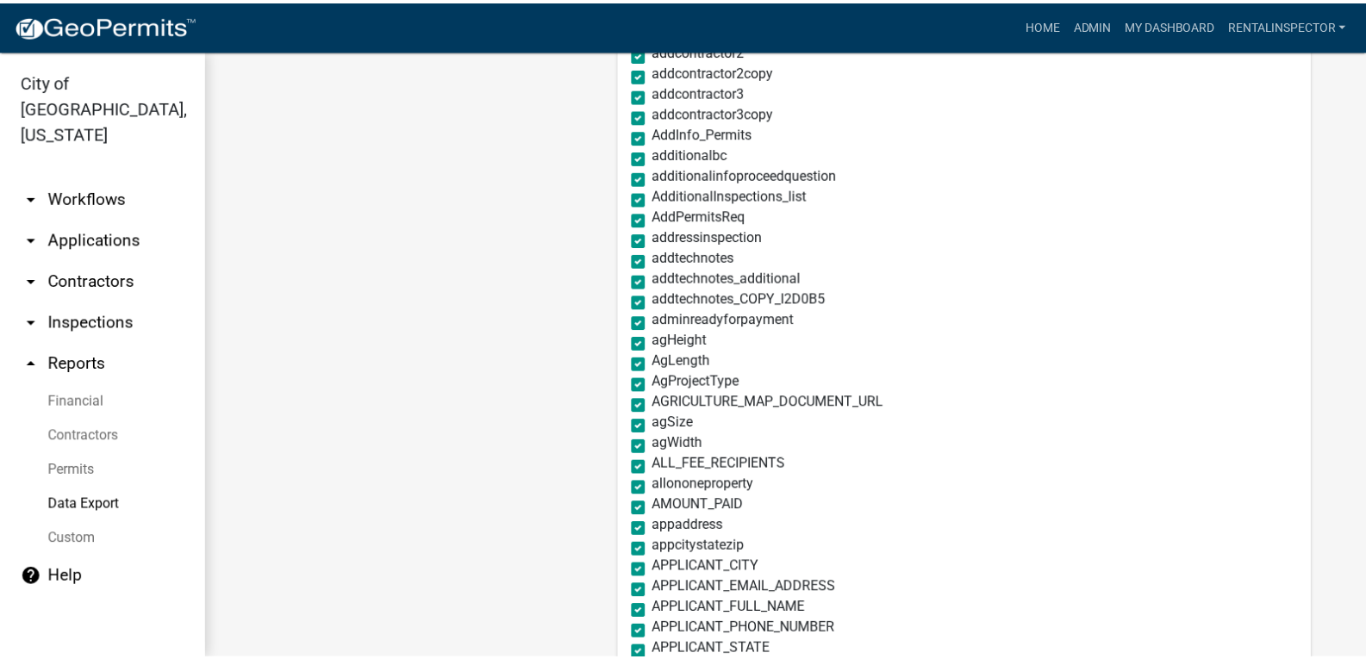
scroll to position [0, 0]
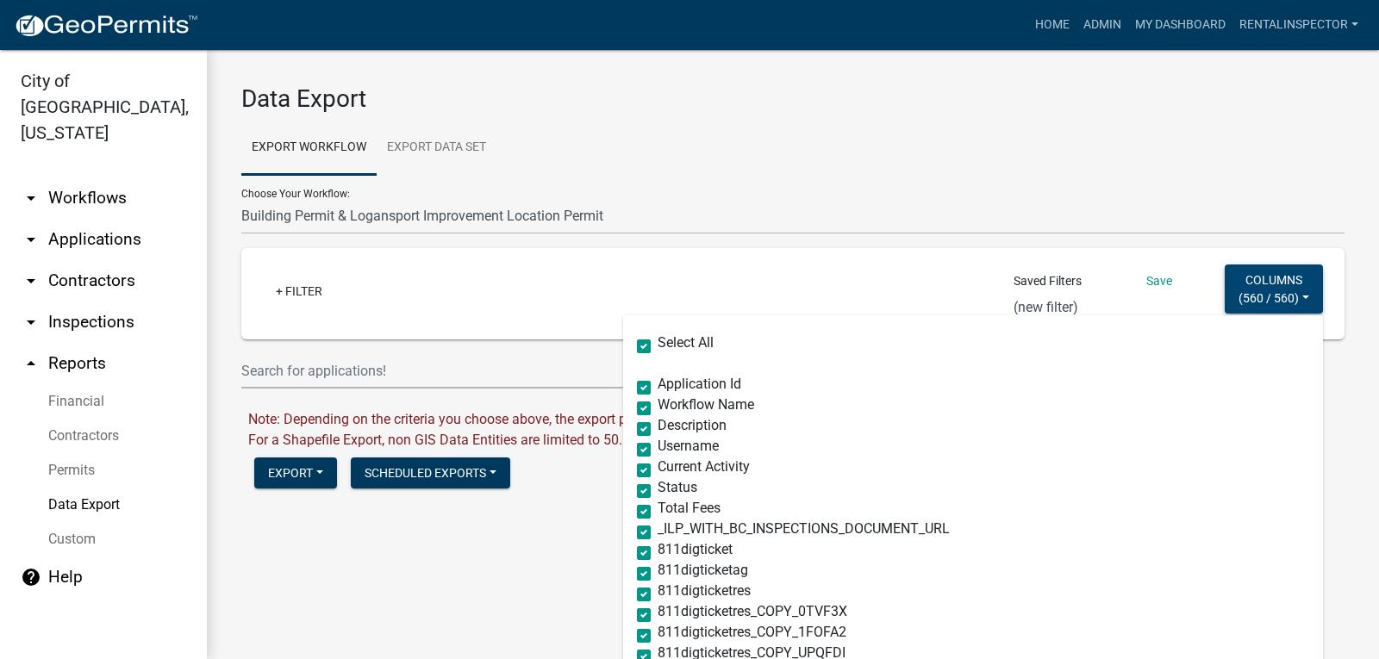
click at [1283, 295] on button "Columns ( 560 / 560 )" at bounding box center [1273, 289] width 98 height 49
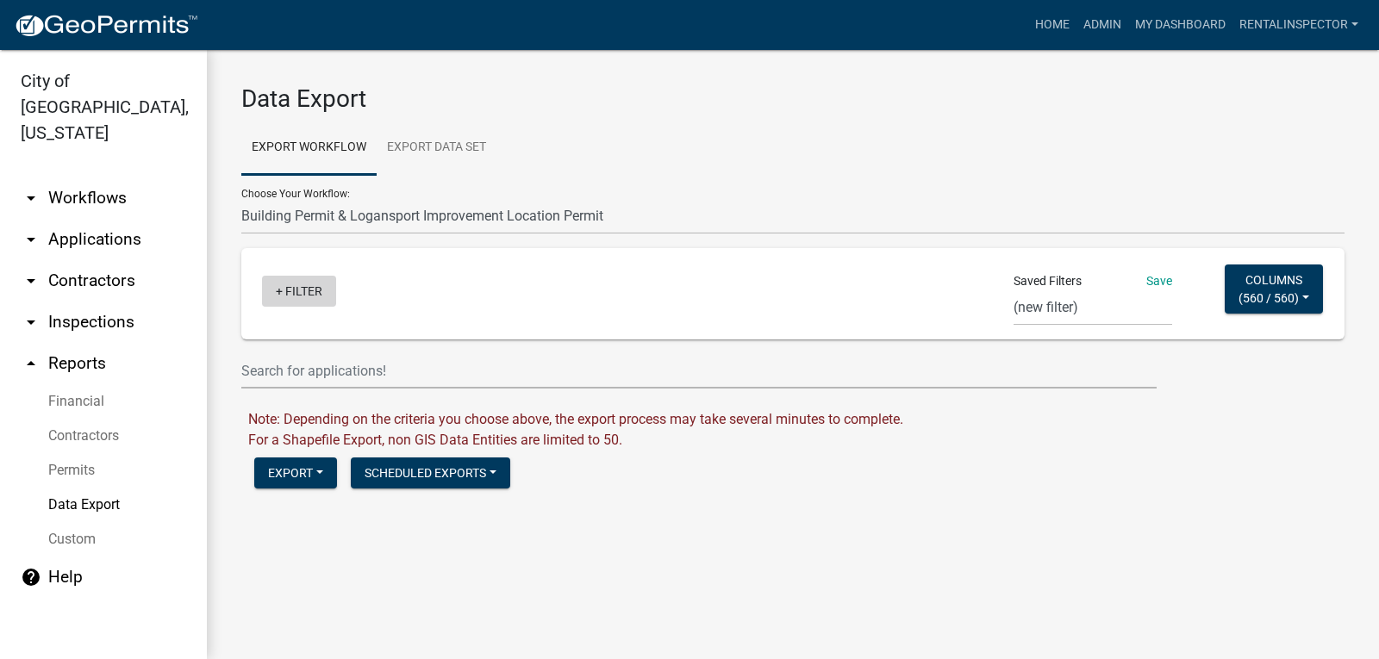
click at [300, 286] on link "+ Filter" at bounding box center [299, 291] width 74 height 31
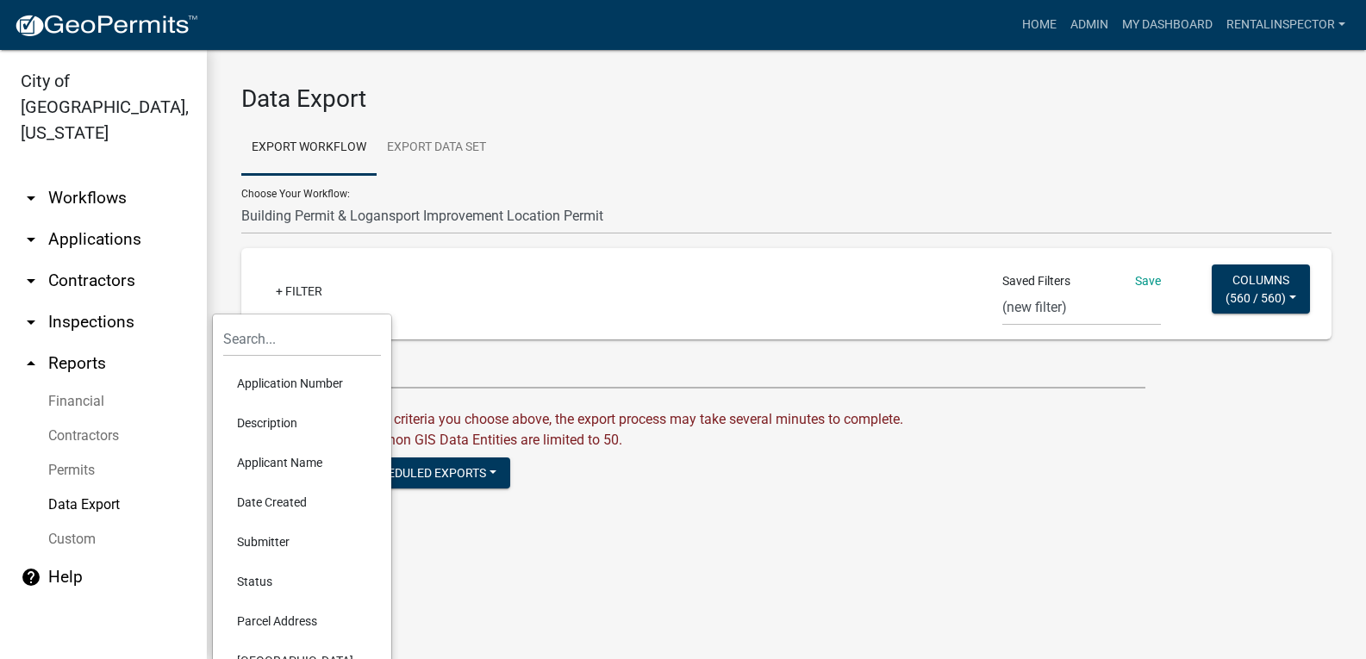
scroll to position [155, 0]
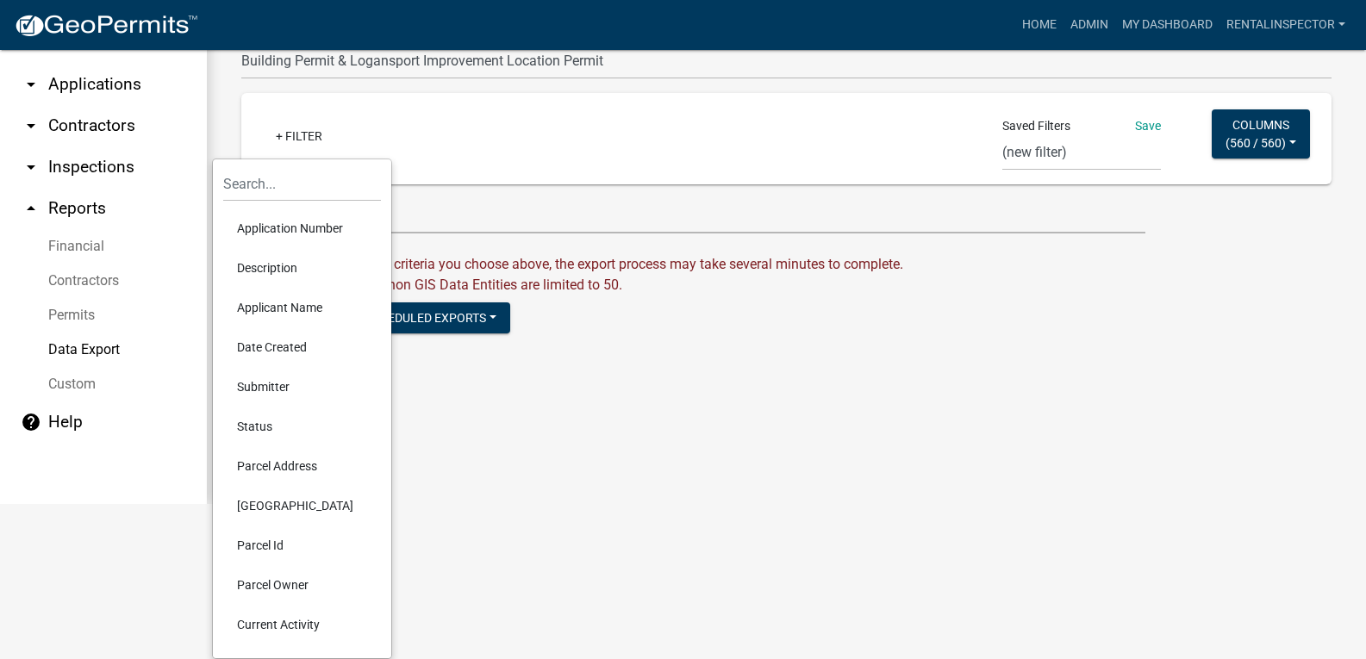
click at [315, 227] on li "Application Number" at bounding box center [302, 229] width 158 height 40
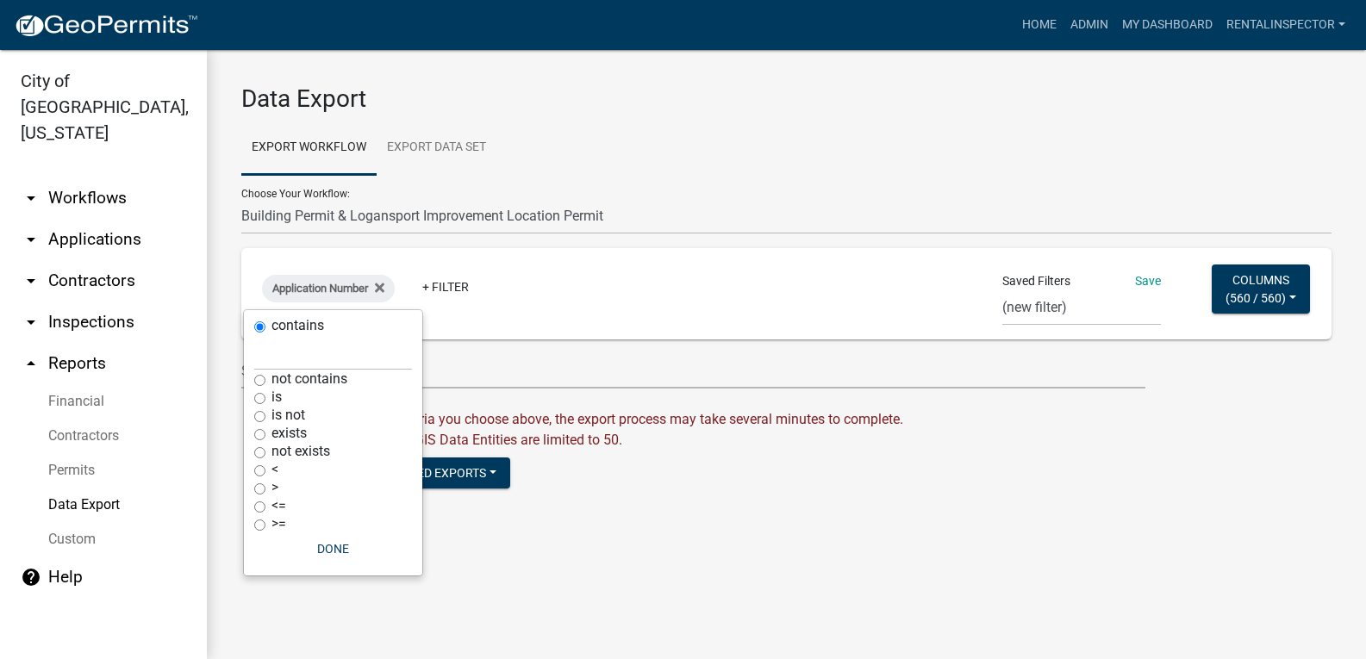
scroll to position [0, 0]
click at [1032, 304] on select "week mow list week mow list grass 2 trash trash containers Contractor with type…" at bounding box center [1092, 307] width 159 height 35
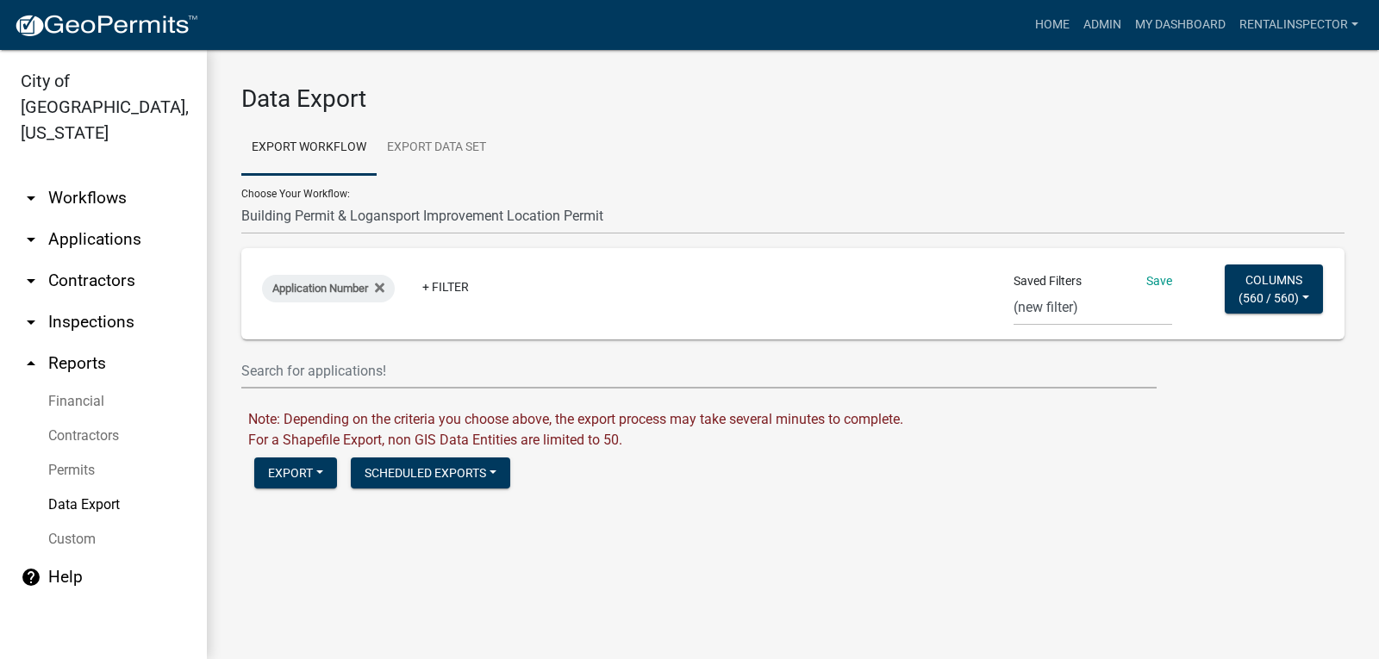
click at [865, 500] on div "Data Export Export Workflow Export Data Set Choose Your Workflow: *In Office GA…" at bounding box center [793, 300] width 1172 height 500
click at [305, 469] on button "Export" at bounding box center [295, 473] width 83 height 31
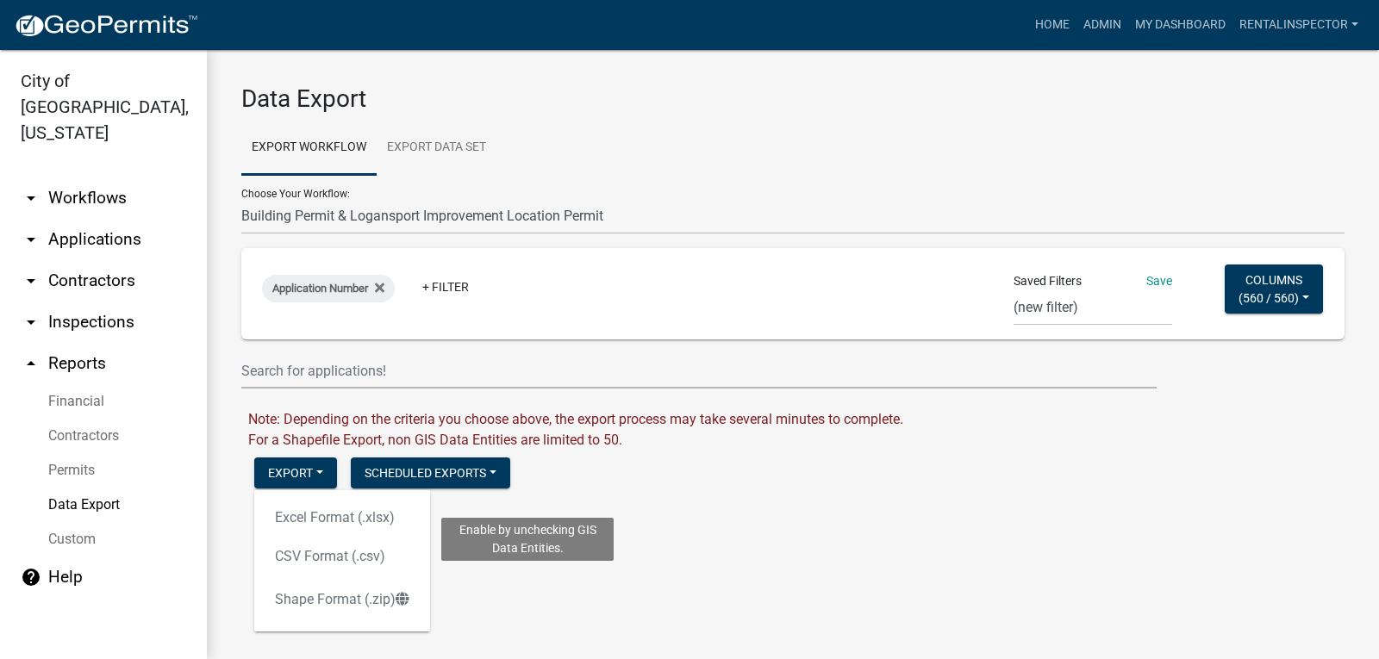
click at [327, 557] on div "Excel Format (.xlsx) CSV Format (.csv) Enable by unchecking GIS Data Entities. …" at bounding box center [342, 560] width 176 height 141
click at [648, 483] on div "Export Excel Format (.xlsx) CSV Format (.csv) Shape Format (.zip) Scheduled Exp…" at bounding box center [799, 475] width 1116 height 35
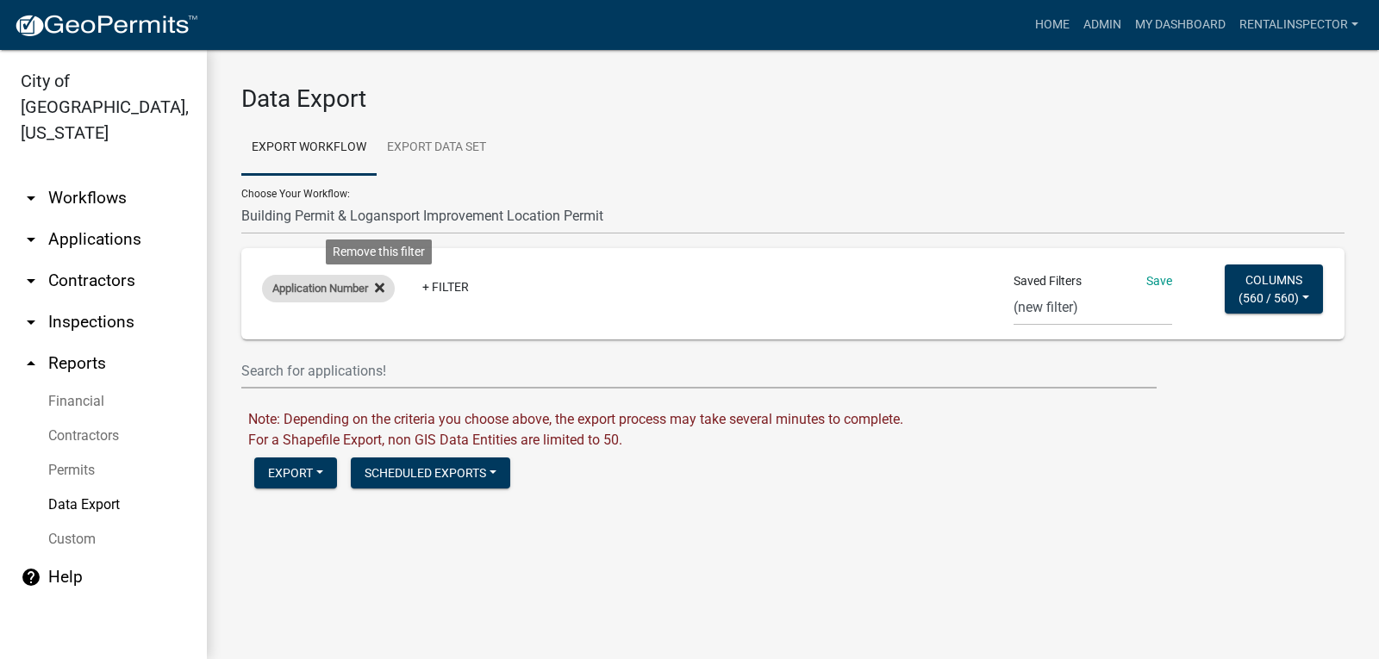
click at [383, 292] on icon at bounding box center [379, 288] width 9 height 14
click at [293, 285] on link "+ Filter" at bounding box center [299, 291] width 74 height 31
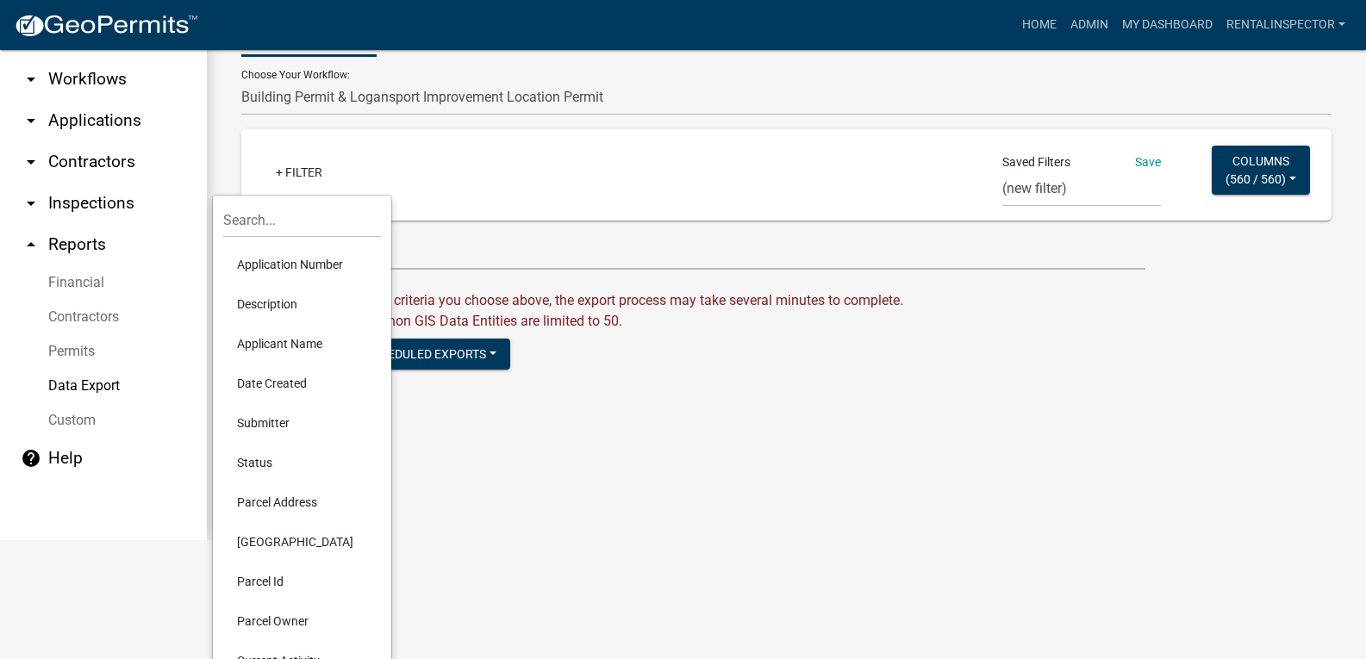
scroll to position [155, 0]
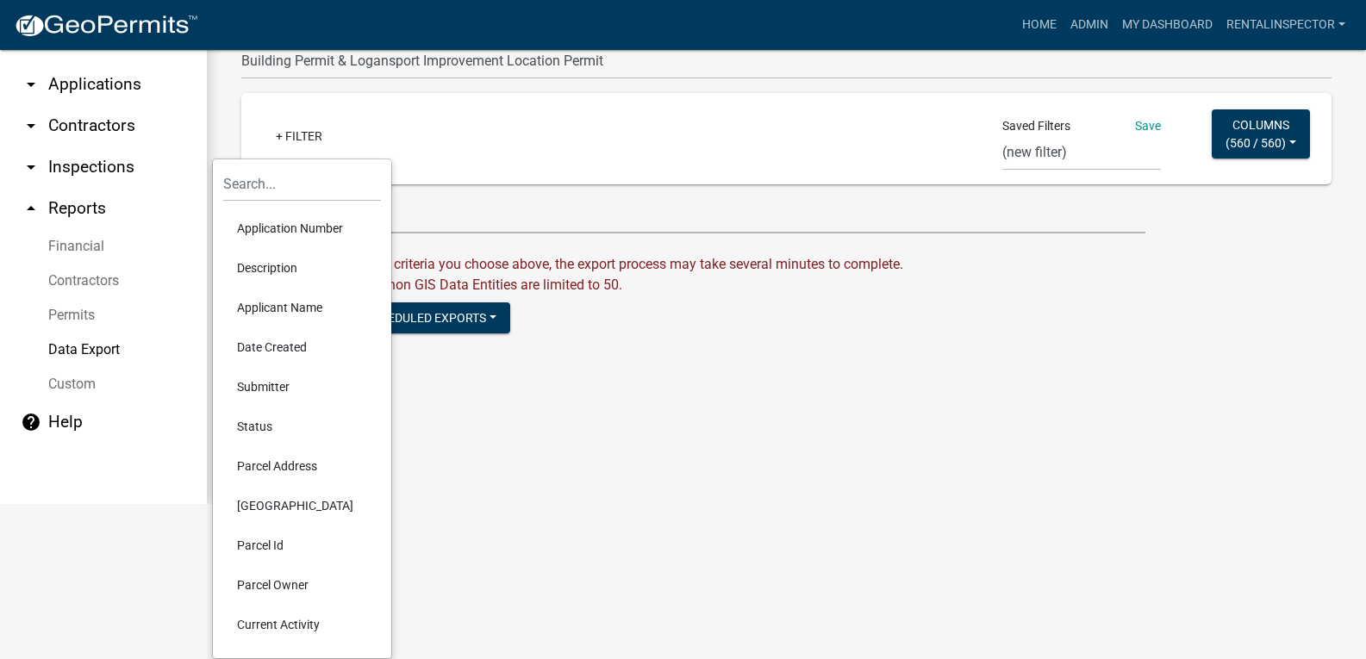
click at [293, 346] on li "Date Created" at bounding box center [302, 347] width 158 height 40
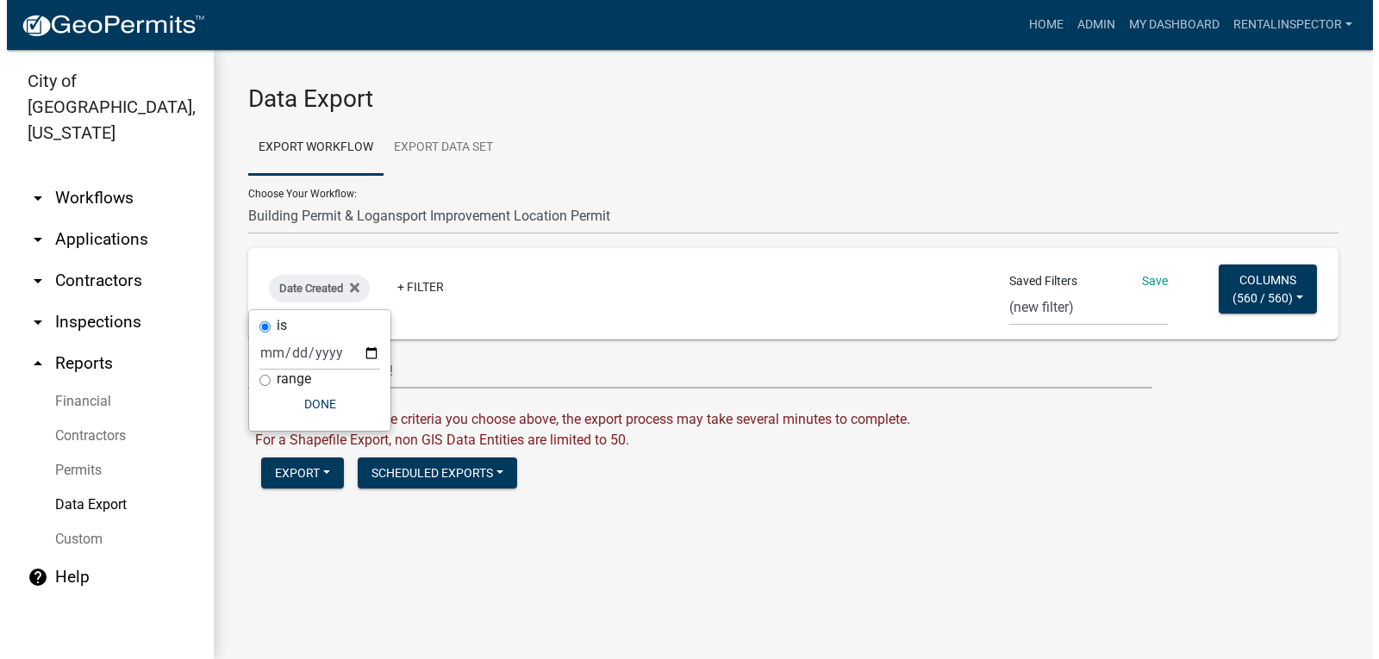
scroll to position [0, 0]
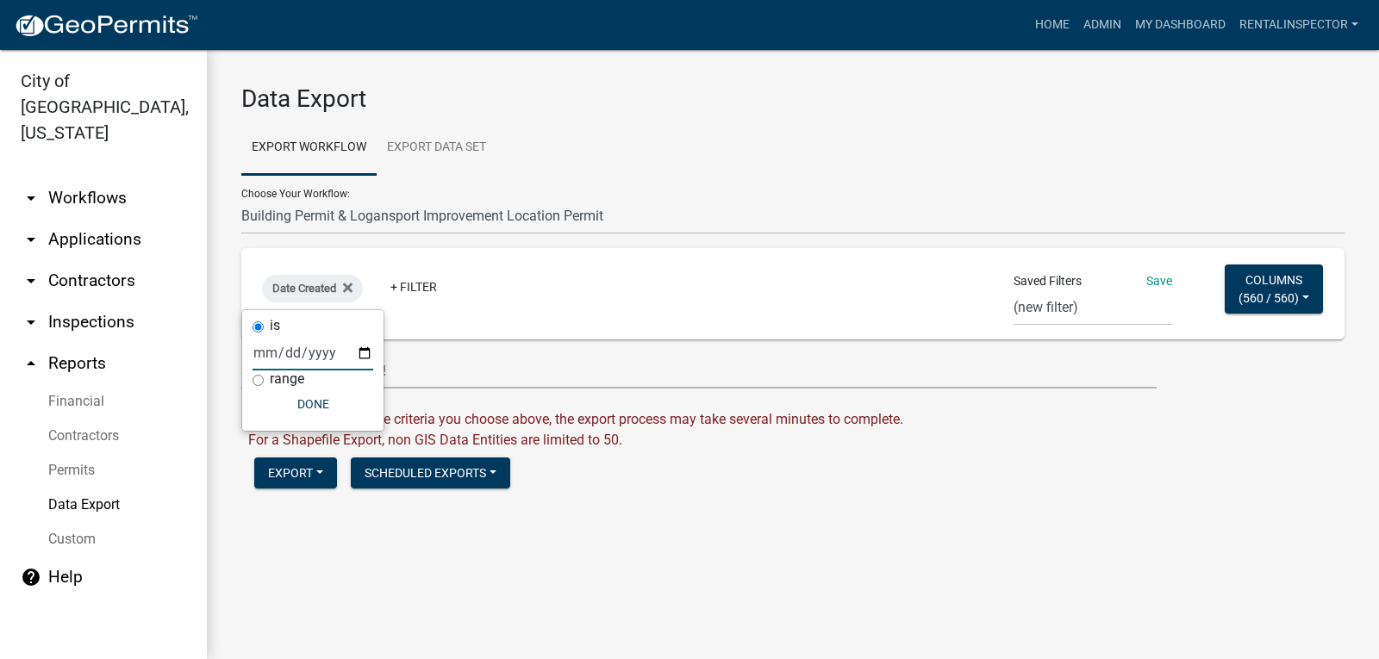
click at [365, 352] on input "date" at bounding box center [312, 352] width 121 height 35
click at [367, 350] on input "date" at bounding box center [312, 352] width 121 height 35
drag, startPoint x: 463, startPoint y: 355, endPoint x: 451, endPoint y: 357, distance: 12.2
click at [461, 355] on input "text" at bounding box center [698, 370] width 915 height 35
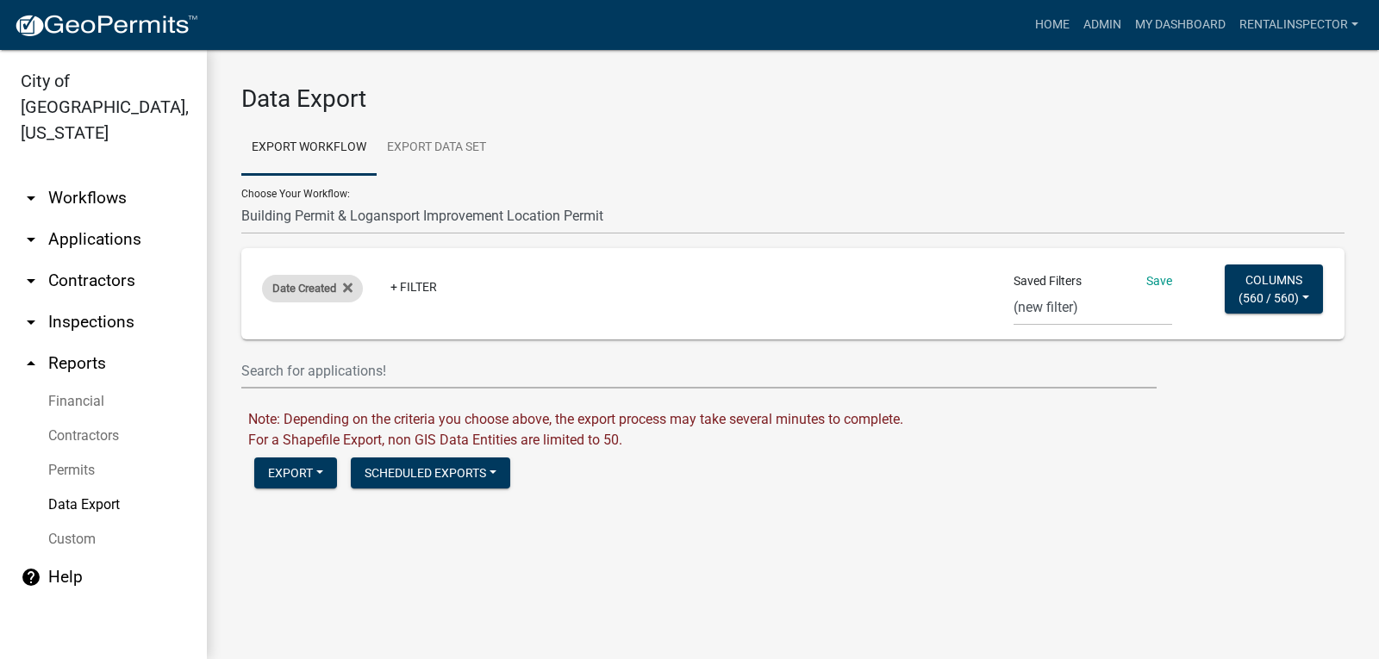
click at [308, 291] on span "Date Created" at bounding box center [304, 288] width 64 height 13
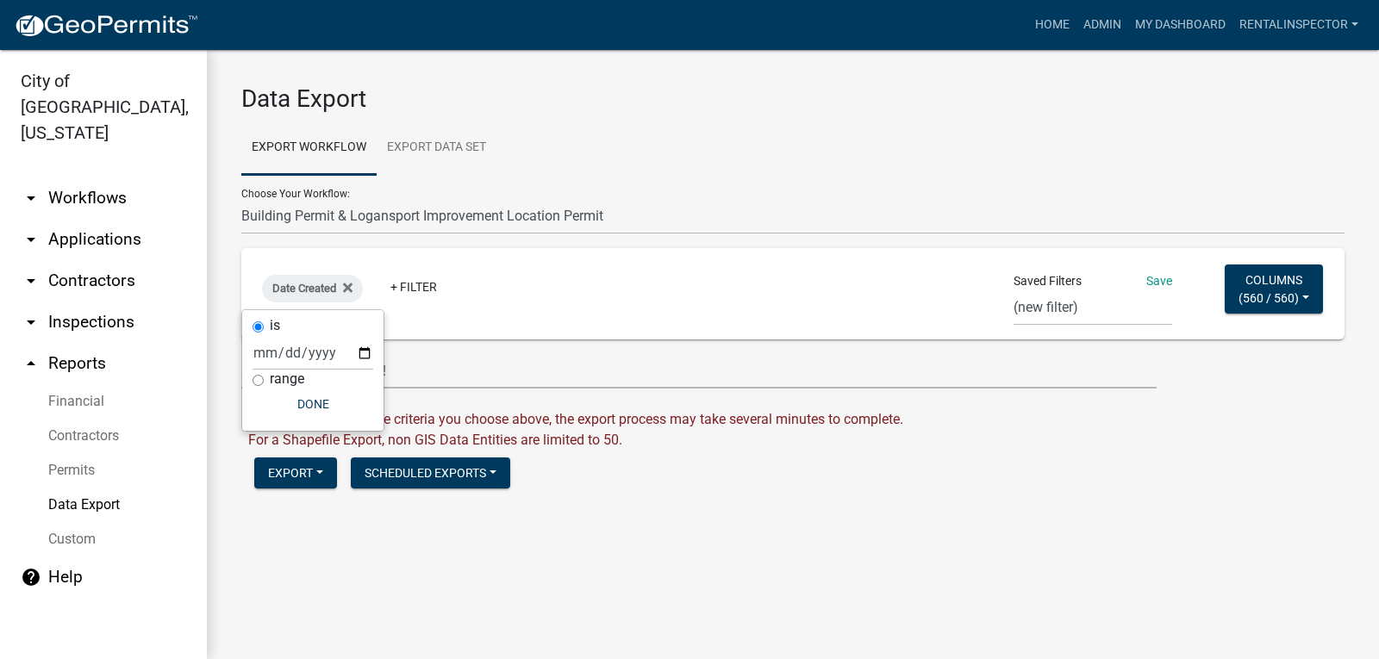
click at [260, 382] on input "range" at bounding box center [257, 380] width 11 height 11
radio input "true"
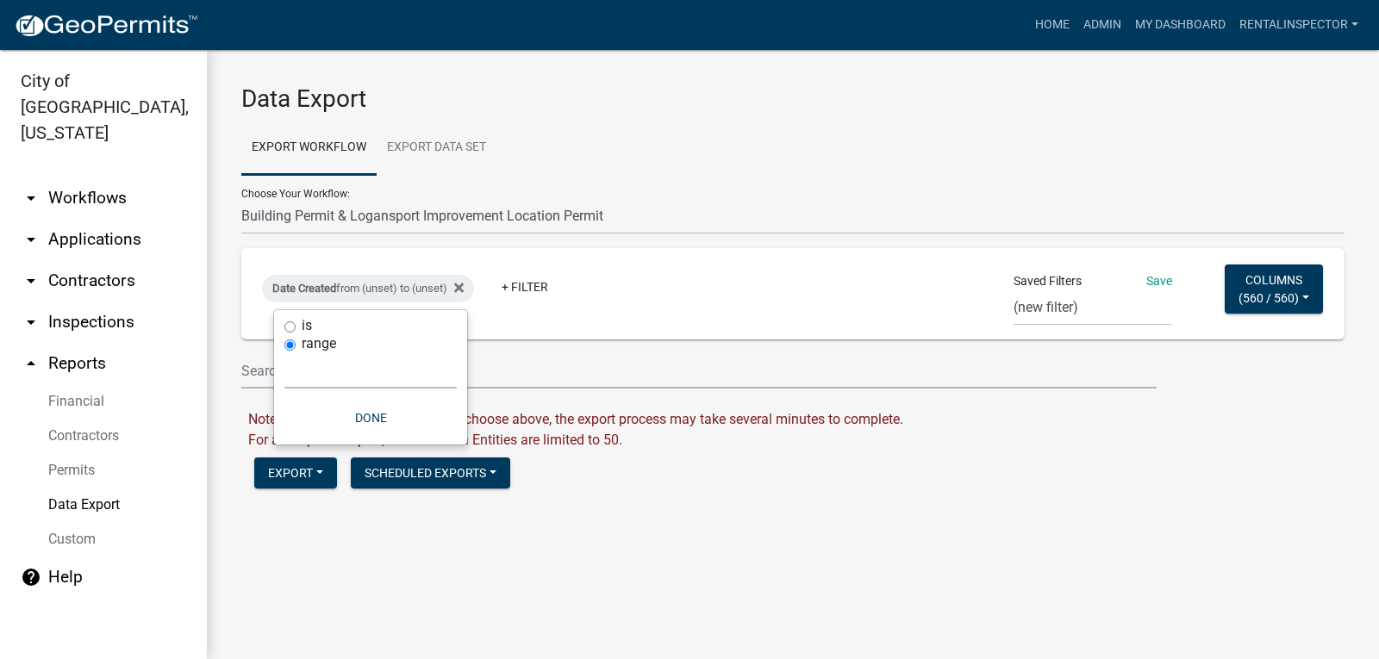
click at [314, 387] on select "[DATE] [DATE] Current Week Previous Week Current Month Last Month Current Calen…" at bounding box center [370, 370] width 172 height 35
select select "custom"
click at [284, 353] on select "[DATE] [DATE] Current Week Previous Week Current Month Last Month Current Calen…" at bounding box center [370, 370] width 172 height 35
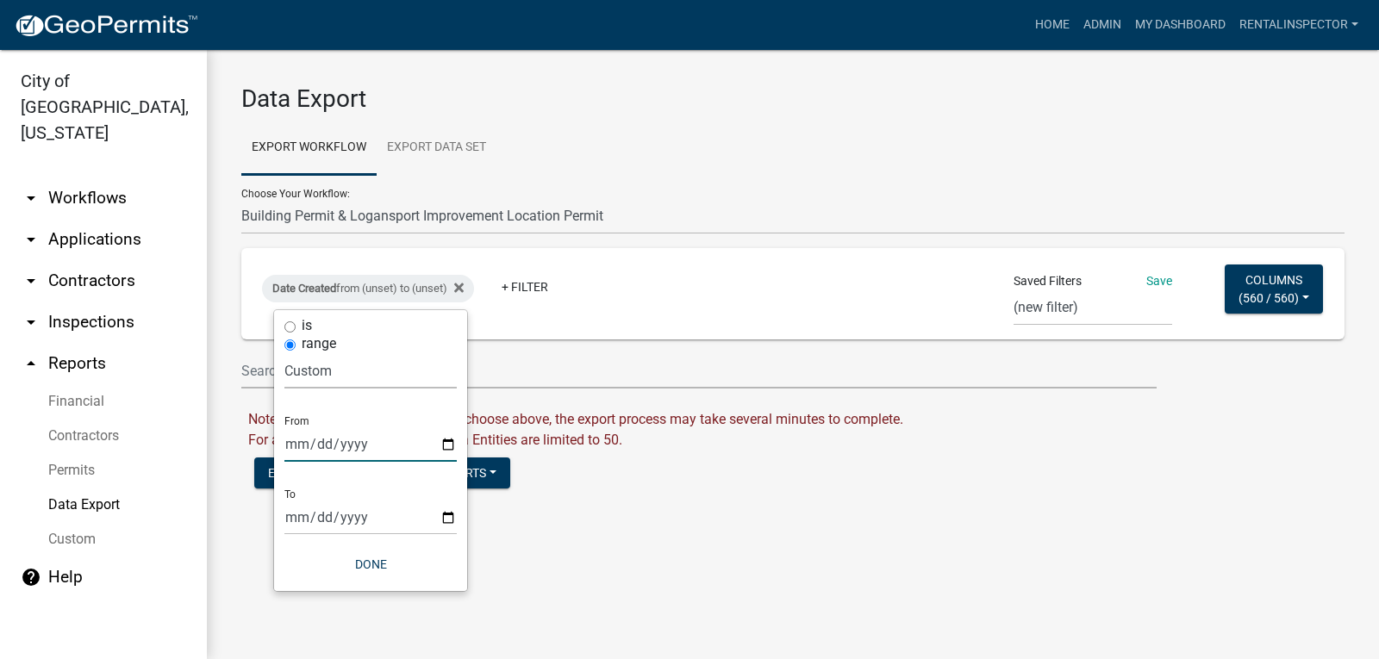
click at [448, 443] on input "date" at bounding box center [370, 443] width 172 height 35
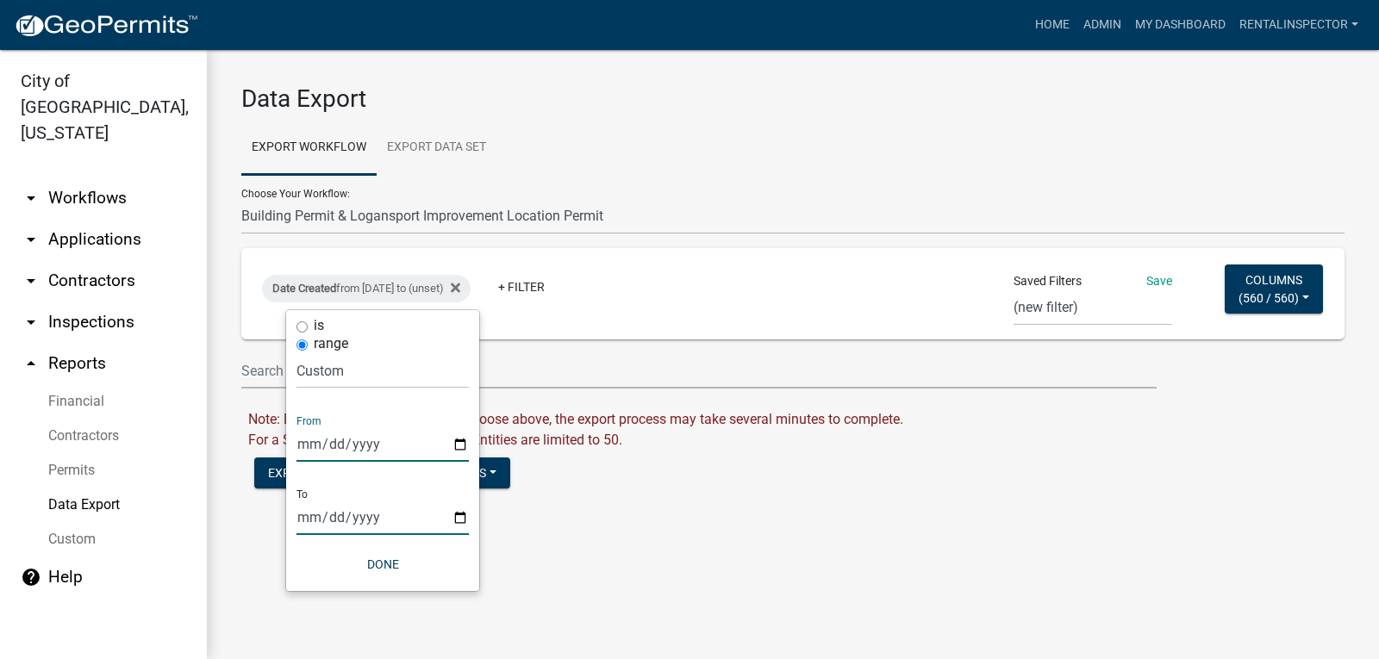
type input "[DATE]"
click at [456, 517] on input "date" at bounding box center [382, 517] width 172 height 35
type input "[DATE]"
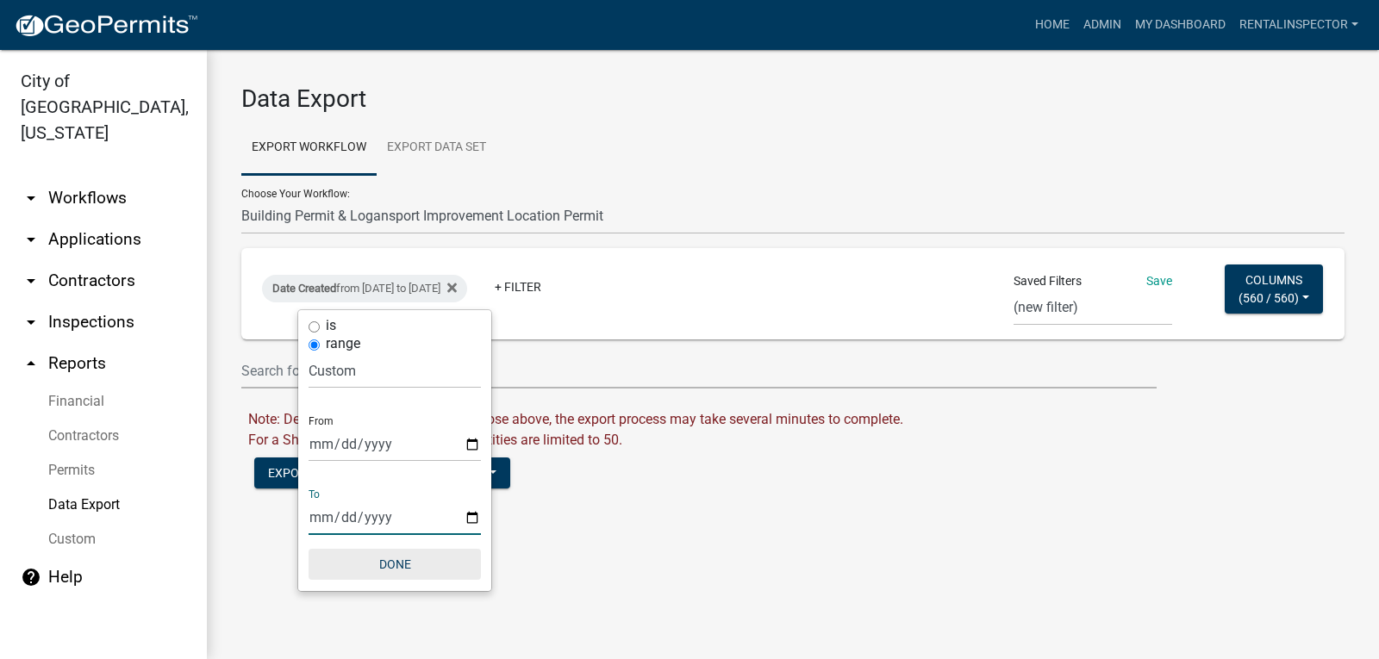
click at [387, 565] on button "Done" at bounding box center [394, 564] width 172 height 31
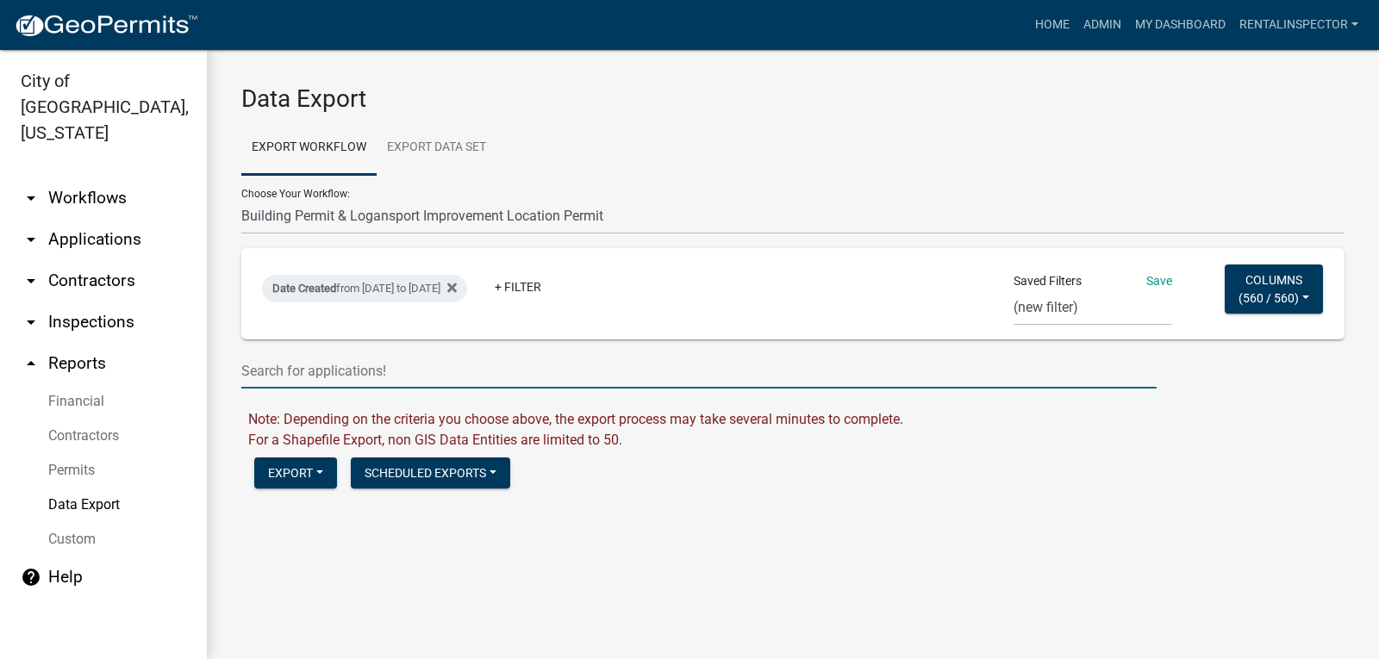
click at [304, 373] on input "text" at bounding box center [698, 370] width 915 height 35
click at [494, 377] on input "text" at bounding box center [698, 370] width 915 height 35
click at [751, 453] on form "Data Export Export Workflow Export Data Set Choose Your Workflow: *In Office GA…" at bounding box center [792, 291] width 1103 height 415
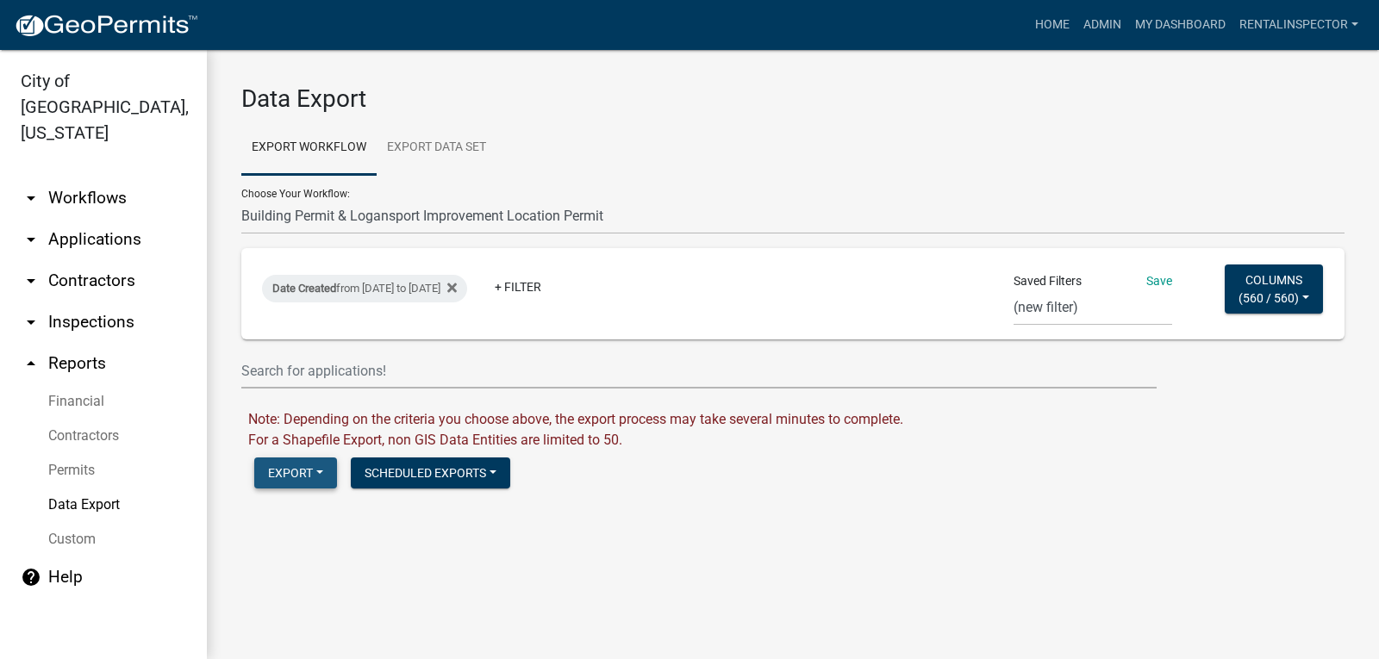
click at [306, 475] on button "Export" at bounding box center [295, 473] width 83 height 31
click at [323, 556] on div "Excel Format (.xlsx) CSV Format (.csv) Shape Format (.zip)" at bounding box center [342, 560] width 176 height 141
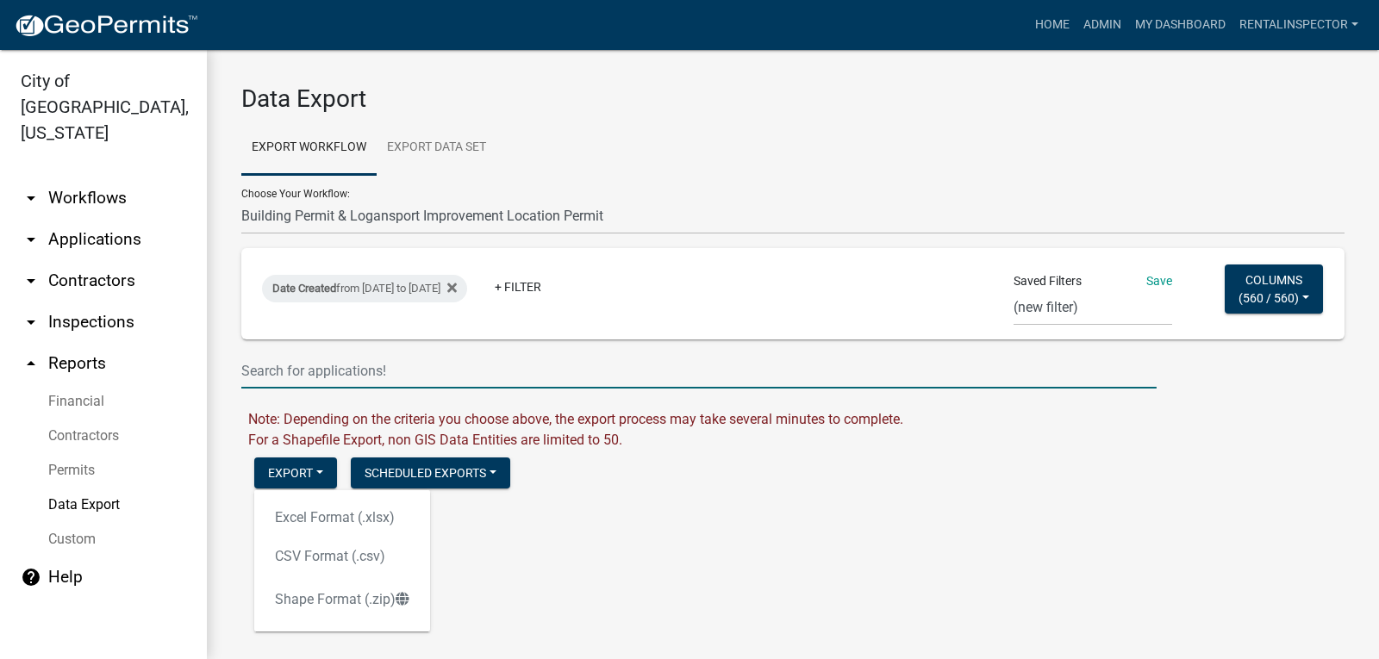
click at [538, 379] on input "text" at bounding box center [698, 370] width 915 height 35
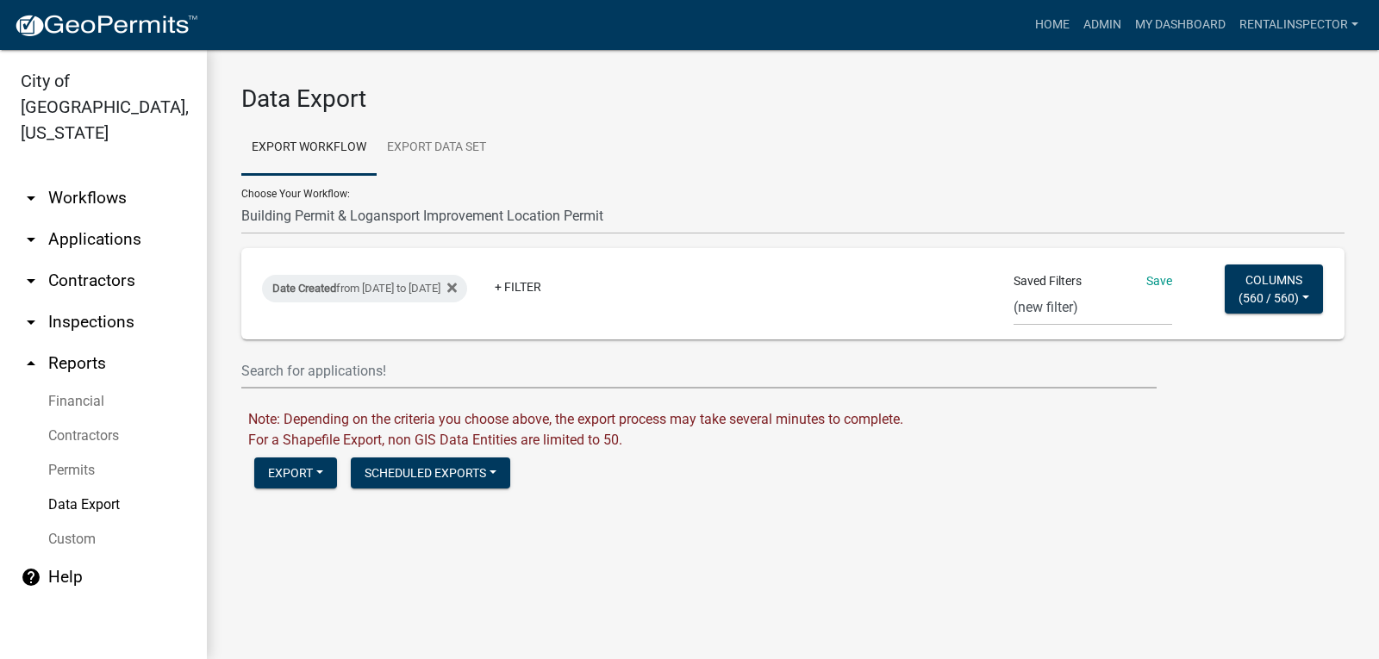
click at [700, 451] on form "Data Export Export Workflow Export Data Set Choose Your Workflow: *In Office GA…" at bounding box center [792, 291] width 1103 height 415
drag, startPoint x: 469, startPoint y: 335, endPoint x: 472, endPoint y: 348, distance: 13.4
click at [472, 344] on wm-filter-builder "Date Created from [DATE] to [DATE] + Filter Saved Filters Save week mow list we…" at bounding box center [792, 318] width 1103 height 140
click at [628, 386] on input "text" at bounding box center [698, 370] width 915 height 35
click at [632, 420] on span "Note: Depending on the criteria you choose above, the export process may take s…" at bounding box center [575, 419] width 655 height 16
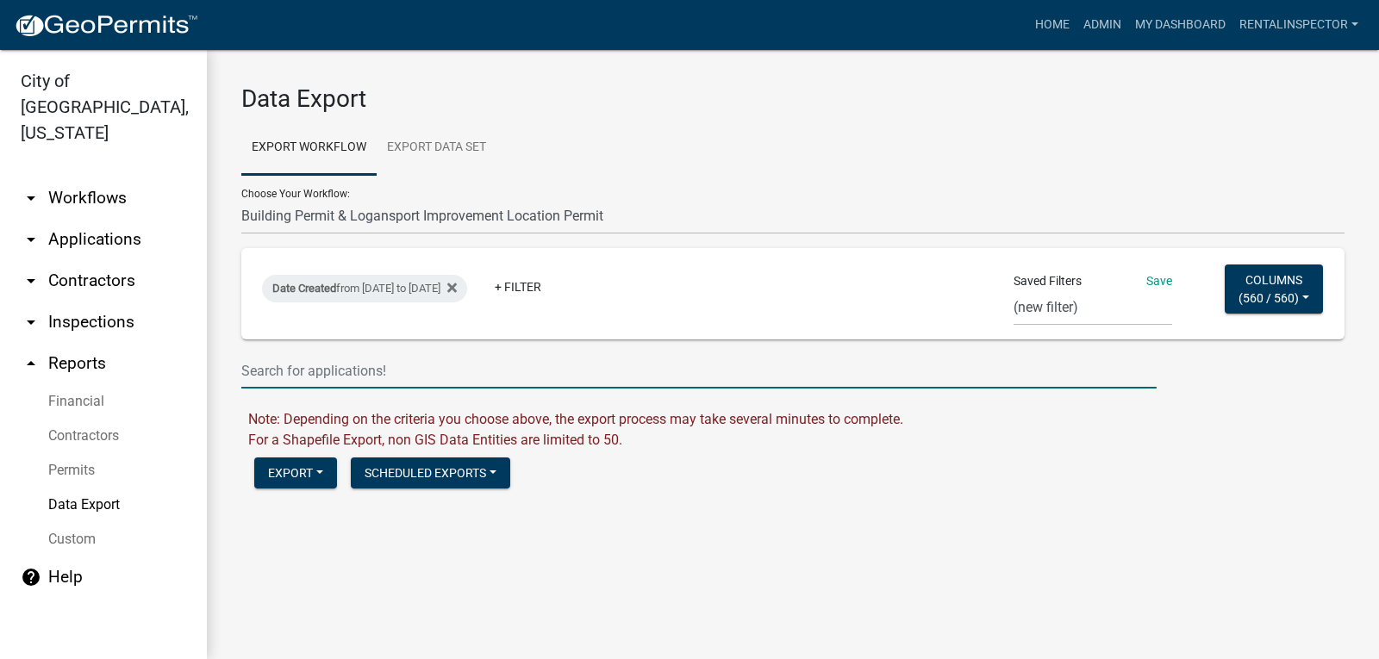
click at [394, 374] on input "text" at bounding box center [698, 370] width 915 height 35
type input "l"
type input "Logansport"
click at [633, 452] on form "Data Export Export Workflow Export Data Set Choose Your Workflow: *In Office GA…" at bounding box center [792, 291] width 1103 height 415
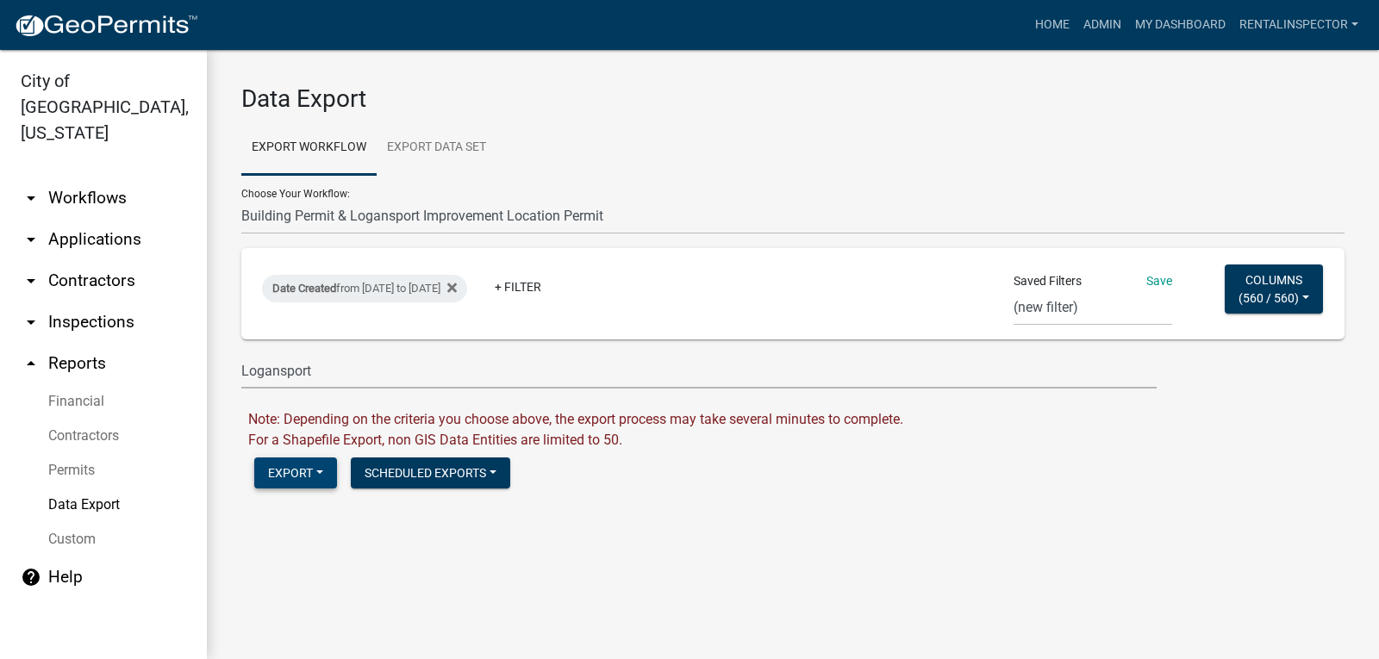
click at [296, 468] on button "Export" at bounding box center [295, 473] width 83 height 31
click at [333, 557] on div "Excel Format (.xlsx) CSV Format (.csv) Shape Format (.zip)" at bounding box center [342, 560] width 176 height 141
click at [802, 446] on form "Data Export Export Workflow Export Data Set Choose Your Workflow: *In Office GA…" at bounding box center [792, 291] width 1103 height 415
click at [1061, 307] on select "week mow list week mow list grass 2 trash trash containers Contractor with type…" at bounding box center [1092, 307] width 159 height 35
click at [1060, 307] on select "week mow list week mow list grass 2 trash trash containers Contractor with type…" at bounding box center [1092, 307] width 159 height 35
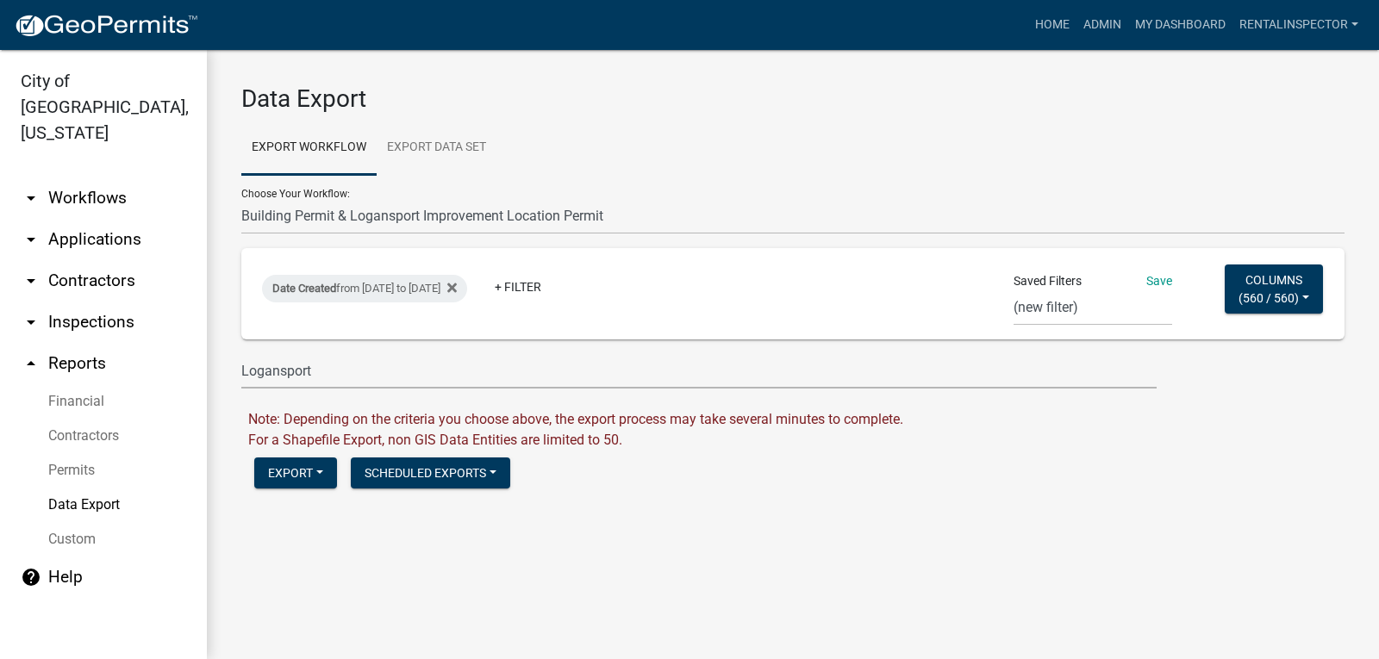
click at [709, 449] on form "Data Export Export Workflow Export Data Set Choose Your Workflow: *In Office GA…" at bounding box center [792, 291] width 1103 height 415
click at [491, 478] on button "Scheduled Exports" at bounding box center [430, 473] width 159 height 31
click at [568, 442] on span "For a Shapefile Export, non GIS Data Entities are limited to 50." at bounding box center [435, 440] width 374 height 16
click at [317, 464] on button "Export" at bounding box center [295, 473] width 83 height 31
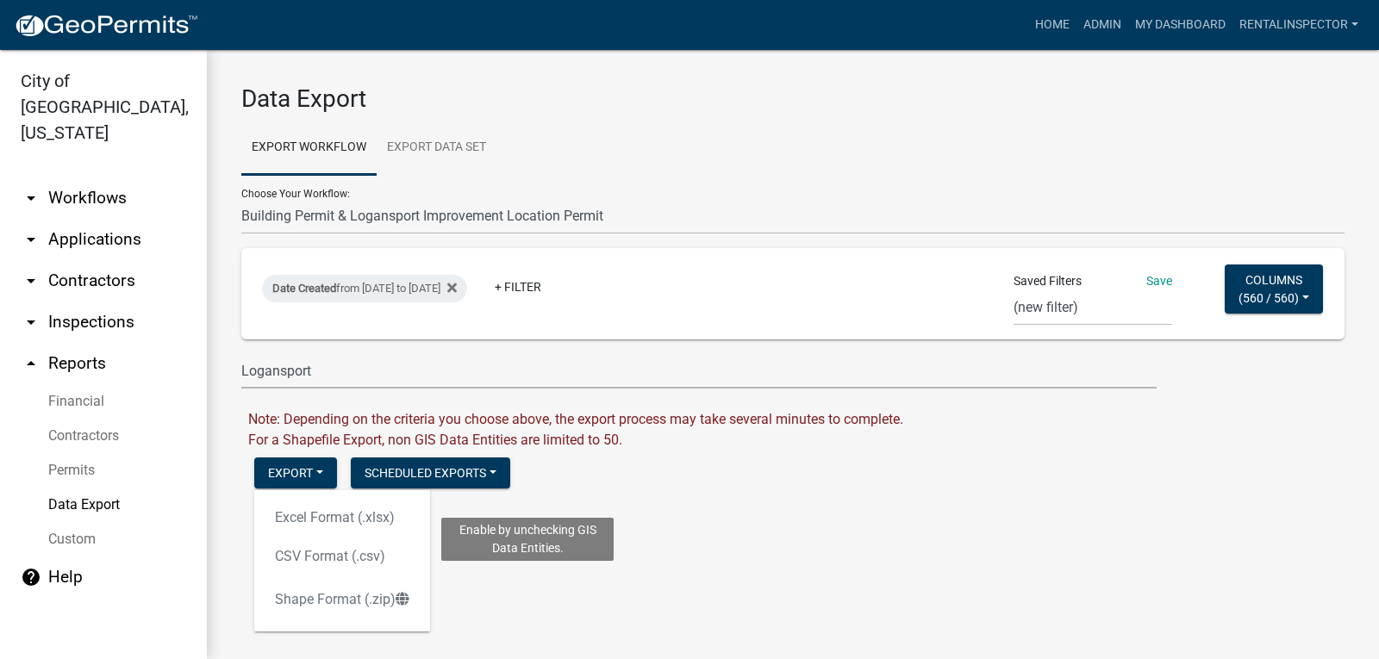
click at [343, 551] on div "Excel Format (.xlsx) CSV Format (.csv) Enable by unchecking GIS Data Entities. …" at bounding box center [342, 560] width 176 height 141
click at [582, 440] on span "For a Shapefile Export, non GIS Data Entities are limited to 50." at bounding box center [435, 440] width 374 height 16
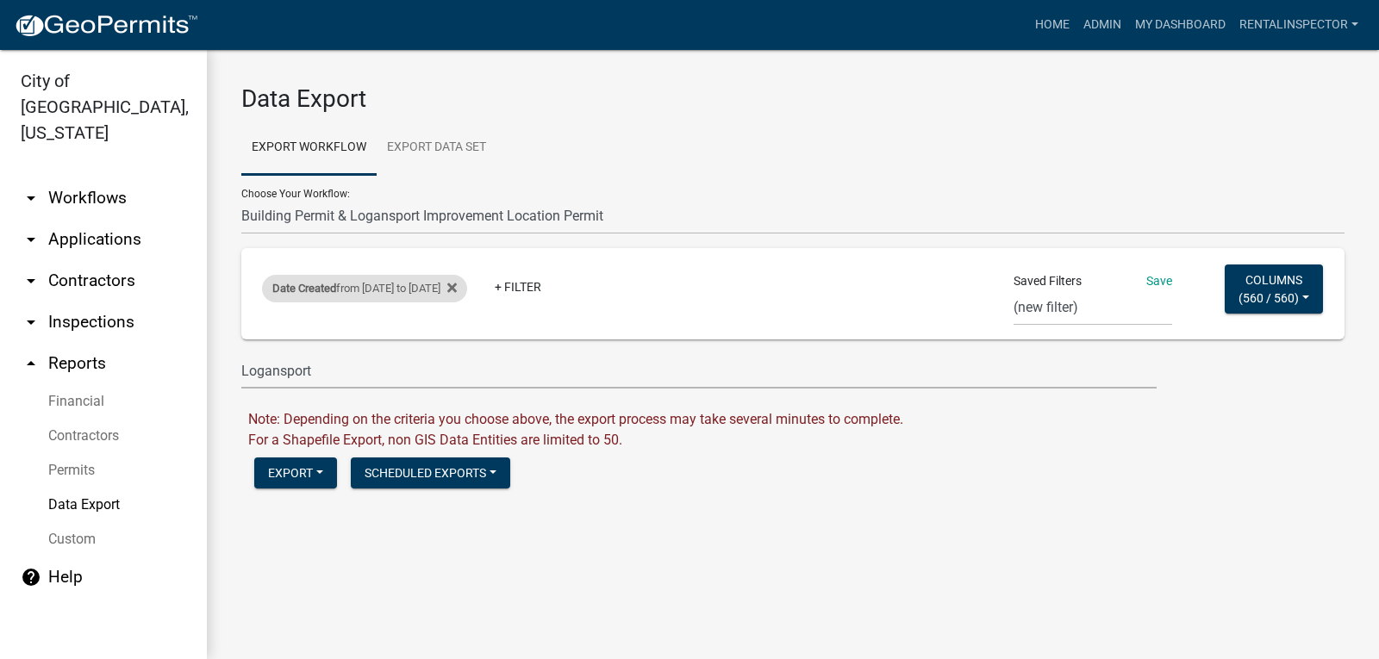
click at [467, 289] on div "Date Created from [DATE] to [DATE]" at bounding box center [364, 289] width 205 height 28
select select "custom"
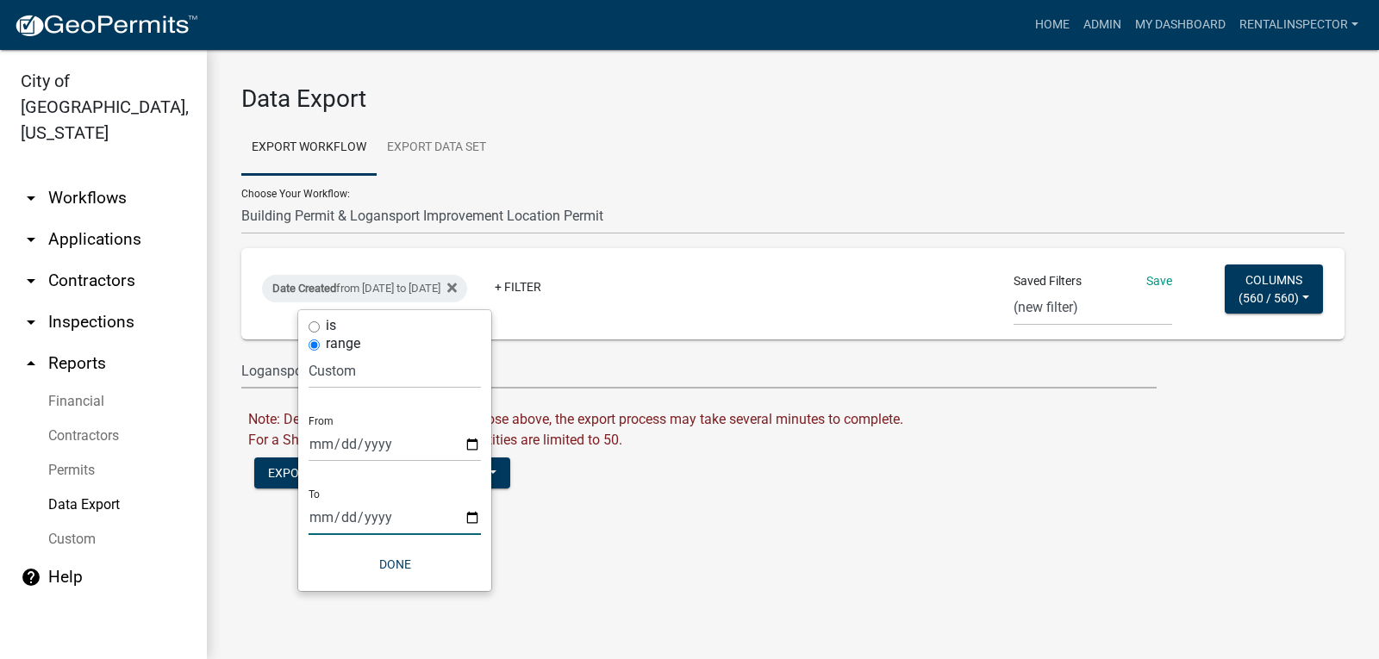
click at [472, 514] on input "[DATE]" at bounding box center [394, 517] width 172 height 35
type input "[DATE]"
click at [395, 570] on button "Done" at bounding box center [394, 564] width 172 height 31
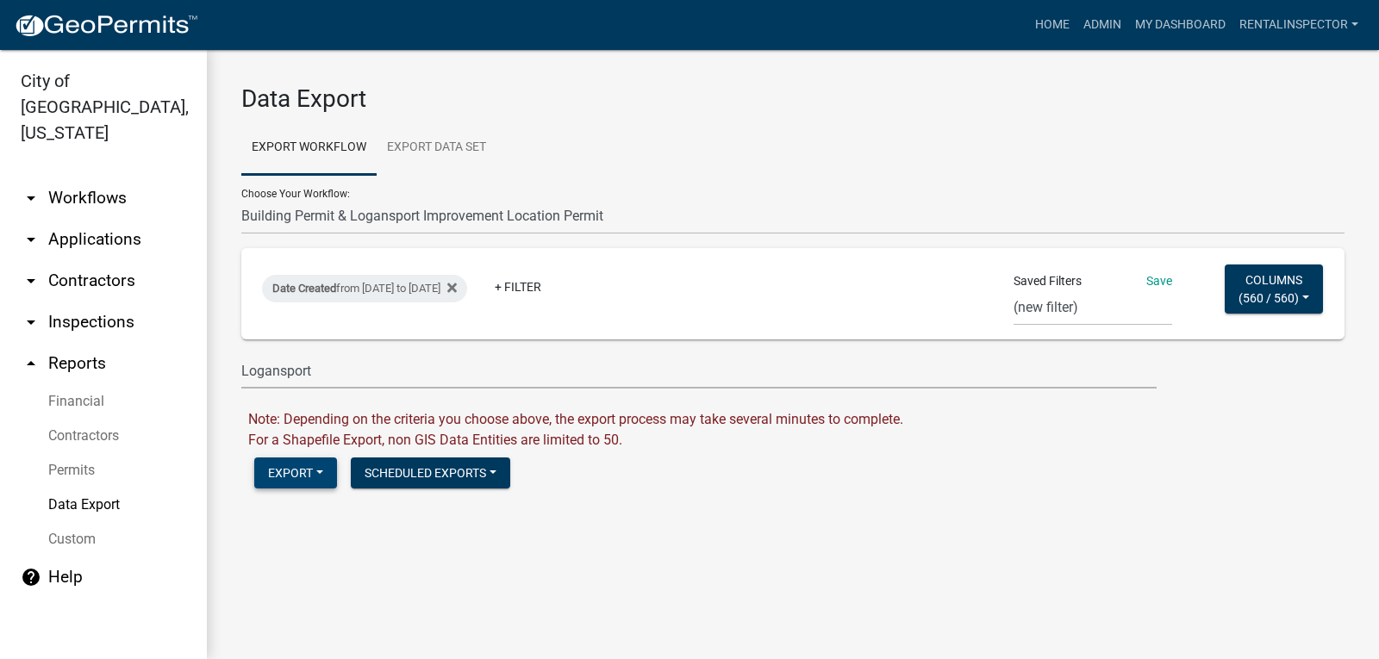
click at [324, 479] on button "Export" at bounding box center [295, 473] width 83 height 31
click at [301, 558] on div "Excel Format (.xlsx) CSV Format (.csv) Shape Format (.zip)" at bounding box center [342, 560] width 176 height 141
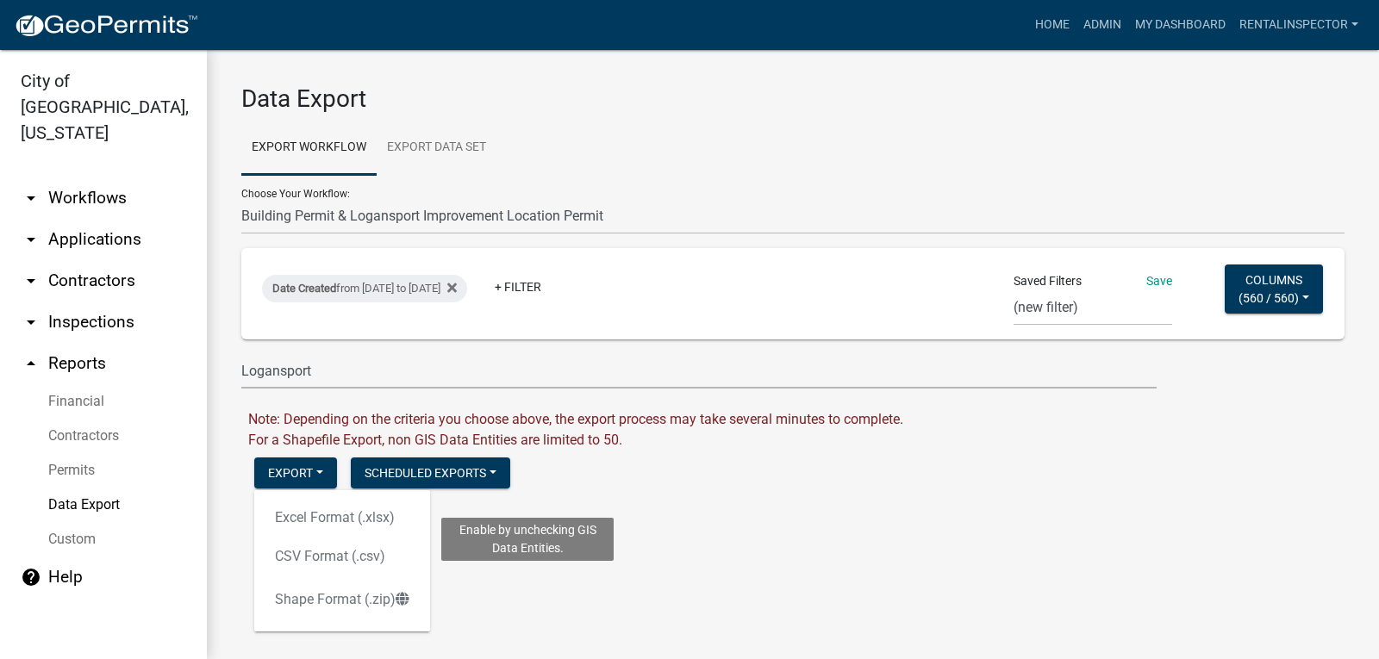
click at [311, 515] on div "Excel Format (.xlsx) CSV Format (.csv) Enable by unchecking GIS Data Entities. …" at bounding box center [342, 560] width 176 height 141
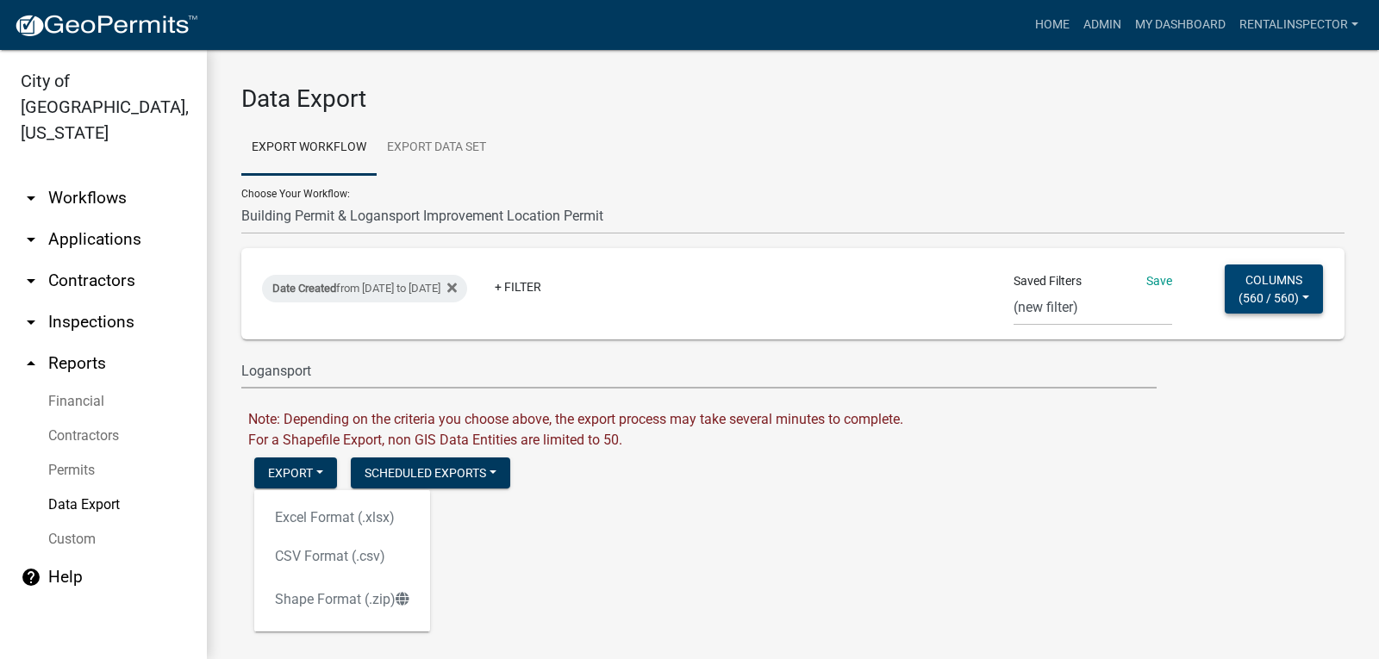
click at [1292, 288] on button "Columns ( 560 / 560 )" at bounding box center [1273, 289] width 98 height 49
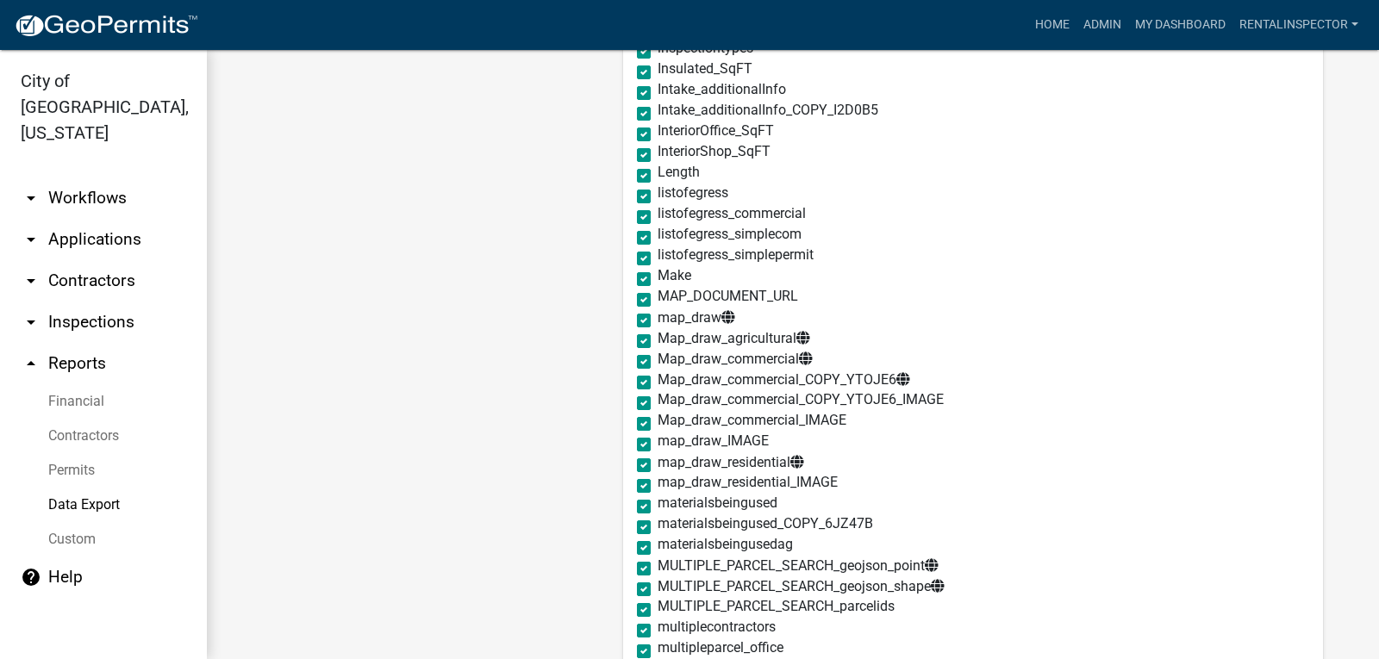
scroll to position [3619, 0]
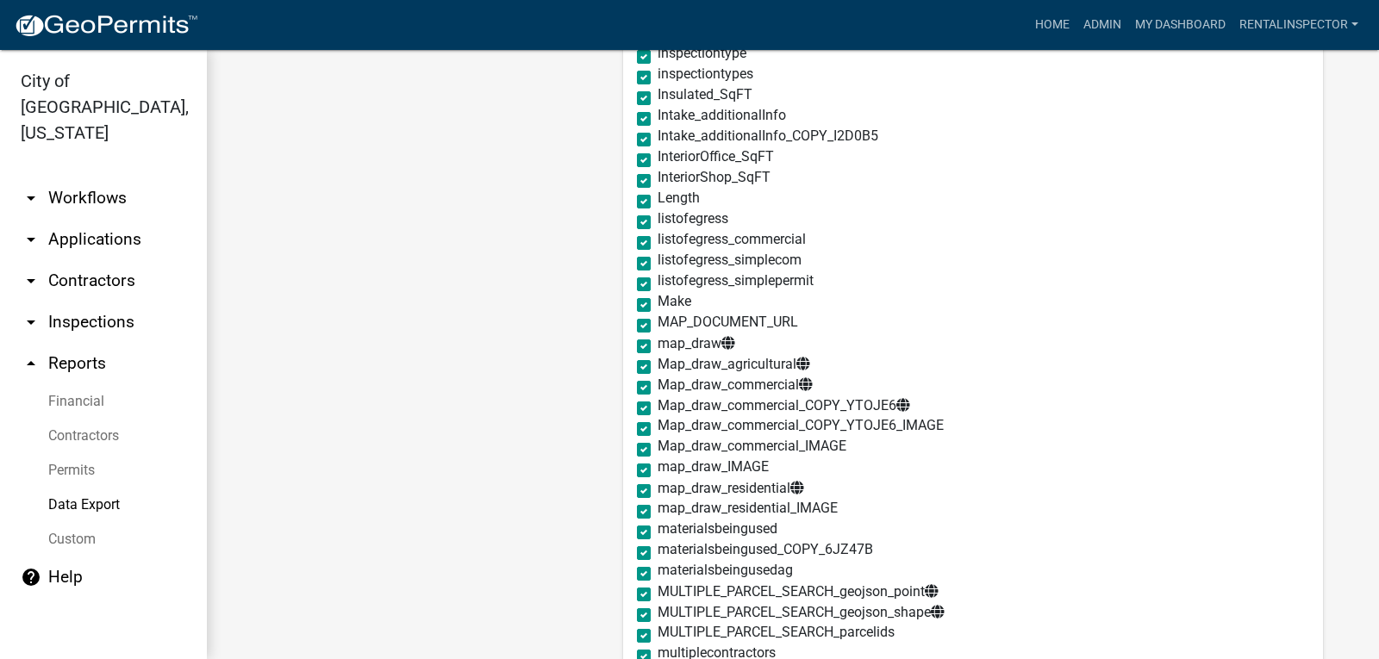
drag, startPoint x: 624, startPoint y: 345, endPoint x: 627, endPoint y: 356, distance: 11.7
click at [657, 346] on label "map_draw" at bounding box center [696, 343] width 78 height 15
click at [657, 346] on input "map_draw" at bounding box center [662, 341] width 11 height 11
checkbox input "false"
click at [657, 363] on label "Map_draw_agricultural" at bounding box center [733, 364] width 153 height 15
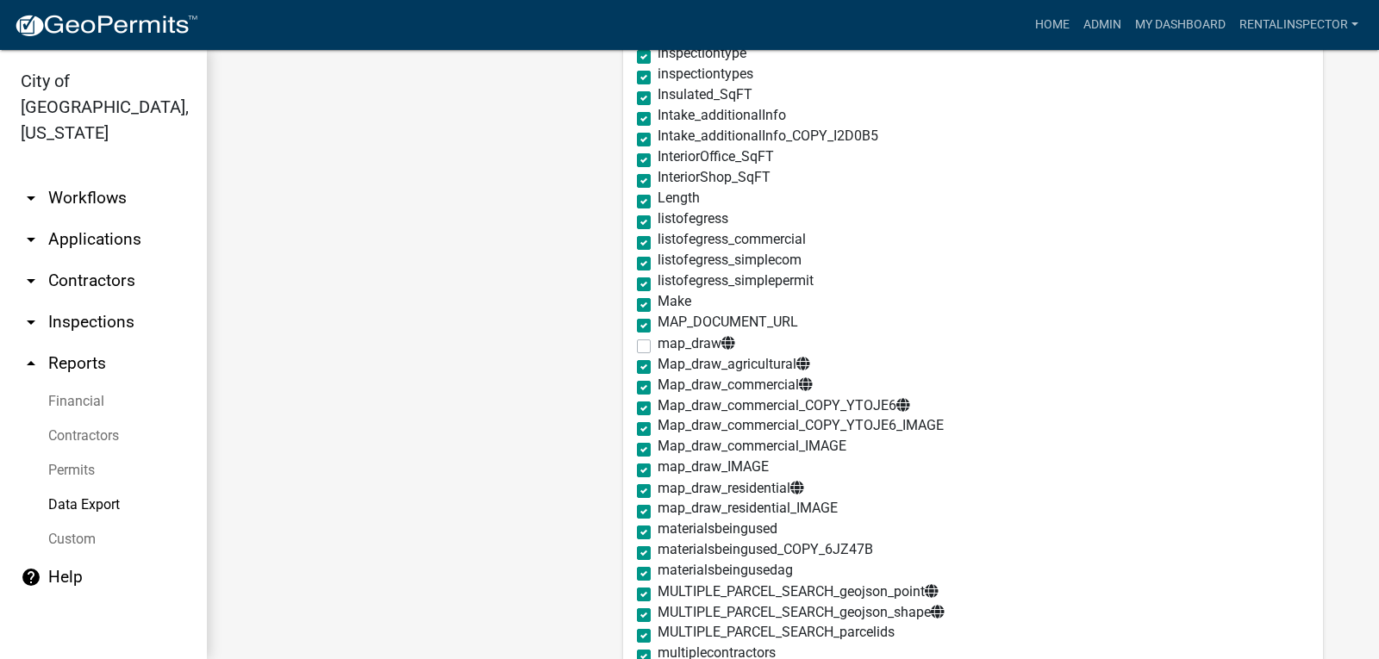
click at [657, 363] on input "Map_draw_agricultural" at bounding box center [662, 362] width 11 height 11
checkbox input "false"
drag, startPoint x: 626, startPoint y: 386, endPoint x: 626, endPoint y: 395, distance: 9.5
click at [657, 387] on label "Map_draw_commercial" at bounding box center [734, 384] width 155 height 15
click at [657, 387] on input "Map_draw_commercial" at bounding box center [662, 382] width 11 height 11
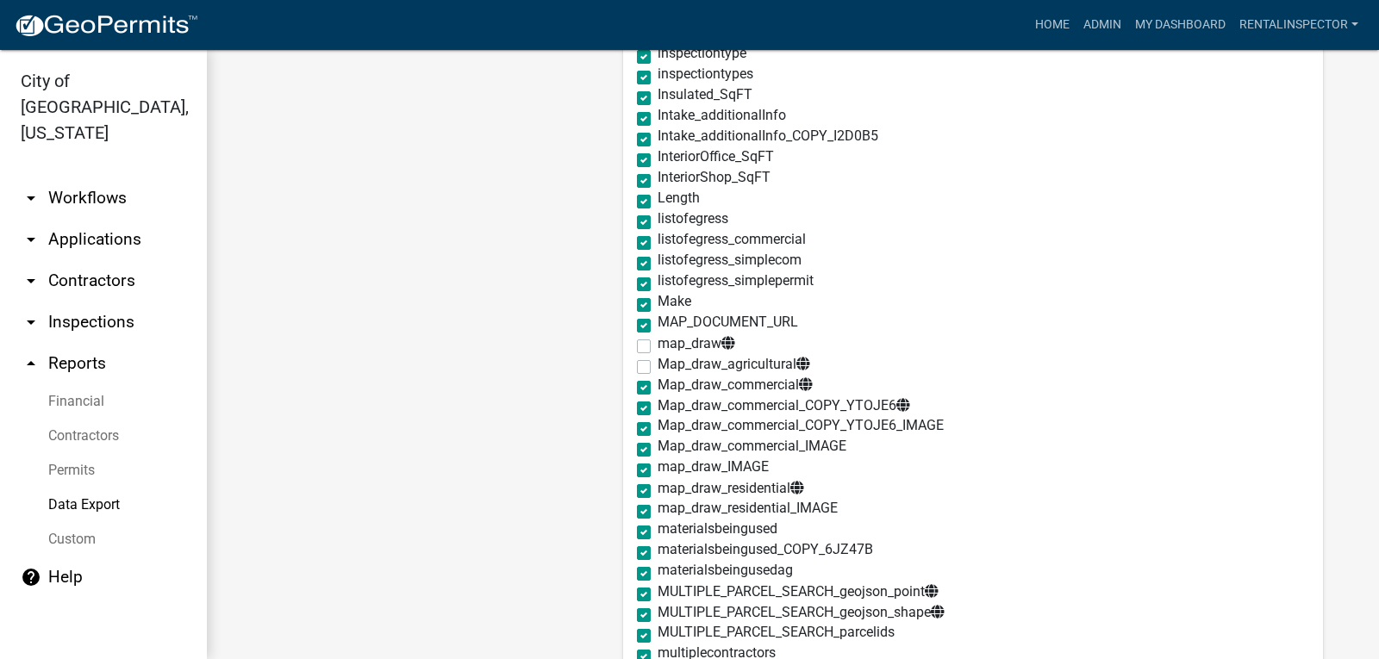
checkbox input "false"
click at [657, 408] on label "Map_draw_commercial_COPY_YTOJE6" at bounding box center [783, 405] width 252 height 15
click at [657, 408] on input "Map_draw_commercial_COPY_YTOJE6" at bounding box center [662, 403] width 11 height 11
checkbox input "false"
click at [657, 487] on label "map_draw_residential" at bounding box center [730, 488] width 146 height 15
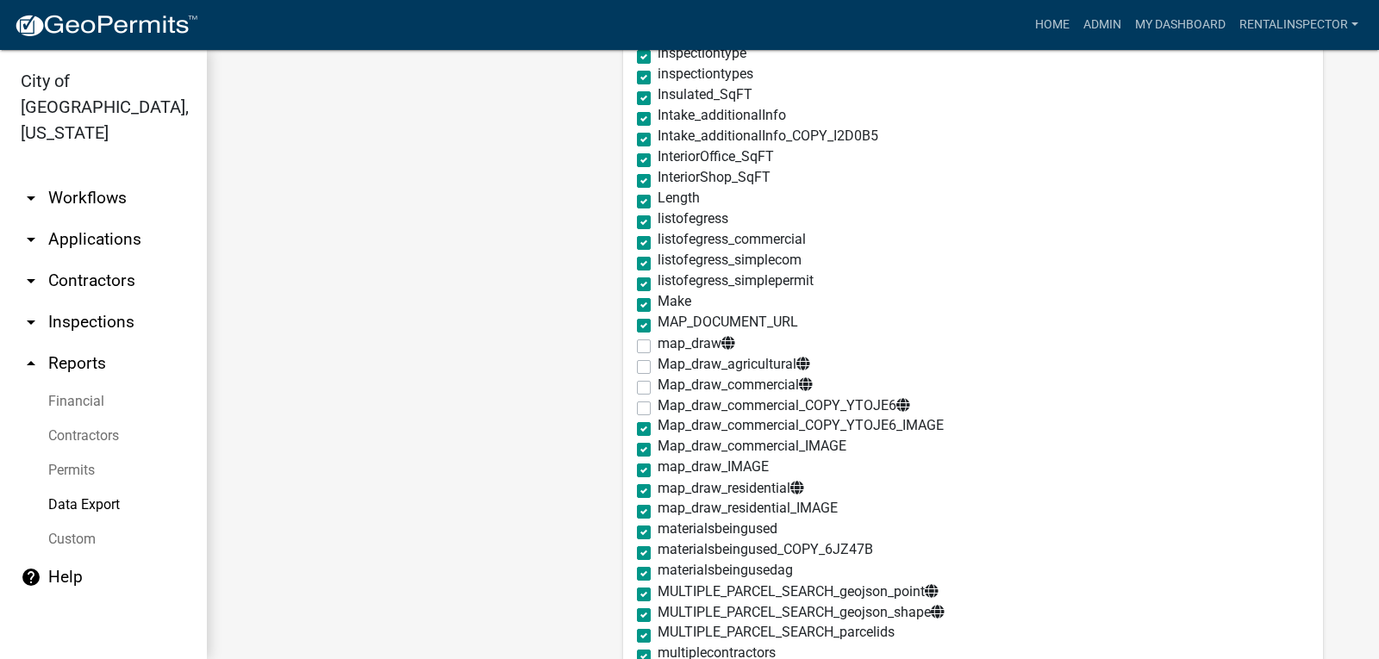
click at [657, 487] on input "map_draw_residential" at bounding box center [662, 486] width 11 height 11
checkbox input "false"
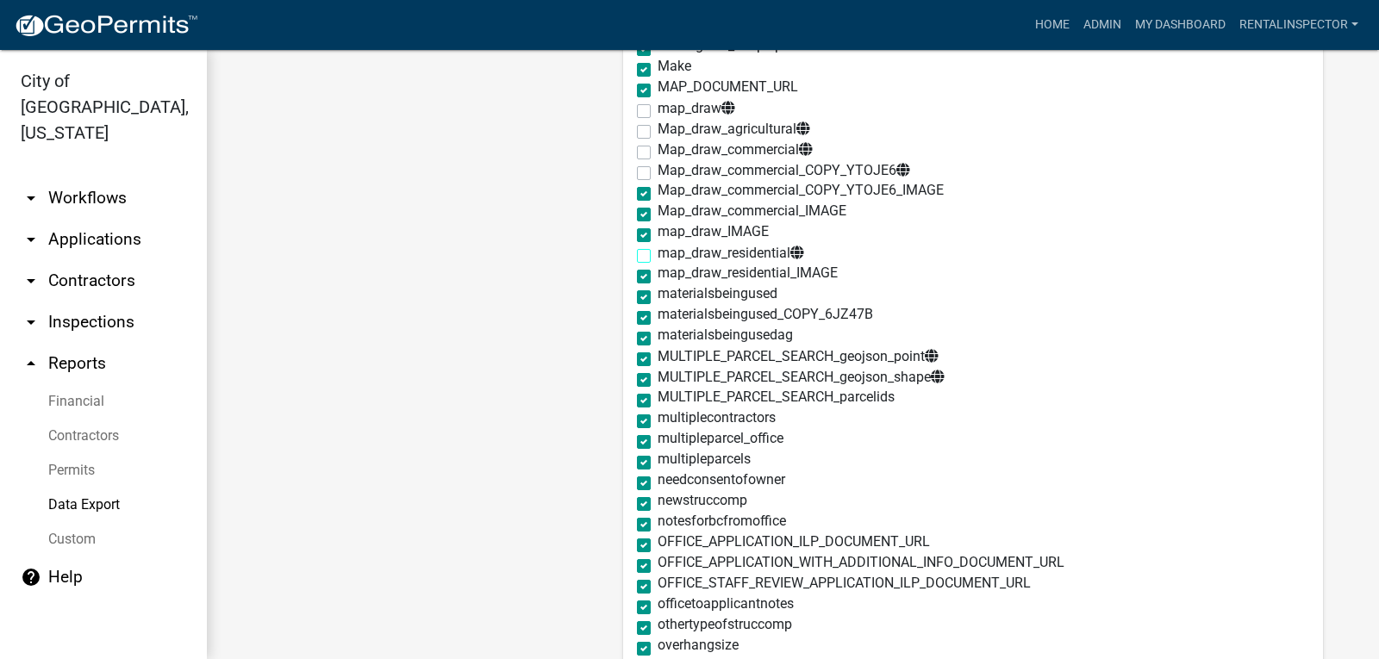
scroll to position [3877, 0]
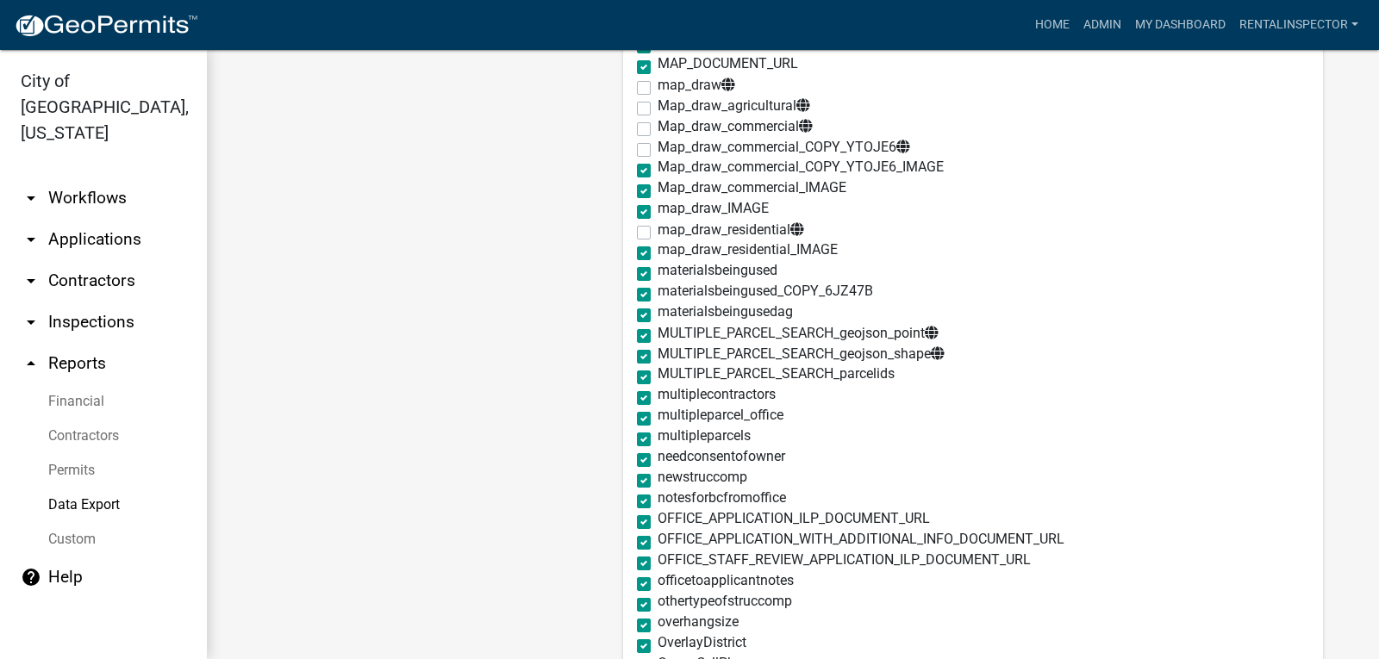
drag, startPoint x: 626, startPoint y: 337, endPoint x: 626, endPoint y: 350, distance: 12.9
click at [657, 339] on label "MULTIPLE_PARCEL_SEARCH_geojson_point" at bounding box center [797, 333] width 281 height 15
click at [657, 337] on input "MULTIPLE_PARCEL_SEARCH_geojson_point" at bounding box center [662, 331] width 11 height 11
checkbox input "false"
click at [657, 356] on label "MULTIPLE_PARCEL_SEARCH_geojson_shape" at bounding box center [800, 353] width 287 height 15
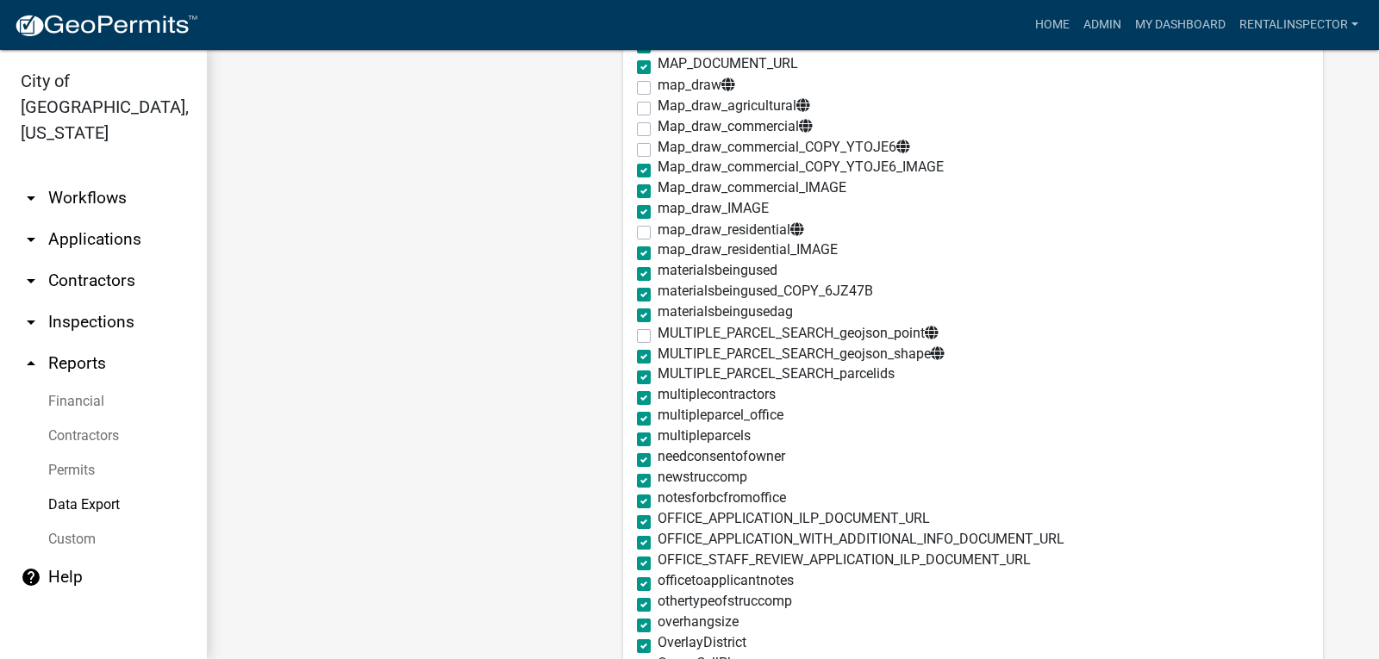
click at [657, 356] on input "MULTIPLE_PARCEL_SEARCH_geojson_shape" at bounding box center [662, 351] width 11 height 11
checkbox input "false"
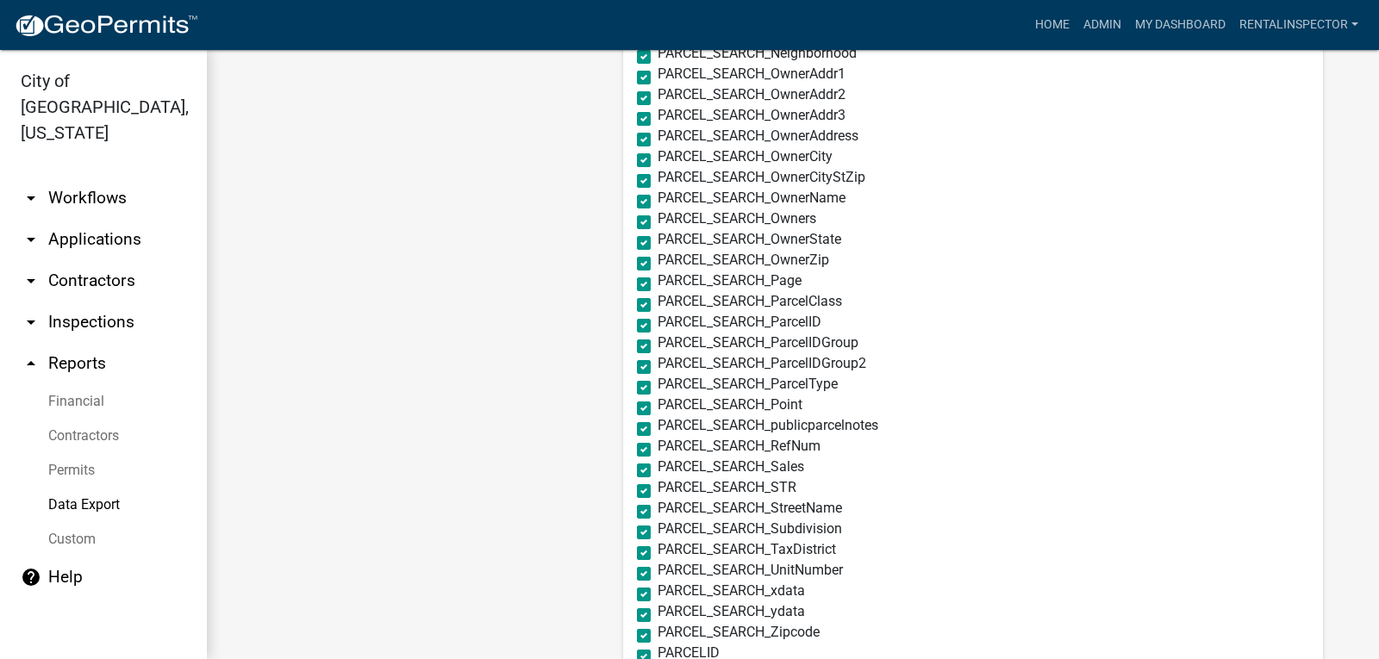
scroll to position [5170, 0]
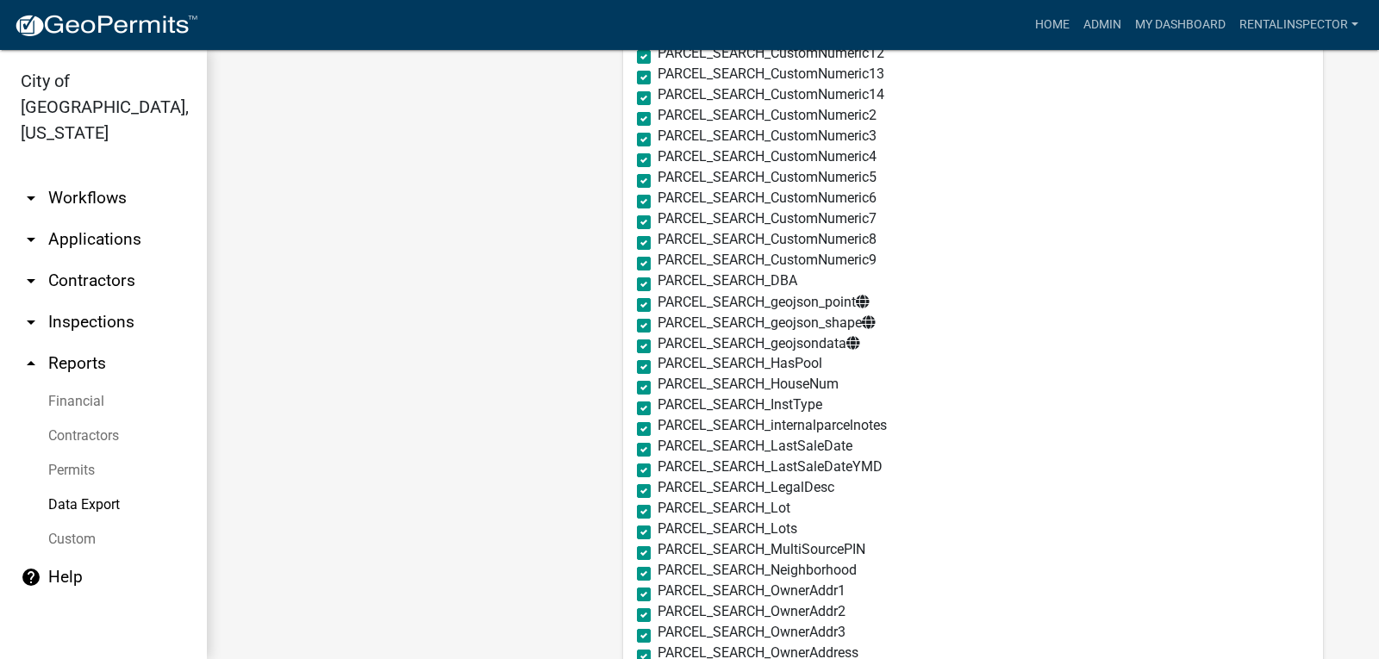
click at [657, 345] on label "PARCEL_SEARCH_geojsondata" at bounding box center [758, 343] width 202 height 15
click at [657, 345] on input "PARCEL_SEARCH_geojsondata" at bounding box center [662, 341] width 11 height 11
checkbox input "false"
click at [657, 322] on label "PARCEL_SEARCH_geojson_shape" at bounding box center [766, 322] width 218 height 15
click at [657, 322] on input "PARCEL_SEARCH_geojson_shape" at bounding box center [662, 320] width 11 height 11
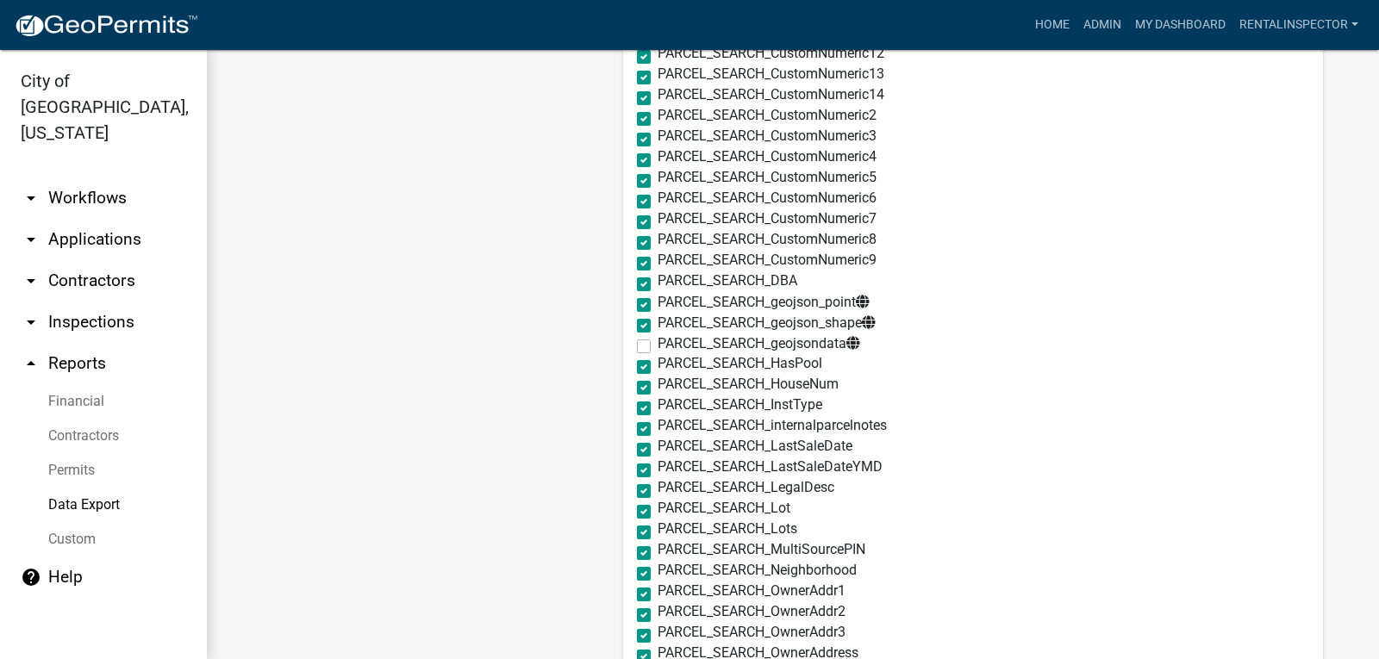
checkbox input "false"
click at [657, 306] on label "PARCEL_SEARCH_geojson_point" at bounding box center [763, 302] width 212 height 15
click at [657, 306] on input "PARCEL_SEARCH_geojson_point" at bounding box center [662, 300] width 11 height 11
checkbox input "false"
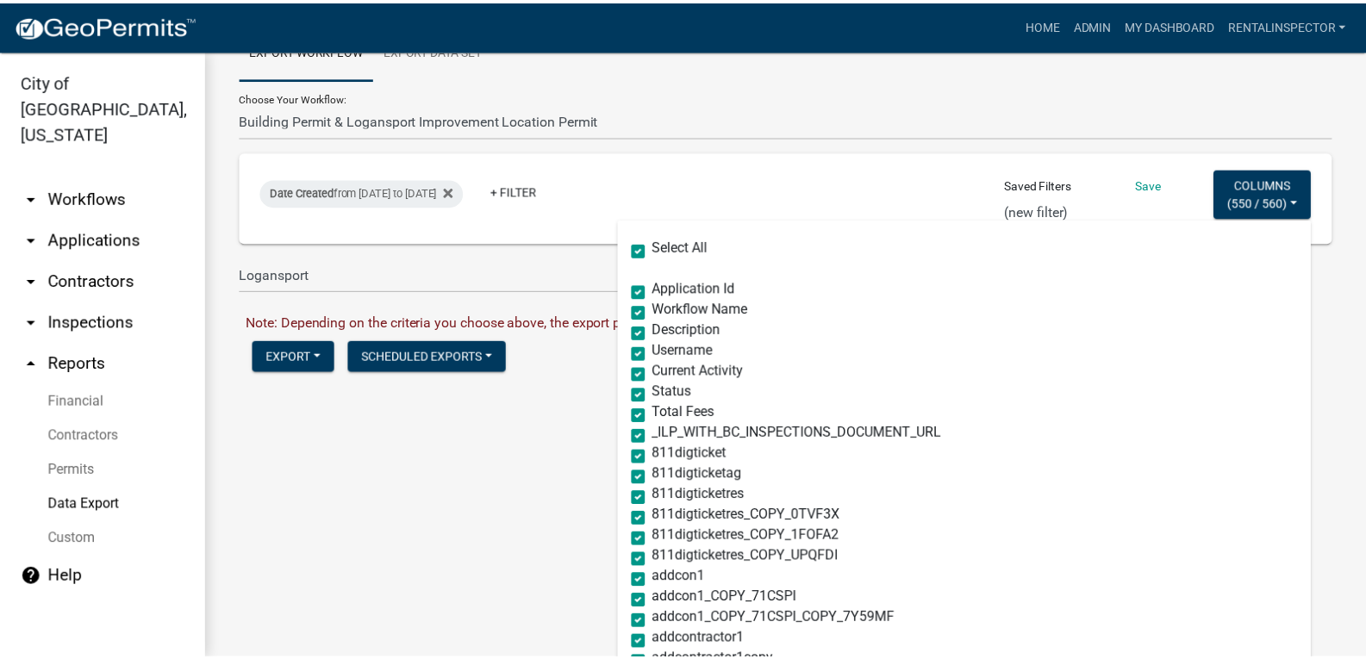
scroll to position [0, 0]
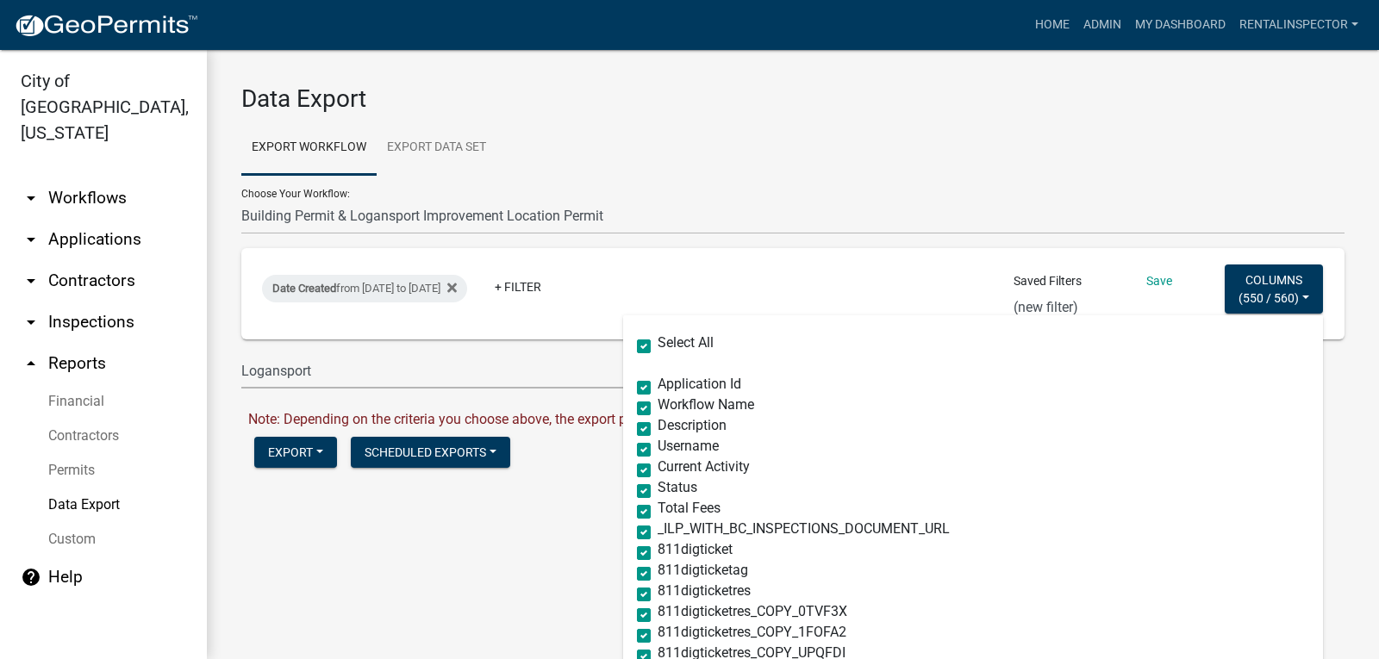
click at [558, 502] on div "Data Export Export Workflow Export Data Set Choose Your Workflow: *In Office GA…" at bounding box center [793, 289] width 1172 height 479
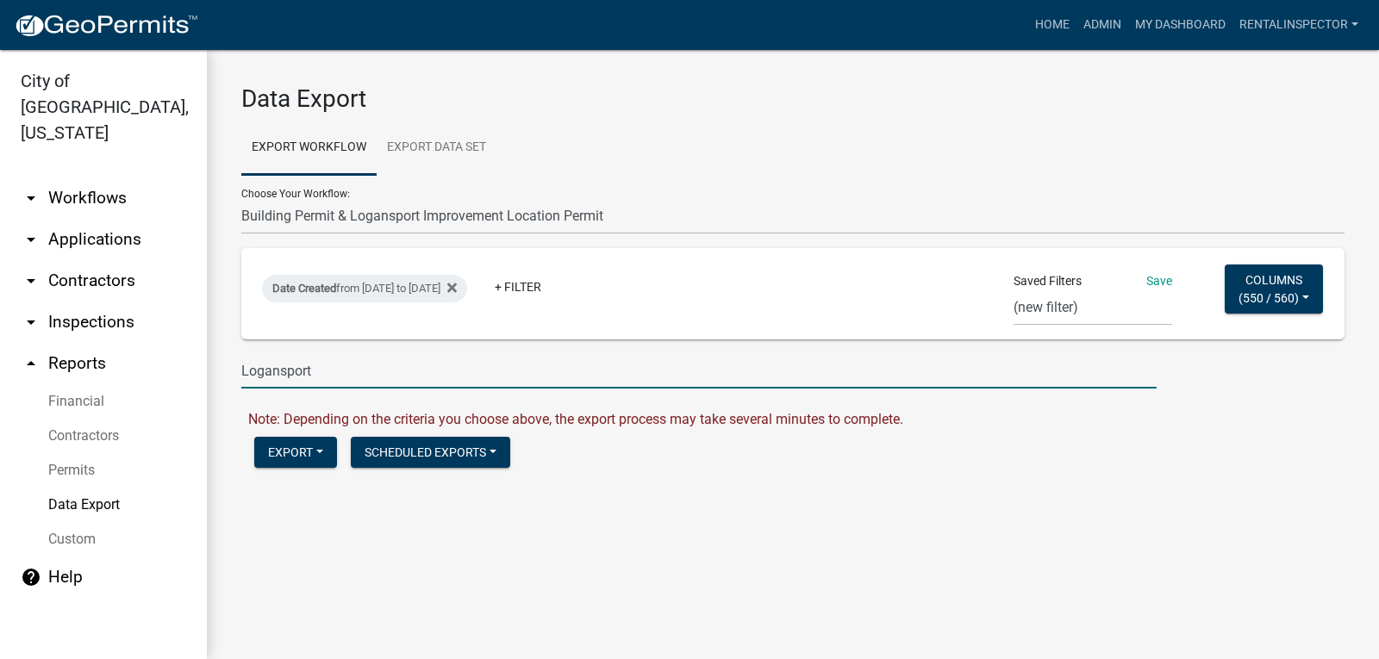
drag, startPoint x: 244, startPoint y: 383, endPoint x: 196, endPoint y: 386, distance: 48.3
click at [196, 386] on div "City of [GEOGRAPHIC_DATA], [US_STATE] arrow_drop_down Workflows List arrow_drop…" at bounding box center [689, 354] width 1379 height 609
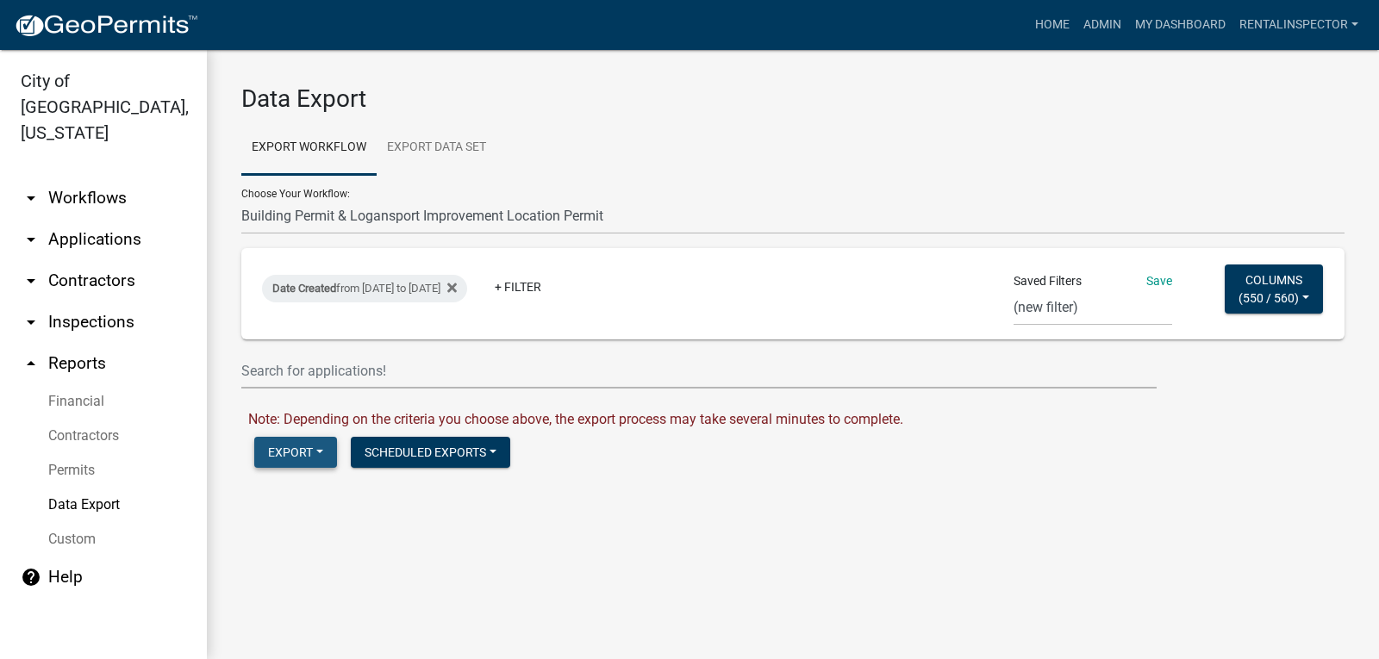
click at [283, 457] on button "Export" at bounding box center [295, 452] width 83 height 31
click at [332, 498] on button "Excel Format (.xlsx)" at bounding box center [342, 496] width 176 height 41
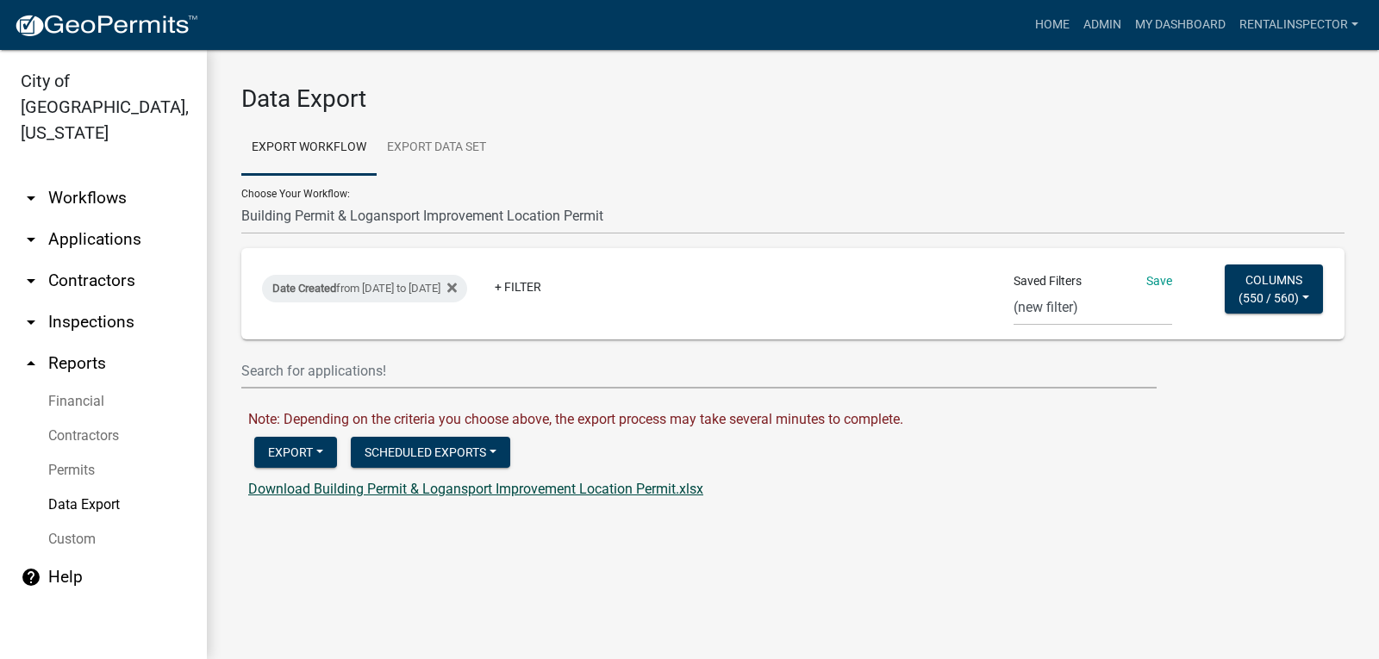
click at [364, 487] on link "Download Building Permit & Logansport Improvement Location Permit.xlsx" at bounding box center [475, 489] width 455 height 16
click at [495, 212] on select "*In Office GARAGE SALE Permit COMPLETED IN OFFICE ONLY Application to Test for …" at bounding box center [792, 216] width 1103 height 35
click at [219, 448] on div "Data Export Export Workflow Export Data Set Choose Your Workflow: *In Office GA…" at bounding box center [793, 300] width 1172 height 500
click at [309, 451] on button "Export" at bounding box center [295, 452] width 83 height 31
click at [310, 539] on label "CSV Format (.csv)" at bounding box center [330, 536] width 110 height 14
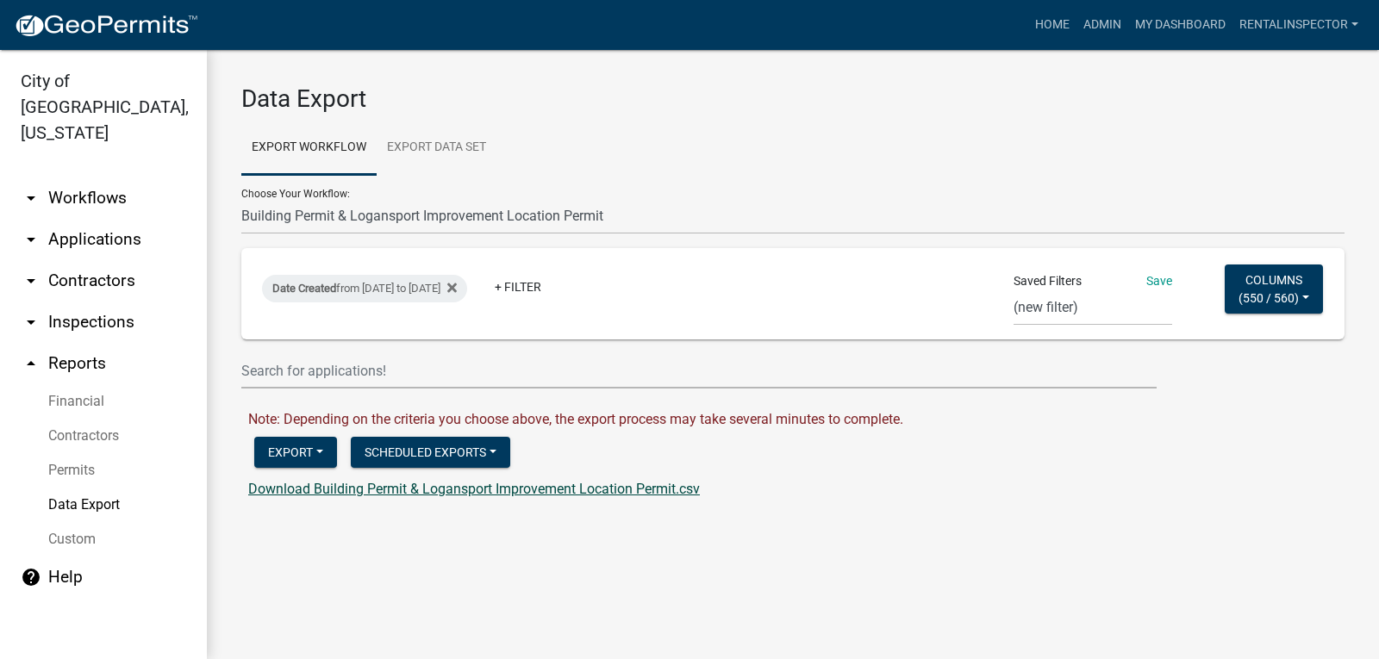
click at [474, 489] on link "Download Building Permit & Logansport Improvement Location Permit.csv" at bounding box center [473, 489] width 451 height 16
click at [647, 554] on main "Data Export Export Workflow Export Data Set Choose Your Workflow: *In Office GA…" at bounding box center [793, 354] width 1172 height 609
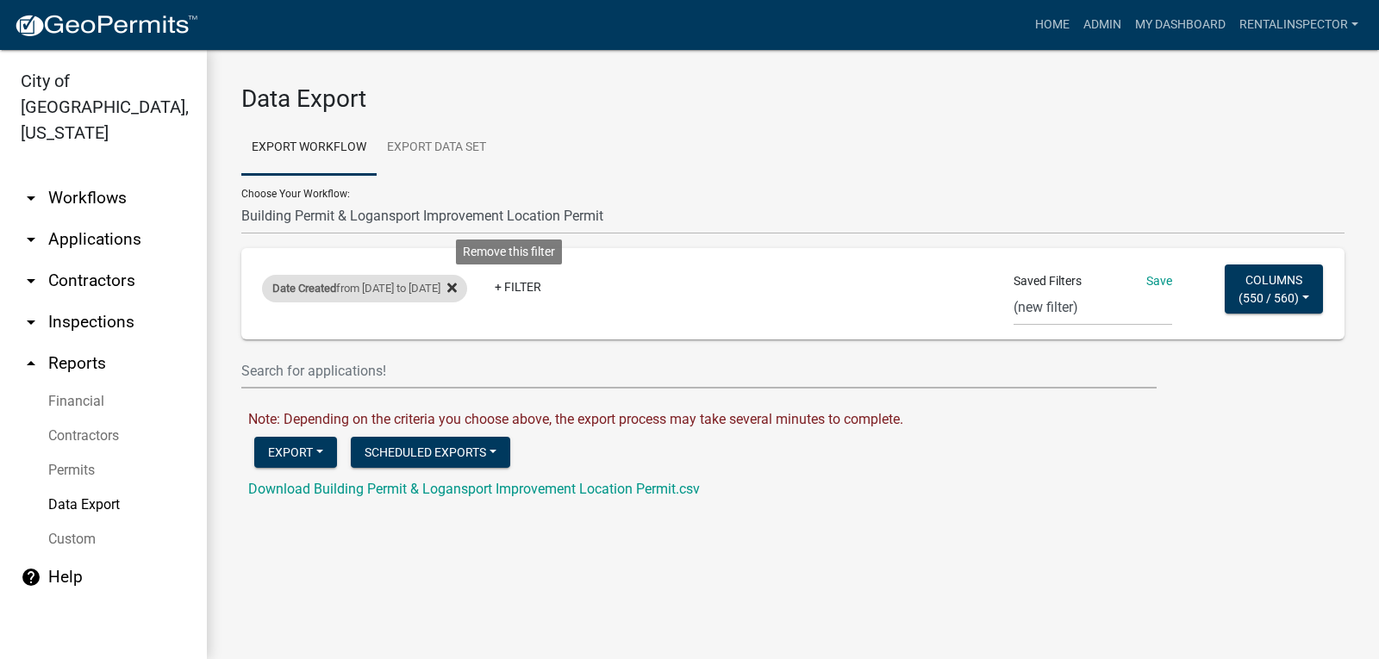
click at [457, 286] on icon at bounding box center [451, 287] width 9 height 9
click at [293, 285] on link "+ Filter" at bounding box center [299, 291] width 74 height 31
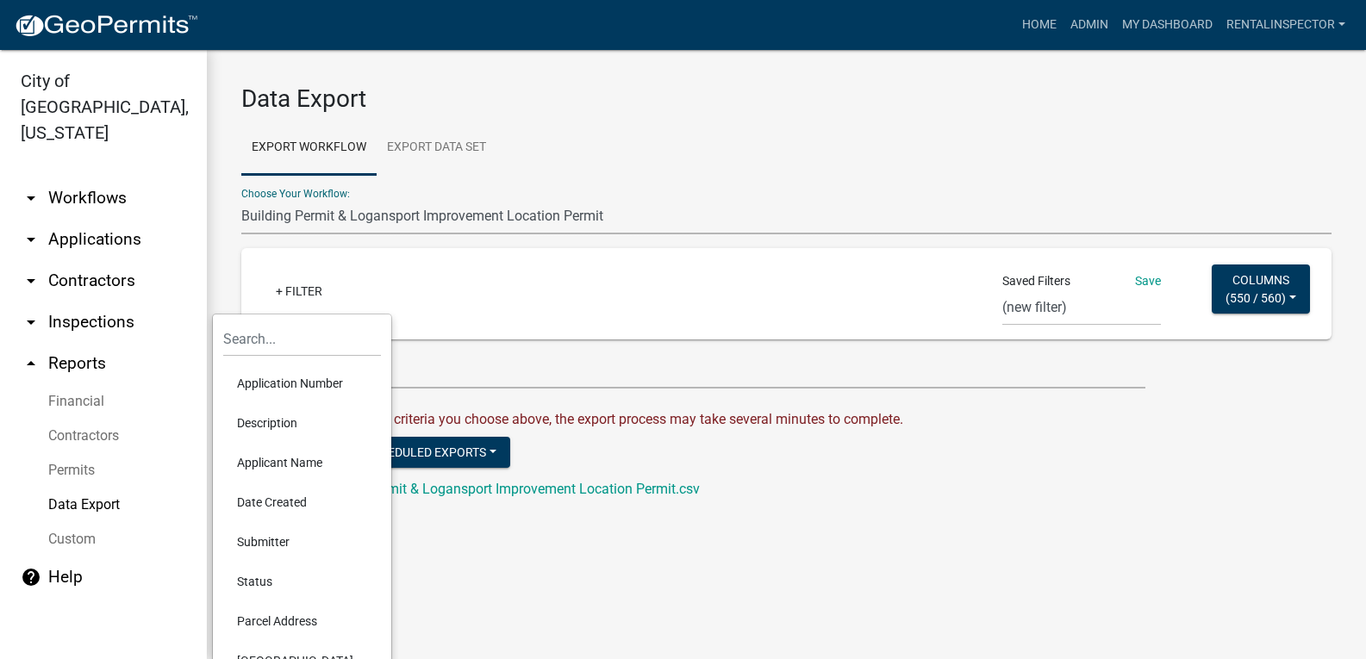
click at [343, 221] on select "*In Office GARAGE SALE Permit COMPLETED IN OFFICE ONLY Application to Test for …" at bounding box center [786, 216] width 1090 height 35
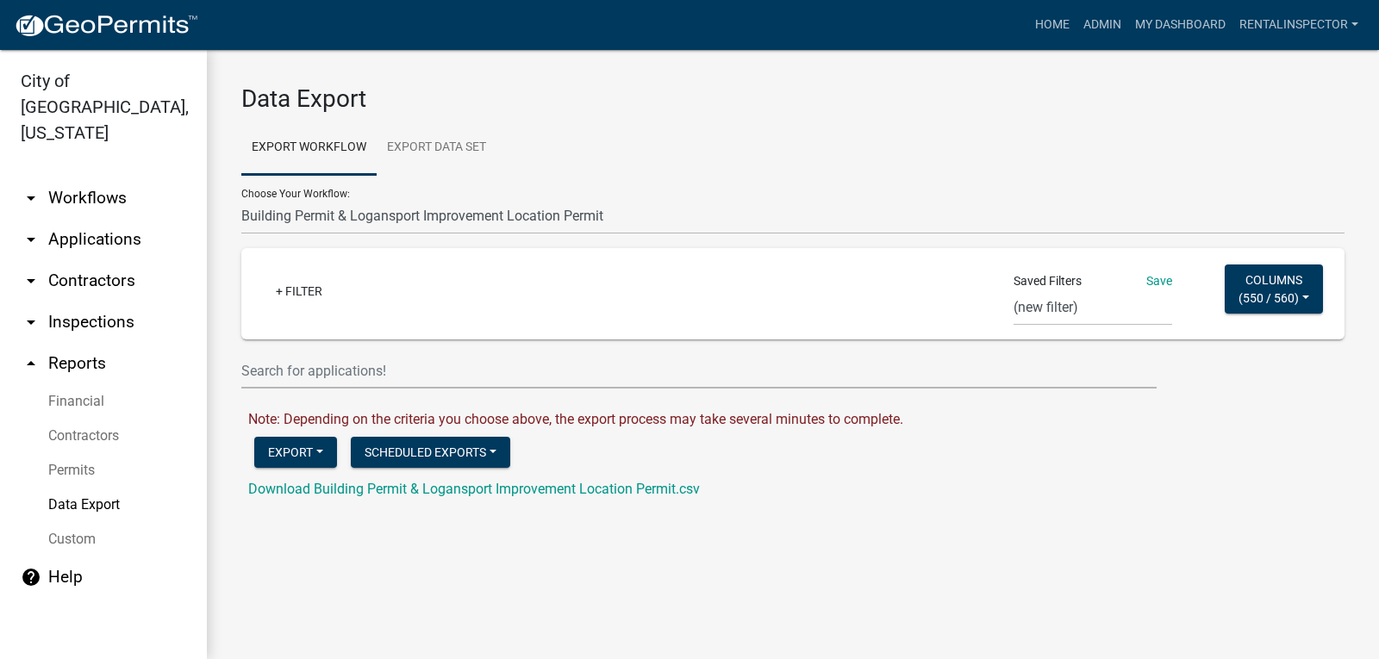
click at [423, 185] on div "Choose Your Workflow: *In Office GARAGE SALE Permit COMPLETED IN OFFICE ONLY Ap…" at bounding box center [792, 204] width 1103 height 59
click at [406, 211] on select "*In Office GARAGE SALE Permit COMPLETED IN OFFICE ONLY Application to Test for …" at bounding box center [792, 216] width 1103 height 35
select select "1: Object"
click at [241, 199] on select "*In Office GARAGE SALE Permit COMPLETED IN OFFICE ONLY Application to Test for …" at bounding box center [792, 216] width 1103 height 35
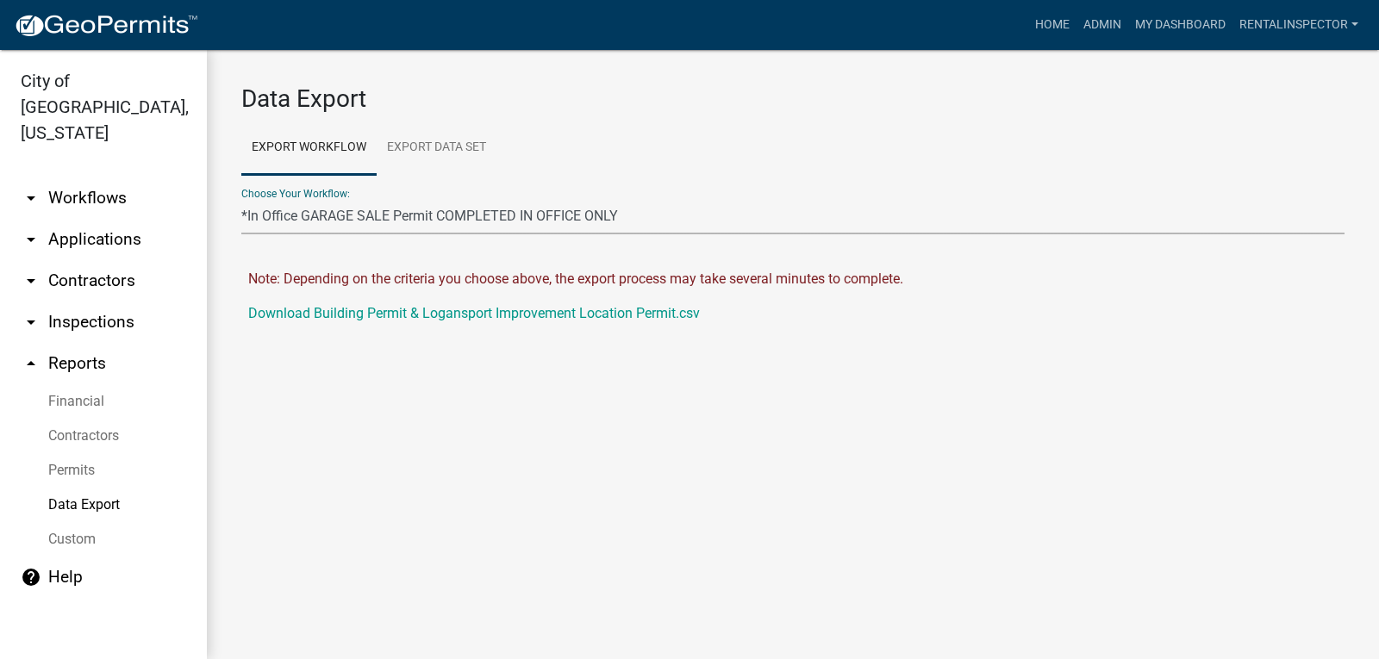
click at [385, 217] on select "*In Office GARAGE SALE Permit COMPLETED IN OFFICE ONLY Application to Test for …" at bounding box center [792, 216] width 1103 height 35
click at [429, 134] on link "Export Data Set" at bounding box center [437, 148] width 120 height 55
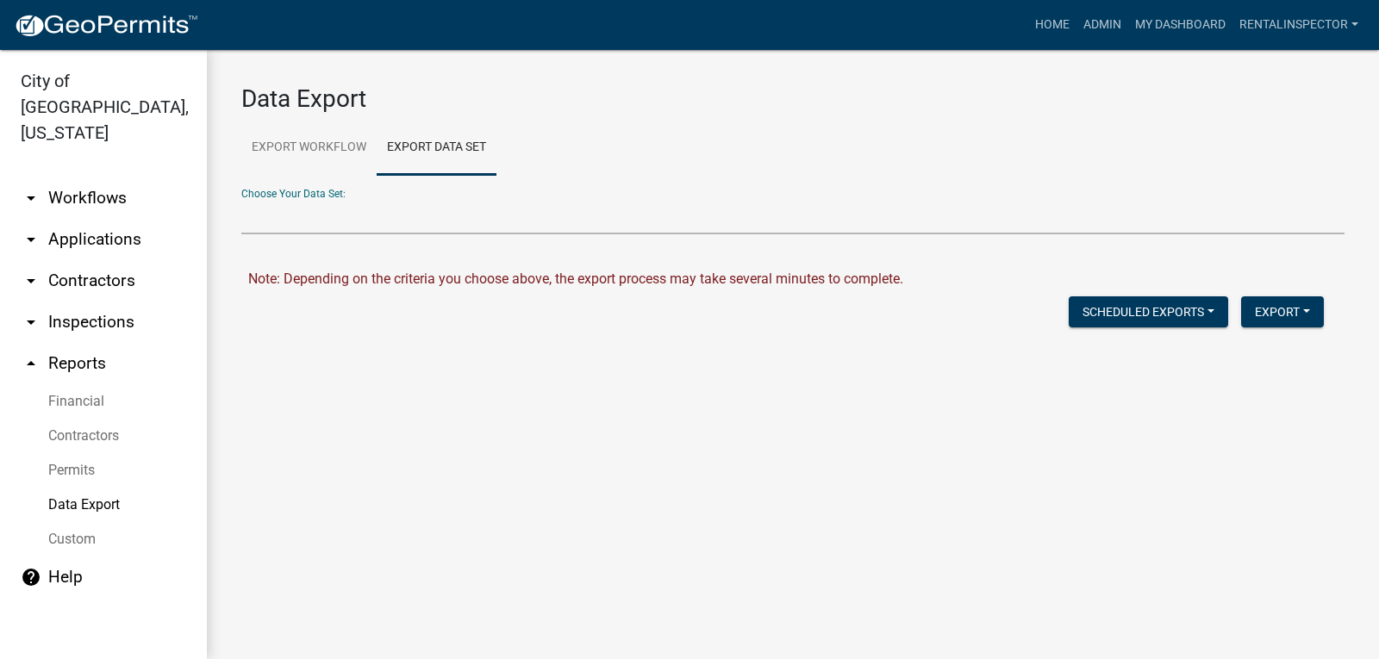
click at [359, 206] on select "Contractors Project List Fees Due Garage Sale List Permit list Permits Obtained…" at bounding box center [792, 216] width 1103 height 35
select select "3: 82e0a01d-f1b8-49f2-aad3-a8058d032405"
click at [241, 199] on select "Contractors Project List Fees Due Garage Sale List Permit list Permits Obtained…" at bounding box center [792, 216] width 1103 height 35
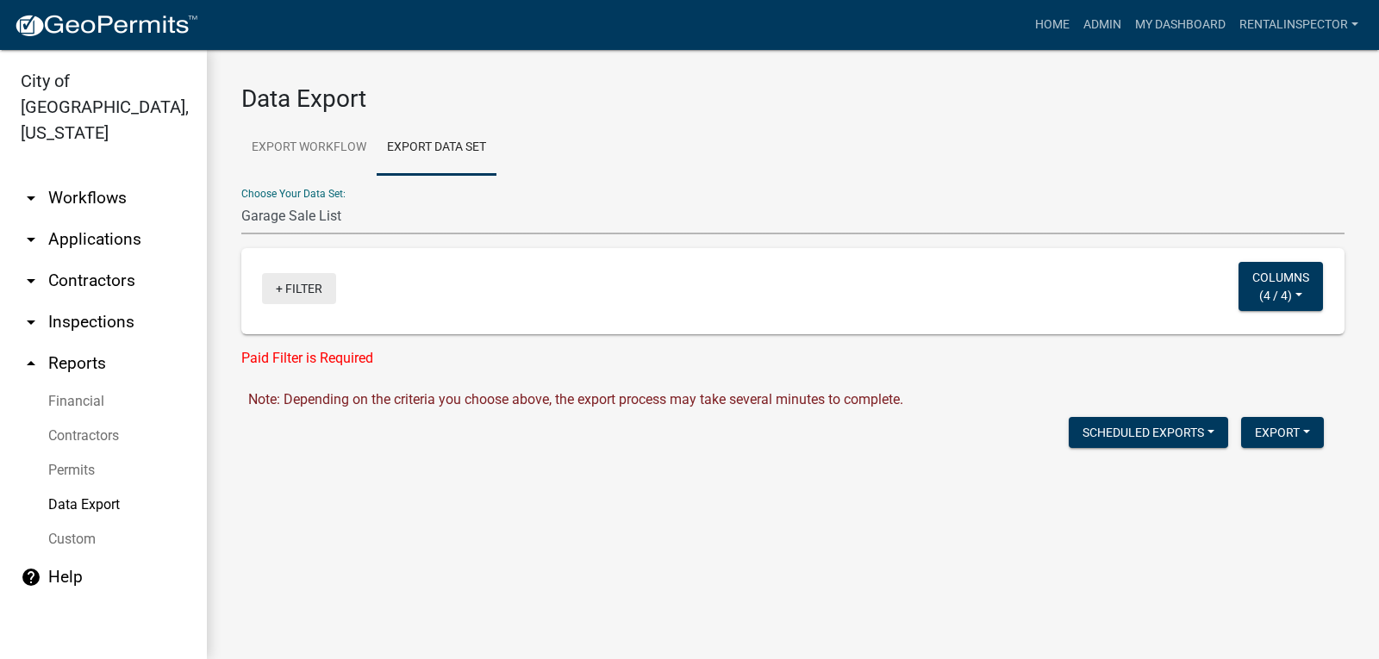
click at [307, 286] on link "+ Filter" at bounding box center [299, 288] width 74 height 31
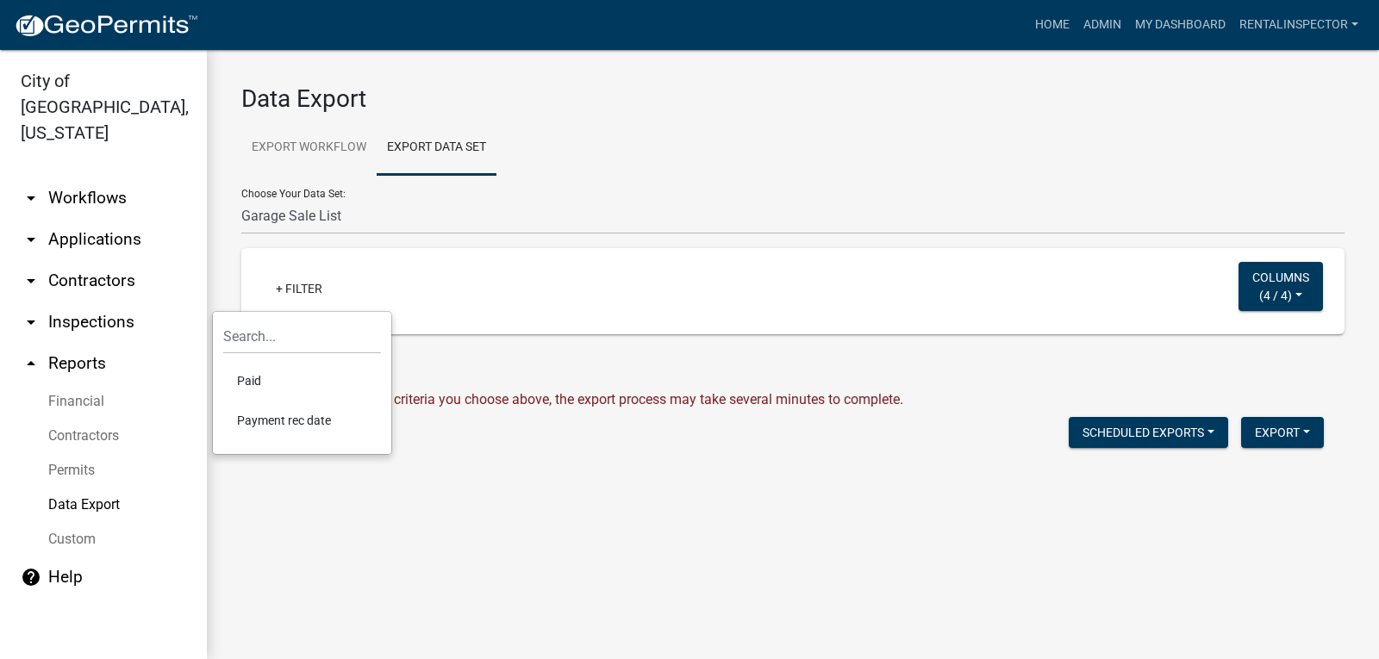
click at [256, 386] on li "Paid" at bounding box center [302, 381] width 158 height 40
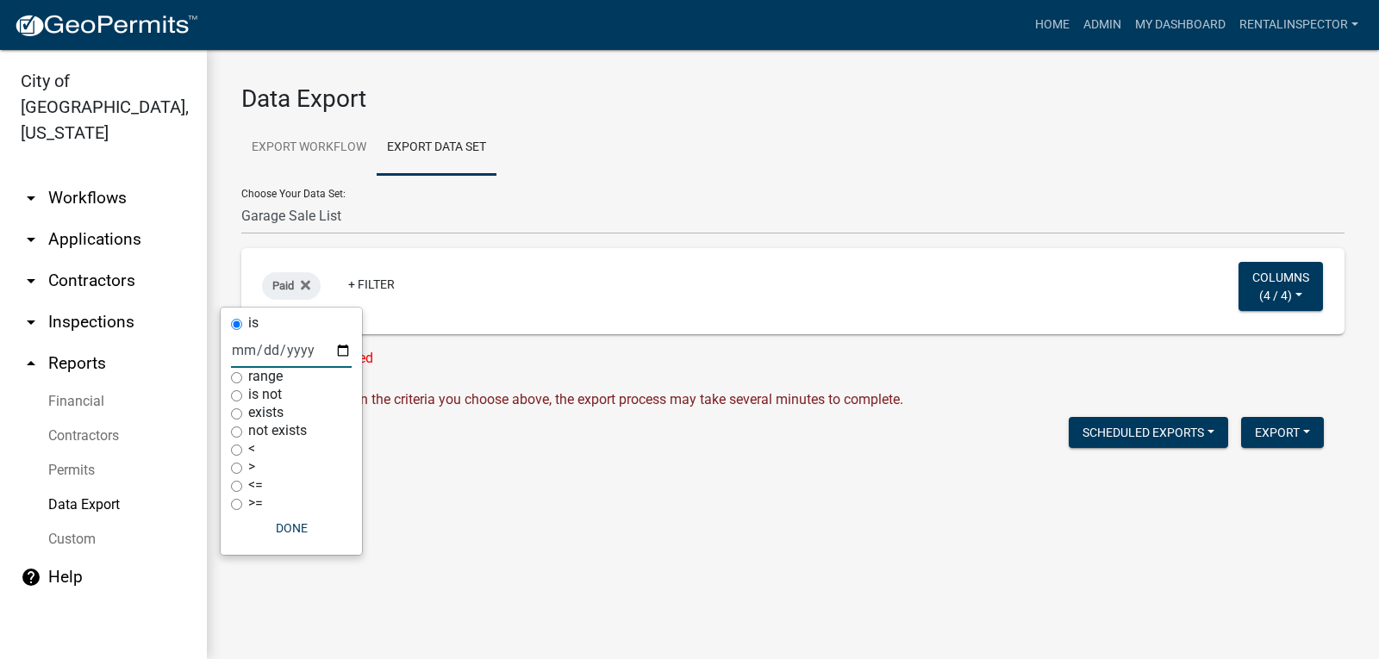
click at [346, 352] on input "date" at bounding box center [291, 350] width 121 height 35
click at [342, 351] on input "date" at bounding box center [291, 350] width 121 height 35
click at [278, 352] on input "date" at bounding box center [291, 350] width 121 height 35
click at [271, 374] on label "range" at bounding box center [265, 377] width 34 height 14
click at [242, 374] on input "range" at bounding box center [236, 377] width 11 height 11
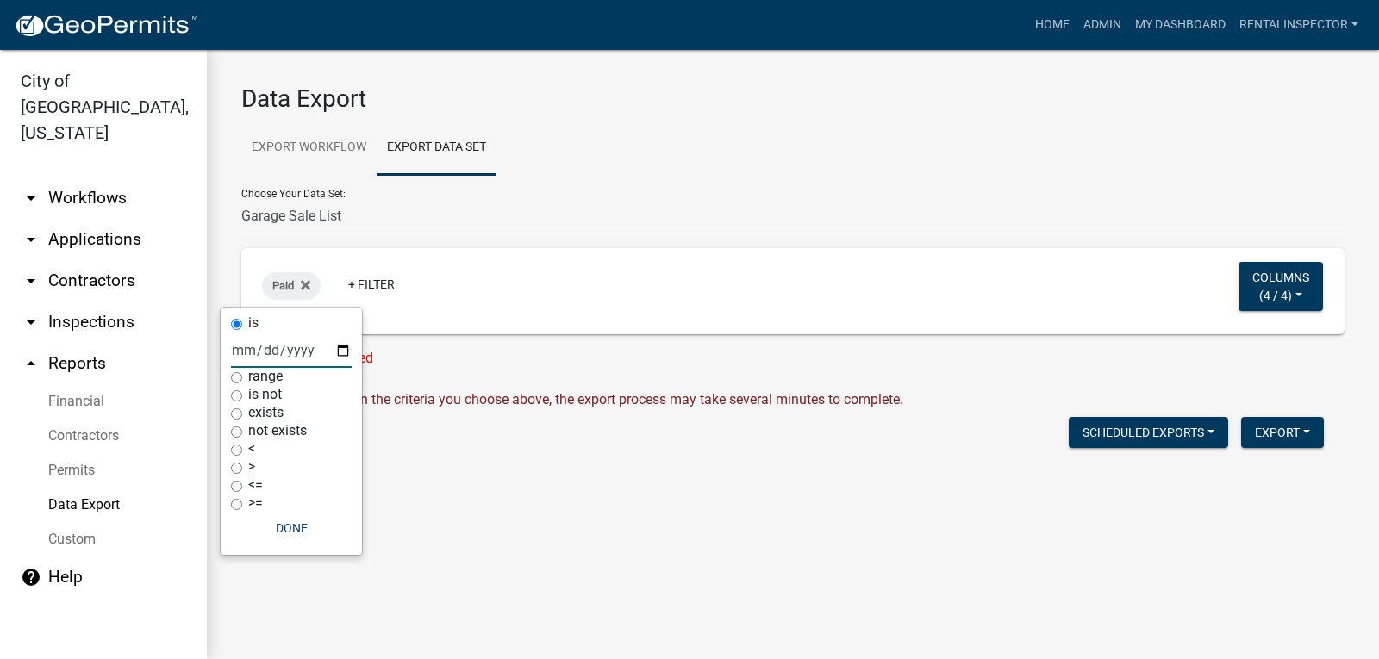
radio input "true"
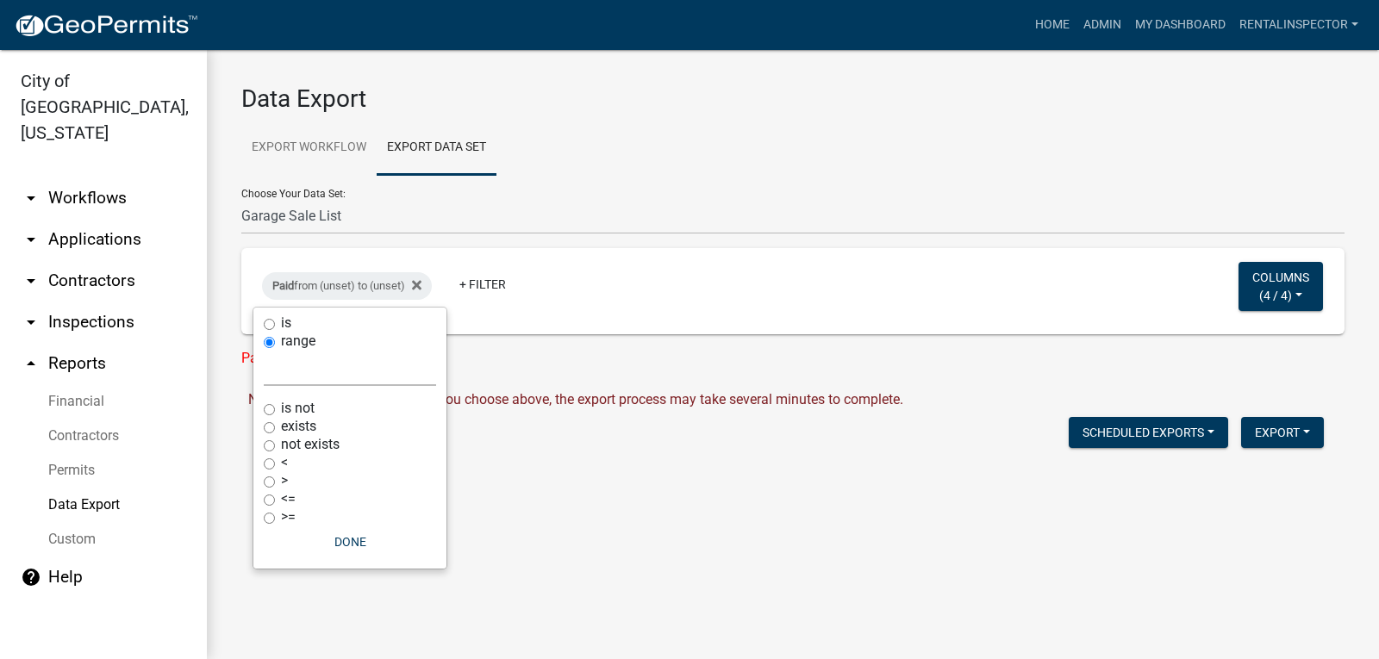
click at [299, 378] on select "[DATE] [DATE] Current Week Previous Week Current Month Last Month Current Calen…" at bounding box center [350, 368] width 172 height 35
select select "this_1_weeks"
click at [264, 351] on select "[DATE] [DATE] Current Week Previous Week Current Month Last Month Current Calen…" at bounding box center [350, 368] width 172 height 35
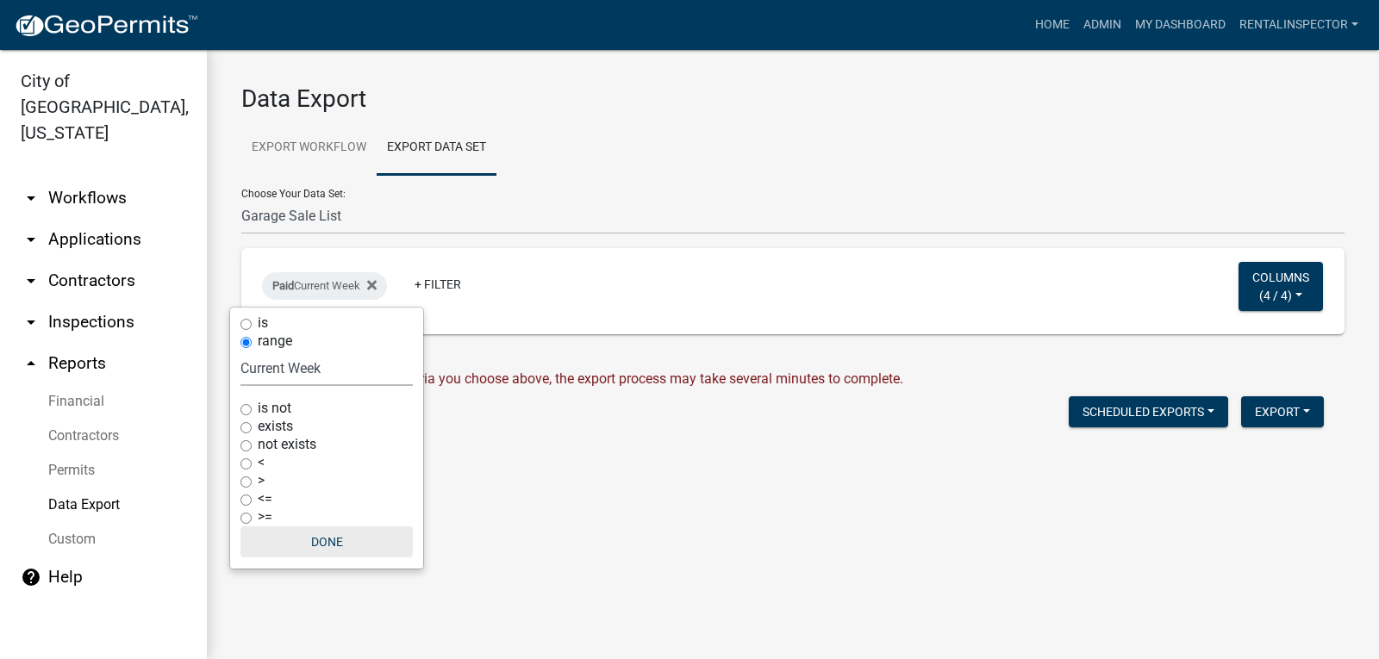
click at [339, 537] on button "Done" at bounding box center [326, 541] width 172 height 31
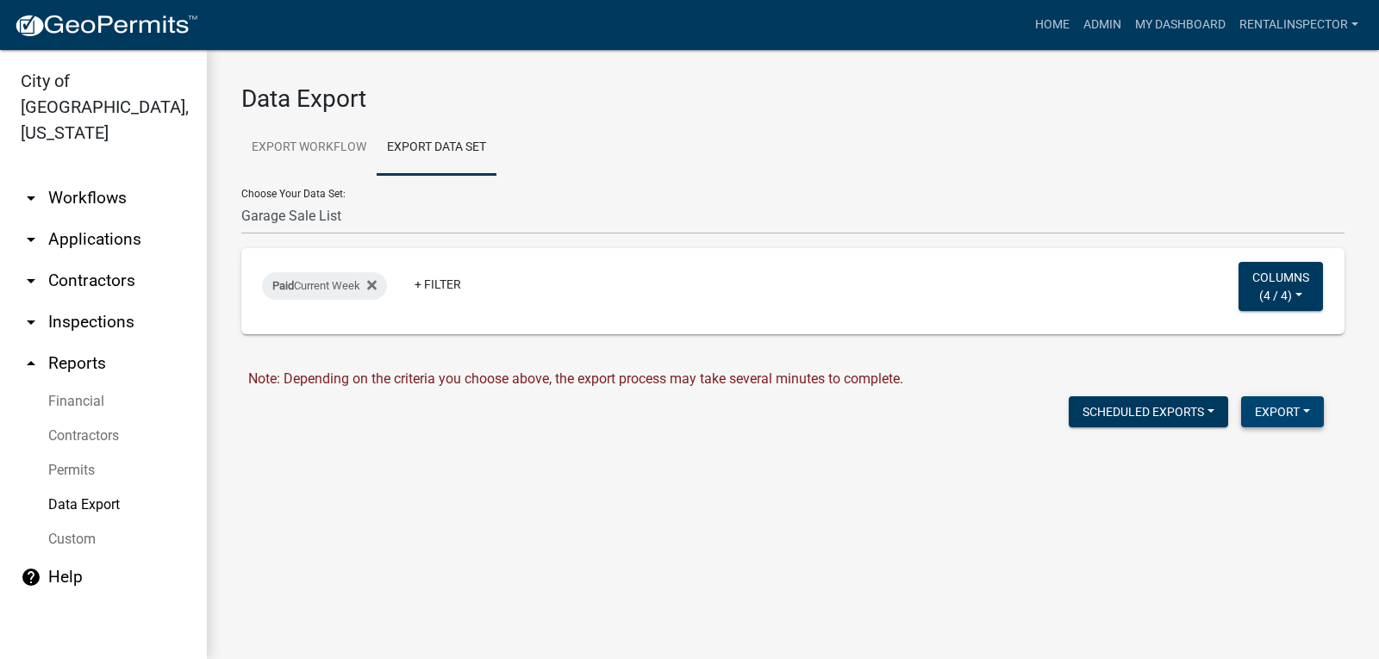
click at [1270, 407] on button "Export" at bounding box center [1282, 411] width 83 height 31
click at [1241, 456] on button "Excel Format (.xlsx)" at bounding box center [1242, 456] width 161 height 41
click at [346, 449] on link "Download Garage Sale List.xlsx" at bounding box center [344, 448] width 193 height 16
click at [1271, 289] on span "4 / 4" at bounding box center [1275, 295] width 24 height 14
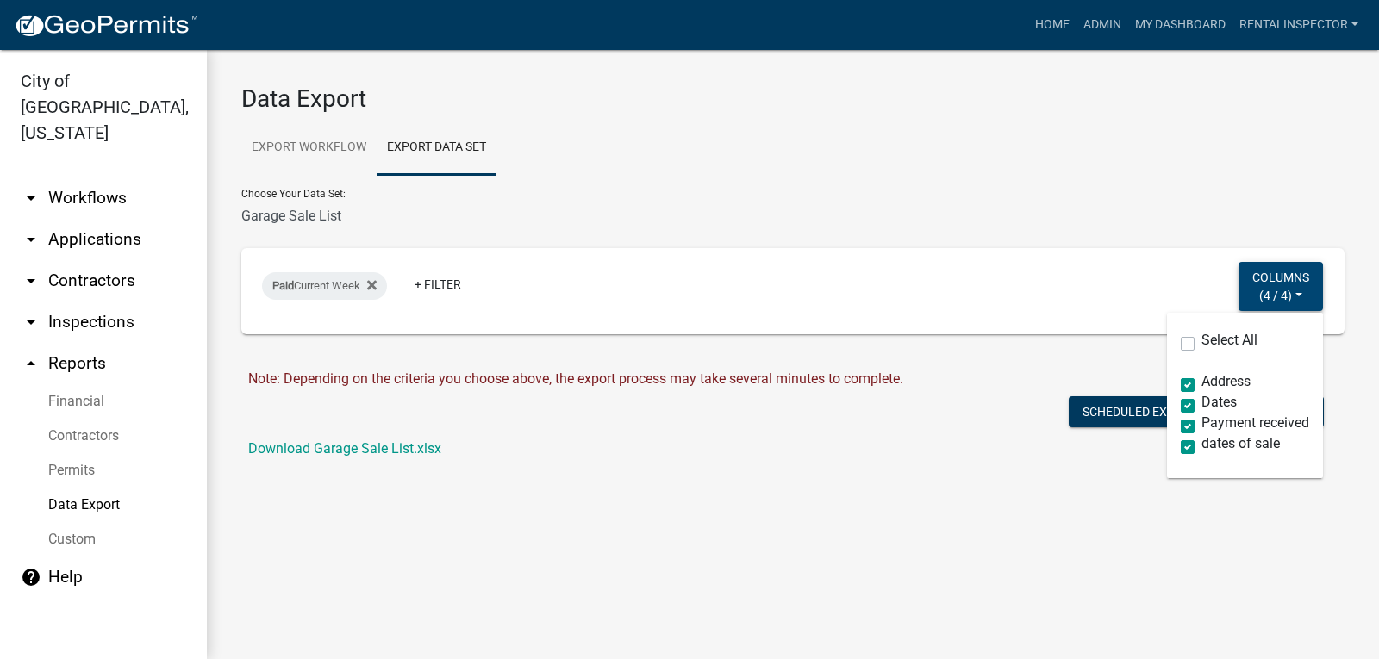
click at [1278, 289] on span "4 / 4" at bounding box center [1275, 295] width 24 height 14
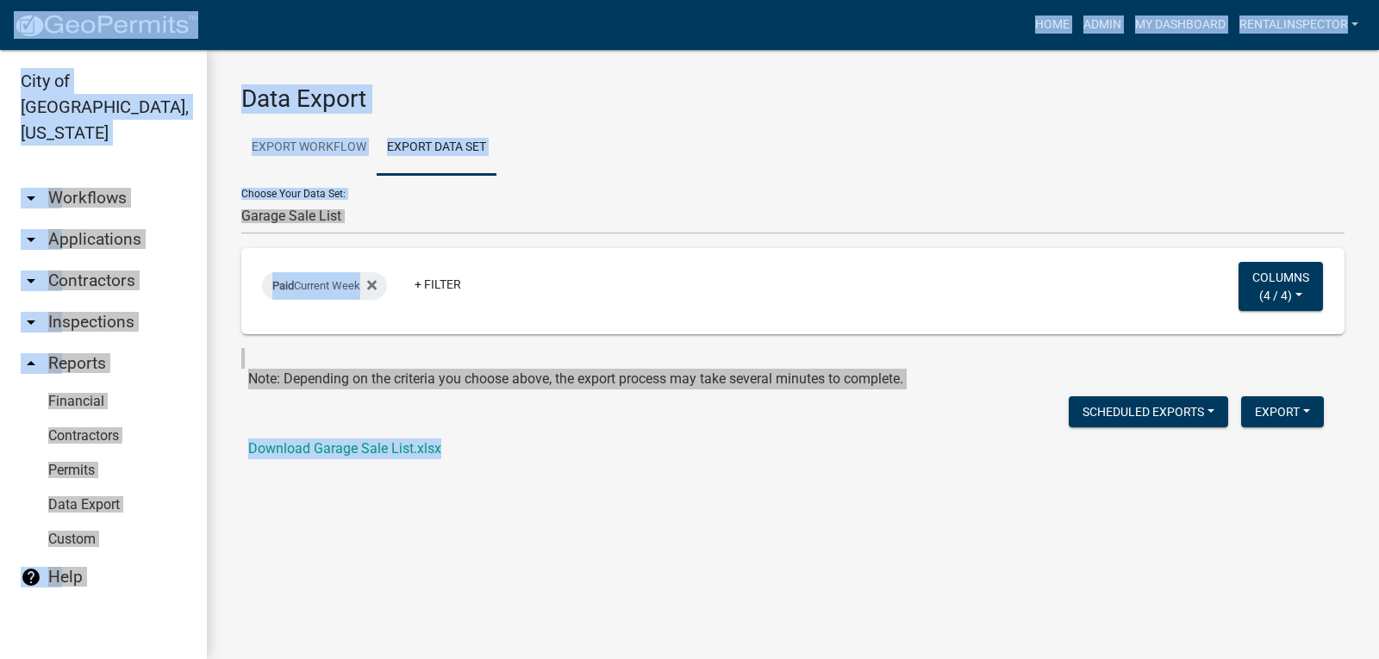
click at [997, 117] on form "Data Export Export Workflow Export Data Set Choose Your Workflow: *In Office GA…" at bounding box center [792, 271] width 1103 height 375
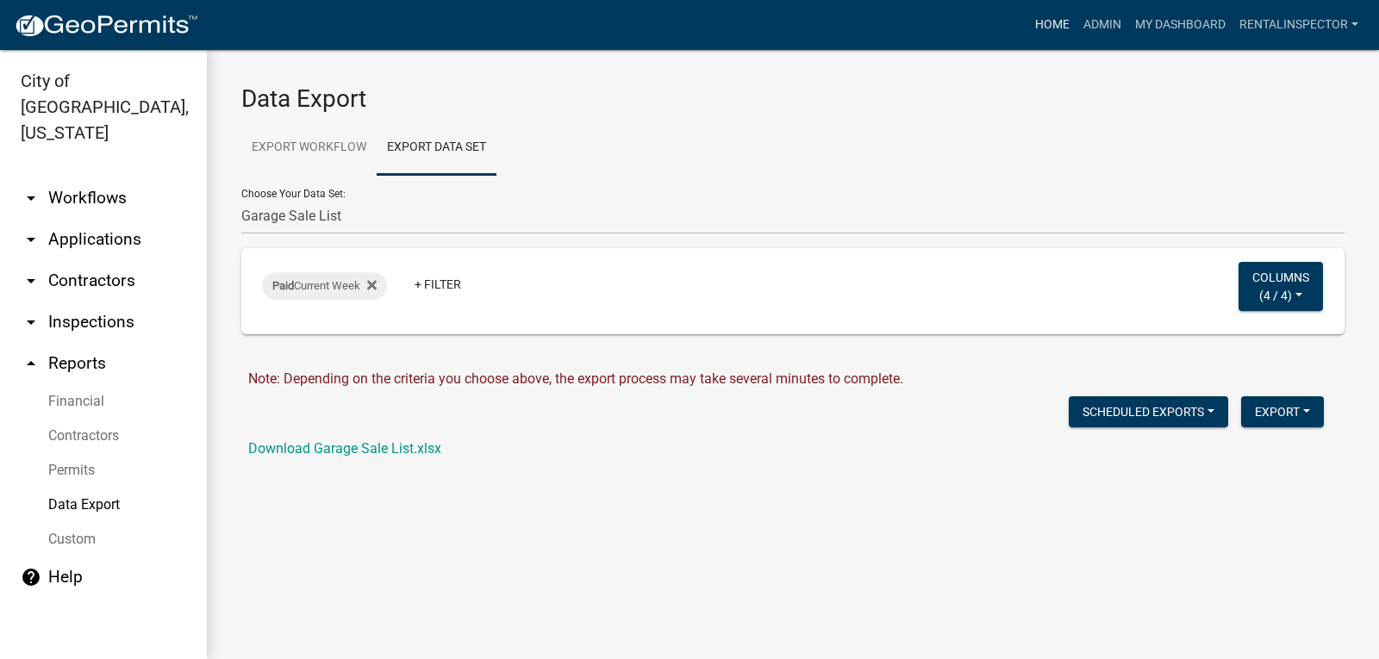
click at [1028, 17] on link "Home" at bounding box center [1052, 25] width 48 height 33
